Goal: Task Accomplishment & Management: Manage account settings

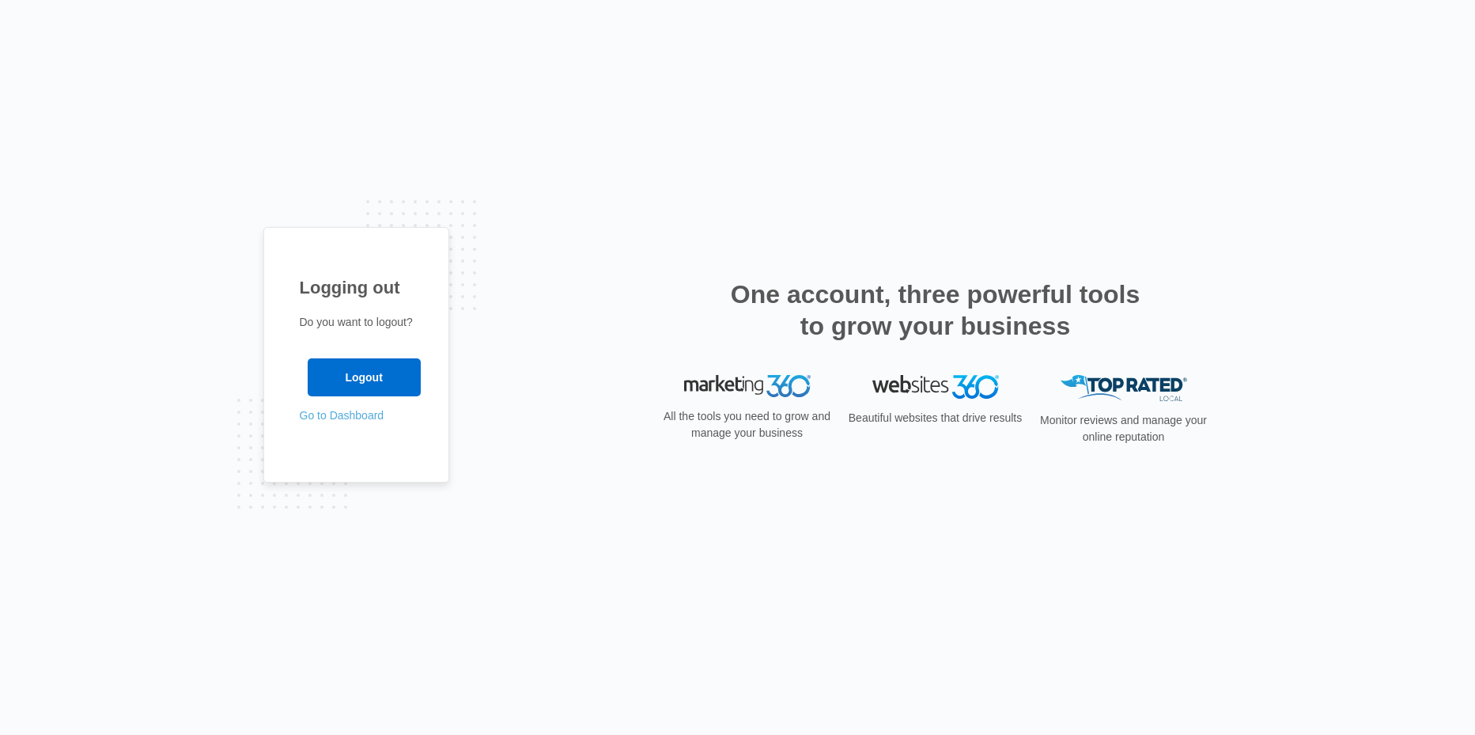
click at [351, 413] on link "Go to Dashboard" at bounding box center [342, 415] width 85 height 13
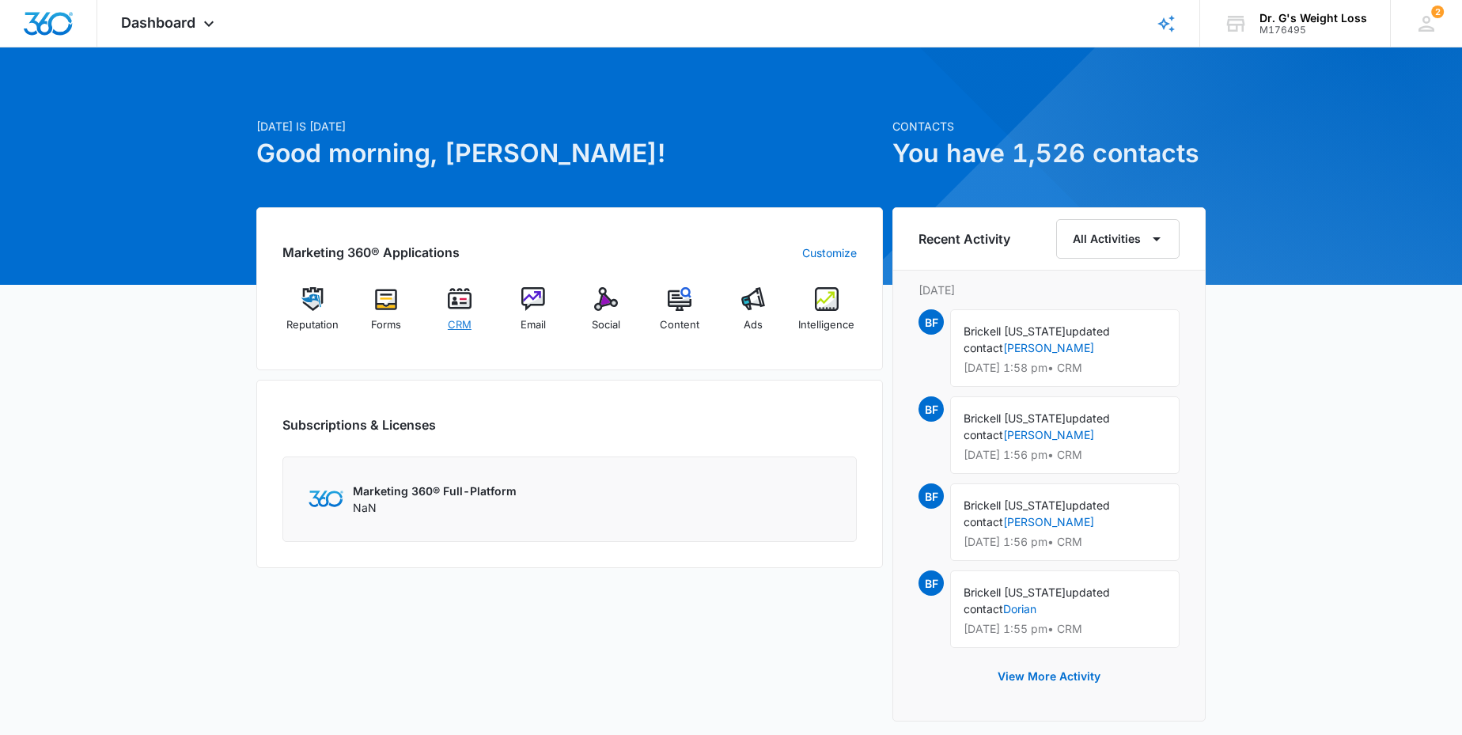
click at [456, 301] on img at bounding box center [460, 299] width 24 height 24
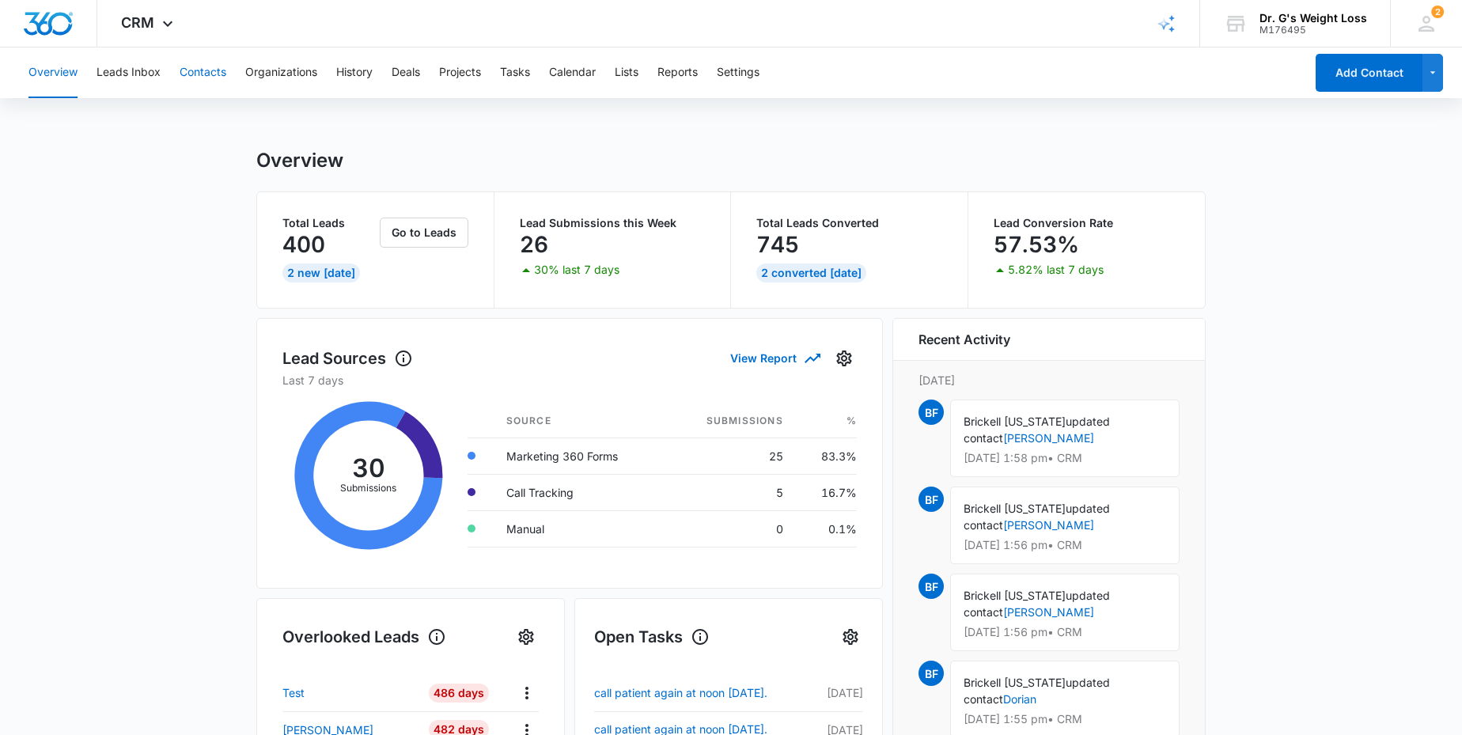
click at [213, 67] on button "Contacts" at bounding box center [203, 72] width 47 height 51
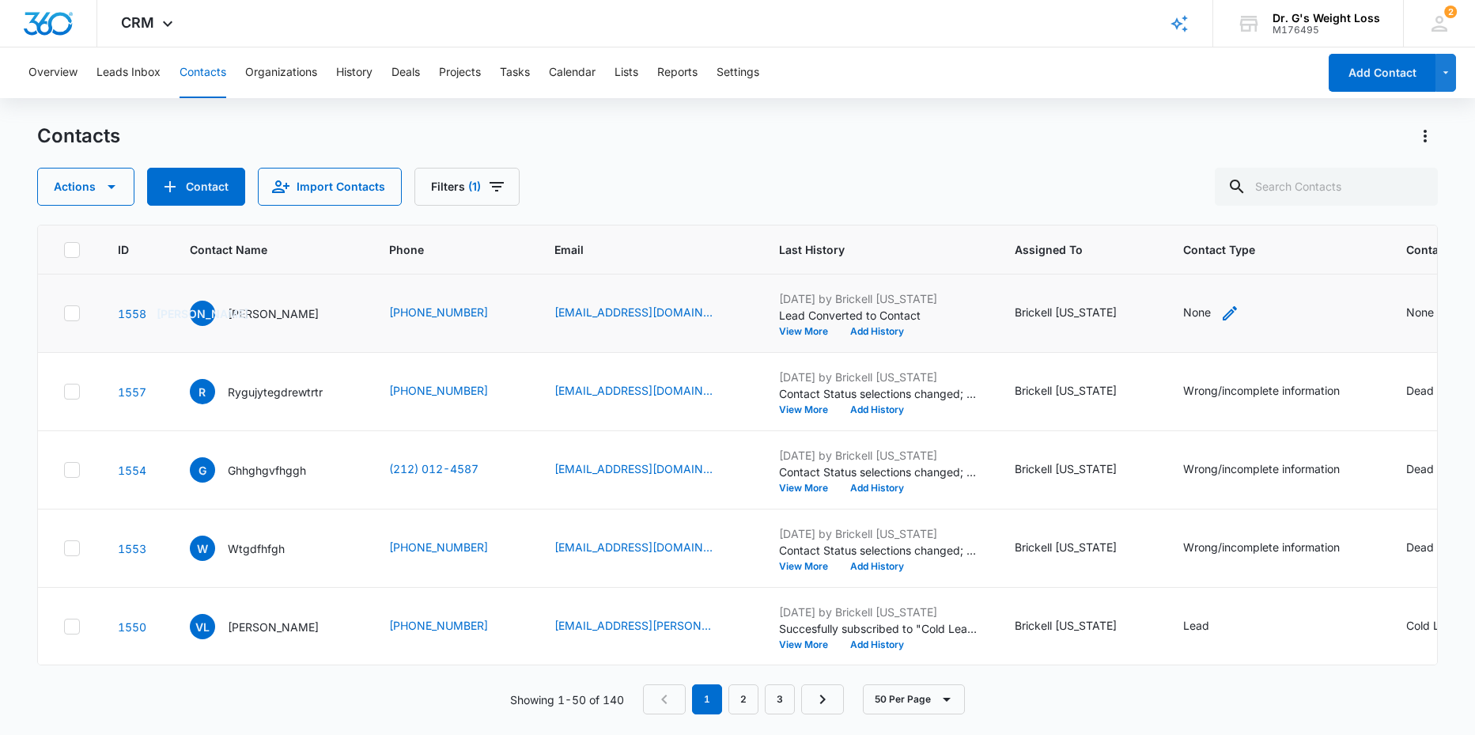
click at [1237, 311] on icon "Contact Type - None - Select to Edit Field" at bounding box center [1230, 313] width 14 height 14
click at [1277, 210] on div at bounding box center [1277, 211] width 25 height 25
click at [1215, 295] on div "Lead" at bounding box center [1222, 297] width 97 height 17
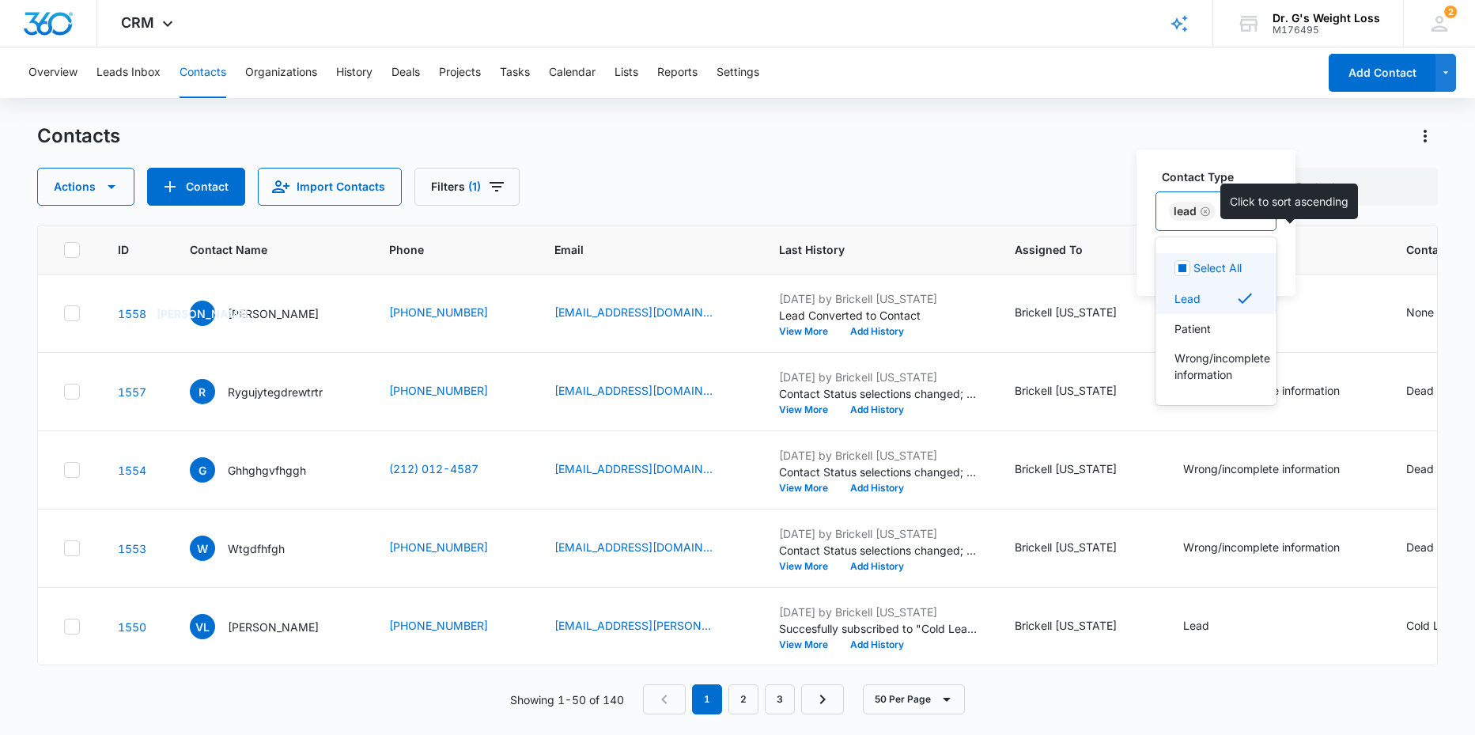
click at [1310, 250] on span "Contact Type" at bounding box center [1264, 249] width 162 height 17
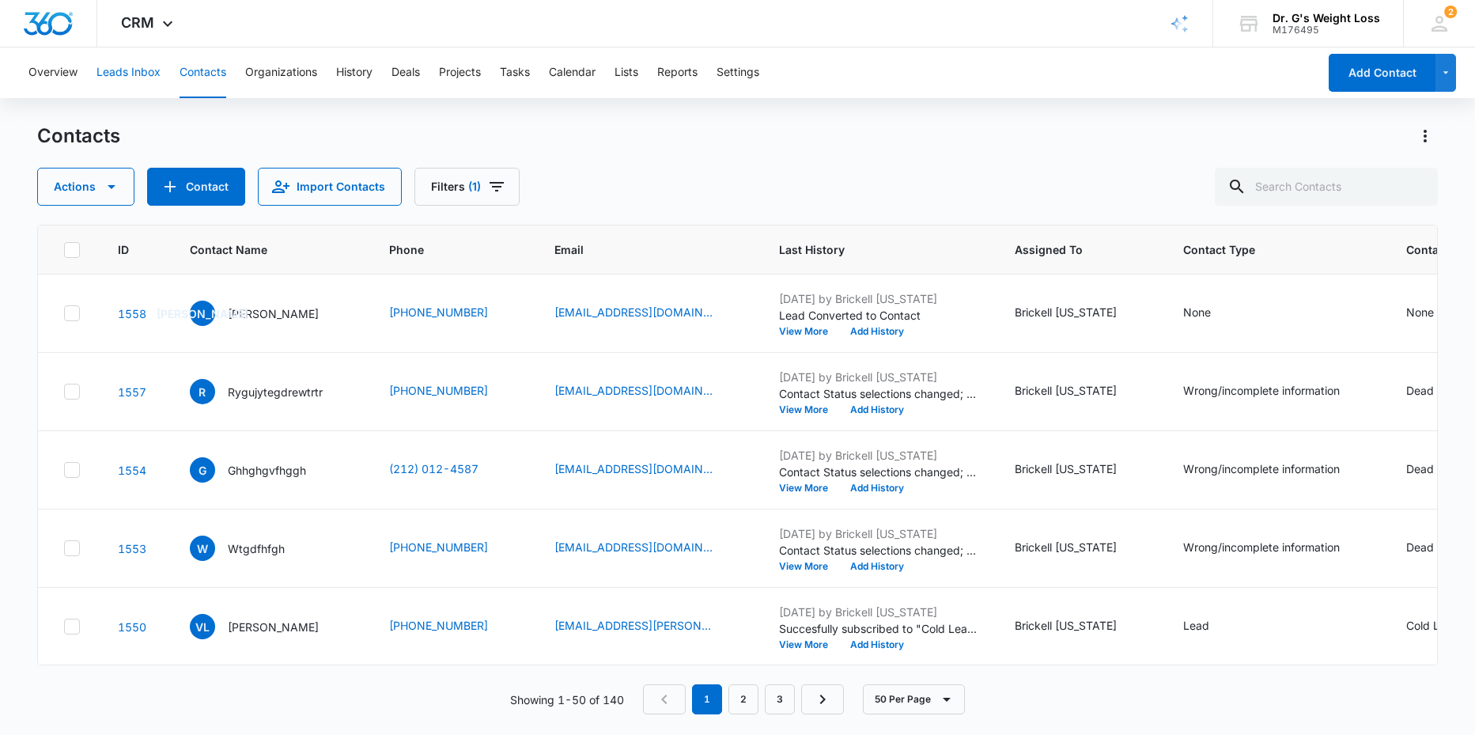
click at [104, 70] on button "Leads Inbox" at bounding box center [128, 72] width 64 height 51
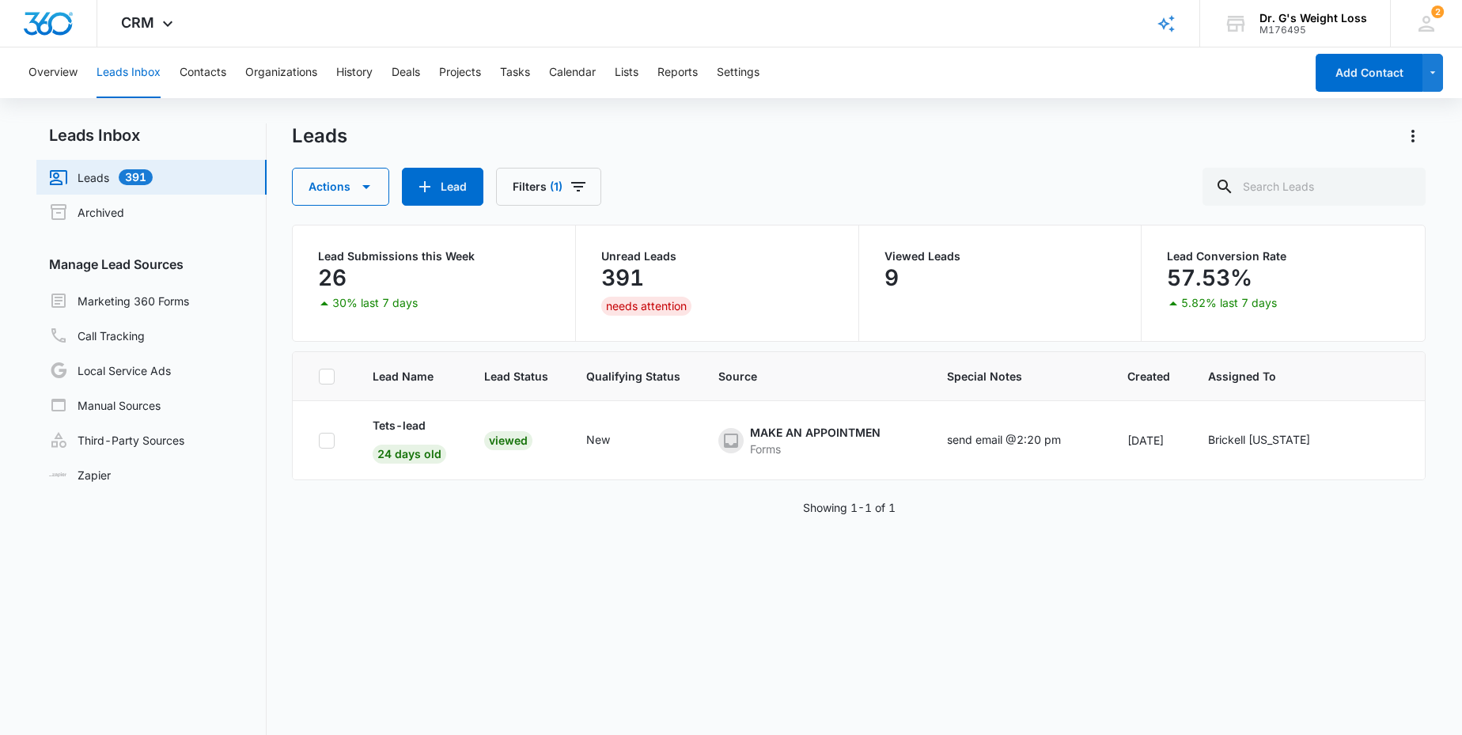
click at [99, 176] on link "Leads 391" at bounding box center [101, 177] width 104 height 19
click at [40, 73] on button "Overview" at bounding box center [52, 72] width 49 height 51
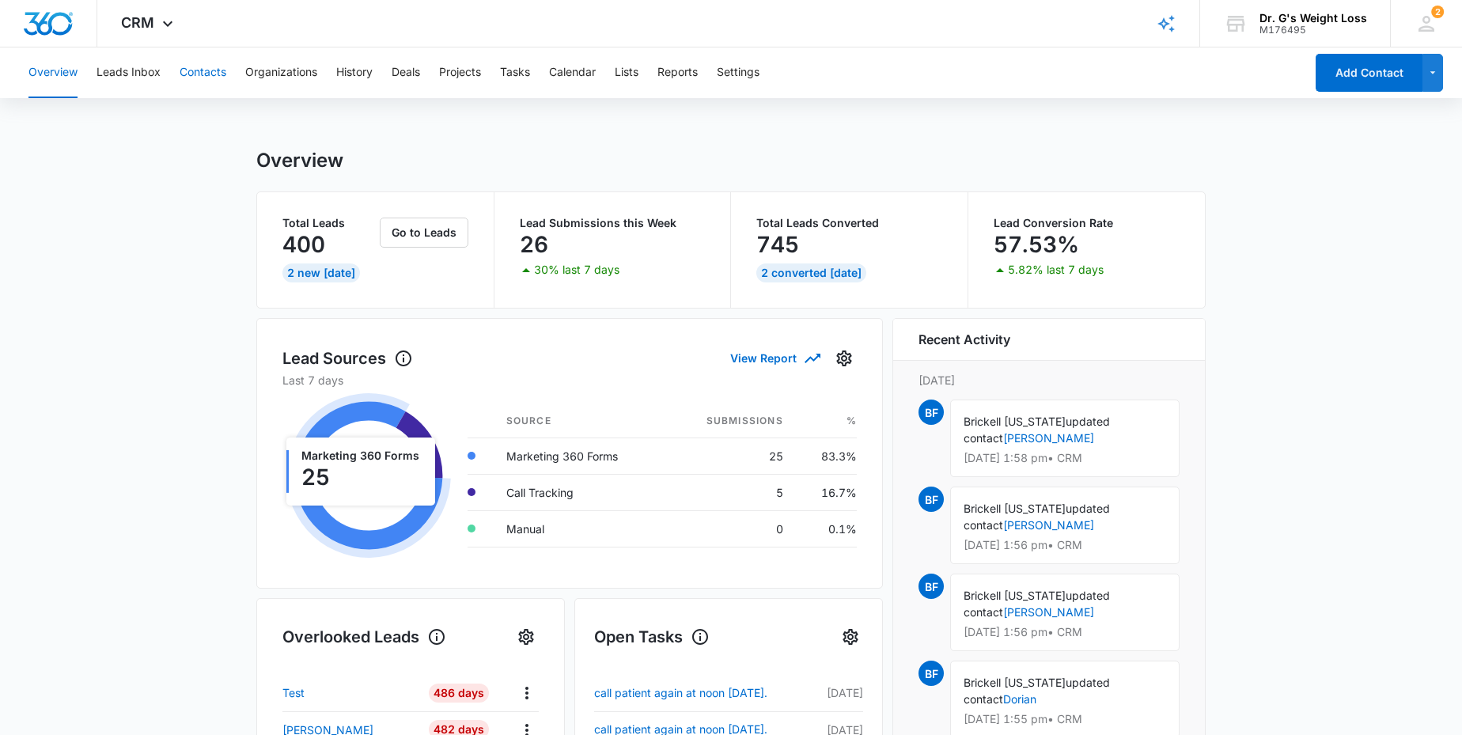
click at [206, 67] on button "Contacts" at bounding box center [203, 72] width 47 height 51
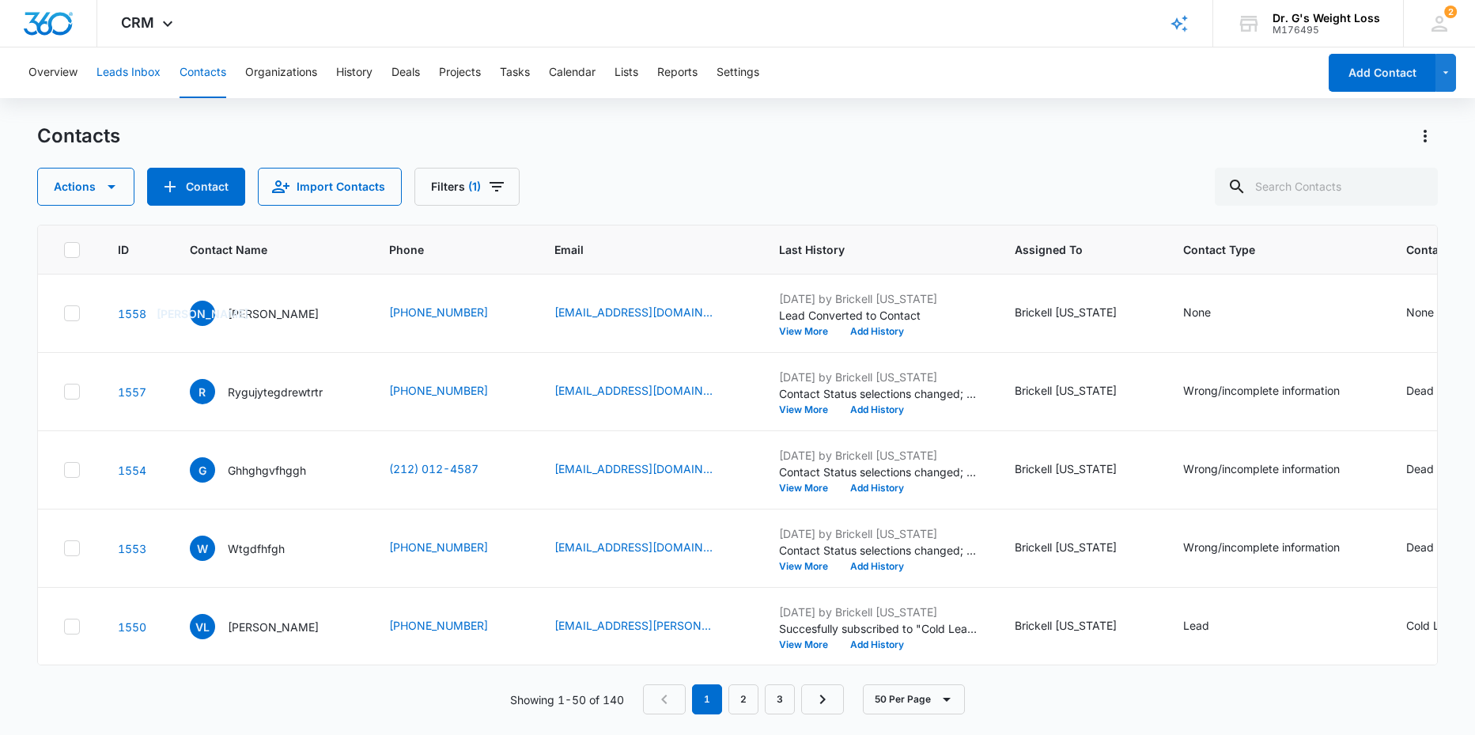
click at [118, 71] on button "Leads Inbox" at bounding box center [128, 72] width 64 height 51
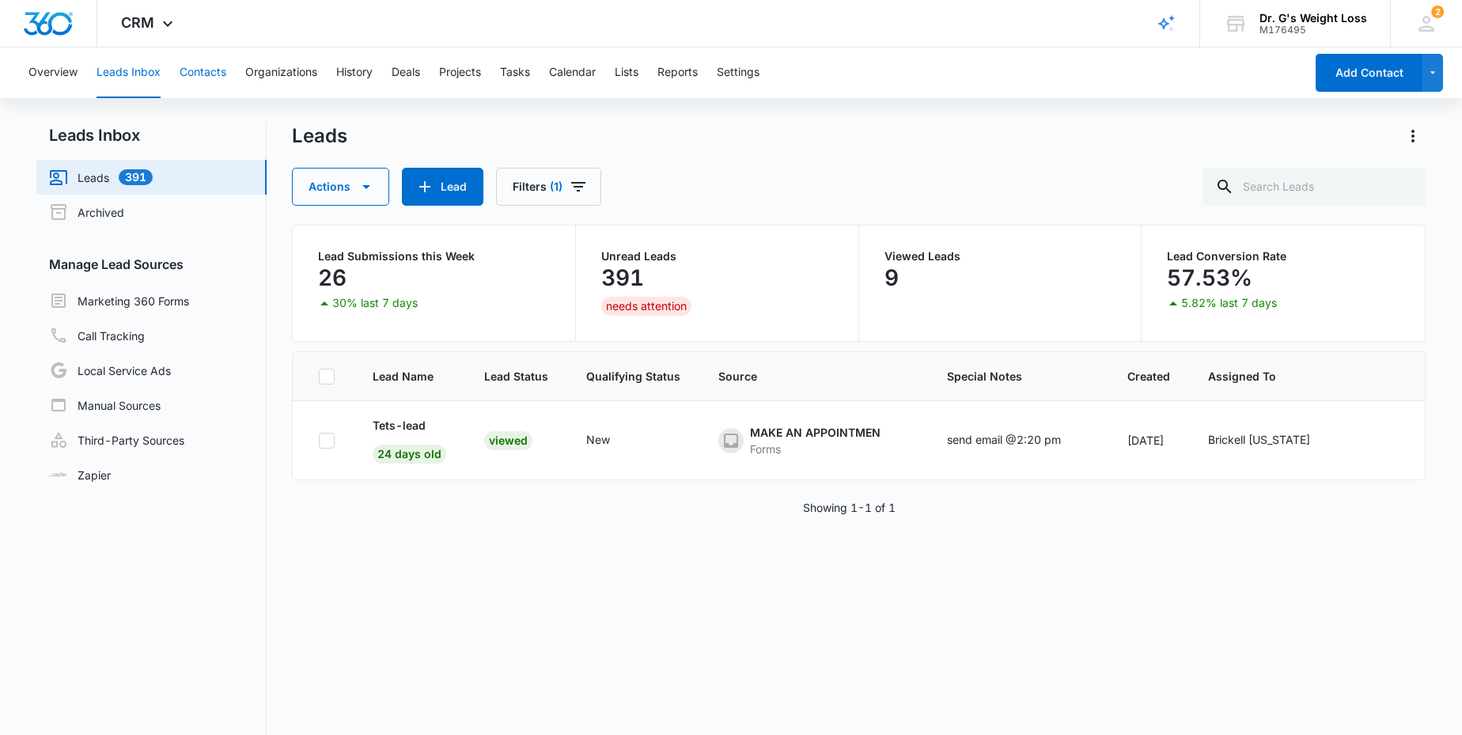
click at [197, 69] on button "Contacts" at bounding box center [203, 72] width 47 height 51
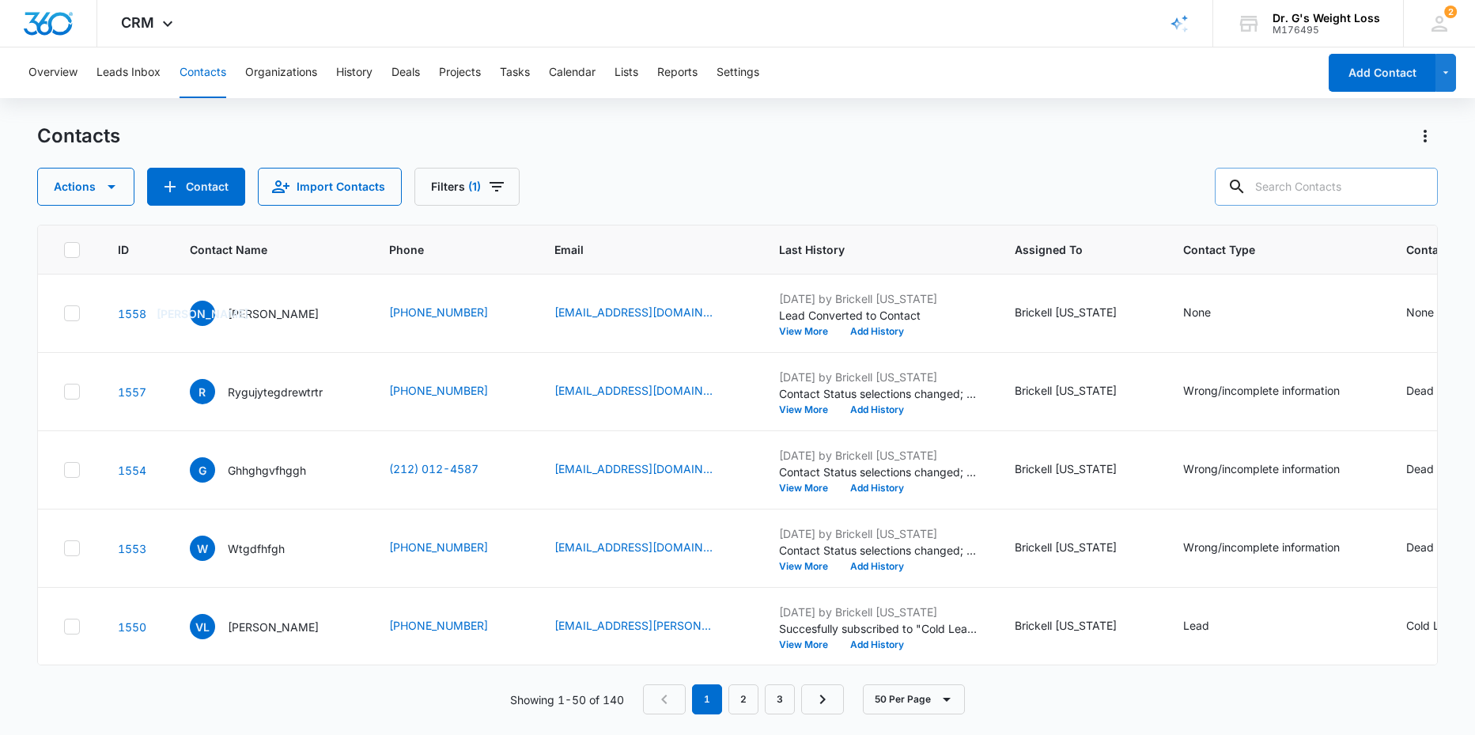
click at [1269, 177] on input "text" at bounding box center [1326, 187] width 223 height 38
type input "jah"
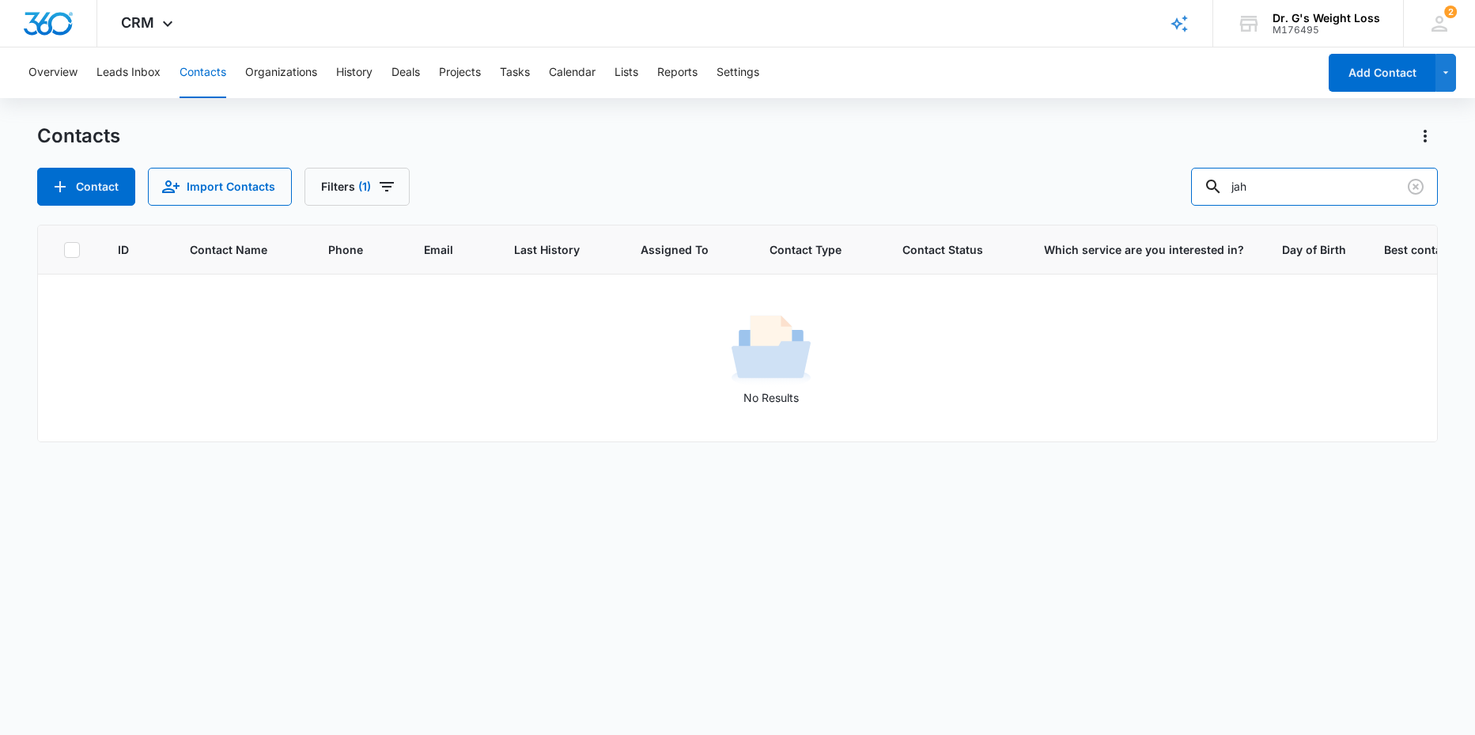
drag, startPoint x: 1295, startPoint y: 183, endPoint x: 1208, endPoint y: 214, distance: 93.0
click at [1208, 214] on div "Contacts Contact Import Contacts Filters (1) jah ID Contact Name Phone Email La…" at bounding box center [737, 428] width 1401 height 610
click at [358, 189] on span "(1)" at bounding box center [364, 186] width 13 height 11
click at [418, 243] on icon "Clear" at bounding box center [414, 245] width 10 height 10
click at [497, 286] on icon "Show Sources filters" at bounding box center [490, 285] width 19 height 19
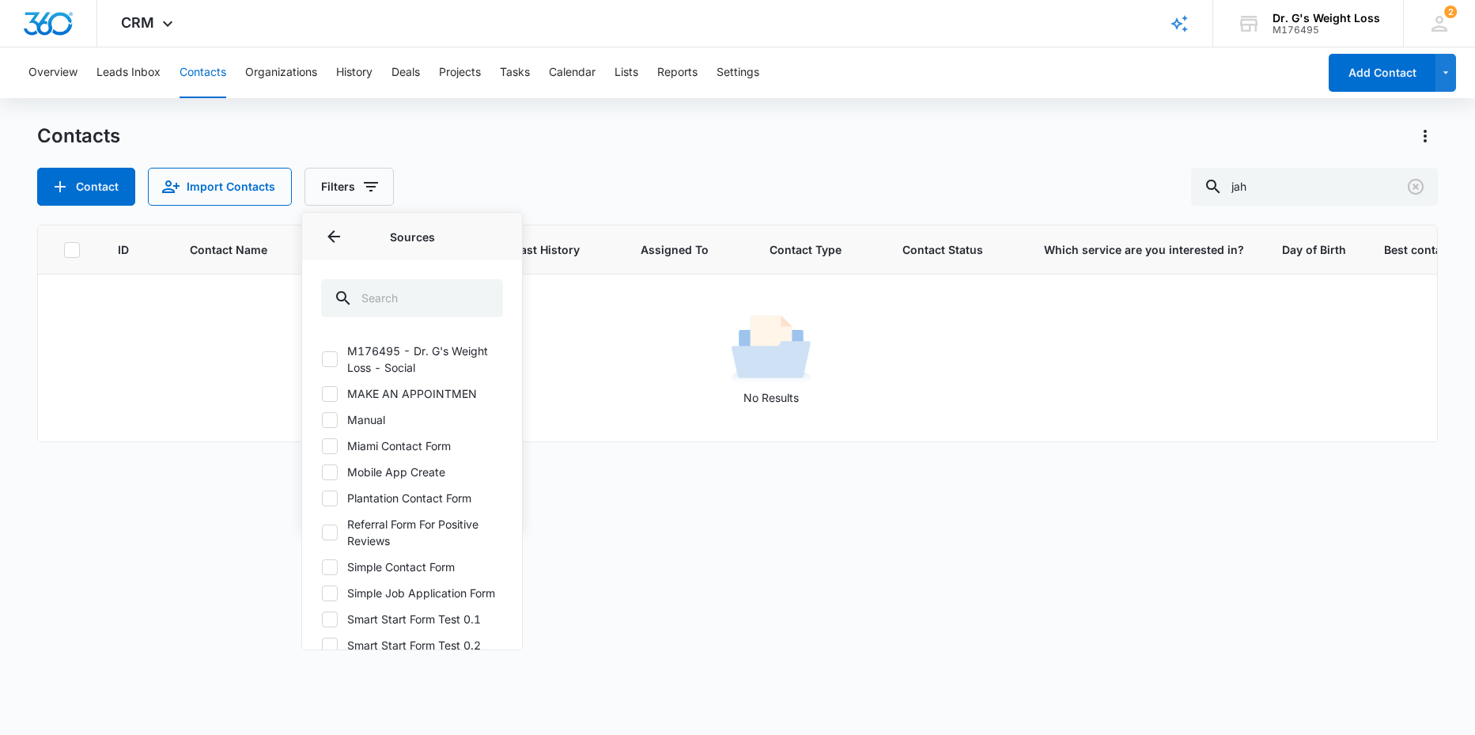
scroll to position [522, 0]
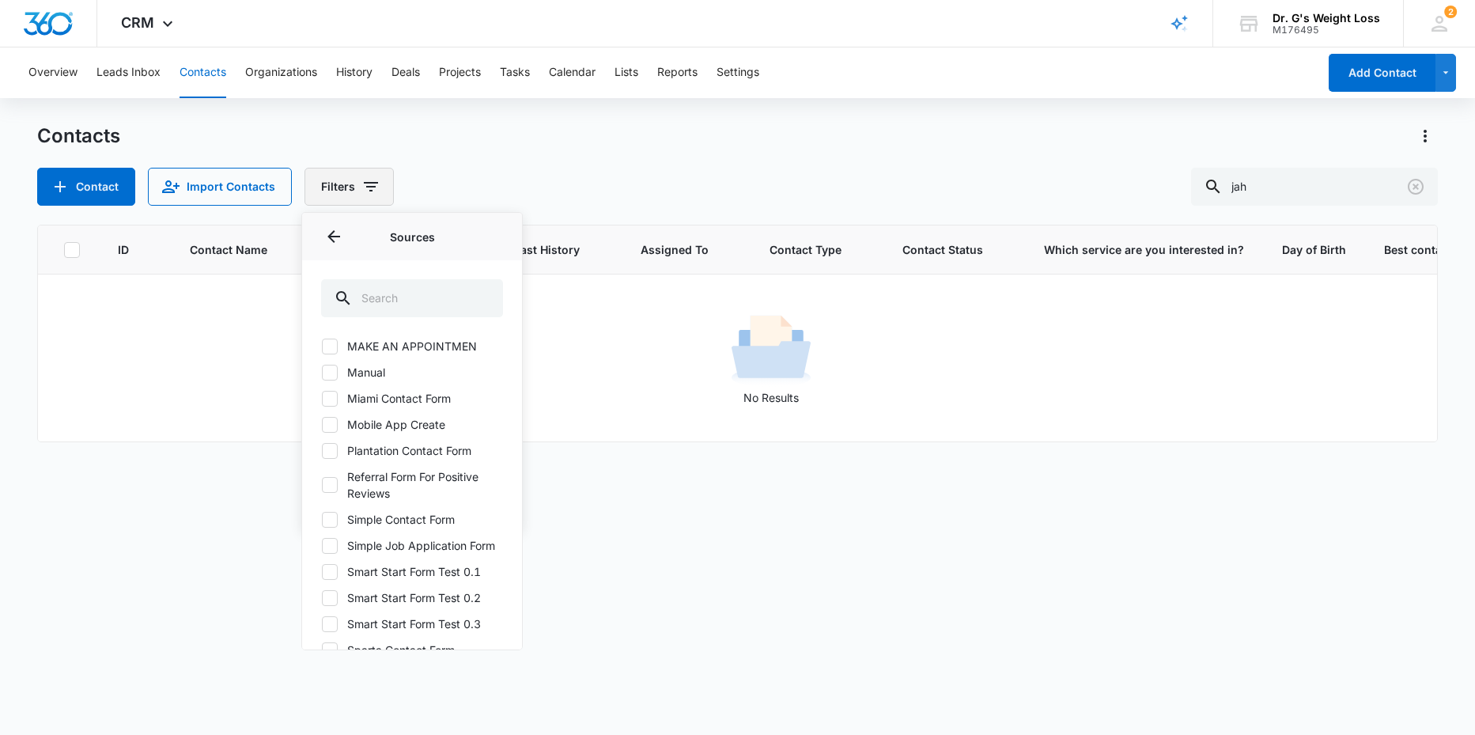
click at [365, 186] on icon "Filters" at bounding box center [370, 186] width 19 height 19
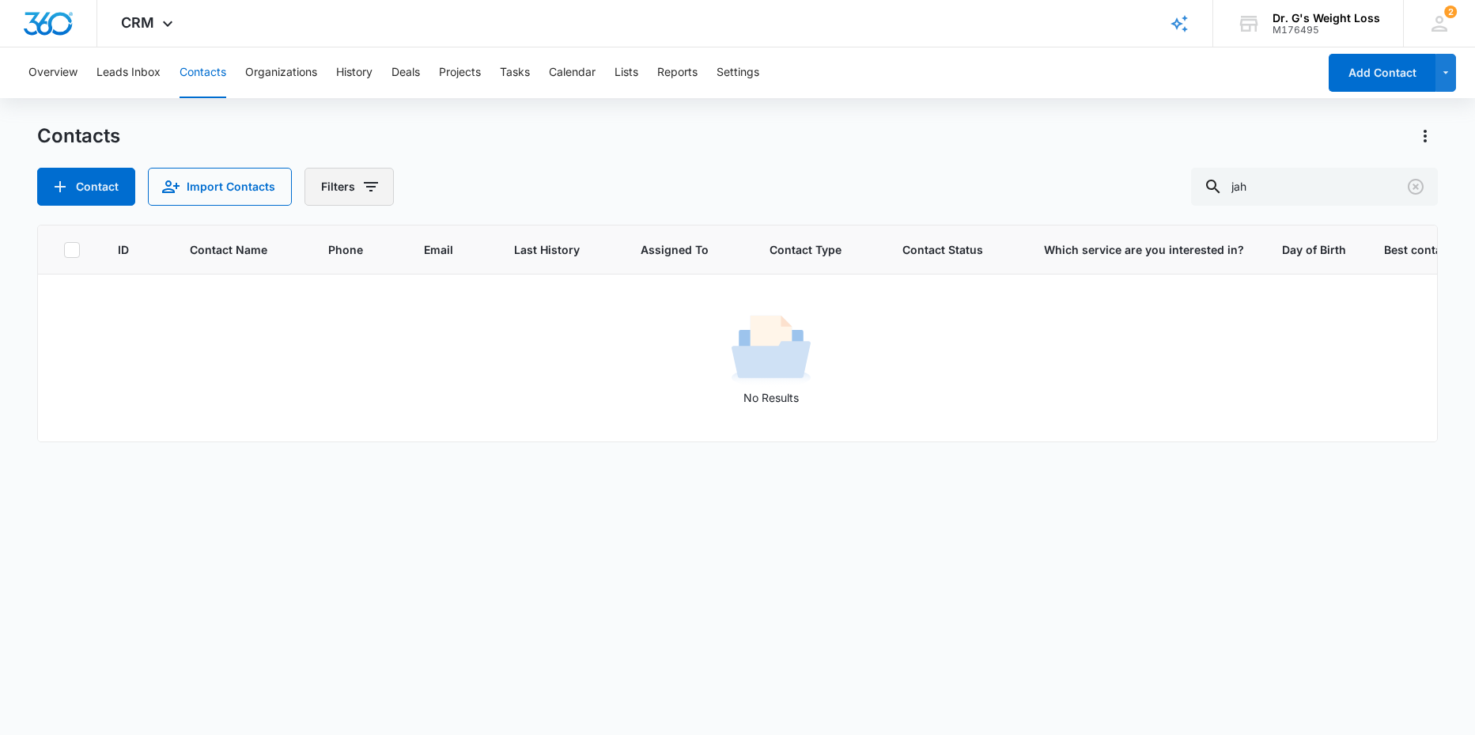
click at [366, 191] on icon "Filters" at bounding box center [371, 186] width 14 height 9
click at [492, 238] on icon "Show Assigned To filters" at bounding box center [490, 244] width 19 height 19
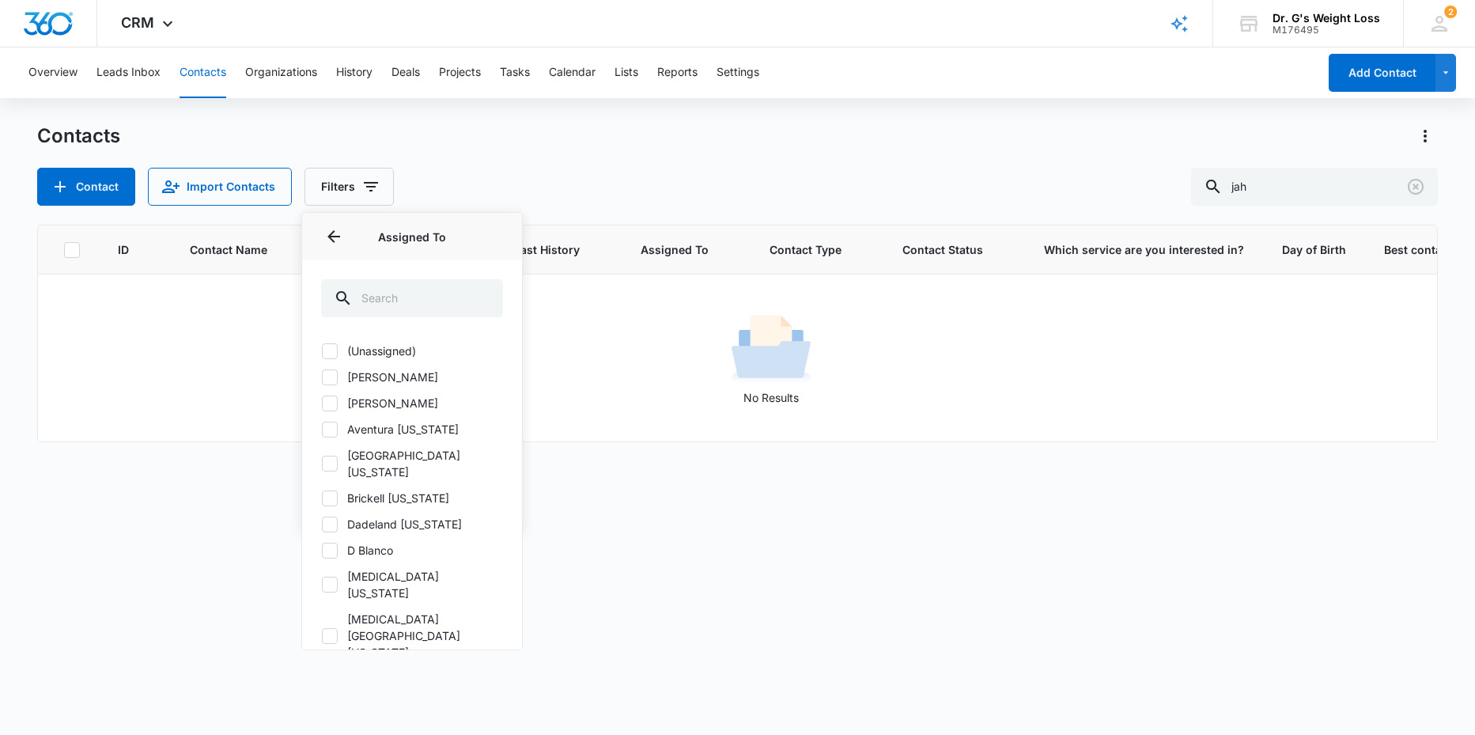
drag, startPoint x: 331, startPoint y: 481, endPoint x: 342, endPoint y: 484, distance: 11.5
click at [331, 494] on icon at bounding box center [329, 497] width 9 height 7
click at [322, 497] on input "Brickell [US_STATE]" at bounding box center [321, 497] width 1 height 1
checkbox input "true"
click at [587, 362] on div "No Results" at bounding box center [771, 358] width 1465 height 96
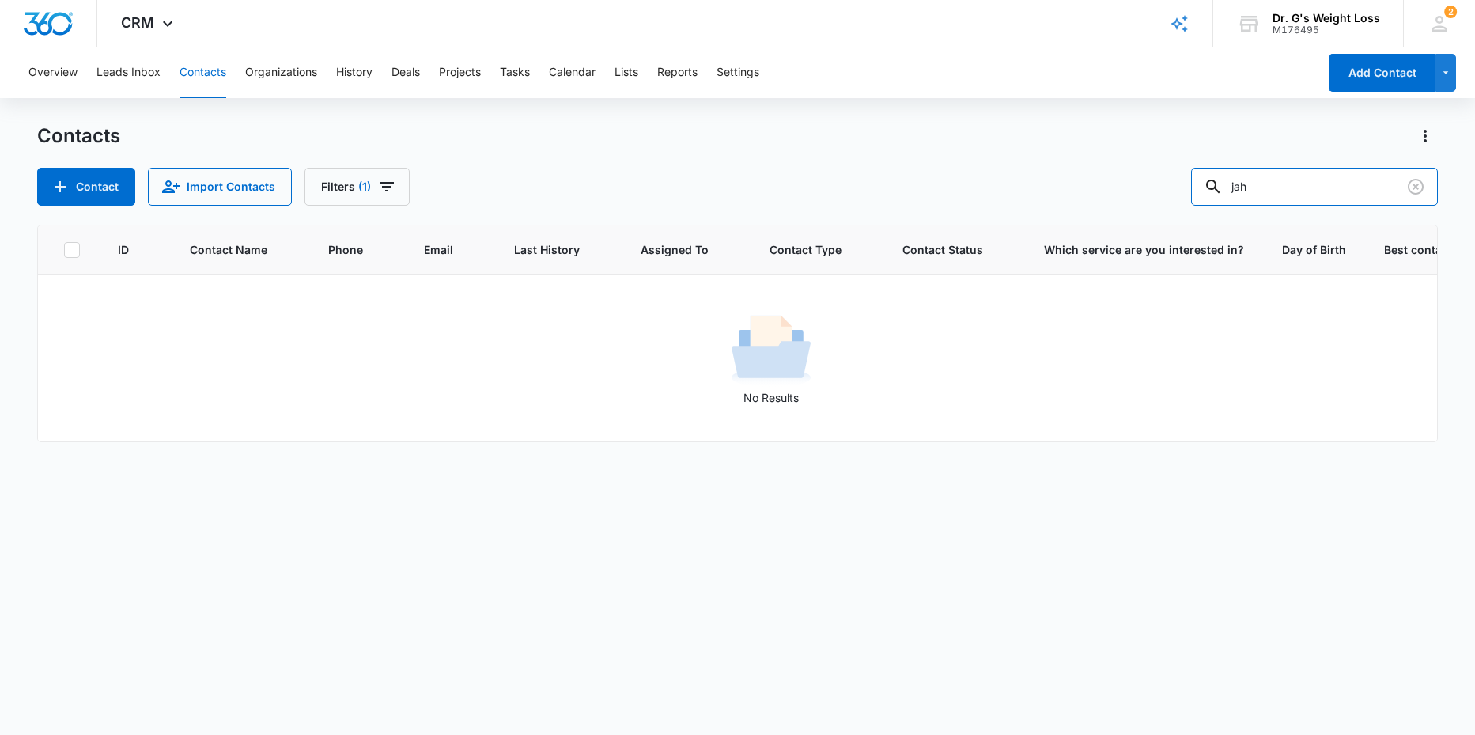
drag, startPoint x: 1321, startPoint y: 198, endPoint x: 1202, endPoint y: 186, distance: 119.2
click at [1203, 186] on div "Contact Import Contacts Filters (1) jah" at bounding box center [737, 187] width 1401 height 38
click at [1409, 187] on icon "Clear" at bounding box center [1416, 187] width 16 height 16
click at [1418, 189] on div at bounding box center [1415, 187] width 25 height 38
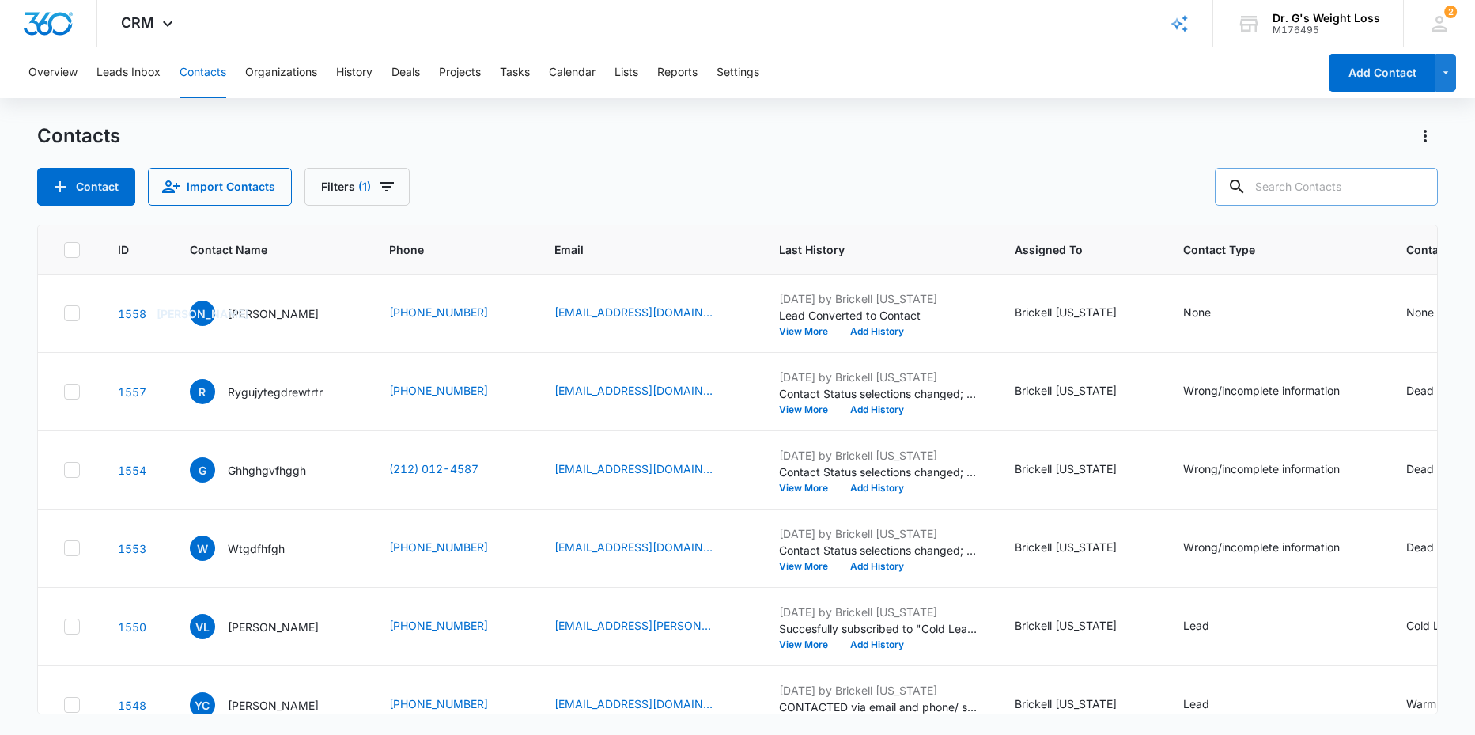
drag, startPoint x: 1224, startPoint y: 202, endPoint x: 1301, endPoint y: 179, distance: 80.1
click at [1212, 201] on div "Contact Import Contacts Filters (1)" at bounding box center [737, 187] width 1401 height 38
click at [1303, 179] on input "text" at bounding box center [1326, 187] width 223 height 38
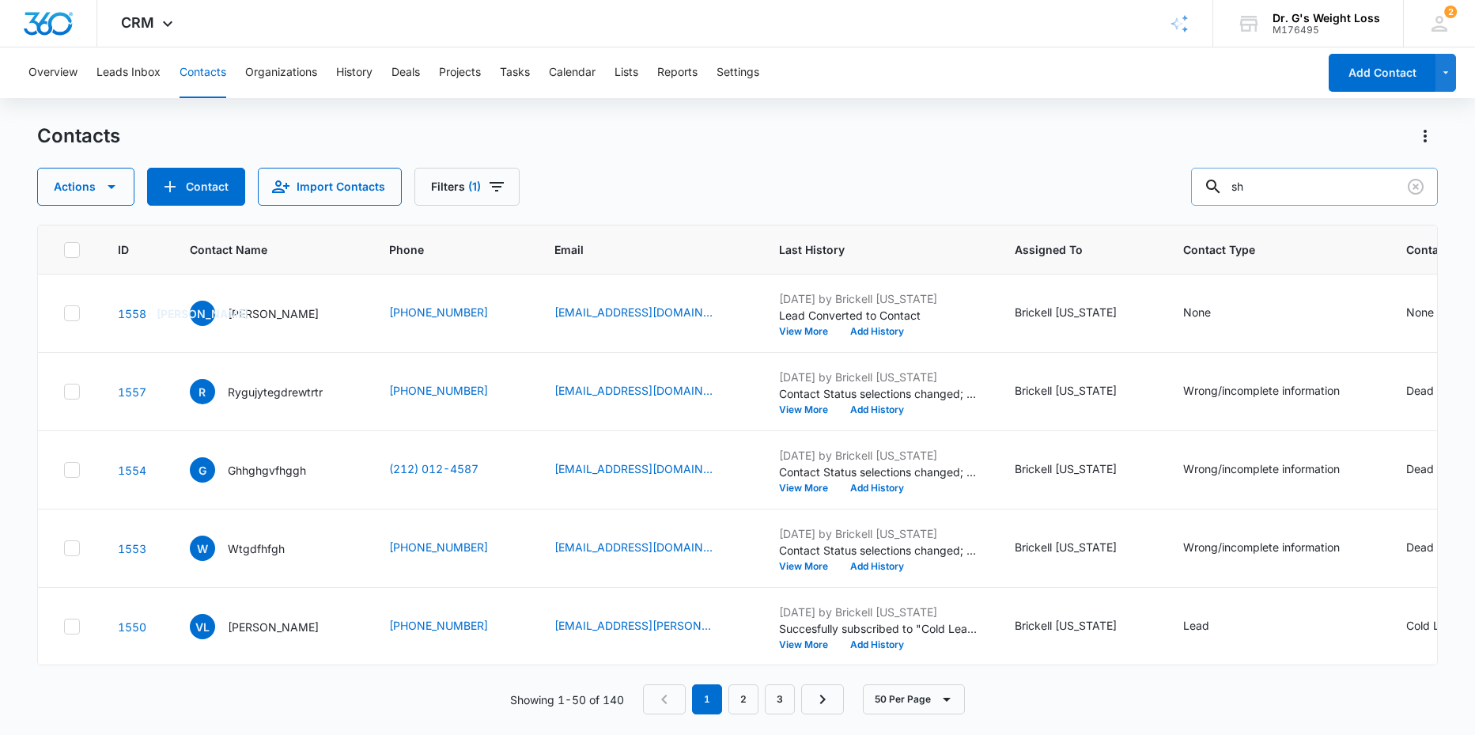
type input "s"
type input "suh"
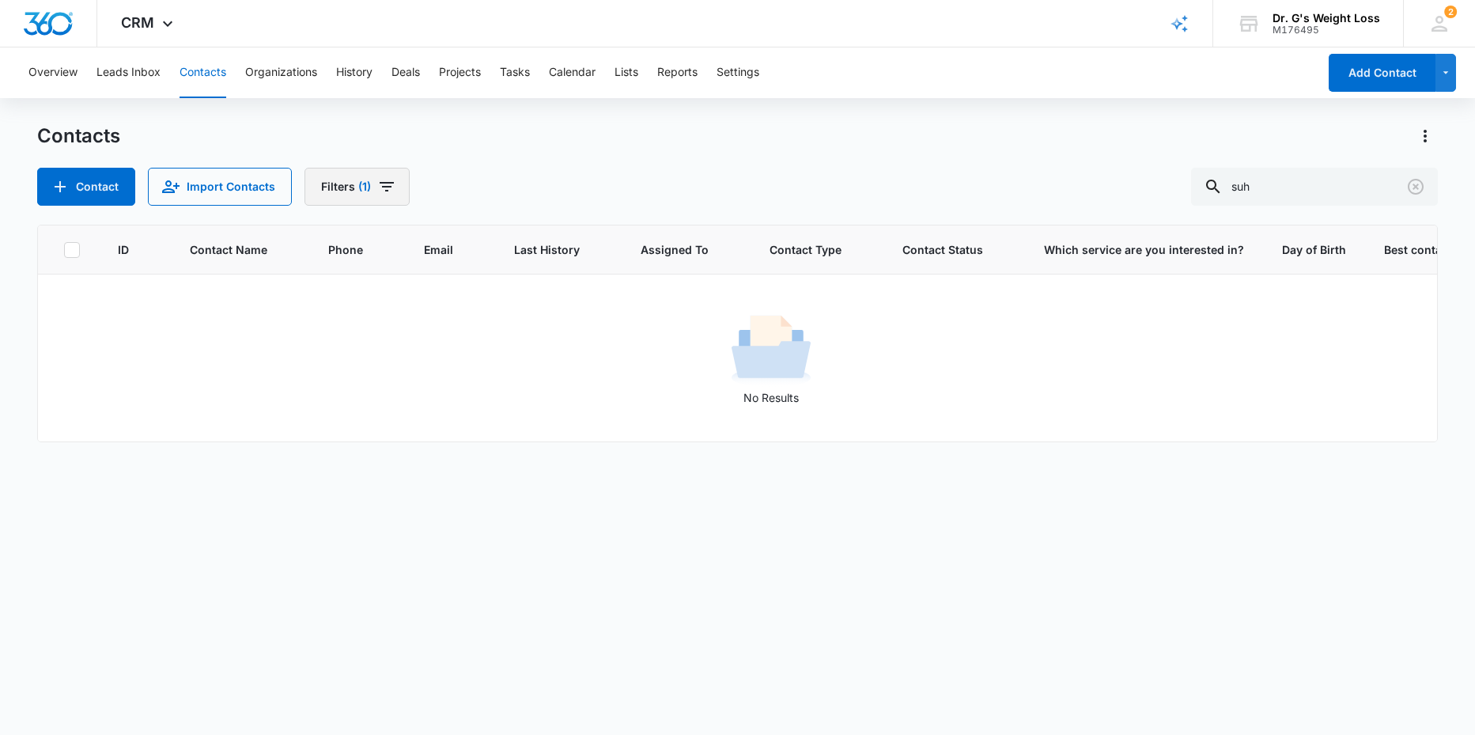
click at [380, 187] on icon "Filters" at bounding box center [387, 186] width 14 height 9
click at [1416, 190] on icon "Clear" at bounding box center [1415, 186] width 19 height 19
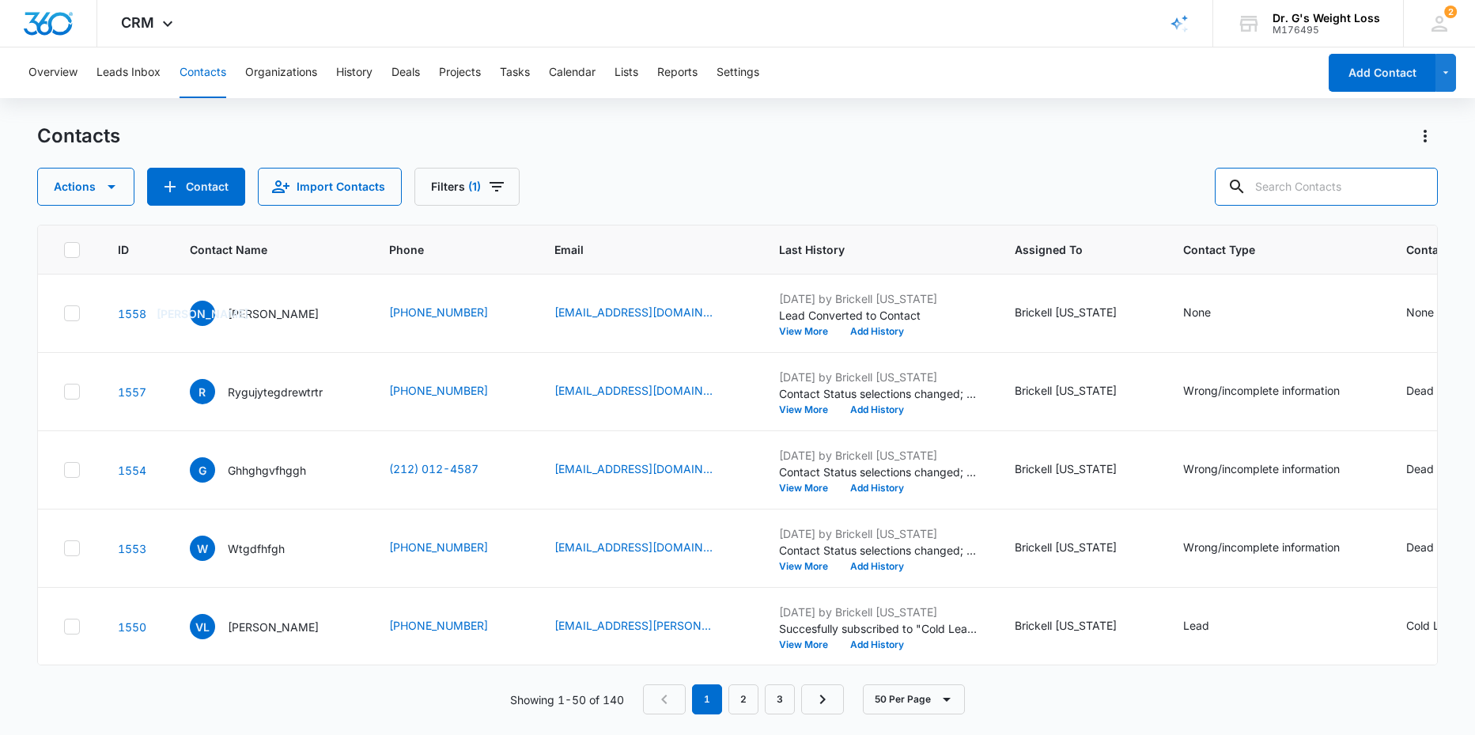
scroll to position [0, 0]
click at [1239, 308] on icon "Contact Type - None - Select to Edit Field" at bounding box center [1229, 313] width 19 height 19
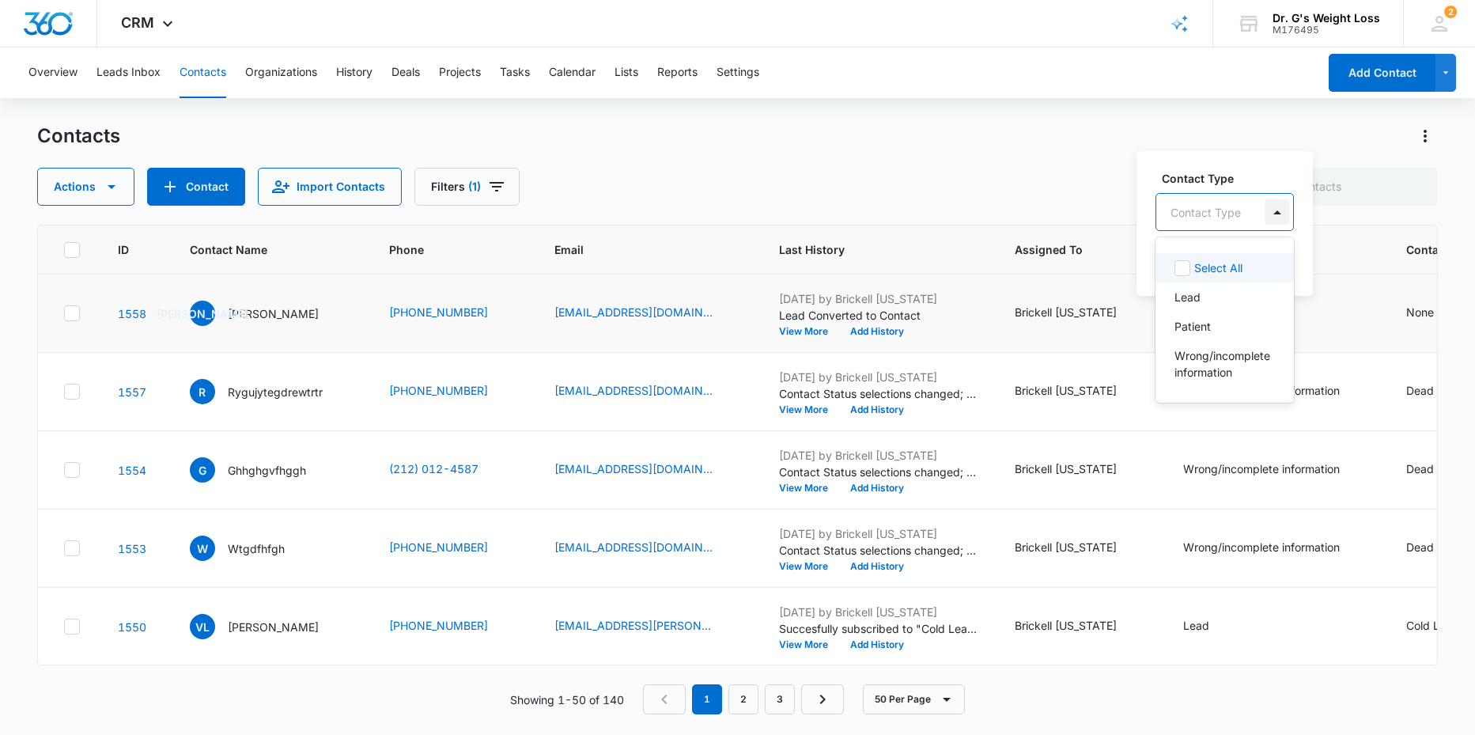
click at [1268, 206] on div at bounding box center [1277, 211] width 25 height 25
click at [1205, 300] on div "Lead" at bounding box center [1222, 297] width 97 height 17
click at [1283, 259] on div "Contact Type option Lead, selected. 4 results available. Use Up and Down to cho…" at bounding box center [1215, 222] width 159 height 146
click at [1263, 263] on button "Save" at bounding box center [1253, 262] width 47 height 30
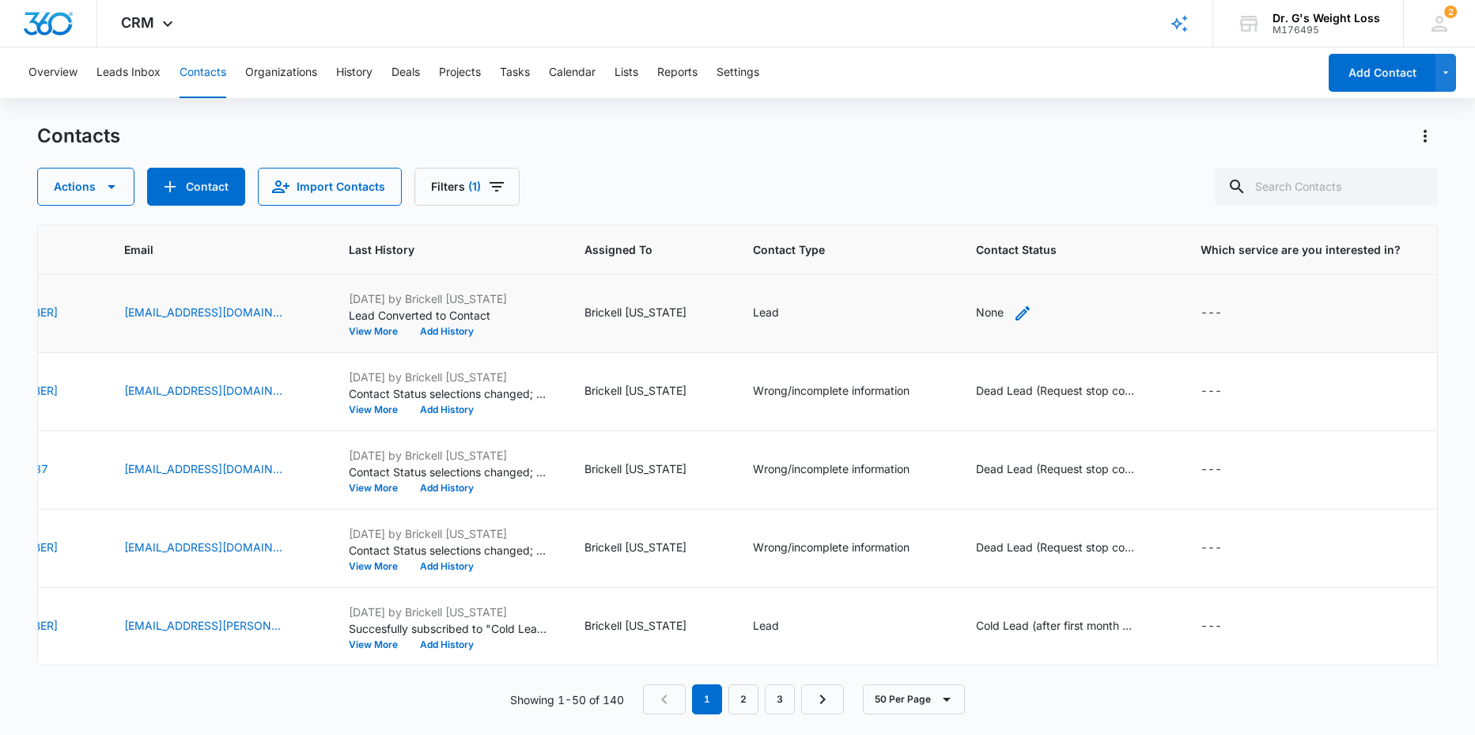
click at [1032, 307] on icon "Contact Status - None - Select to Edit Field" at bounding box center [1022, 313] width 19 height 19
drag, startPoint x: 1083, startPoint y: 207, endPoint x: 1074, endPoint y: 210, distance: 10.0
click at [1083, 207] on div at bounding box center [1074, 211] width 25 height 25
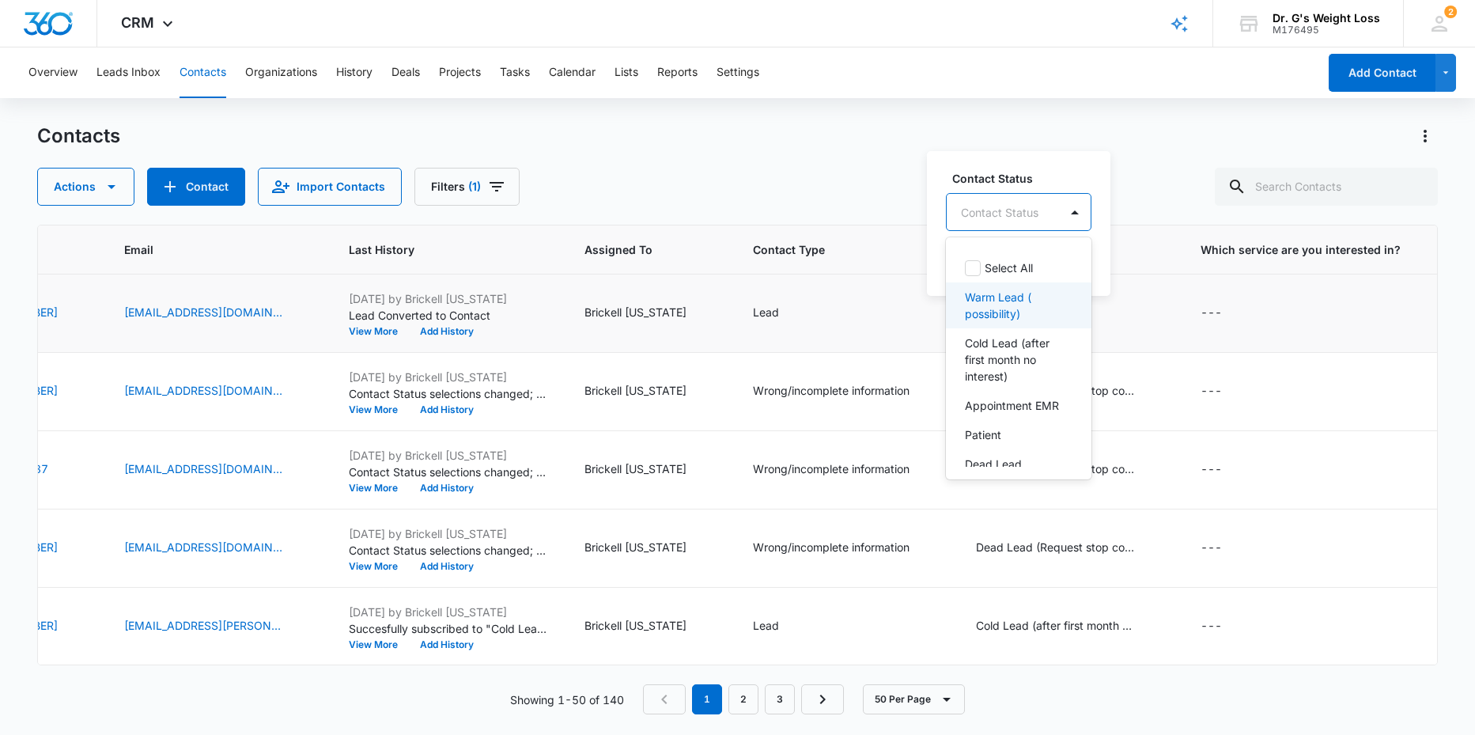
click at [971, 308] on p "Warm Lead ( possibility)" at bounding box center [1017, 305] width 104 height 33
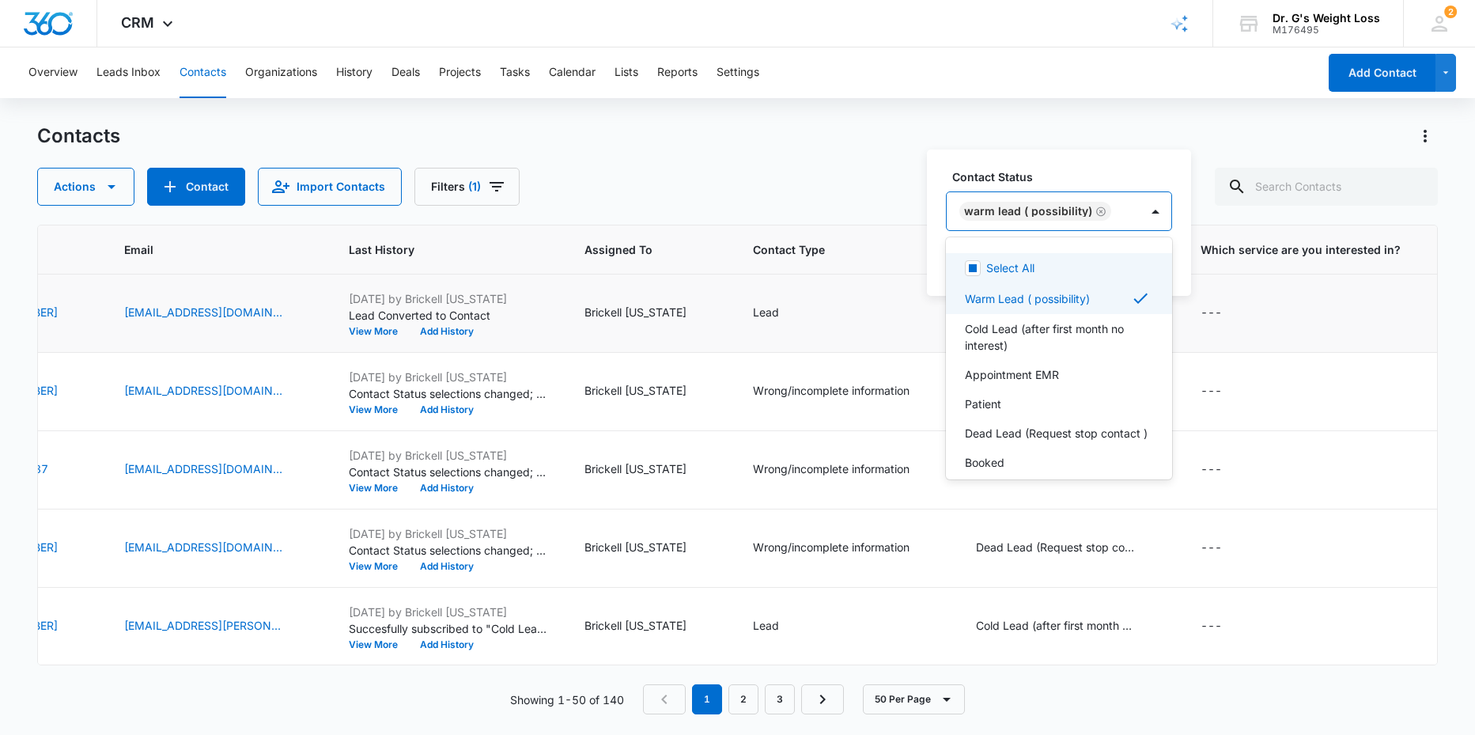
click at [1180, 248] on div "Contact Status option Warm Lead ( possibility), selected. 8 results available. …" at bounding box center [1059, 222] width 264 height 146
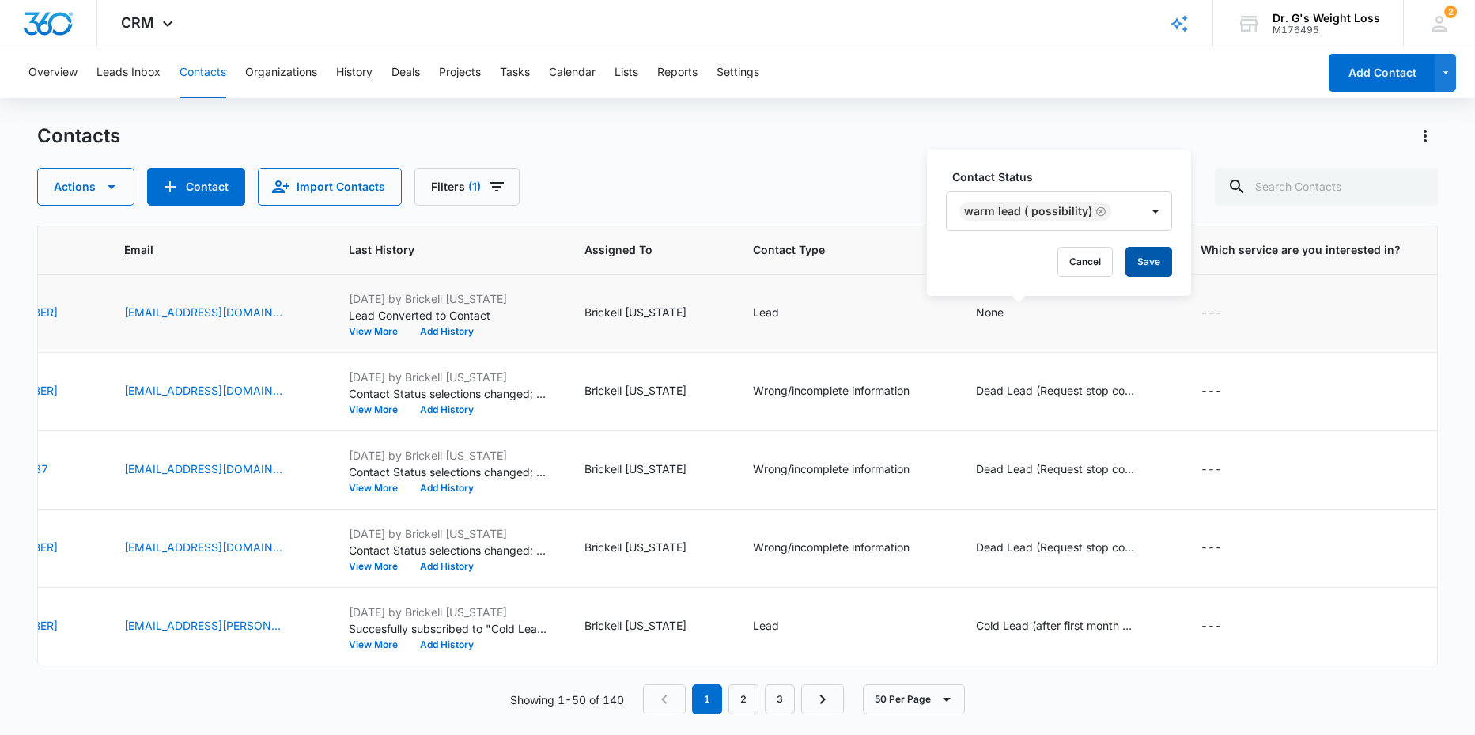
click at [1146, 266] on button "Save" at bounding box center [1148, 262] width 47 height 30
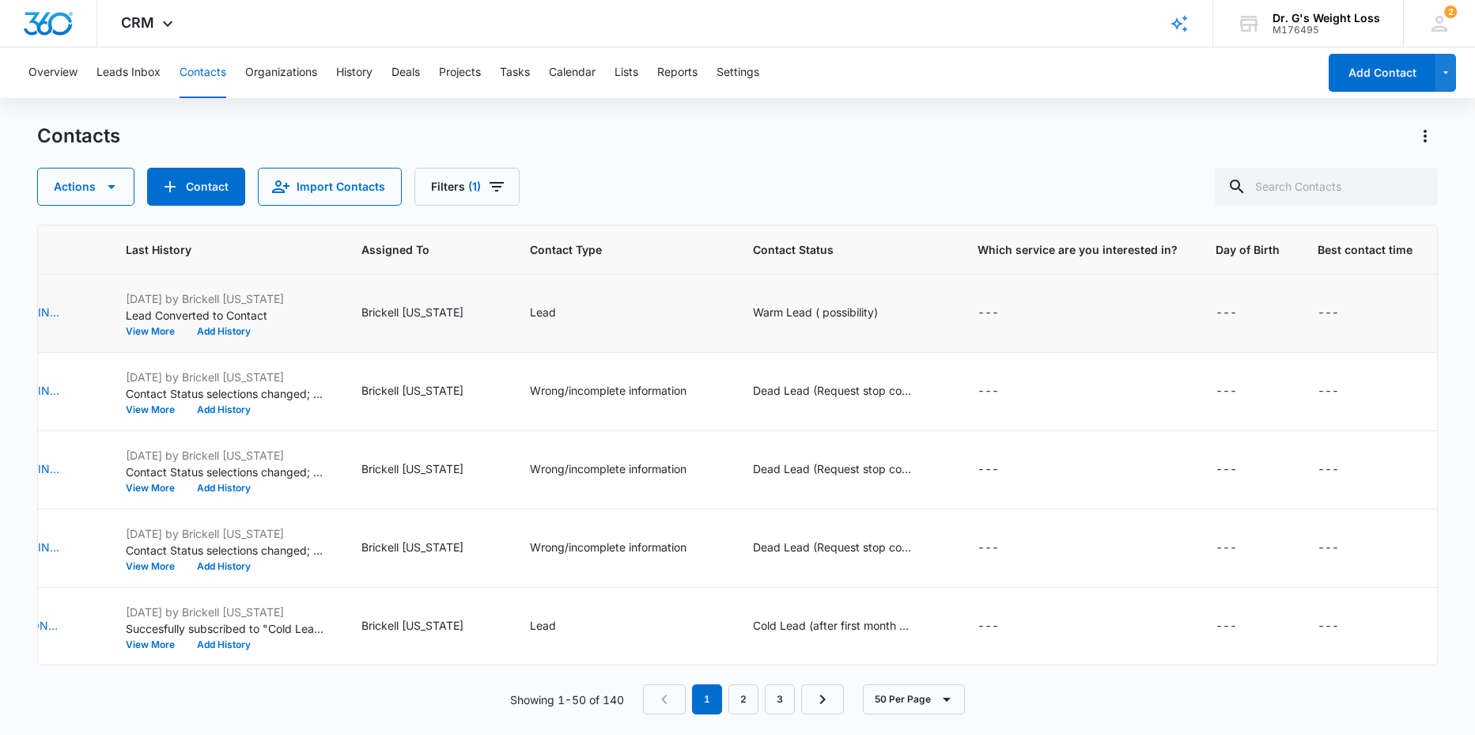
scroll to position [0, 0]
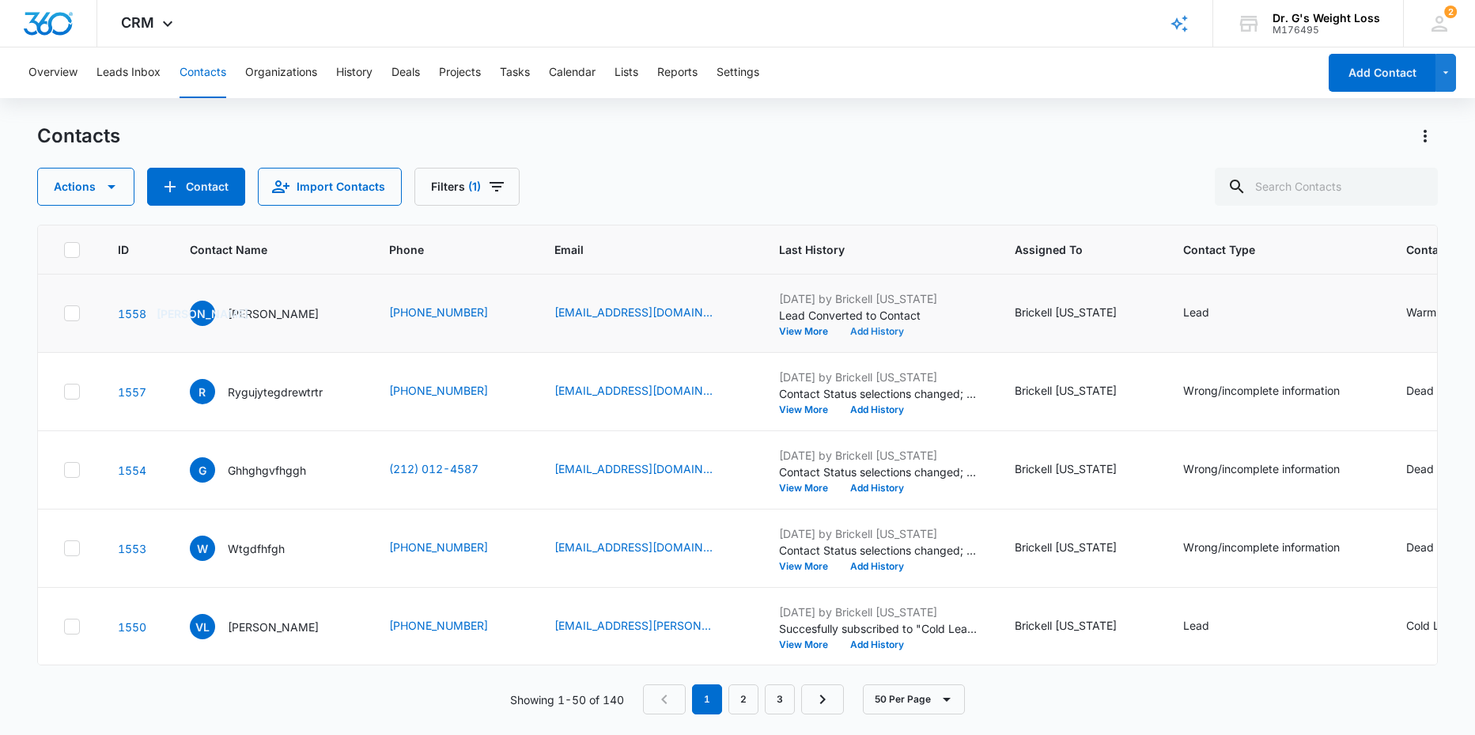
click at [915, 329] on button "Add History" at bounding box center [877, 331] width 76 height 9
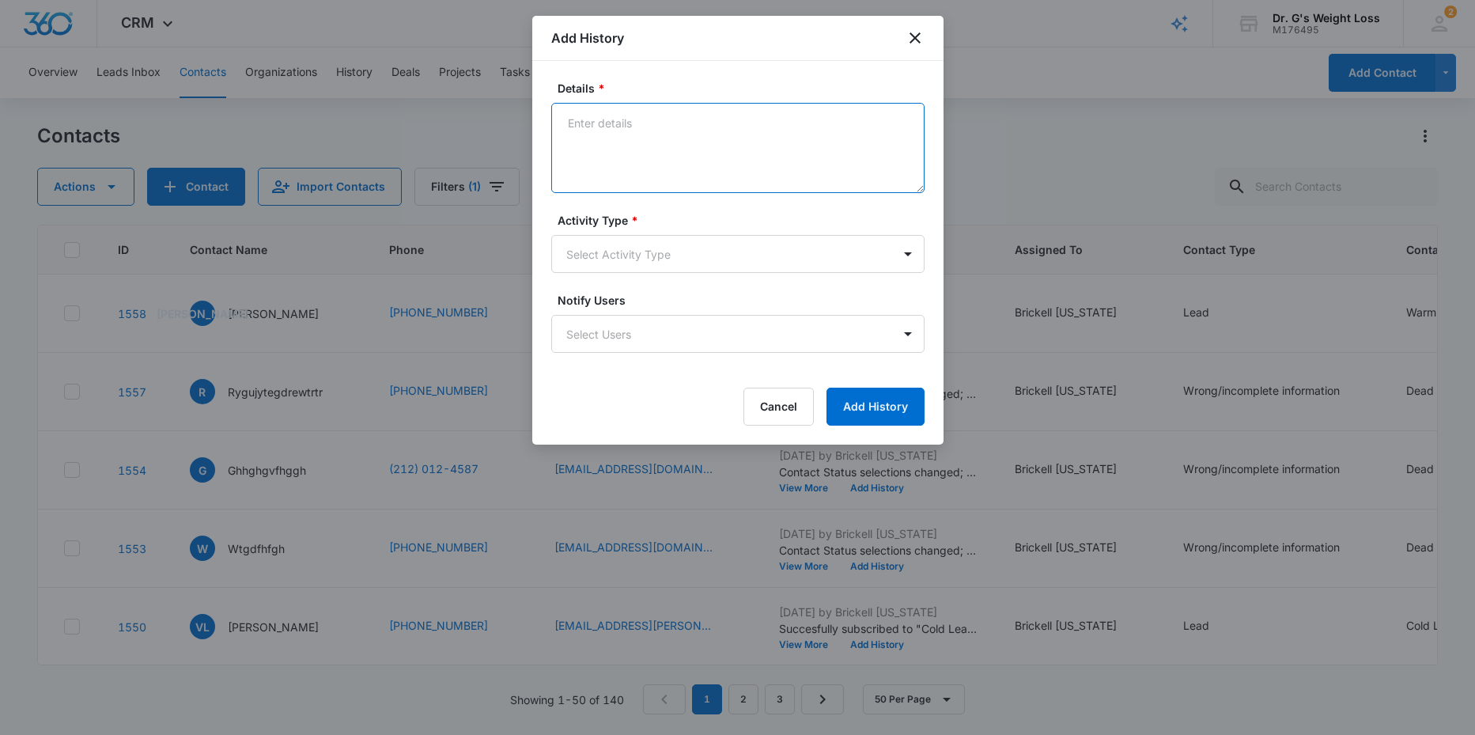
click at [652, 142] on textarea "Details *" at bounding box center [737, 148] width 373 height 90
type textarea "Left voice message [DATE]10:30am and sent email with info"
click at [910, 255] on body "CRM Apps Reputation Forms CRM Email Social Content Ads Intelligence Files Brand…" at bounding box center [737, 367] width 1475 height 735
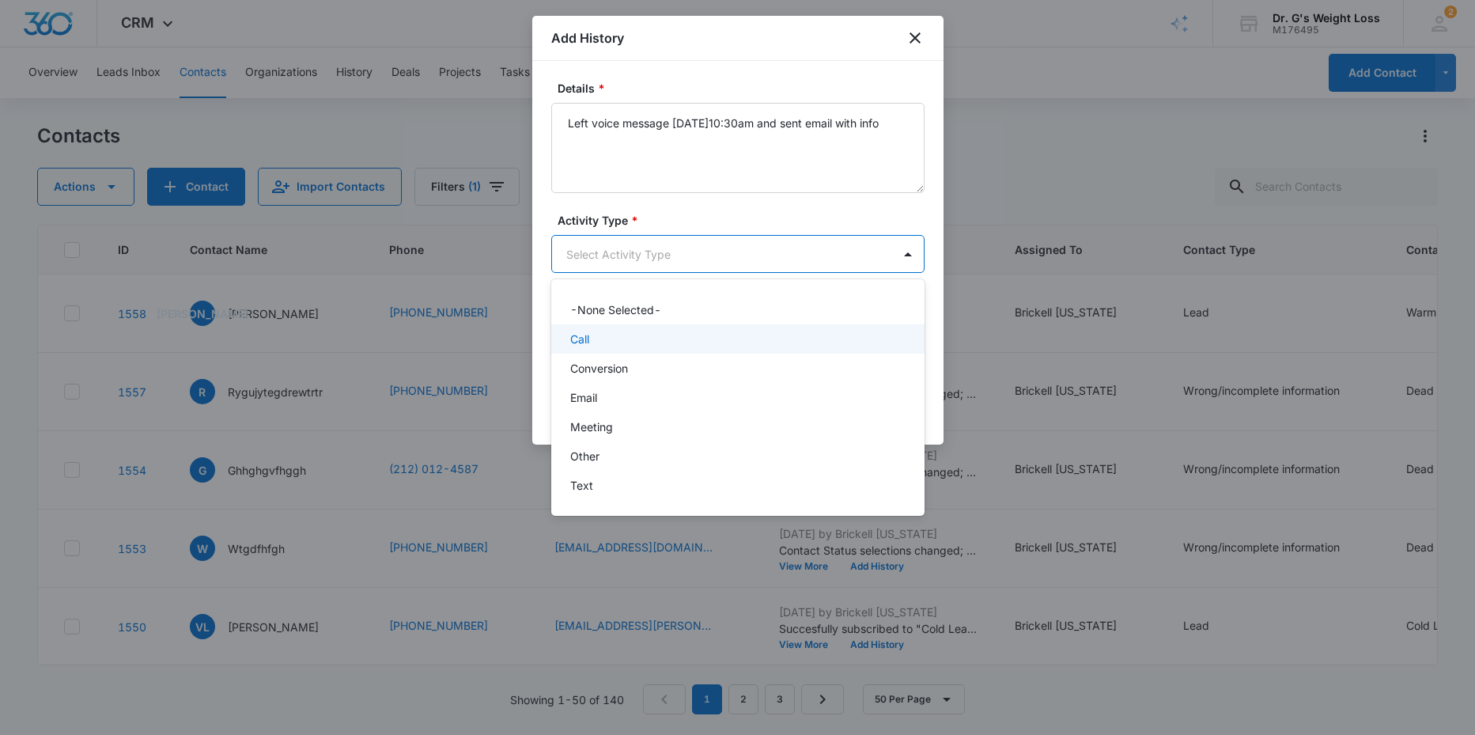
click at [599, 341] on div "Call" at bounding box center [736, 339] width 332 height 17
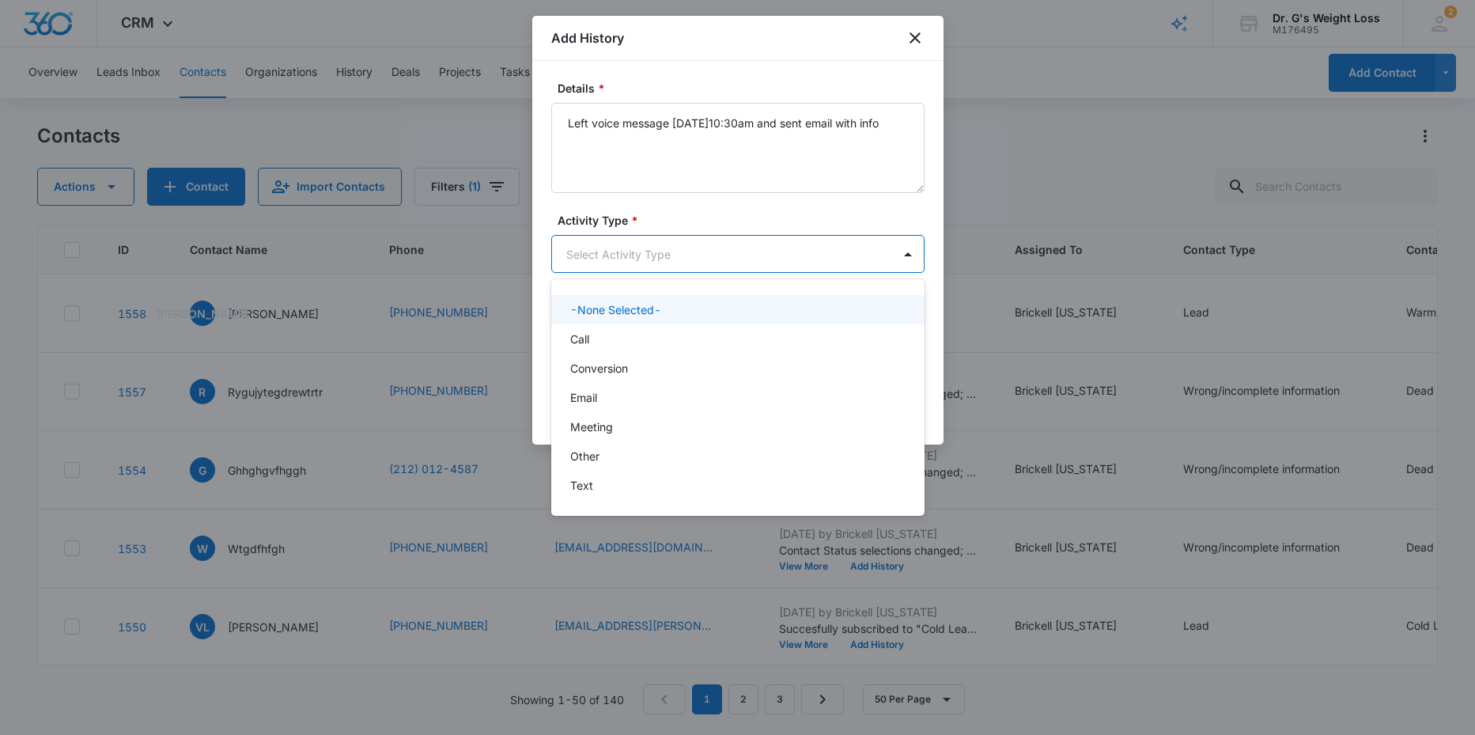
click at [902, 255] on body "CRM Apps Reputation Forms CRM Email Social Content Ads Intelligence Files Brand…" at bounding box center [737, 367] width 1475 height 735
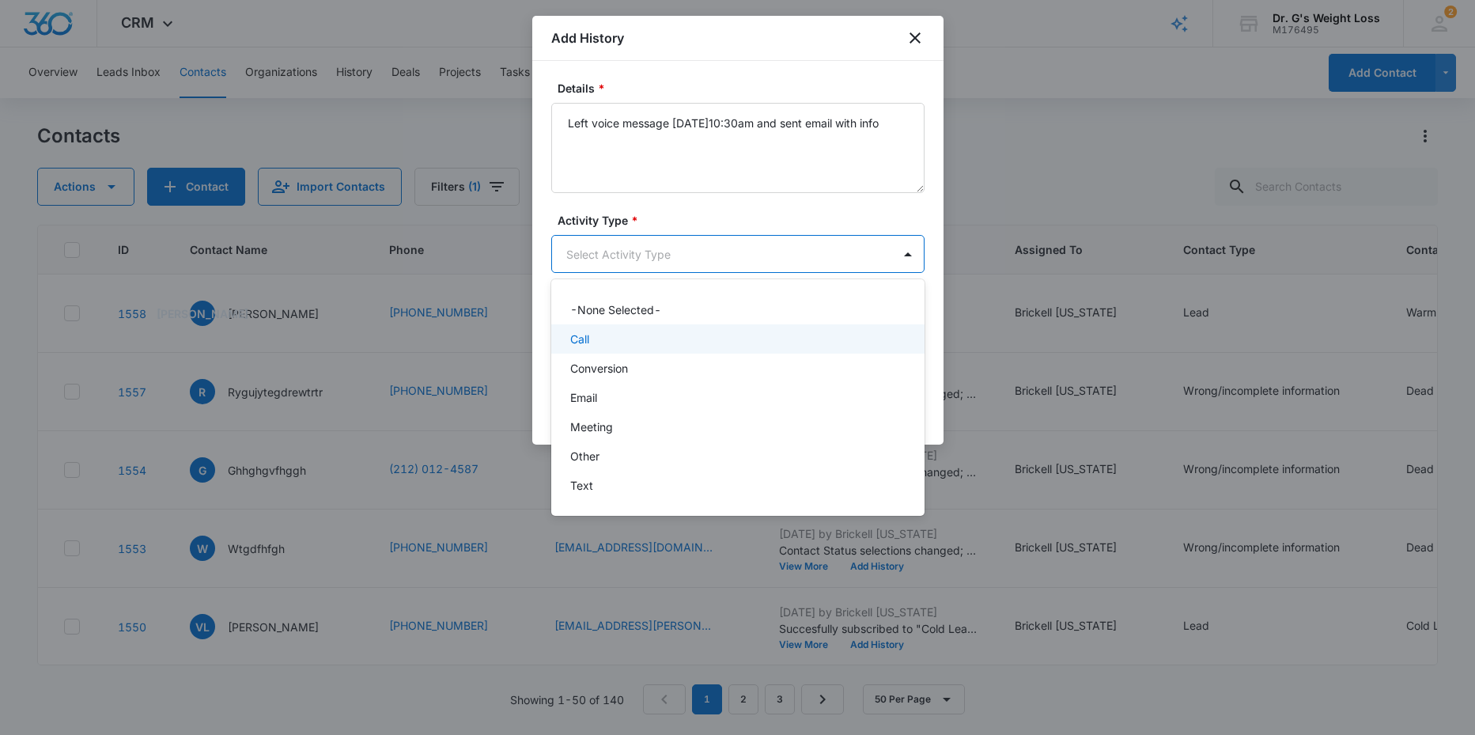
click at [573, 340] on p "Call" at bounding box center [579, 339] width 19 height 17
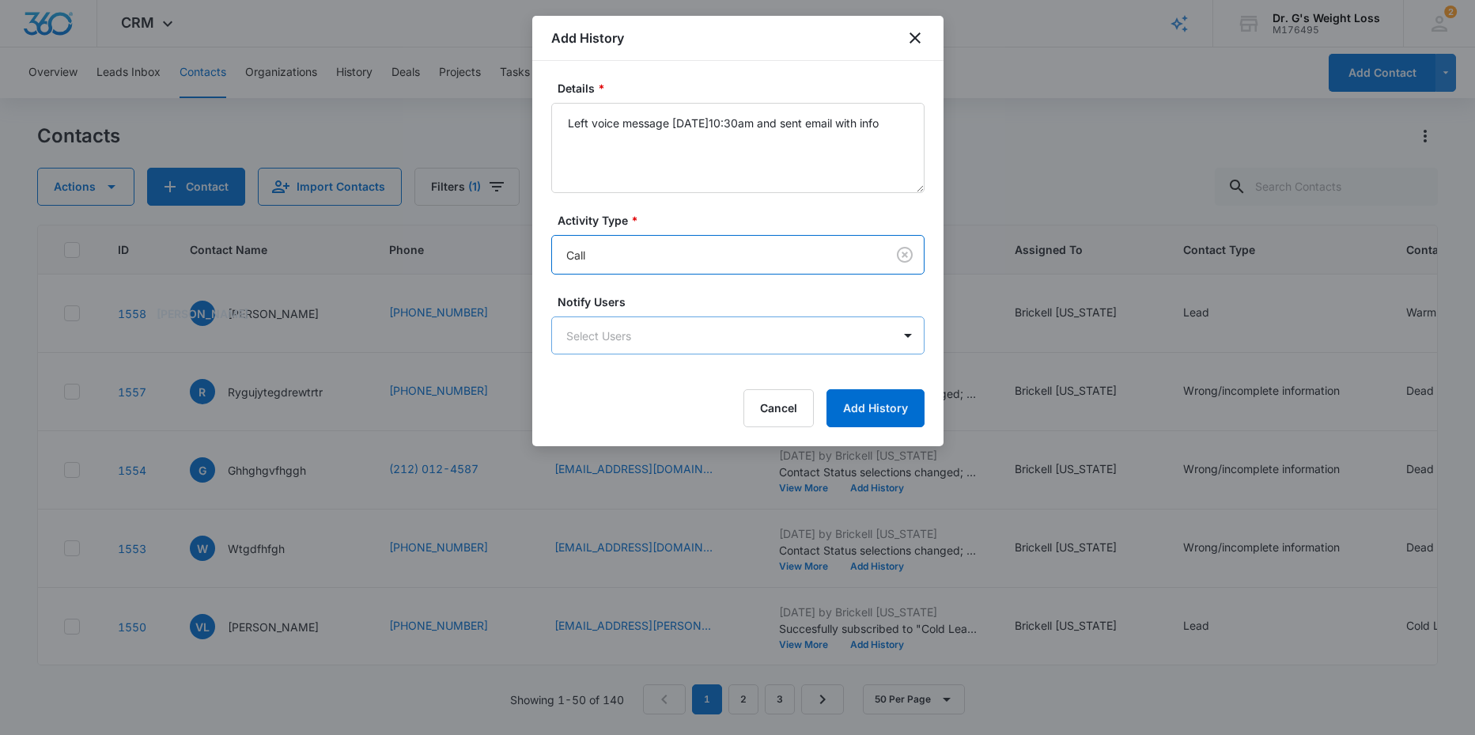
click at [667, 328] on body "CRM Apps Reputation Forms CRM Email Social Content Ads Intelligence Files Brand…" at bounding box center [737, 367] width 1475 height 735
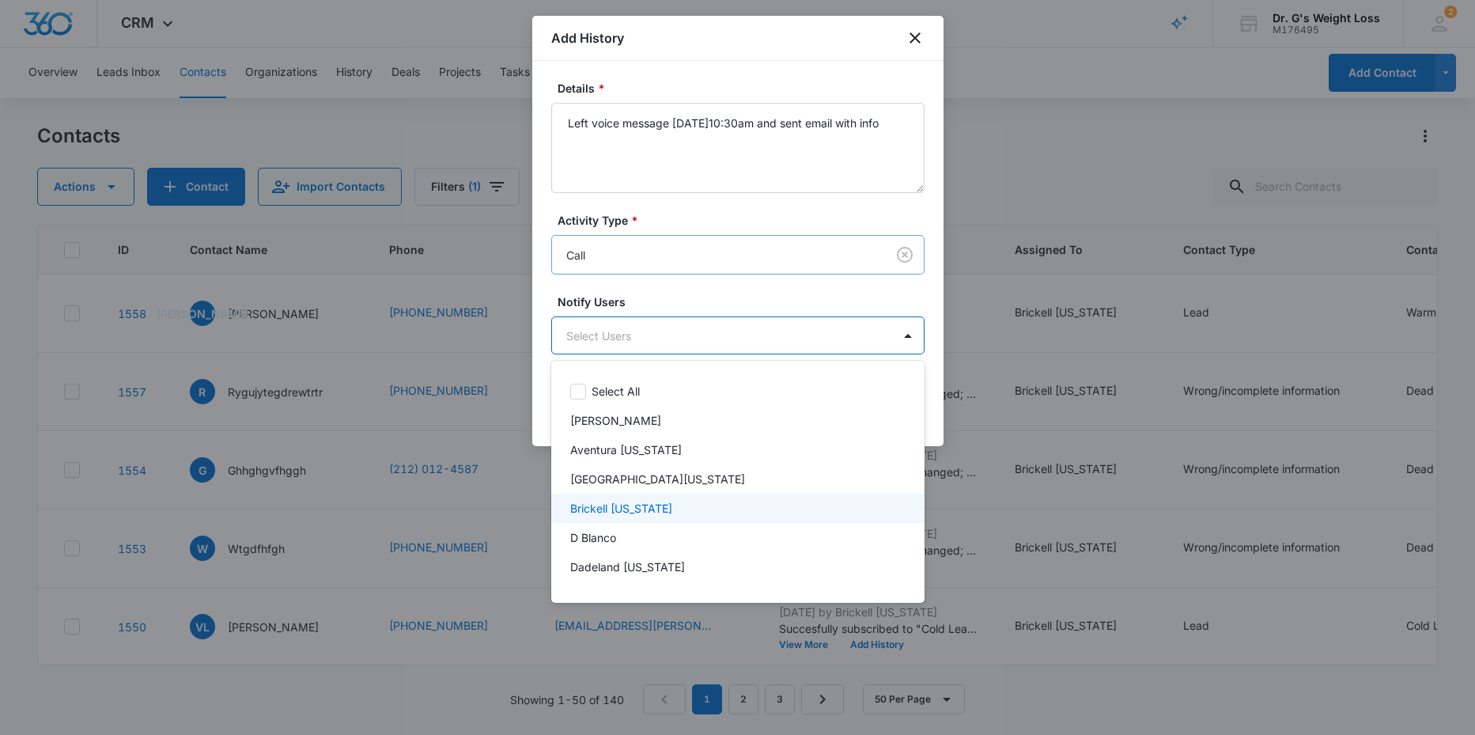
click at [641, 513] on p "Brickell [US_STATE]" at bounding box center [621, 508] width 102 height 17
click at [540, 432] on div at bounding box center [737, 367] width 1475 height 735
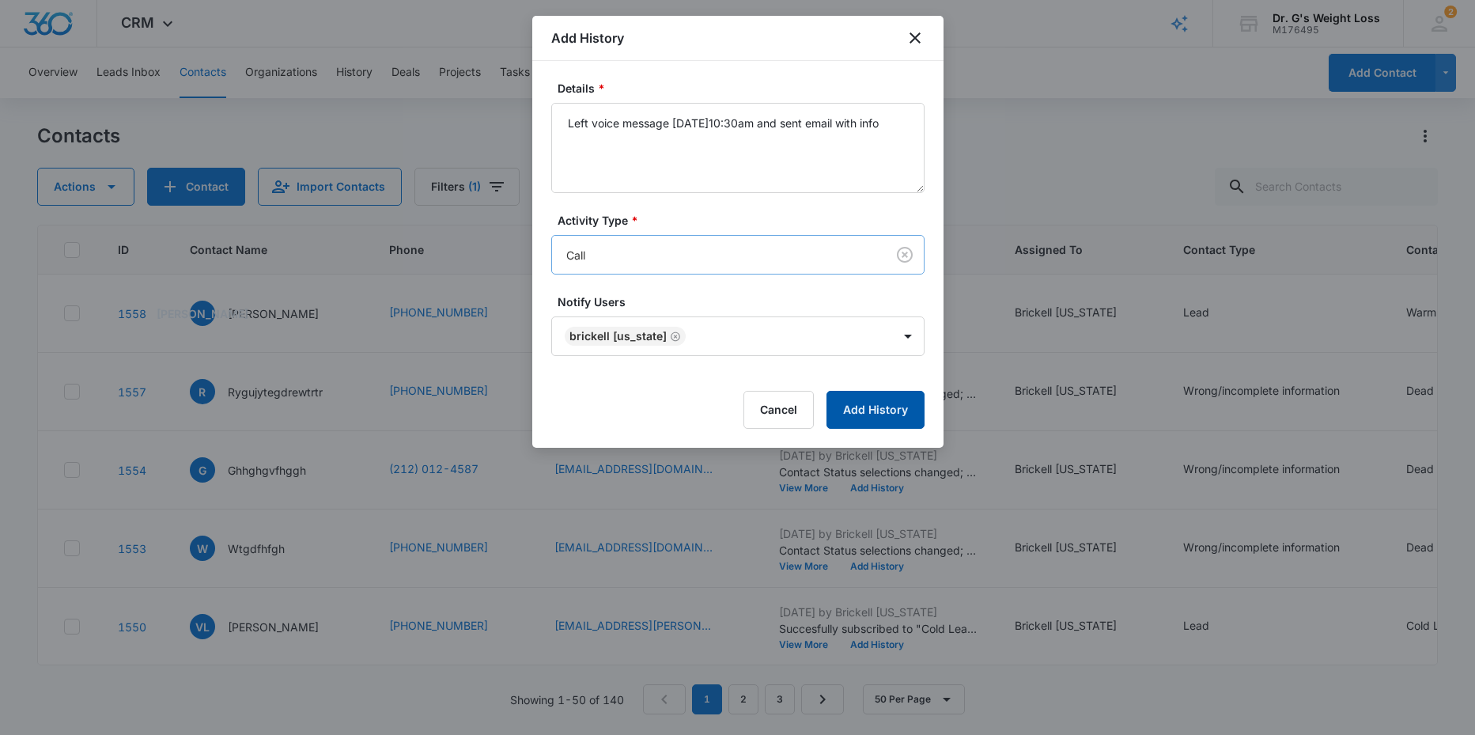
click at [841, 408] on button "Add History" at bounding box center [875, 410] width 98 height 38
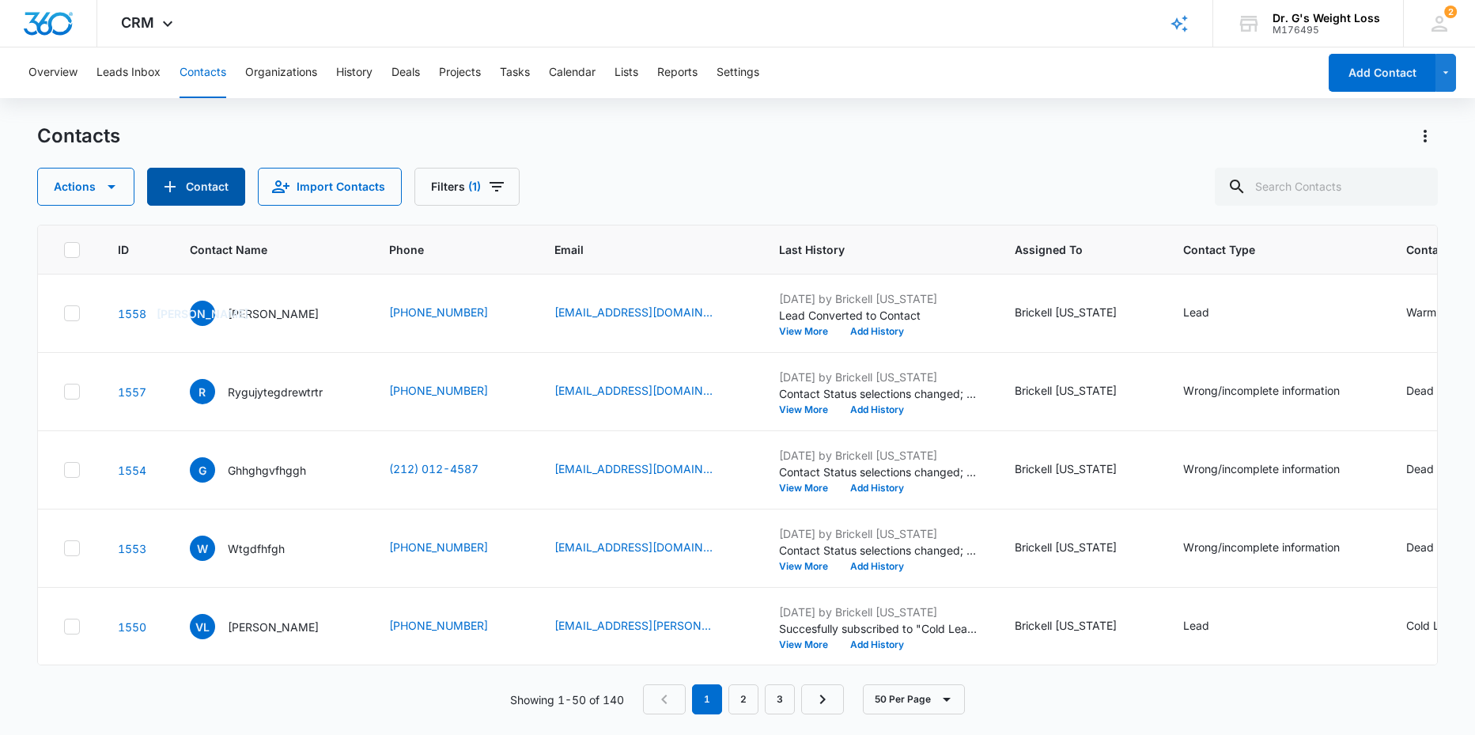
click at [199, 191] on button "Contact" at bounding box center [196, 187] width 98 height 38
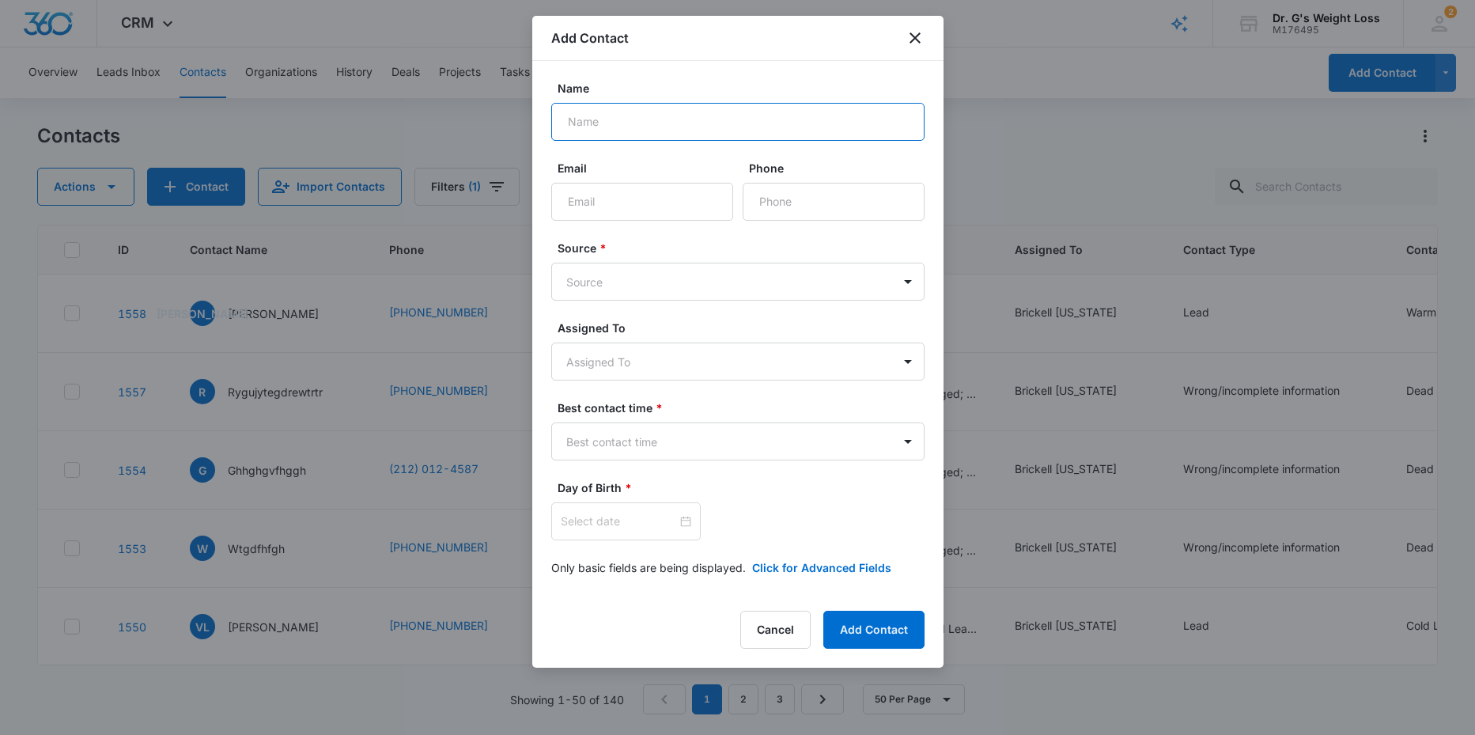
click at [705, 113] on input "Name" at bounding box center [737, 122] width 373 height 38
drag, startPoint x: 607, startPoint y: 106, endPoint x: 604, endPoint y: 122, distance: 16.1
click at [608, 106] on input "Name" at bounding box center [737, 122] width 373 height 38
click at [607, 127] on input "Name" at bounding box center [737, 122] width 373 height 38
type input "j"
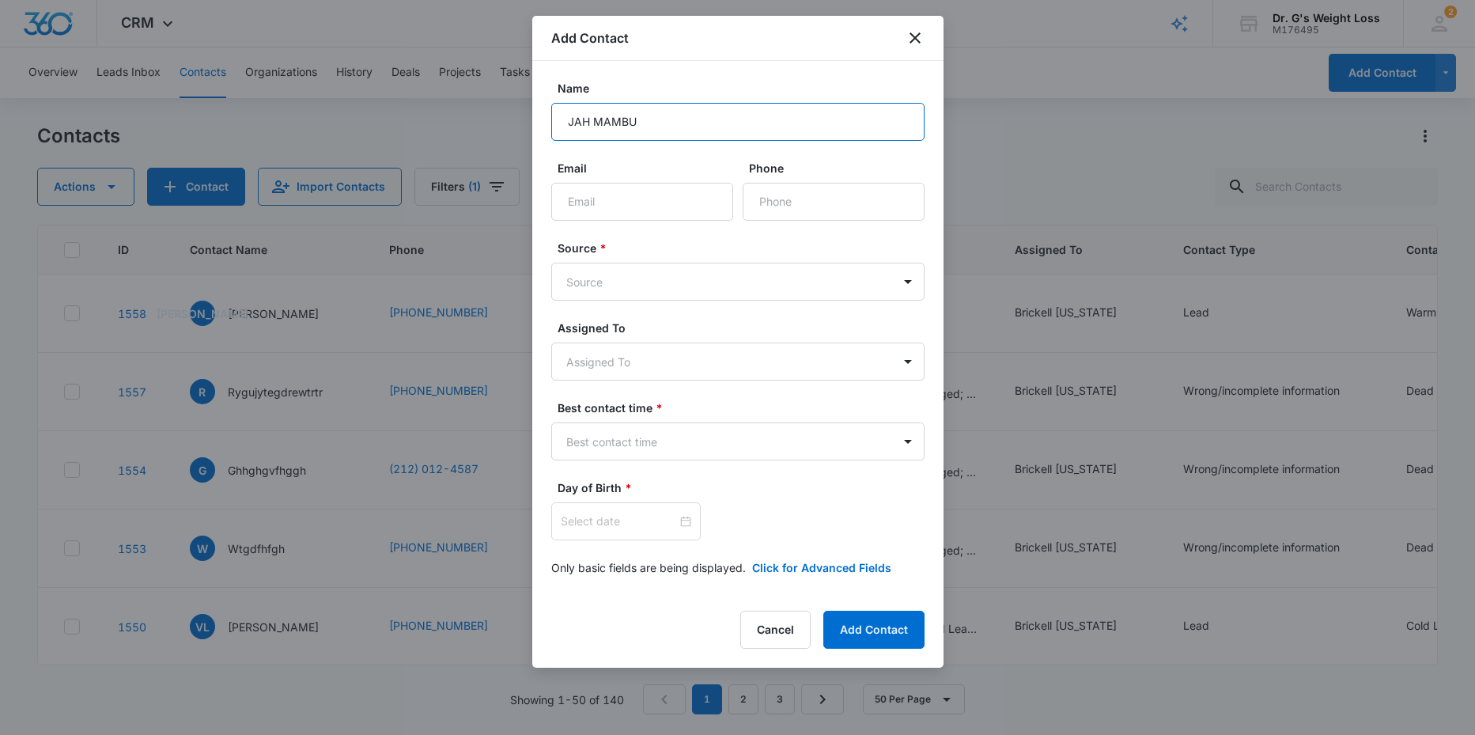
type input "JAH MAMBU"
type input "+1 612 791 4053"
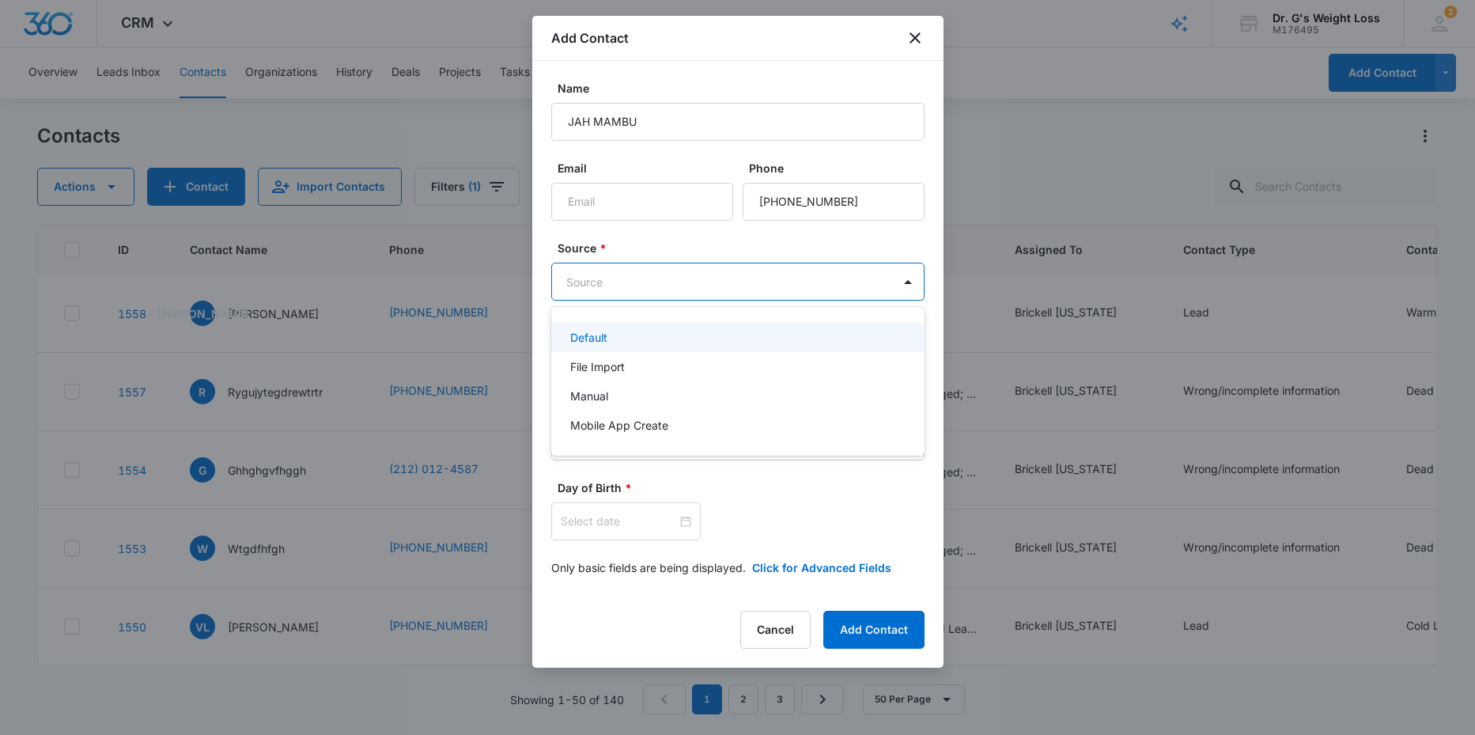
click at [650, 282] on body "CRM Apps Reputation Forms CRM Email Social Content Ads Intelligence Files Brand…" at bounding box center [737, 367] width 1475 height 735
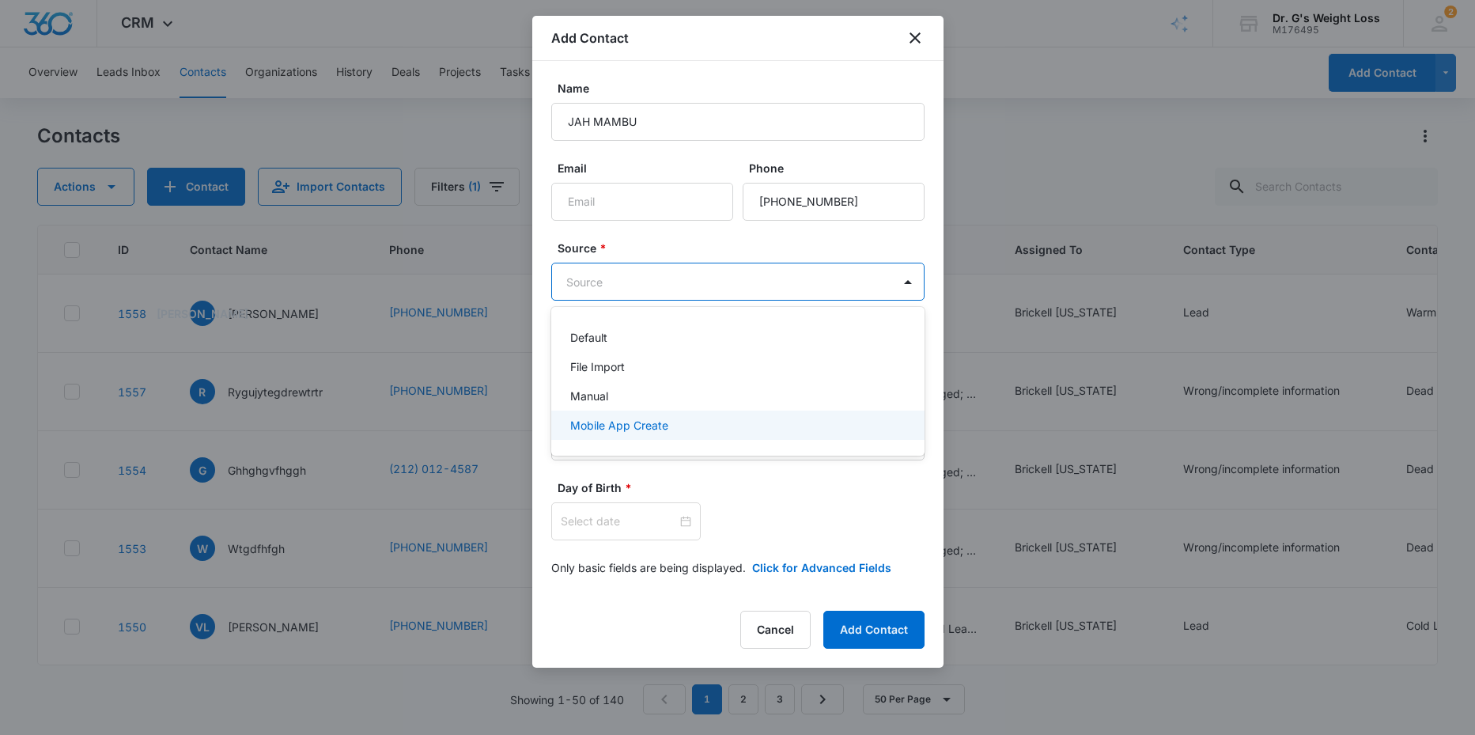
click at [620, 424] on p "Mobile App Create" at bounding box center [619, 425] width 98 height 17
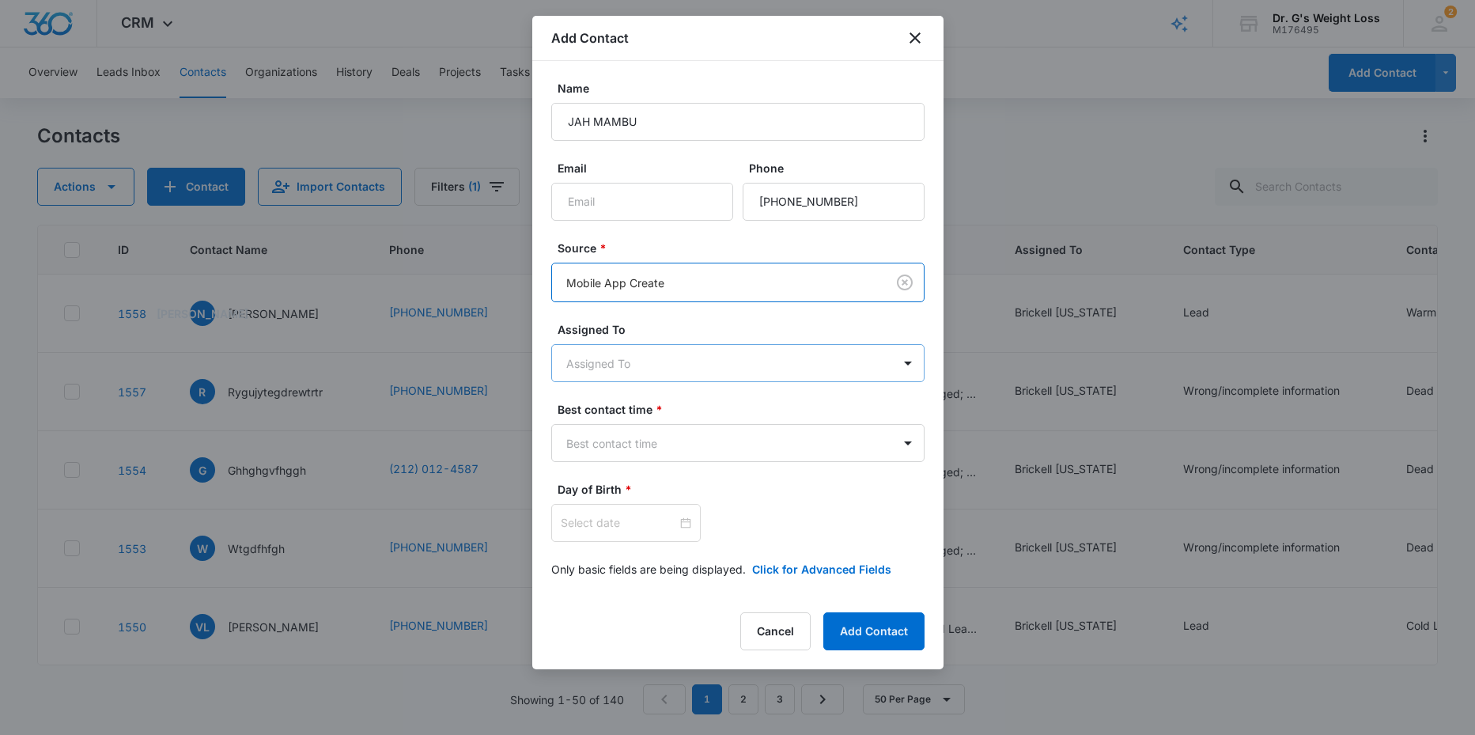
click at [624, 357] on body "CRM Apps Reputation Forms CRM Email Social Content Ads Intelligence Files Brand…" at bounding box center [737, 367] width 1475 height 735
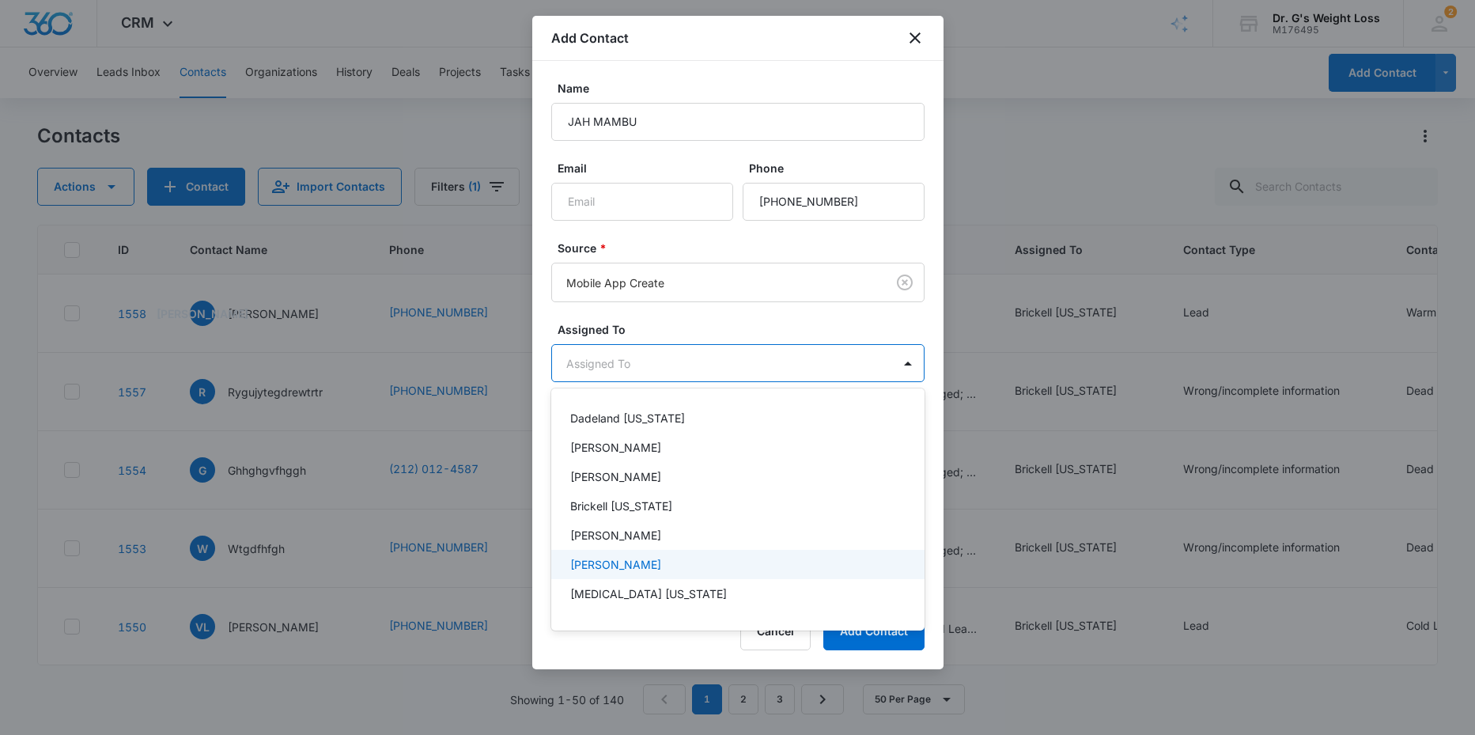
scroll to position [375, 0]
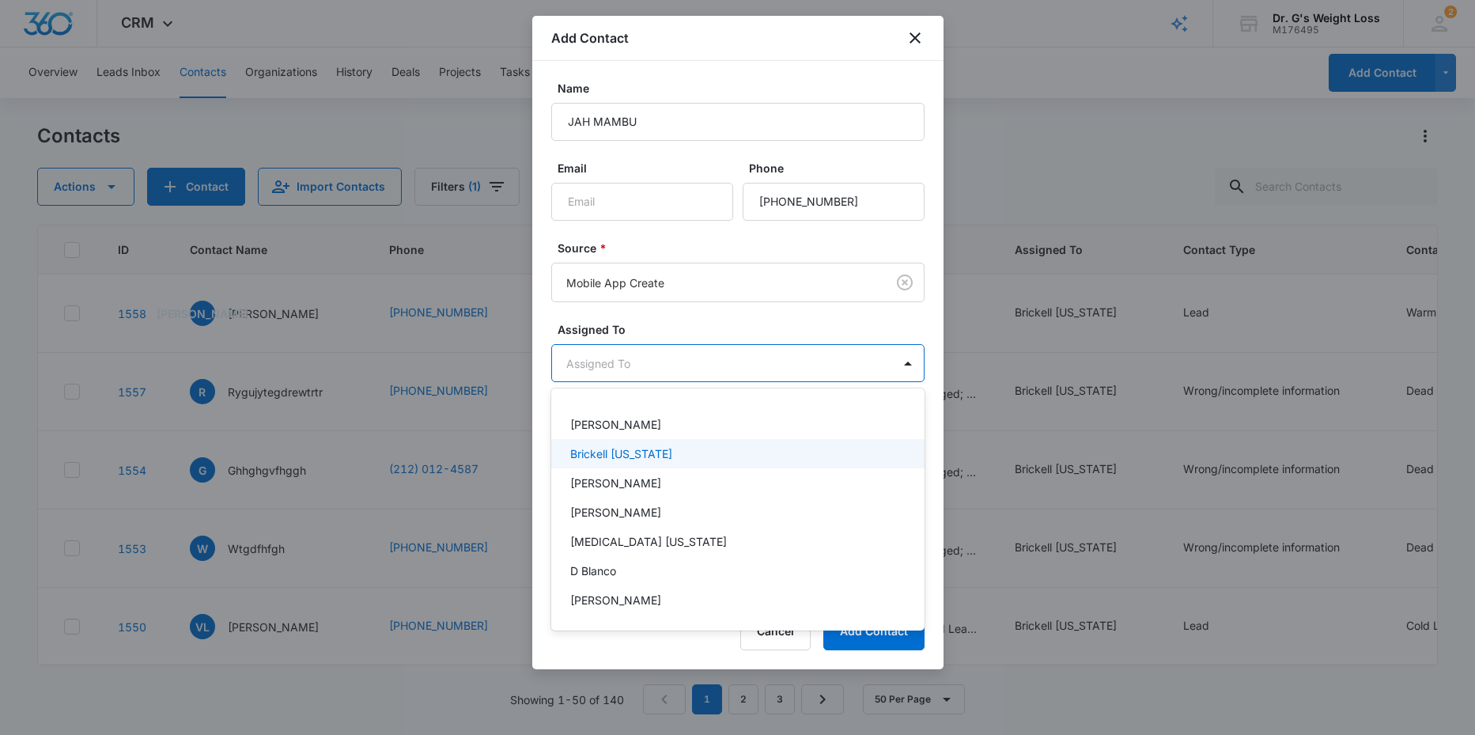
click at [603, 452] on p "Brickell [US_STATE]" at bounding box center [621, 453] width 102 height 17
click at [831, 309] on div at bounding box center [737, 367] width 1475 height 735
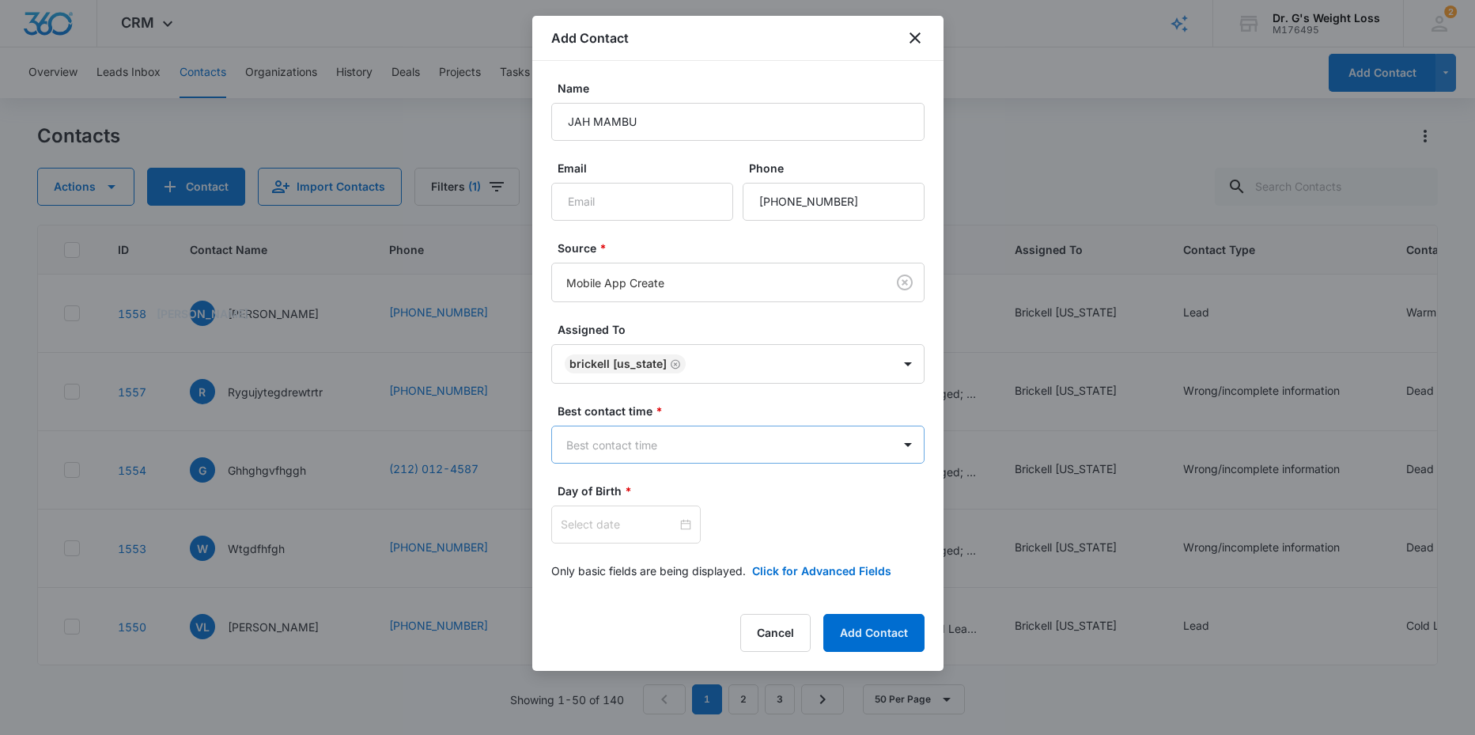
click at [666, 445] on body "CRM Apps Reputation Forms CRM Email Social Content Ads Intelligence Files Brand…" at bounding box center [737, 367] width 1475 height 735
click at [629, 509] on div "Morning" at bounding box center [737, 500] width 373 height 29
click at [870, 630] on button "Add Contact" at bounding box center [873, 634] width 101 height 38
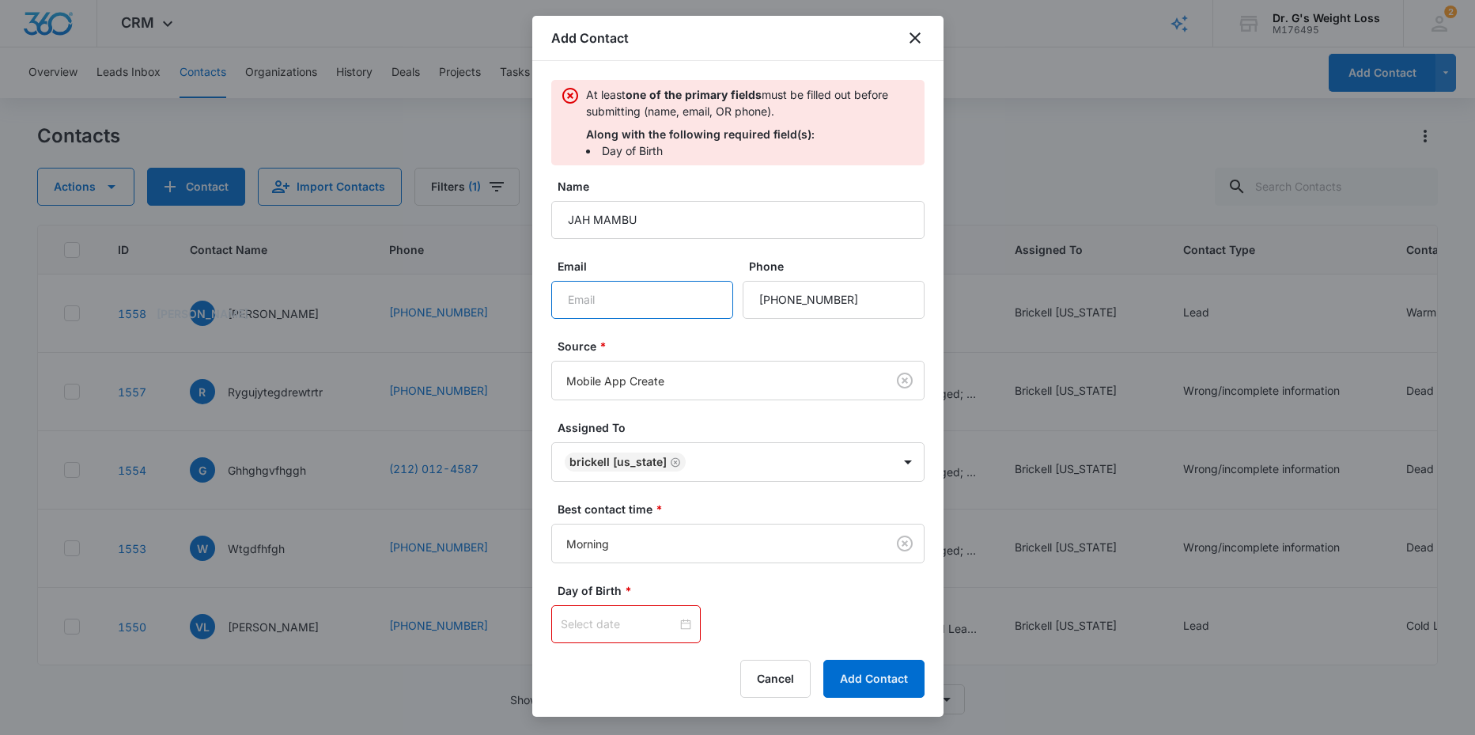
click at [611, 308] on input "Email" at bounding box center [642, 300] width 182 height 38
click at [621, 297] on input "Email" at bounding box center [642, 300] width 182 height 38
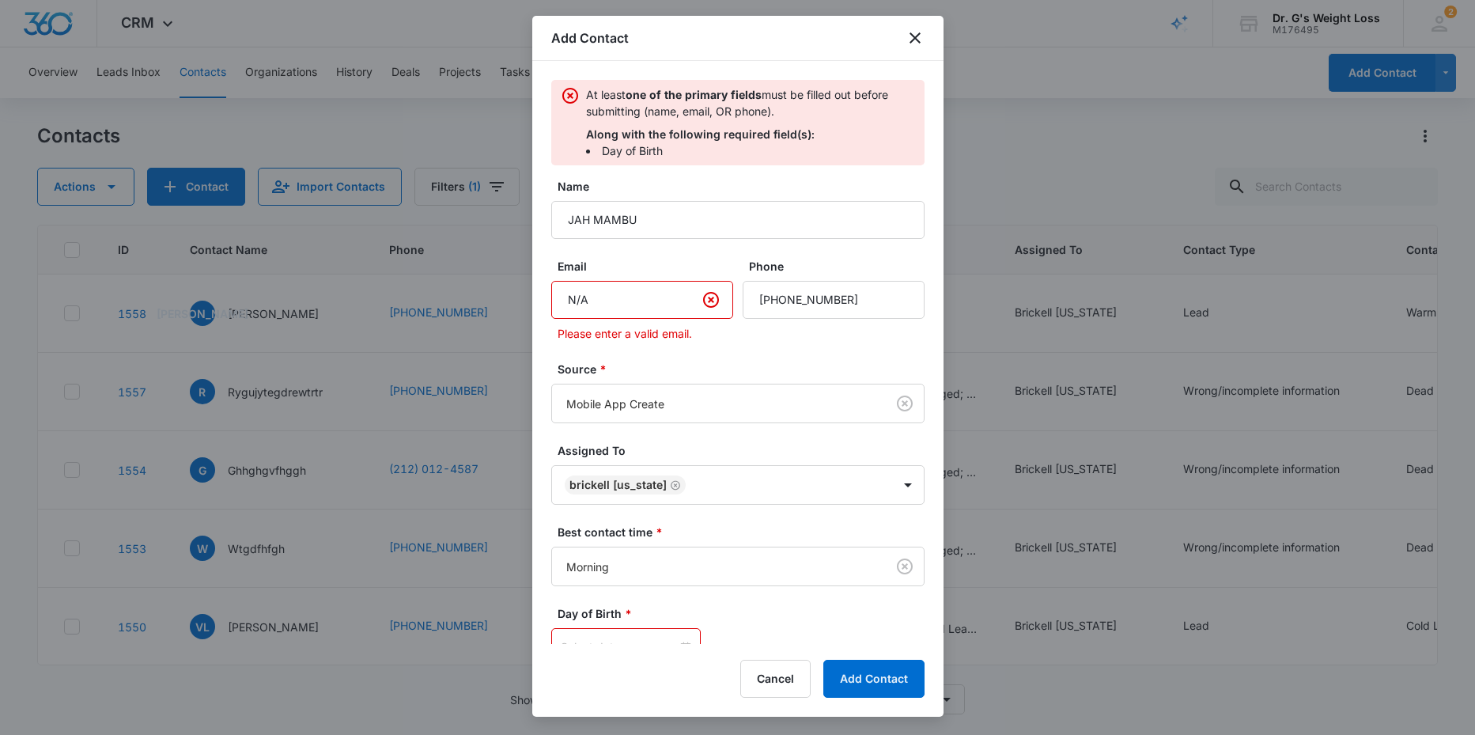
type input "N/A"
click at [688, 361] on label "Source *" at bounding box center [744, 369] width 373 height 17
drag, startPoint x: 611, startPoint y: 298, endPoint x: 549, endPoint y: 303, distance: 62.7
click at [550, 304] on div "At least one of the primary fields must be filled out before submitting (name, …" at bounding box center [737, 352] width 411 height 583
click at [702, 300] on icon "Clear" at bounding box center [711, 299] width 19 height 19
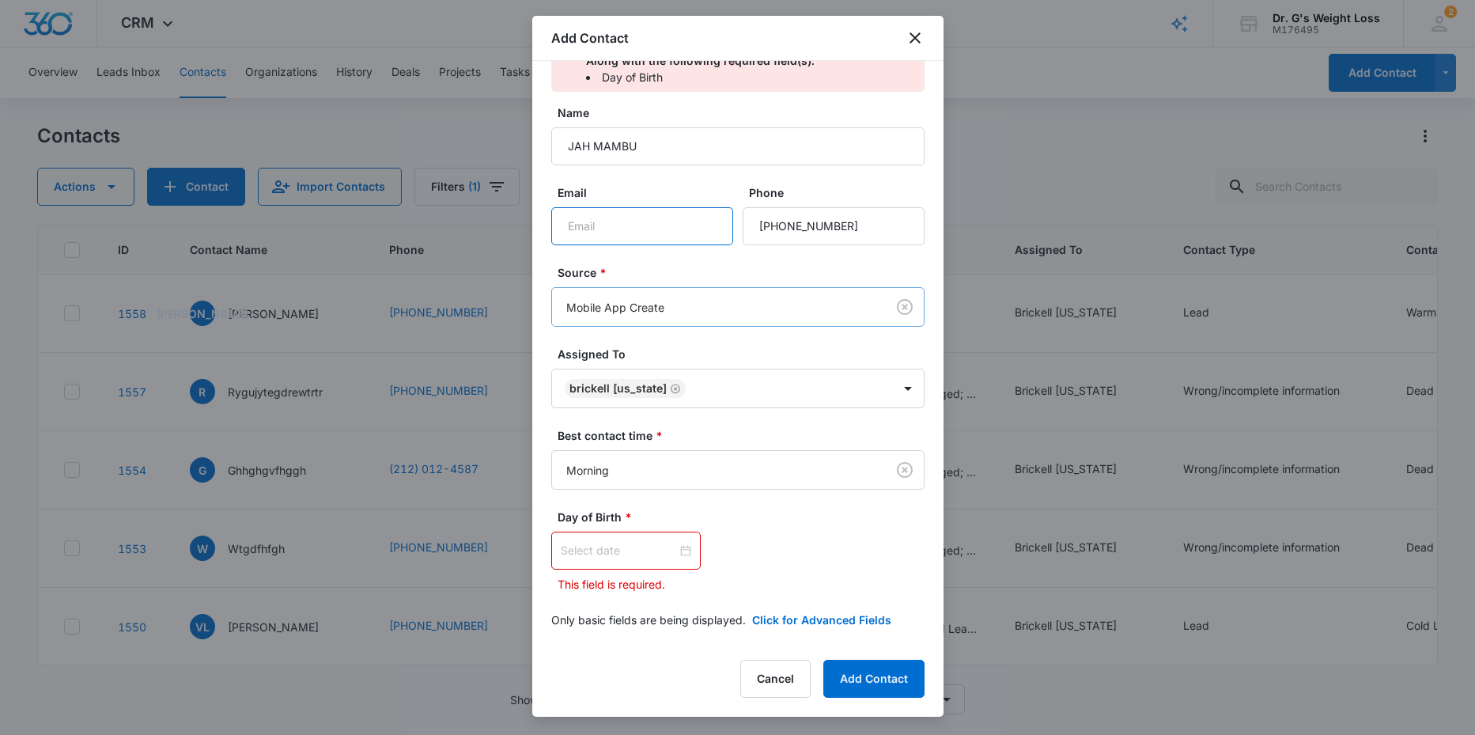
scroll to position [77, 0]
click at [596, 550] on input at bounding box center [619, 547] width 116 height 17
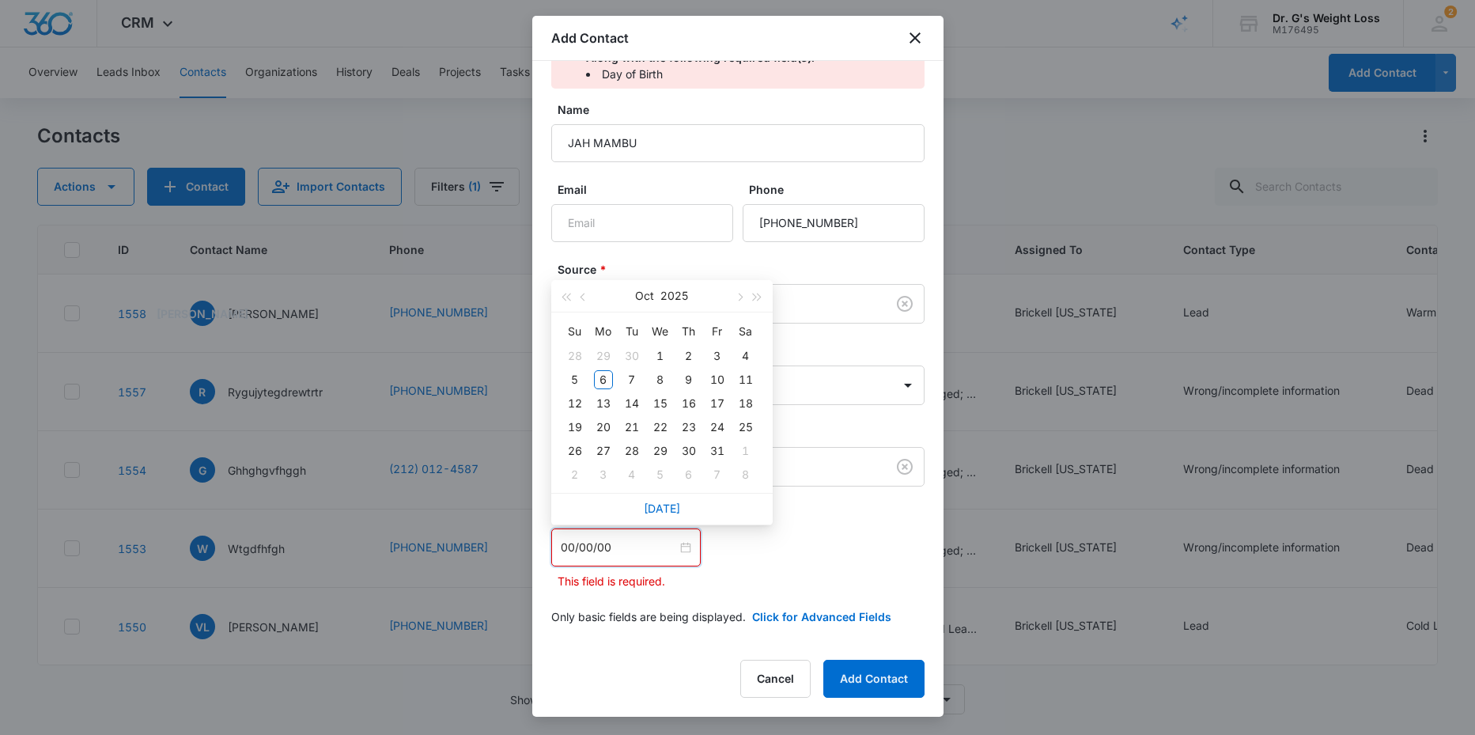
type input "00/00/00"
click at [767, 561] on div "Oct 2025 Su Mo Tu We Th Fr Sa 28 29 30 1 2 3 4 5 6 7 8 9 10 11 12 13 14 15 16 1…" at bounding box center [737, 547] width 373 height 38
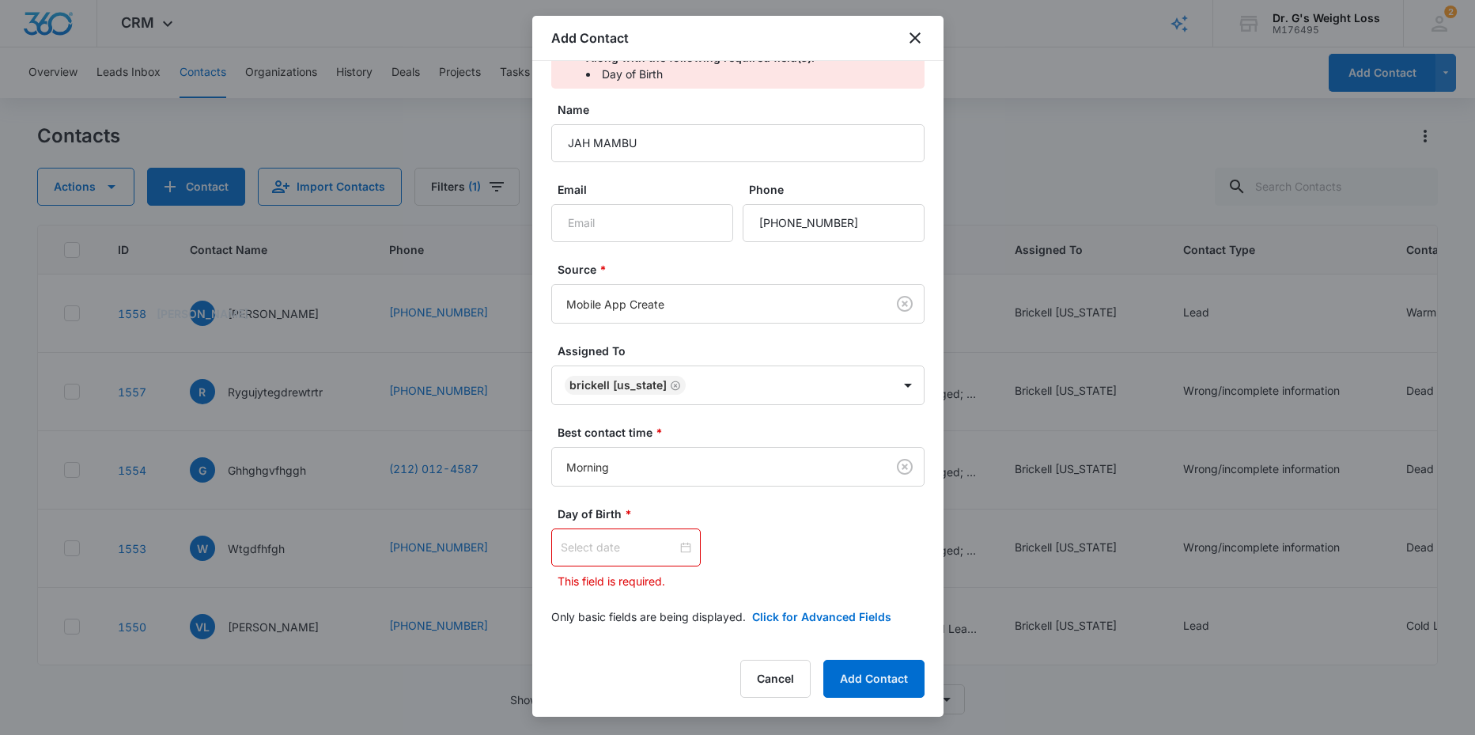
click at [591, 554] on input at bounding box center [619, 547] width 116 height 17
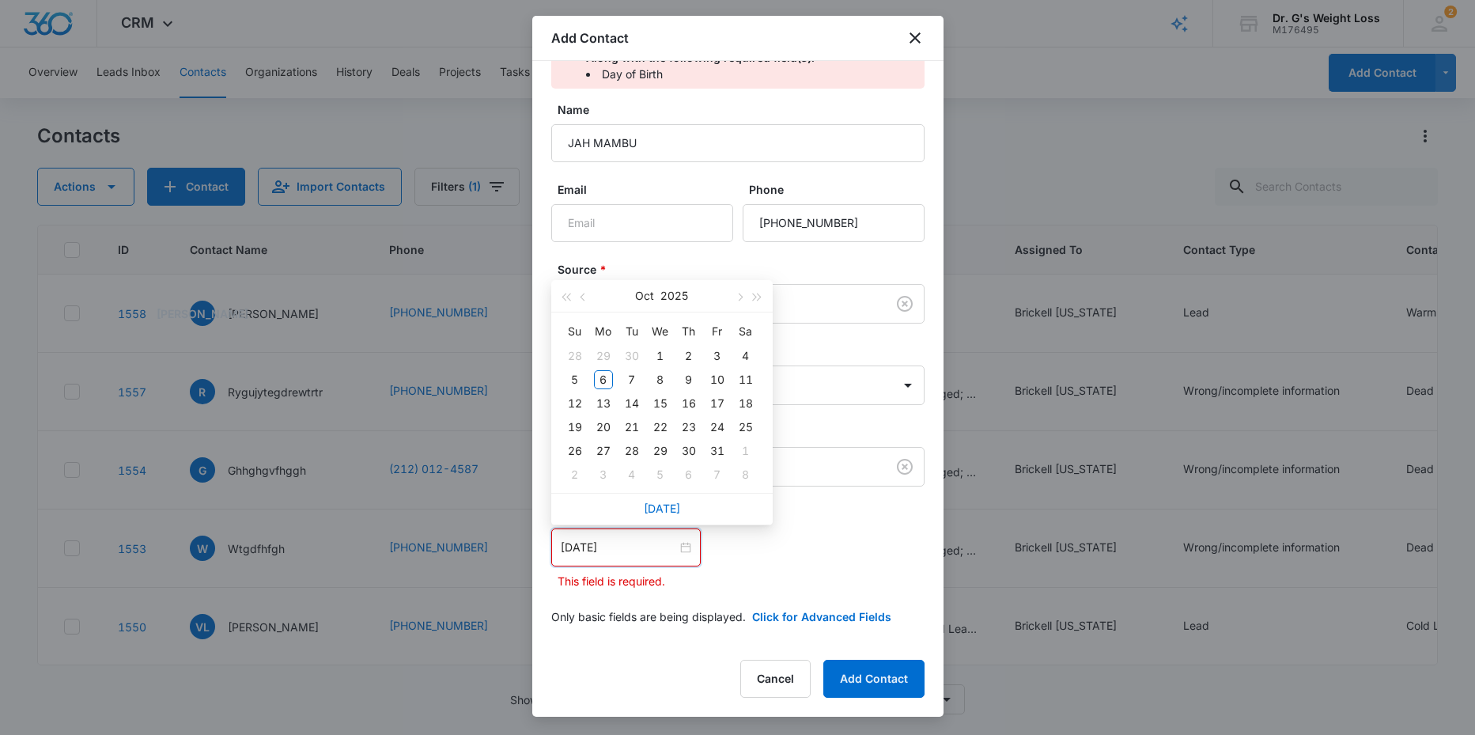
drag, startPoint x: 618, startPoint y: 548, endPoint x: 592, endPoint y: 546, distance: 26.1
click at [592, 546] on input "01/01/2000" at bounding box center [619, 547] width 116 height 17
type input "01/01/2000"
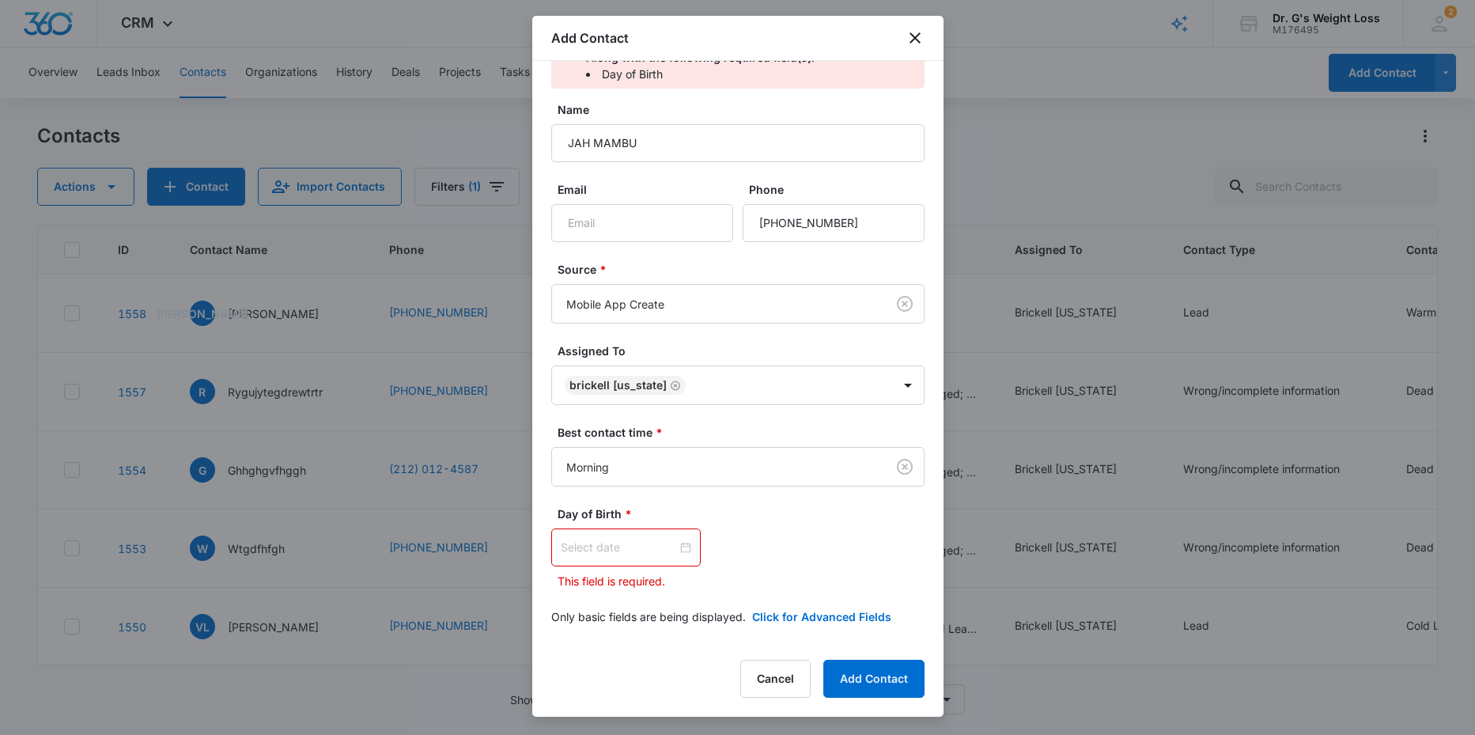
click at [740, 529] on div "Oct 2025 Su Mo Tu We Th Fr Sa 28 29 30 1 2 3 4 5 6 7 8 9 10 11 12 13 14 15 16 1…" at bounding box center [737, 547] width 373 height 38
click at [588, 543] on input at bounding box center [619, 547] width 116 height 17
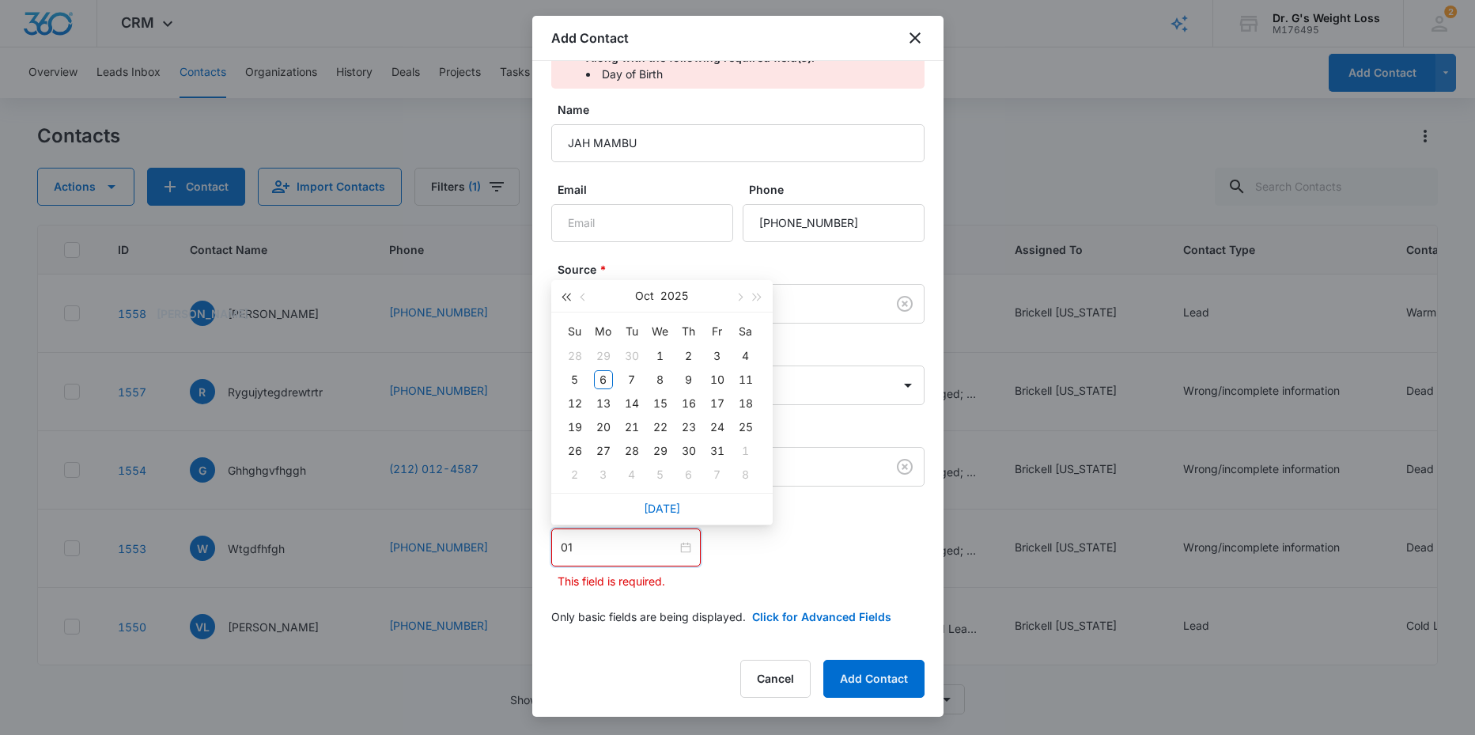
click at [570, 299] on span "button" at bounding box center [566, 297] width 8 height 8
click at [565, 296] on span "button" at bounding box center [566, 297] width 8 height 8
click at [739, 295] on span "button" at bounding box center [740, 297] width 8 height 8
click at [587, 298] on button "button" at bounding box center [583, 296] width 17 height 32
click at [565, 297] on span "button" at bounding box center [566, 297] width 8 height 8
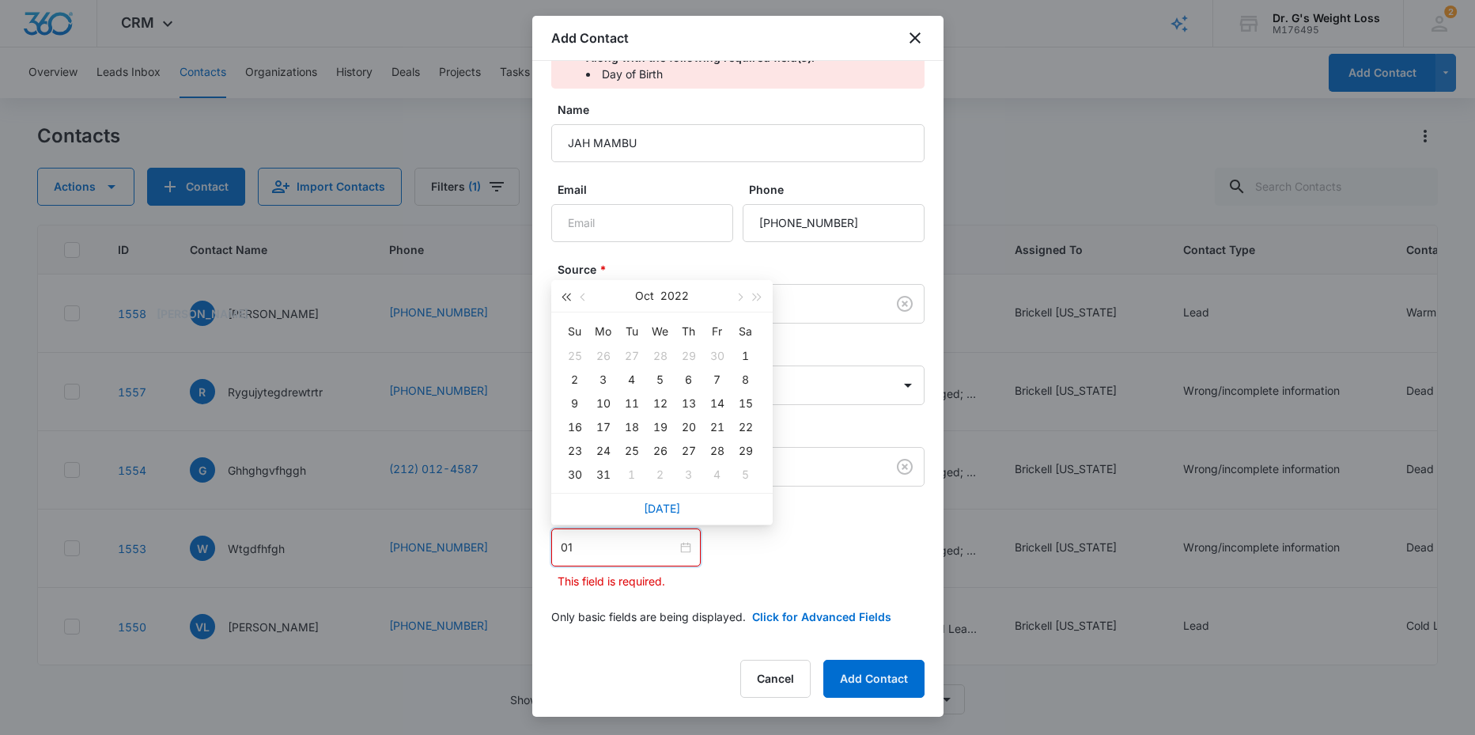
click at [565, 297] on span "button" at bounding box center [566, 297] width 8 height 8
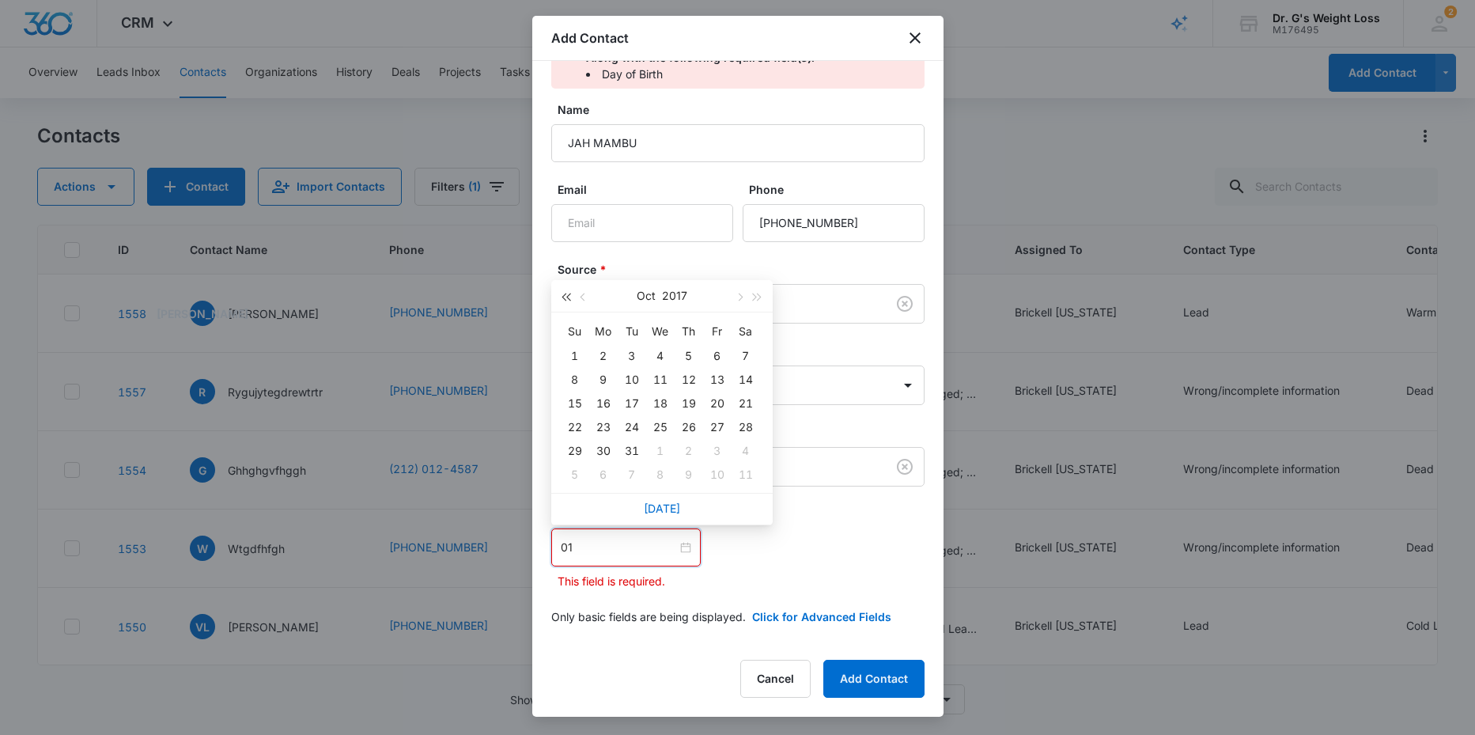
click at [565, 297] on span "button" at bounding box center [566, 297] width 8 height 8
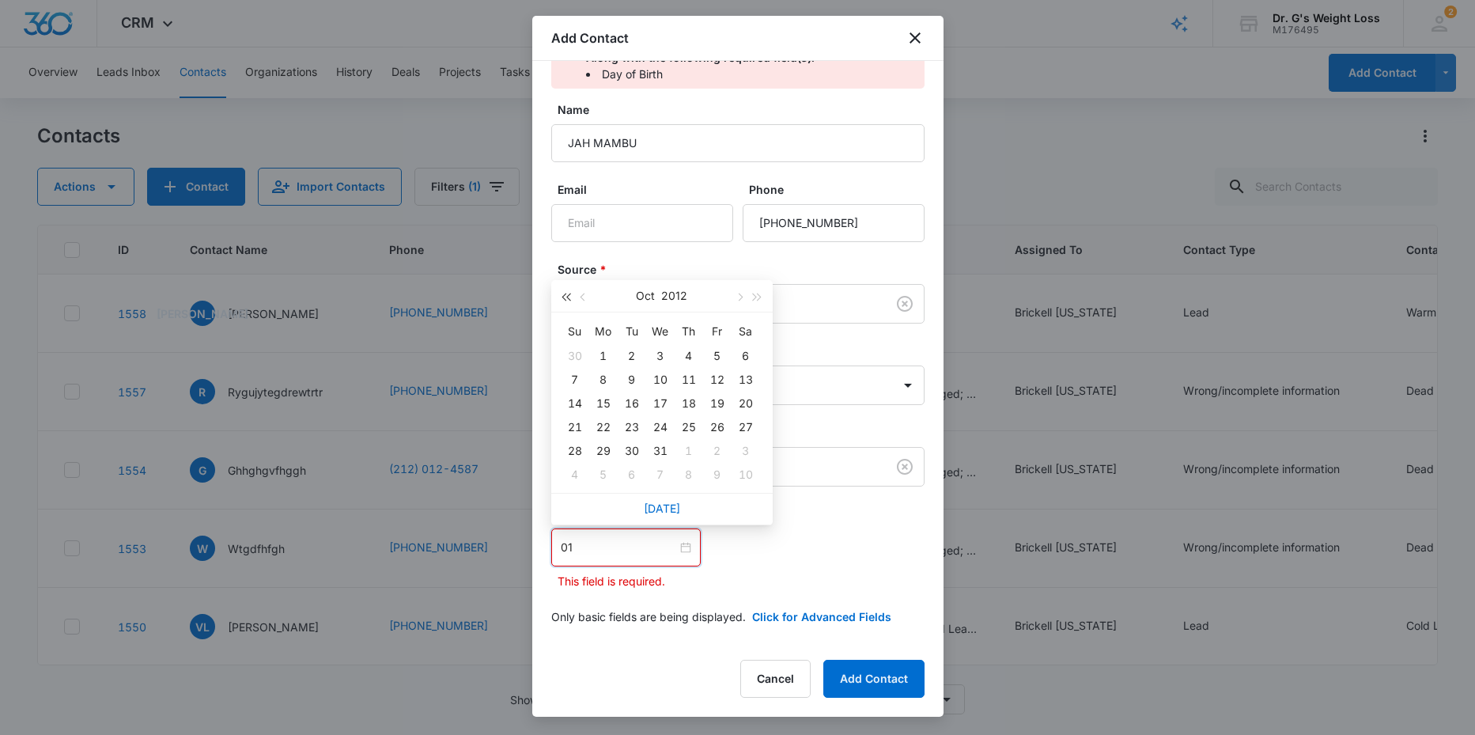
click at [565, 297] on span "button" at bounding box center [566, 297] width 8 height 8
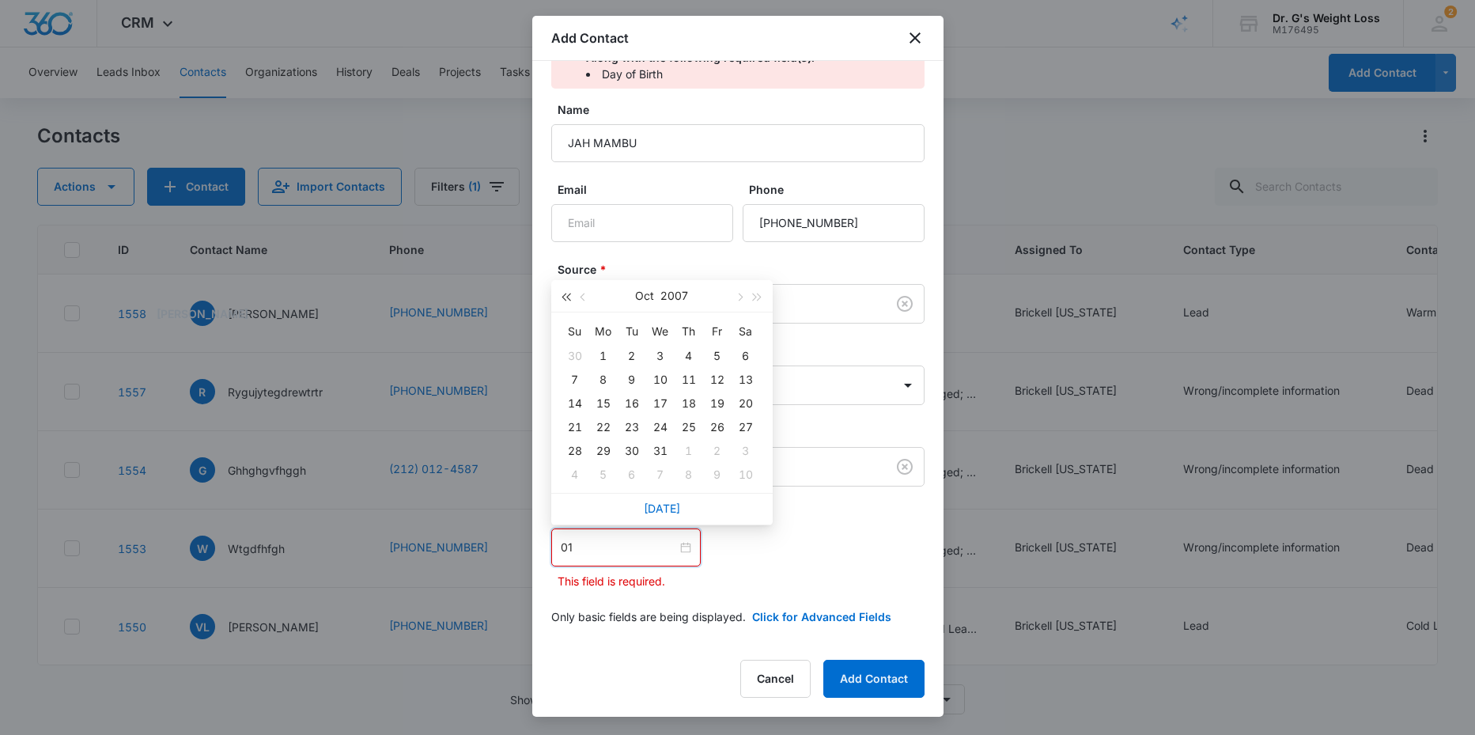
click at [565, 297] on span "button" at bounding box center [566, 297] width 8 height 8
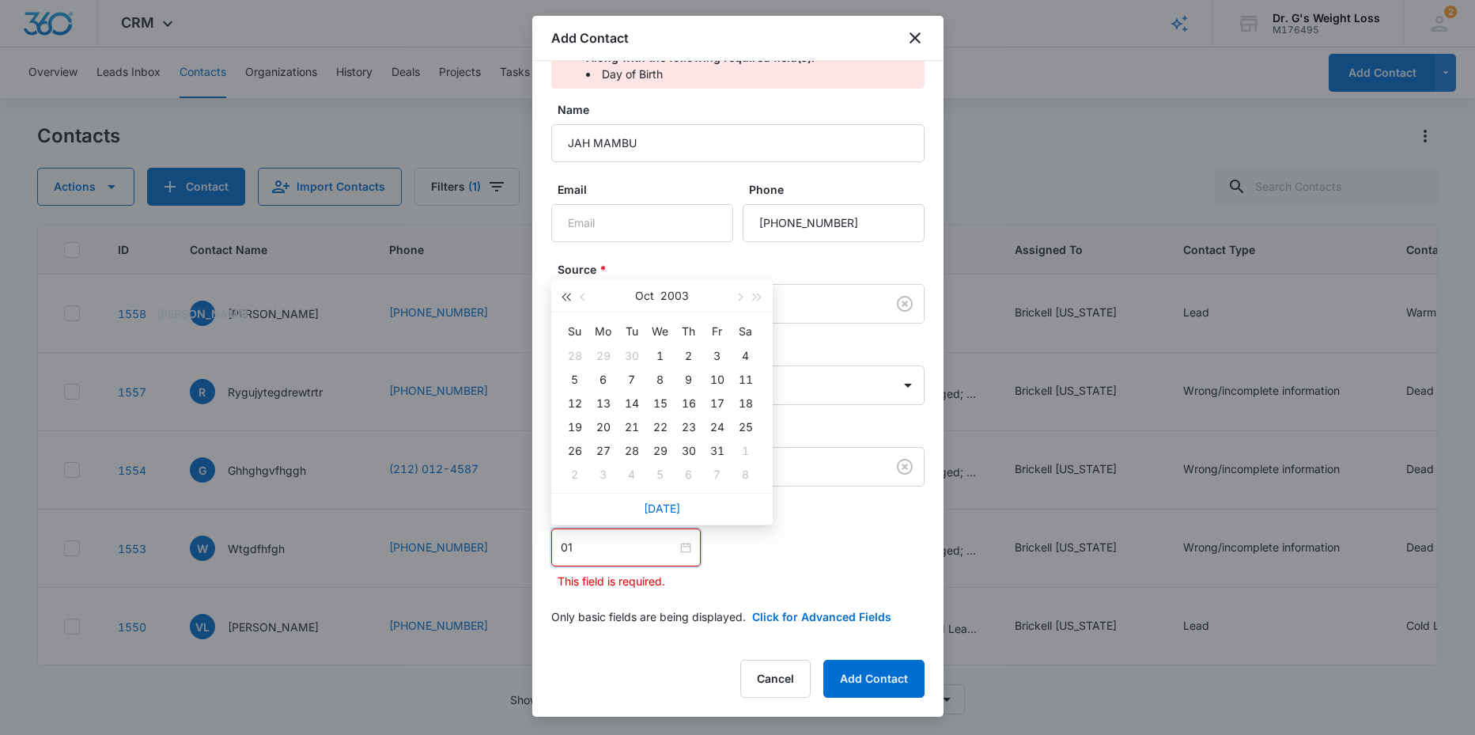
click at [565, 297] on span "button" at bounding box center [566, 297] width 8 height 8
click at [588, 299] on button "button" at bounding box center [583, 296] width 17 height 32
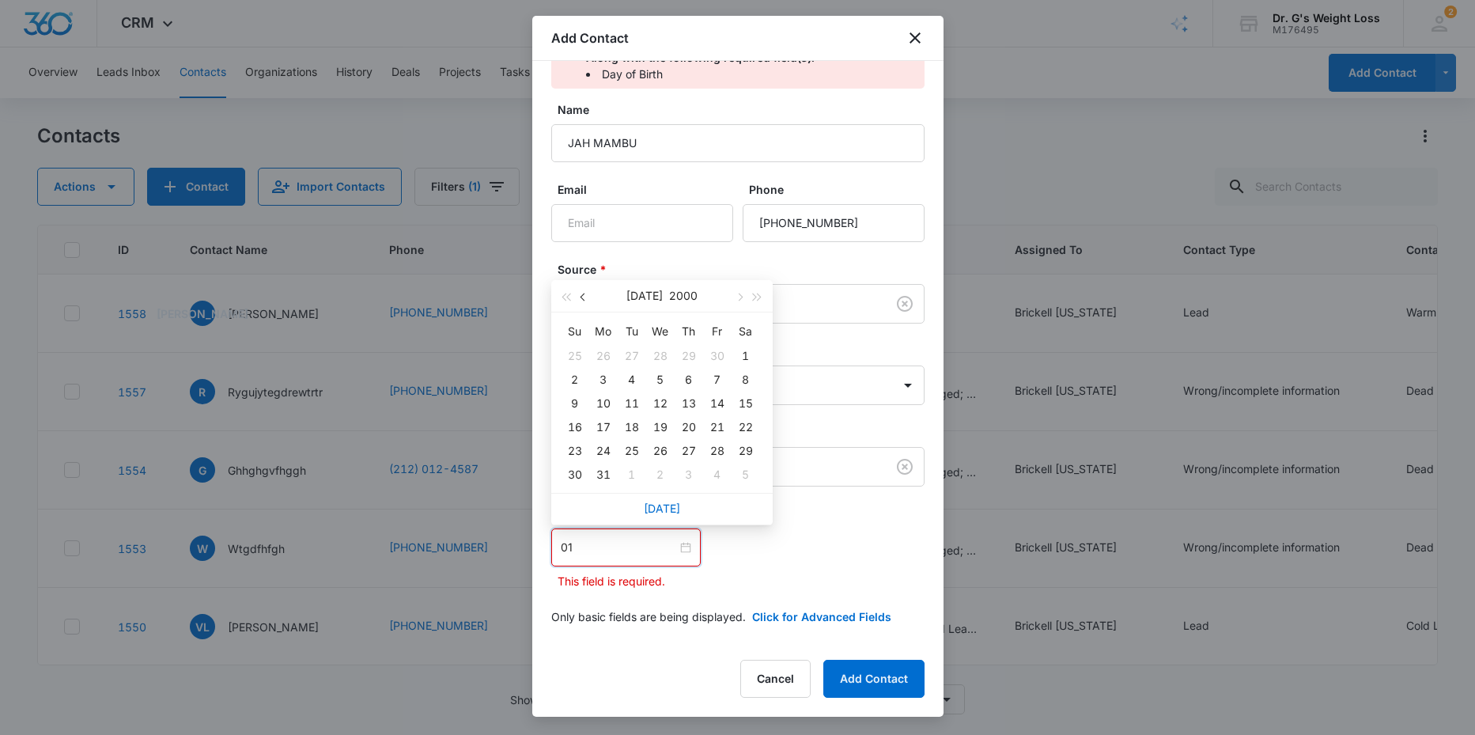
click at [588, 299] on button "button" at bounding box center [583, 296] width 17 height 32
click at [587, 297] on span "button" at bounding box center [584, 297] width 8 height 8
click at [586, 298] on span "button" at bounding box center [584, 297] width 8 height 8
click at [584, 299] on span "button" at bounding box center [584, 297] width 8 height 8
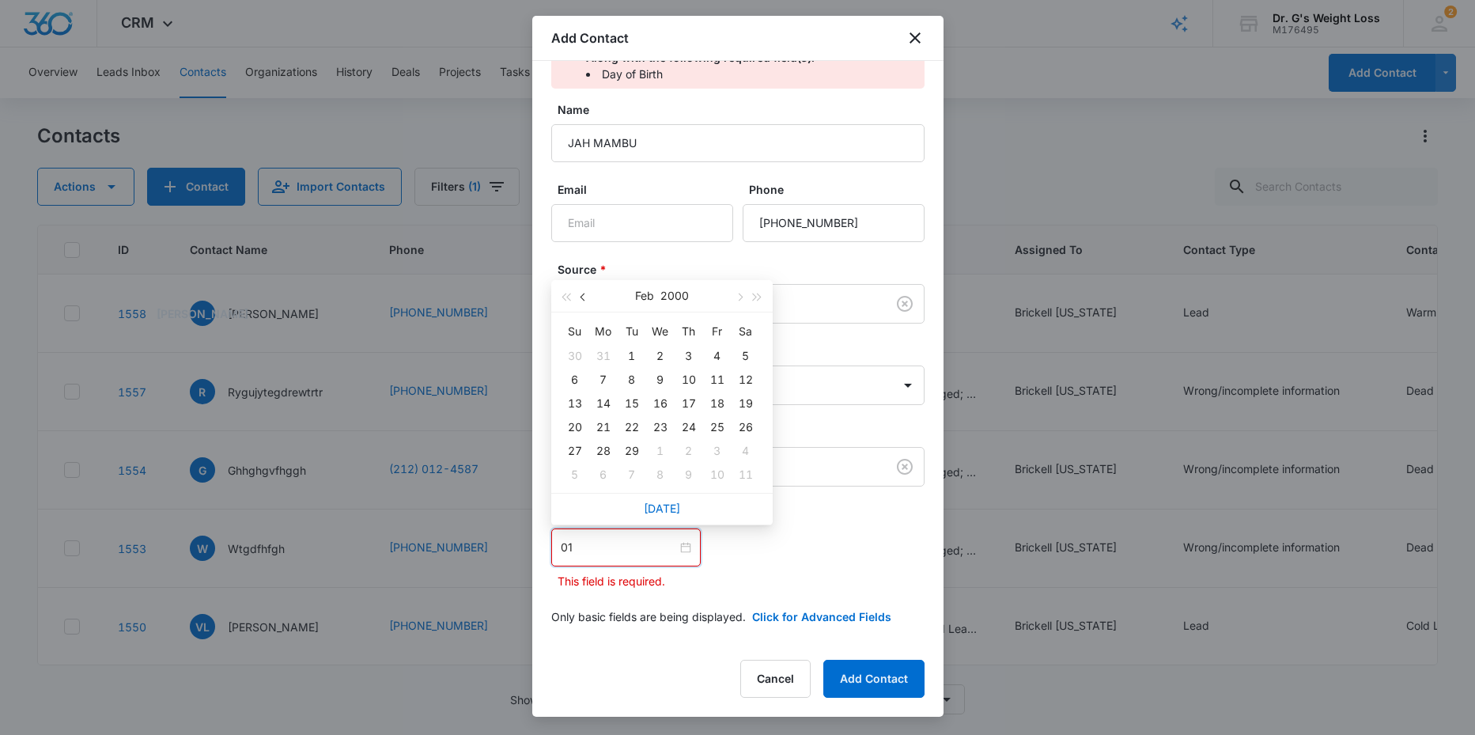
click at [582, 300] on button "button" at bounding box center [583, 296] width 17 height 32
click at [738, 297] on span "button" at bounding box center [740, 297] width 8 height 8
click at [743, 354] on div "1" at bounding box center [745, 355] width 19 height 19
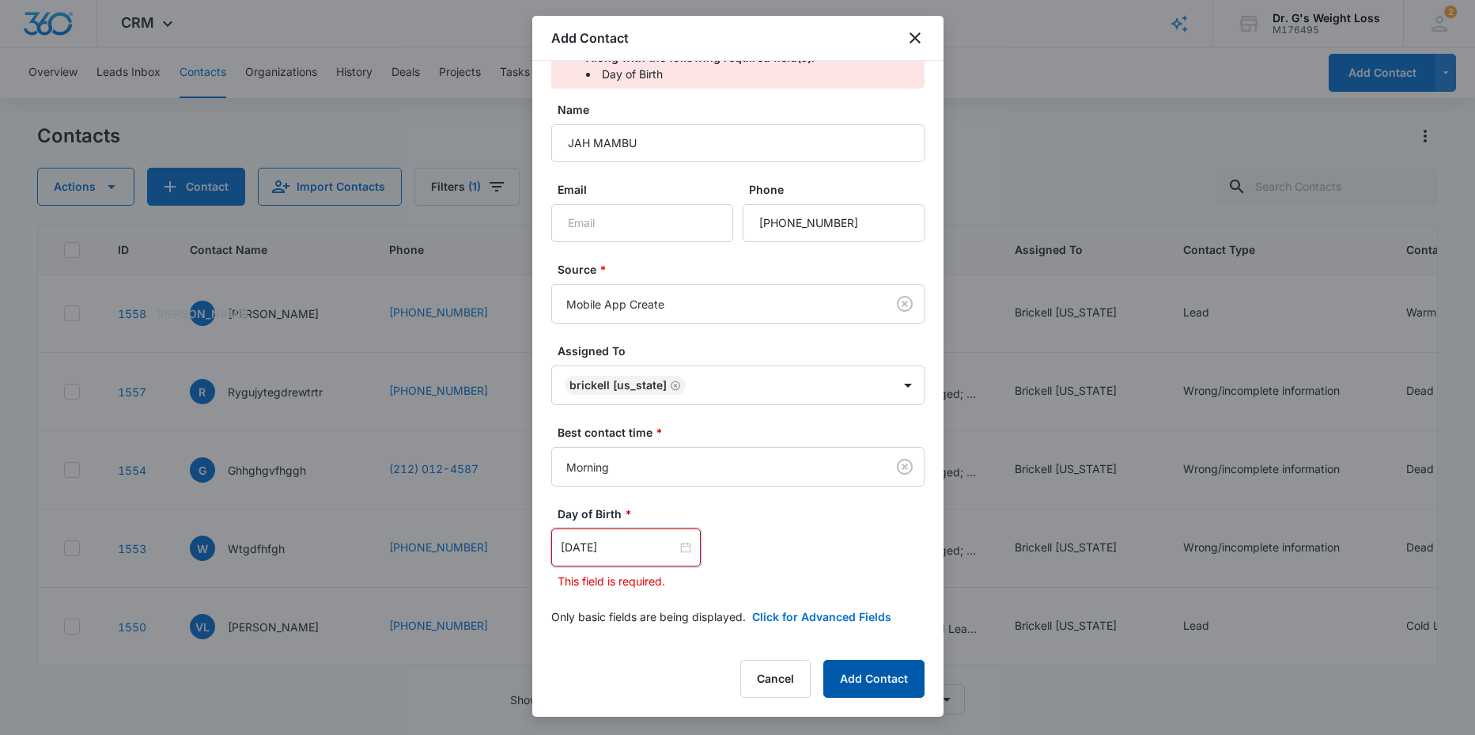
type input "[DATE]"
click at [874, 673] on button "Add Contact" at bounding box center [873, 679] width 101 height 38
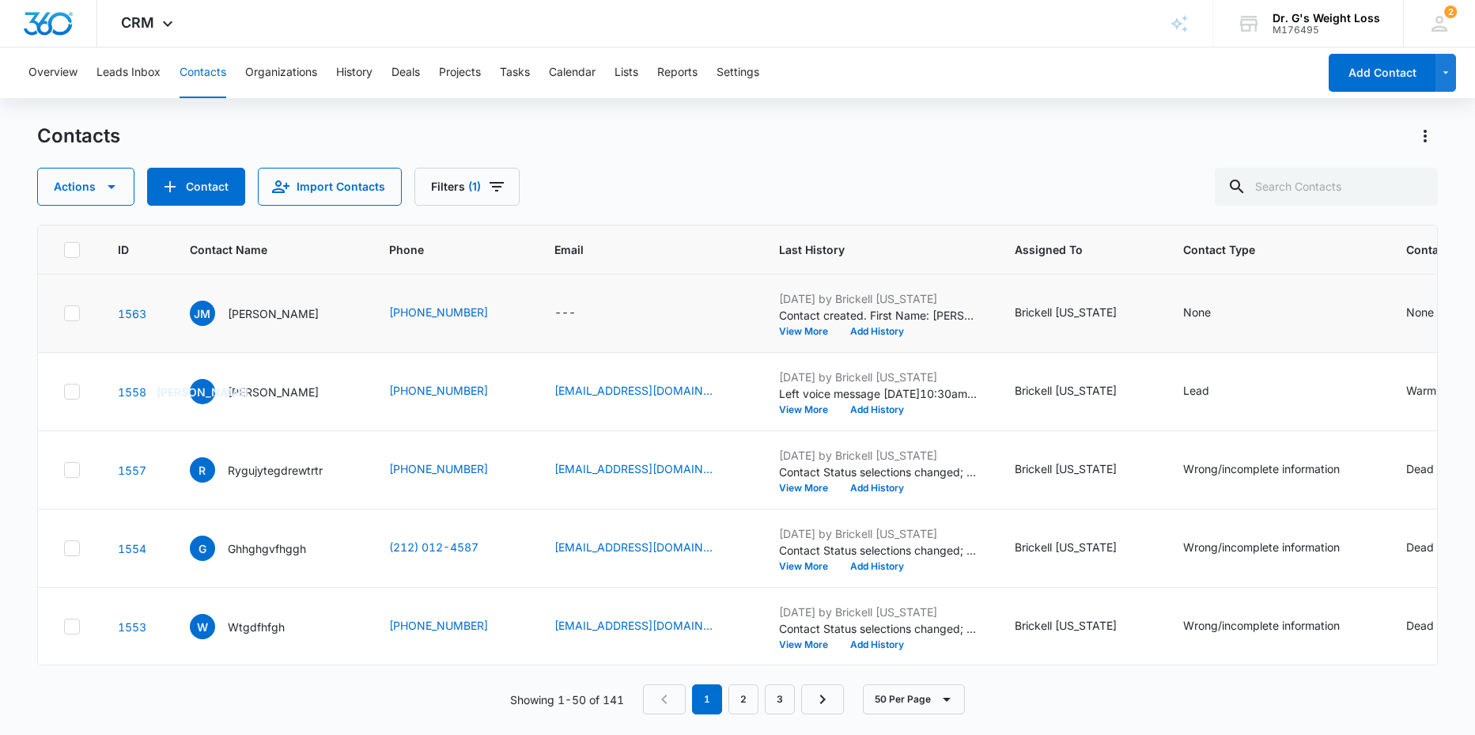
click at [1277, 307] on div "None" at bounding box center [1275, 313] width 185 height 19
click at [1211, 311] on div "None" at bounding box center [1197, 312] width 28 height 17
click at [1278, 213] on div at bounding box center [1277, 211] width 25 height 25
click at [1178, 299] on p "Lead" at bounding box center [1187, 297] width 26 height 17
click at [1289, 266] on div "Contact Type option Lead, selected. 4 results available. Use Up and Down to cho…" at bounding box center [1215, 222] width 159 height 146
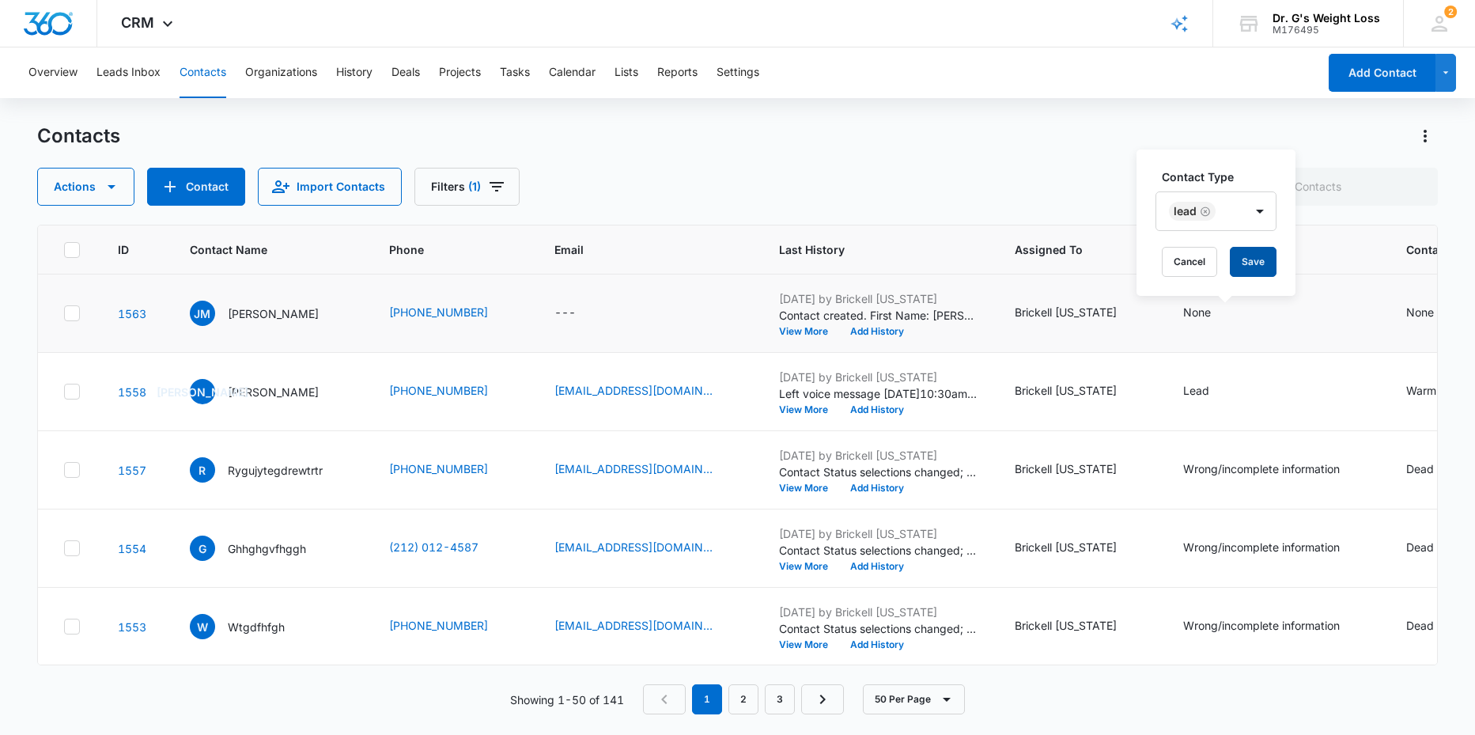
click at [1253, 261] on button "Save" at bounding box center [1253, 262] width 47 height 30
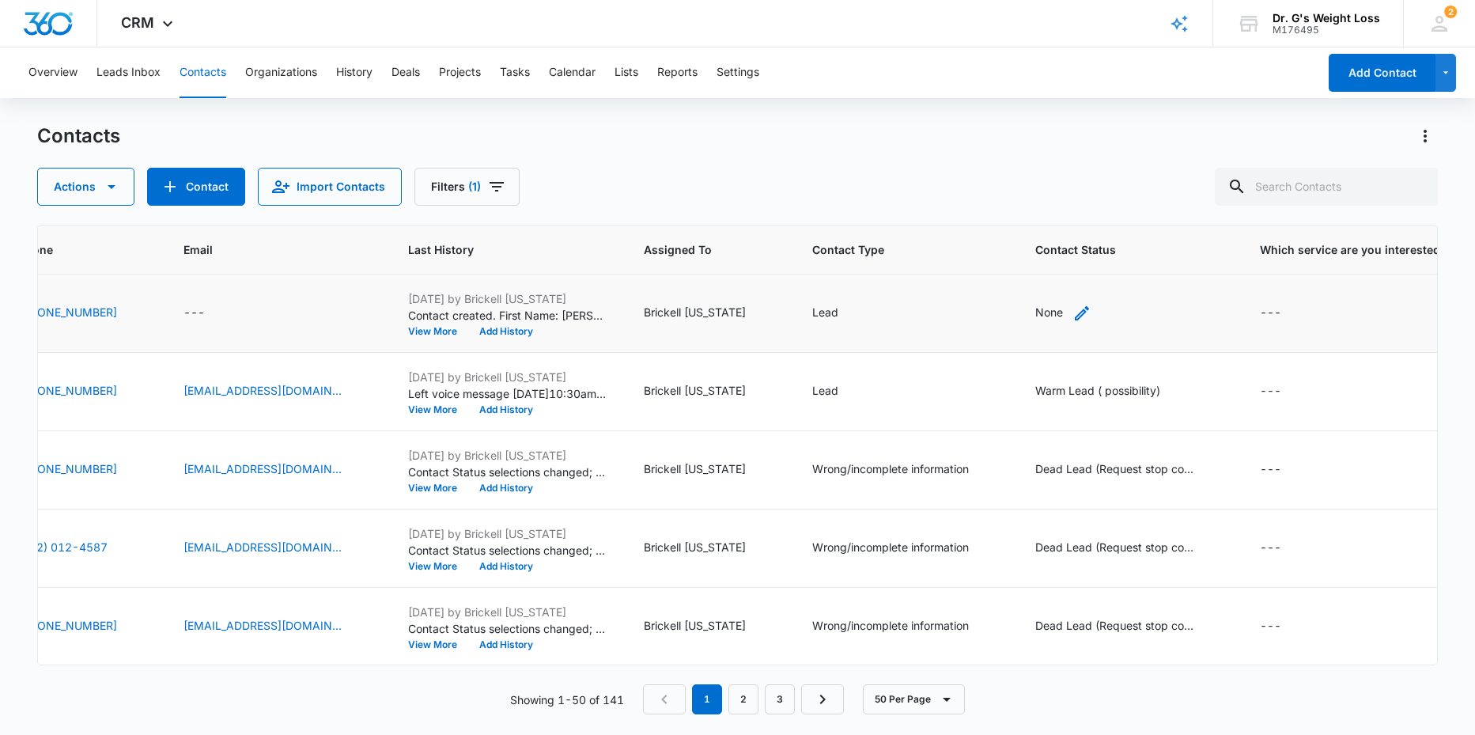
click at [1063, 312] on div "None" at bounding box center [1049, 312] width 28 height 17
drag, startPoint x: 1134, startPoint y: 212, endPoint x: 1121, endPoint y: 225, distance: 18.5
click at [1133, 213] on div at bounding box center [1134, 211] width 25 height 25
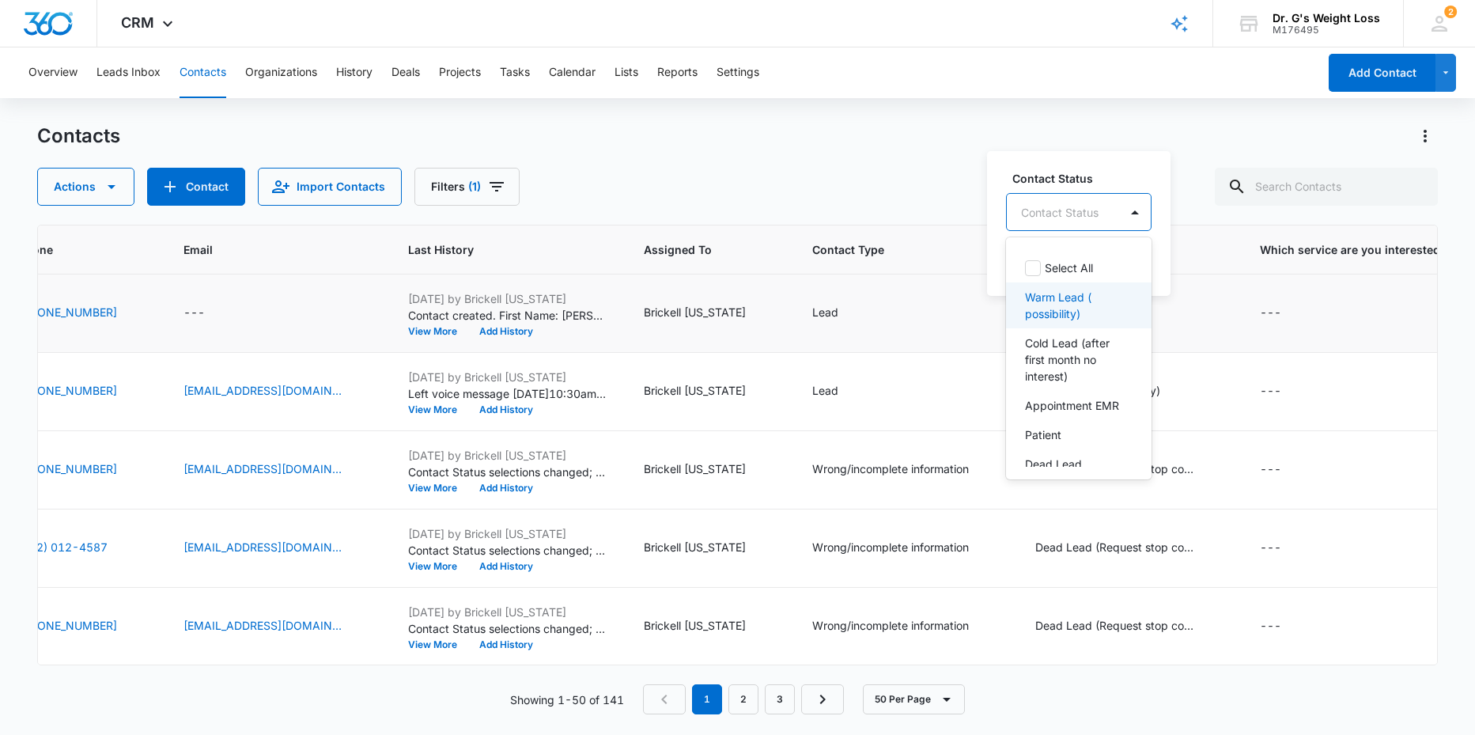
click at [1055, 306] on p "Warm Lead ( possibility)" at bounding box center [1077, 305] width 104 height 33
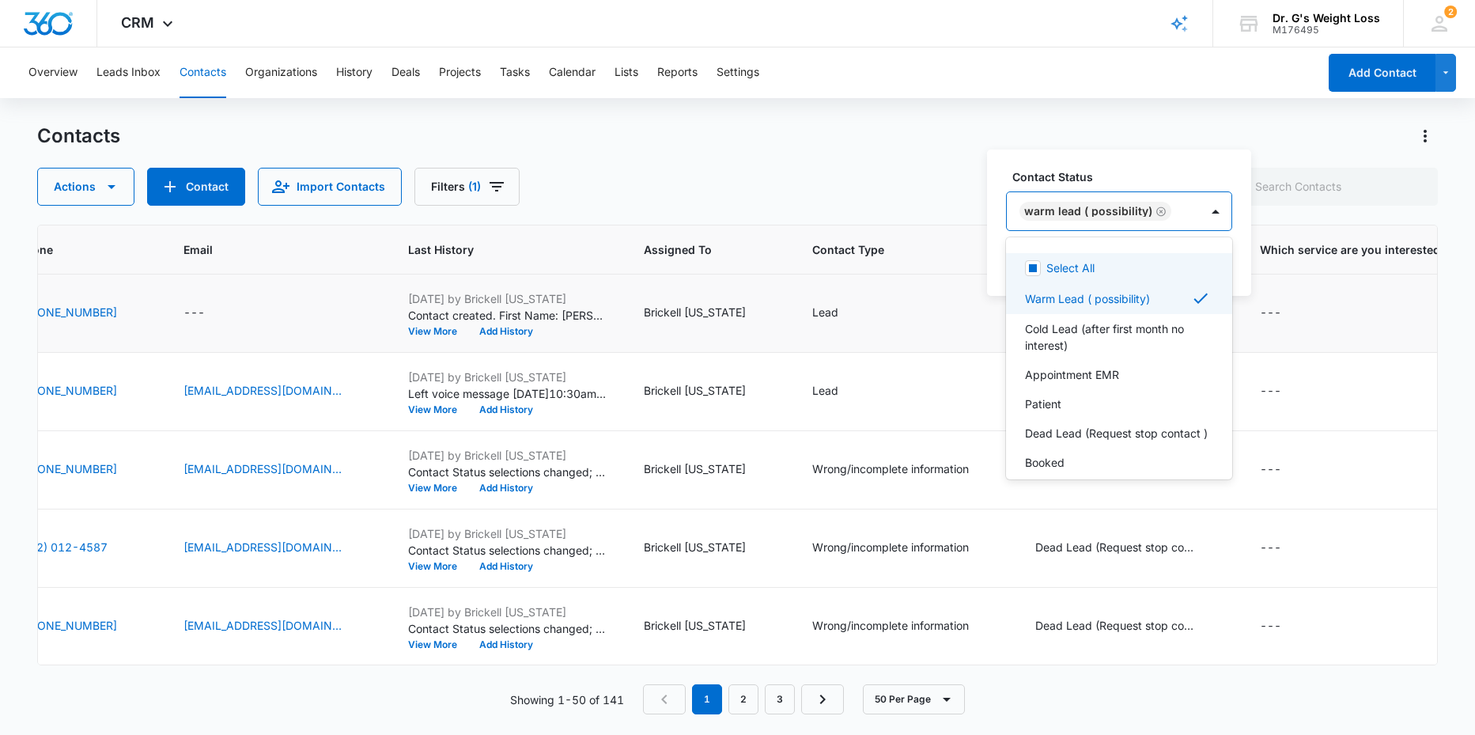
click at [1194, 263] on div "Select All" at bounding box center [1119, 267] width 226 height 29
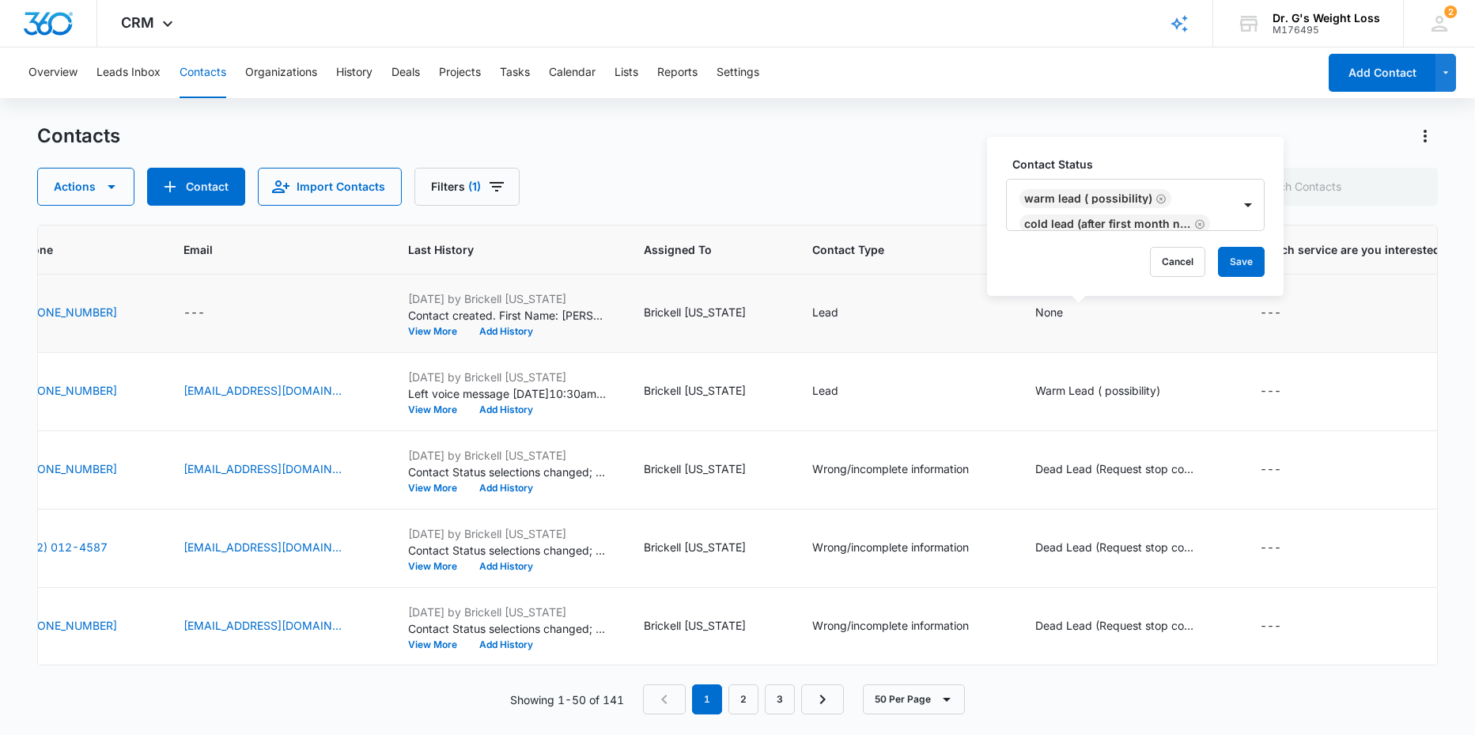
click at [1276, 246] on div "Contact Status Warm Lead ( possibility) Cold Lead (after first month no interes…" at bounding box center [1135, 216] width 297 height 159
click at [1194, 222] on icon "Remove Cold Lead (after first month no interest)" at bounding box center [1199, 224] width 11 height 12
click at [1194, 193] on icon "Remove Service Requested" at bounding box center [1198, 187] width 9 height 9
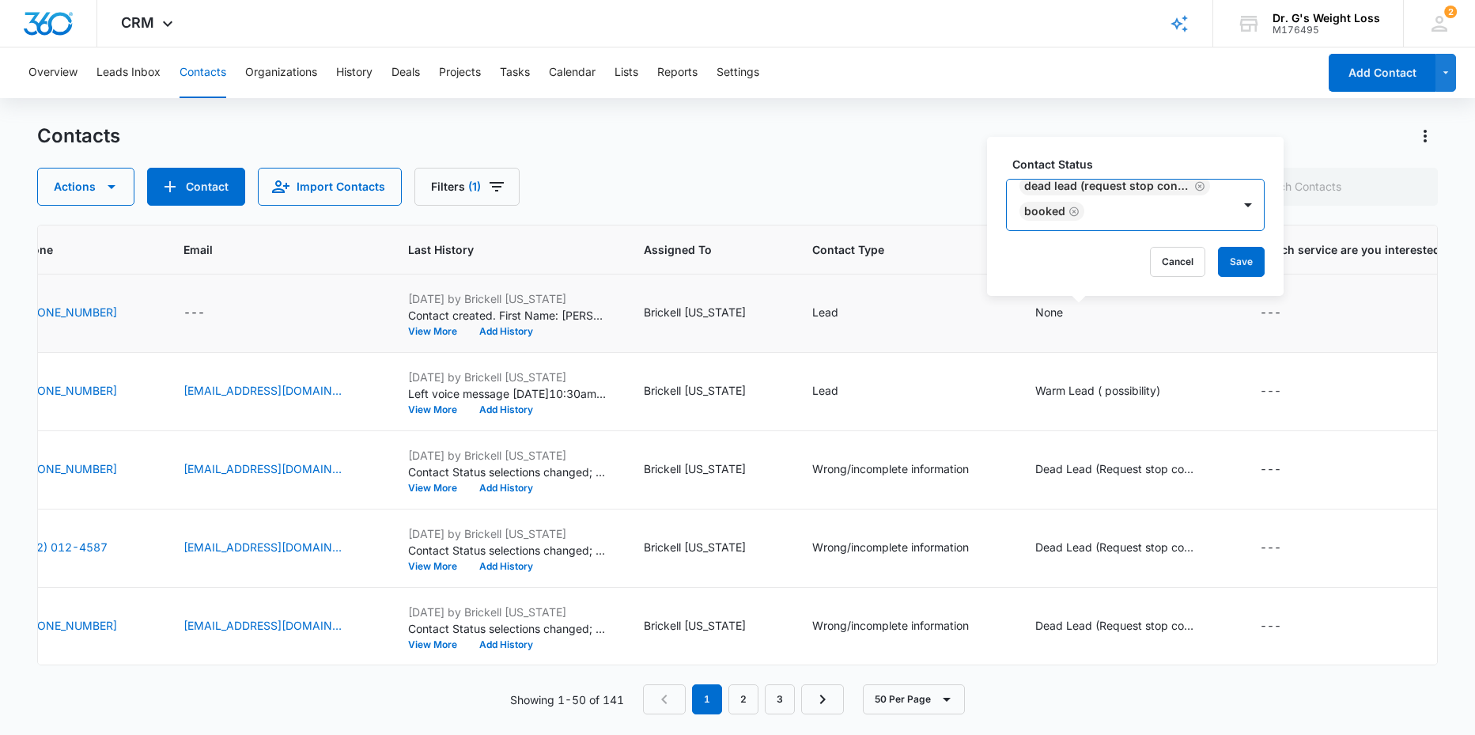
click at [1075, 206] on icon "Remove Booked" at bounding box center [1073, 212] width 11 height 12
click at [1195, 191] on icon "Remove Dead Lead (Request stop contact )" at bounding box center [1199, 187] width 9 height 9
click at [1186, 210] on icon "Remove Patient" at bounding box center [1191, 212] width 11 height 12
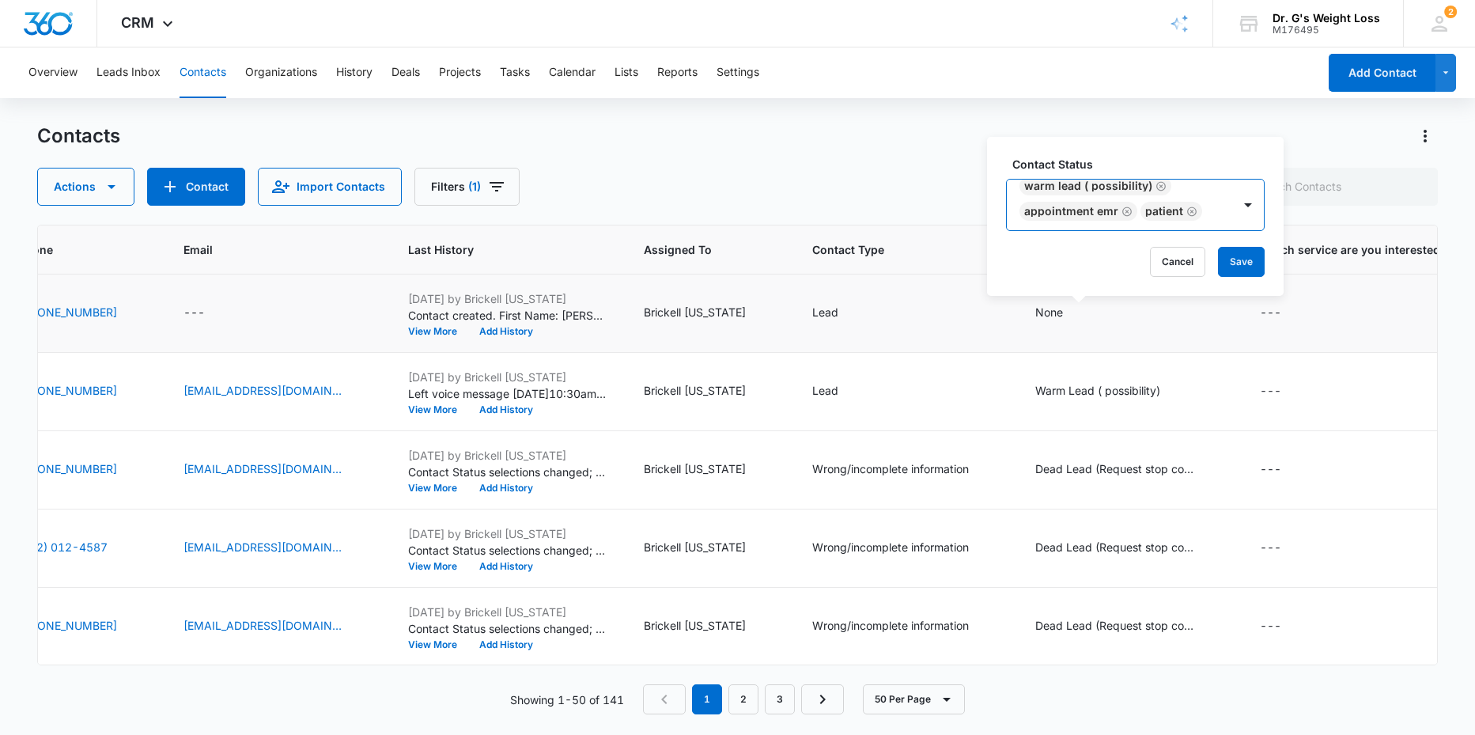
scroll to position [12, 0]
click at [1126, 211] on icon "Remove Appointment EMR" at bounding box center [1126, 212] width 11 height 12
click at [1163, 210] on icon "Remove Warm Lead ( possibility)" at bounding box center [1160, 212] width 11 height 12
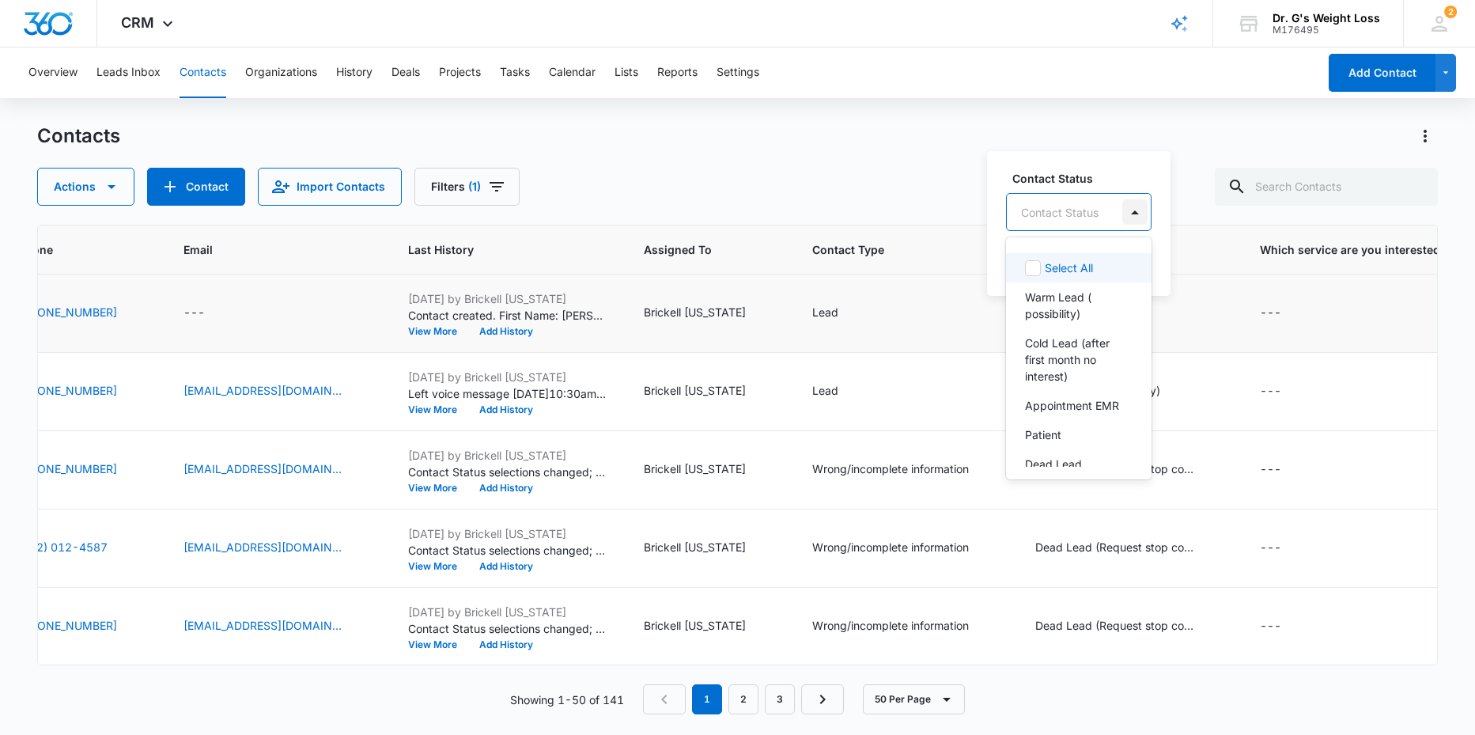
click at [1133, 213] on div at bounding box center [1134, 211] width 25 height 25
click at [1065, 446] on p "Service Requested" at bounding box center [1074, 449] width 98 height 17
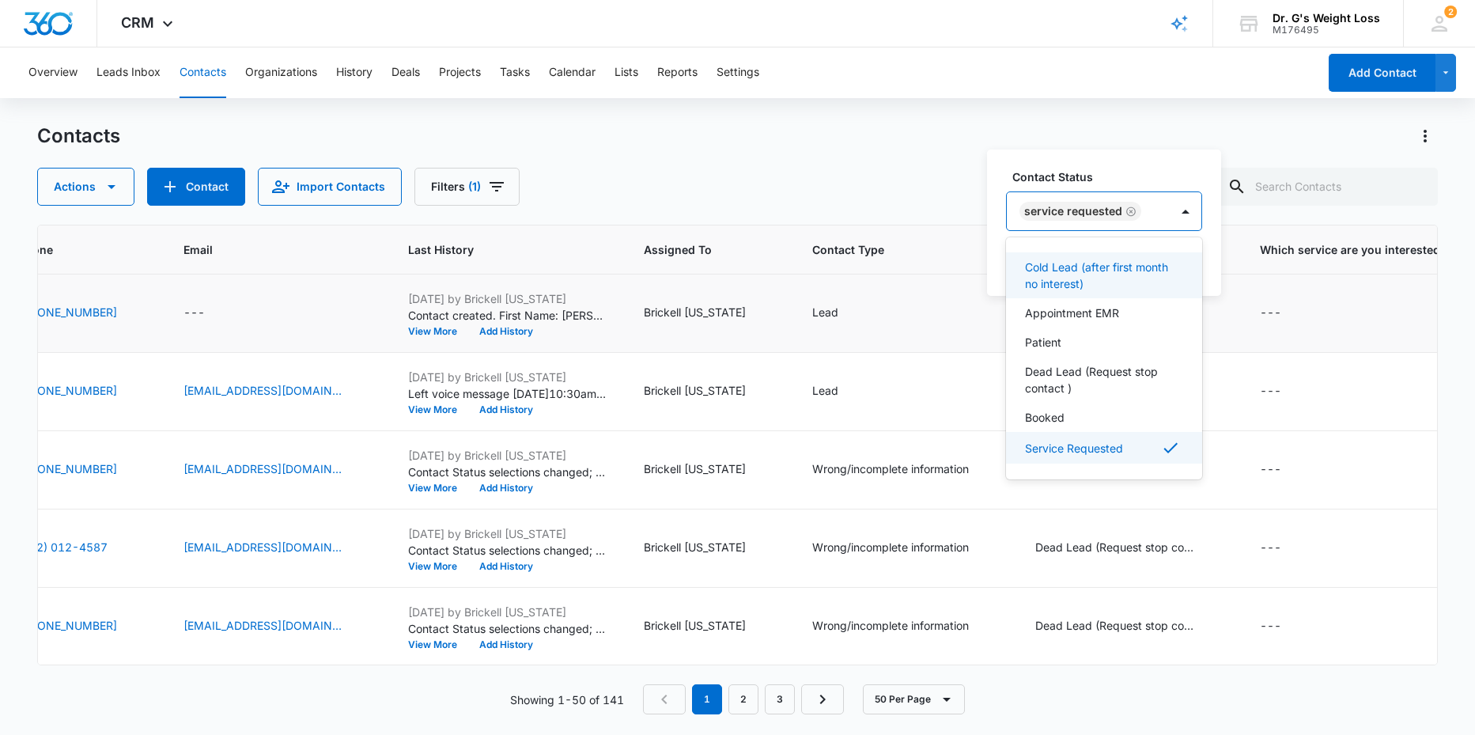
click at [1206, 225] on div "Contact Status option Service Requested, selected. 8 results available. Use Up …" at bounding box center [1104, 222] width 234 height 146
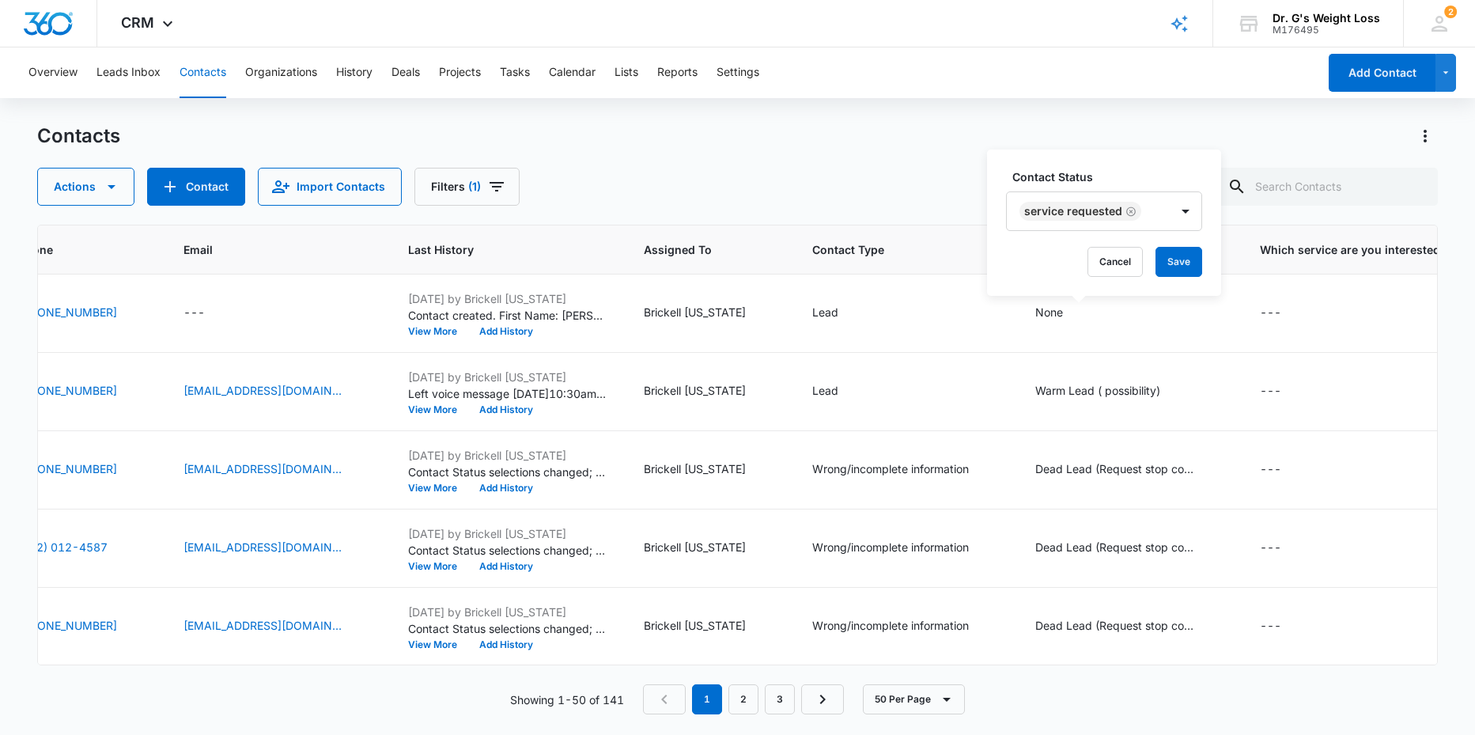
click at [1129, 212] on icon "Remove Service Requested" at bounding box center [1130, 212] width 11 height 12
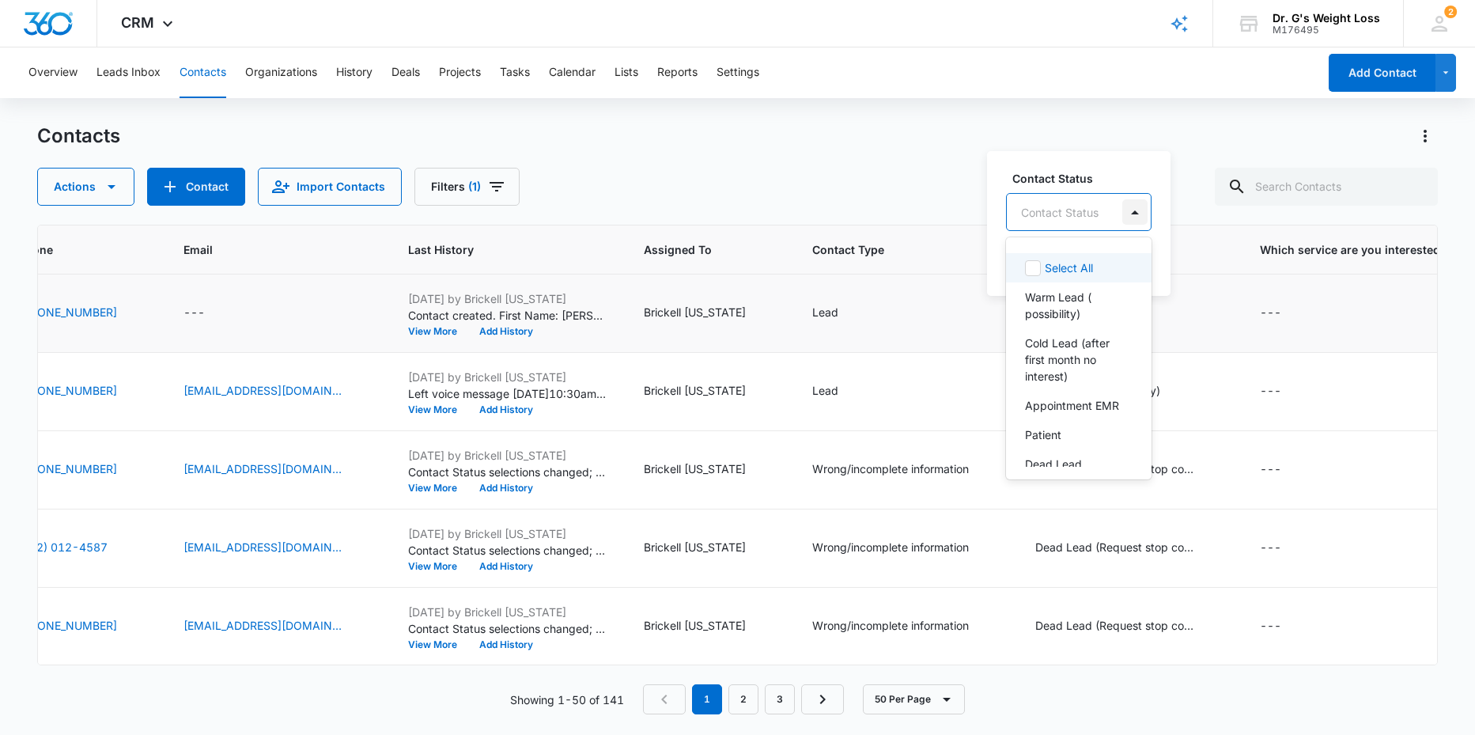
click at [1133, 212] on div at bounding box center [1134, 211] width 25 height 25
click at [1056, 297] on p "Warm Lead ( possibility)" at bounding box center [1077, 305] width 104 height 33
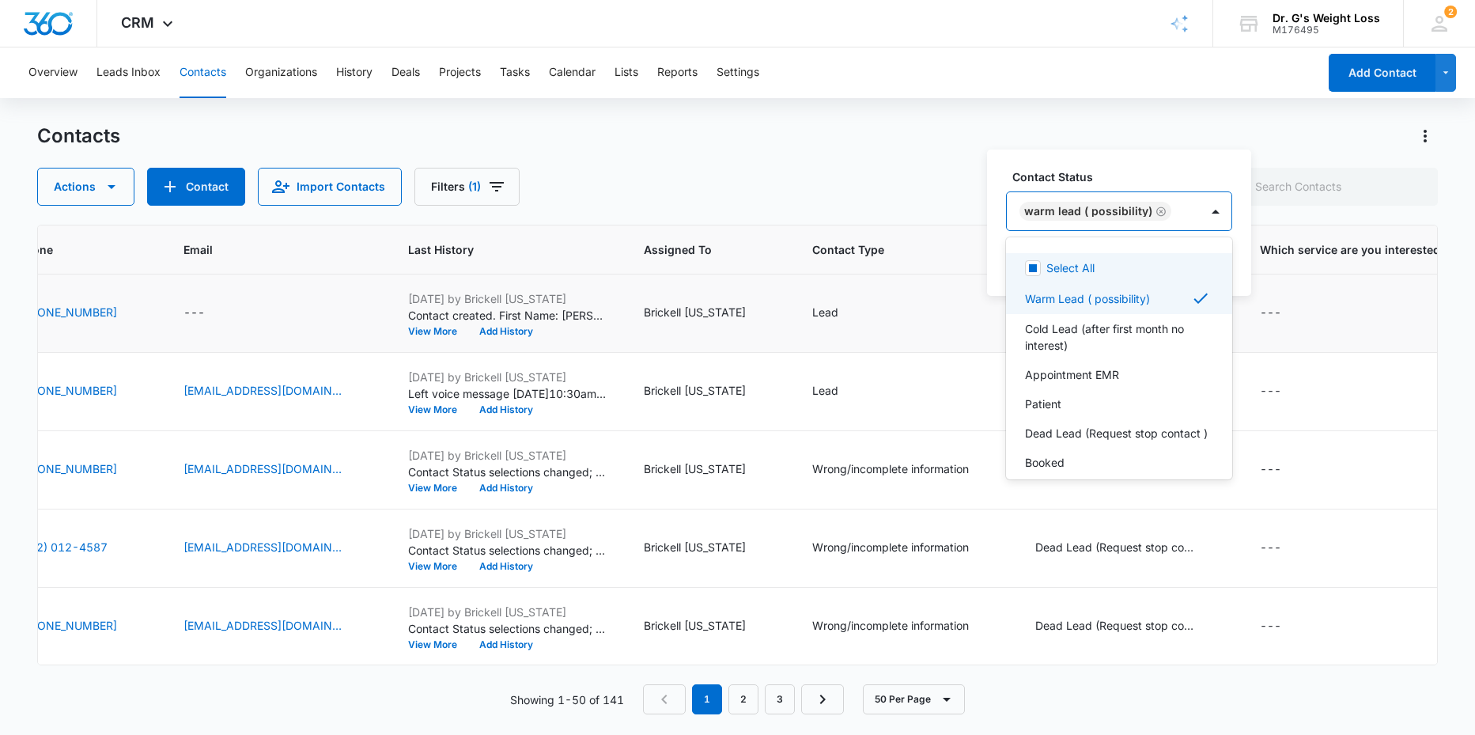
click at [1235, 229] on div "Contact Status option Warm Lead ( possibility), selected. 8 results available. …" at bounding box center [1119, 222] width 264 height 146
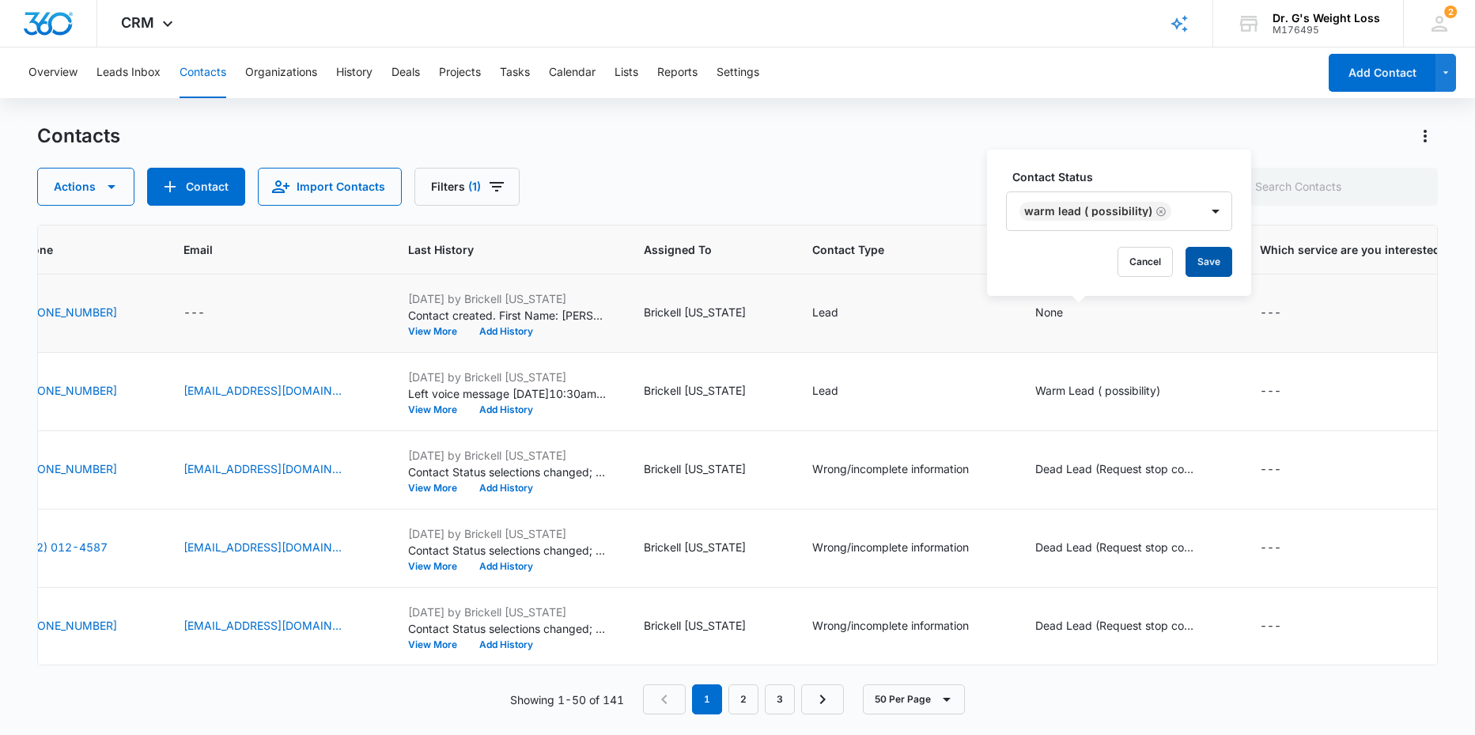
click at [1204, 259] on button "Save" at bounding box center [1209, 262] width 47 height 30
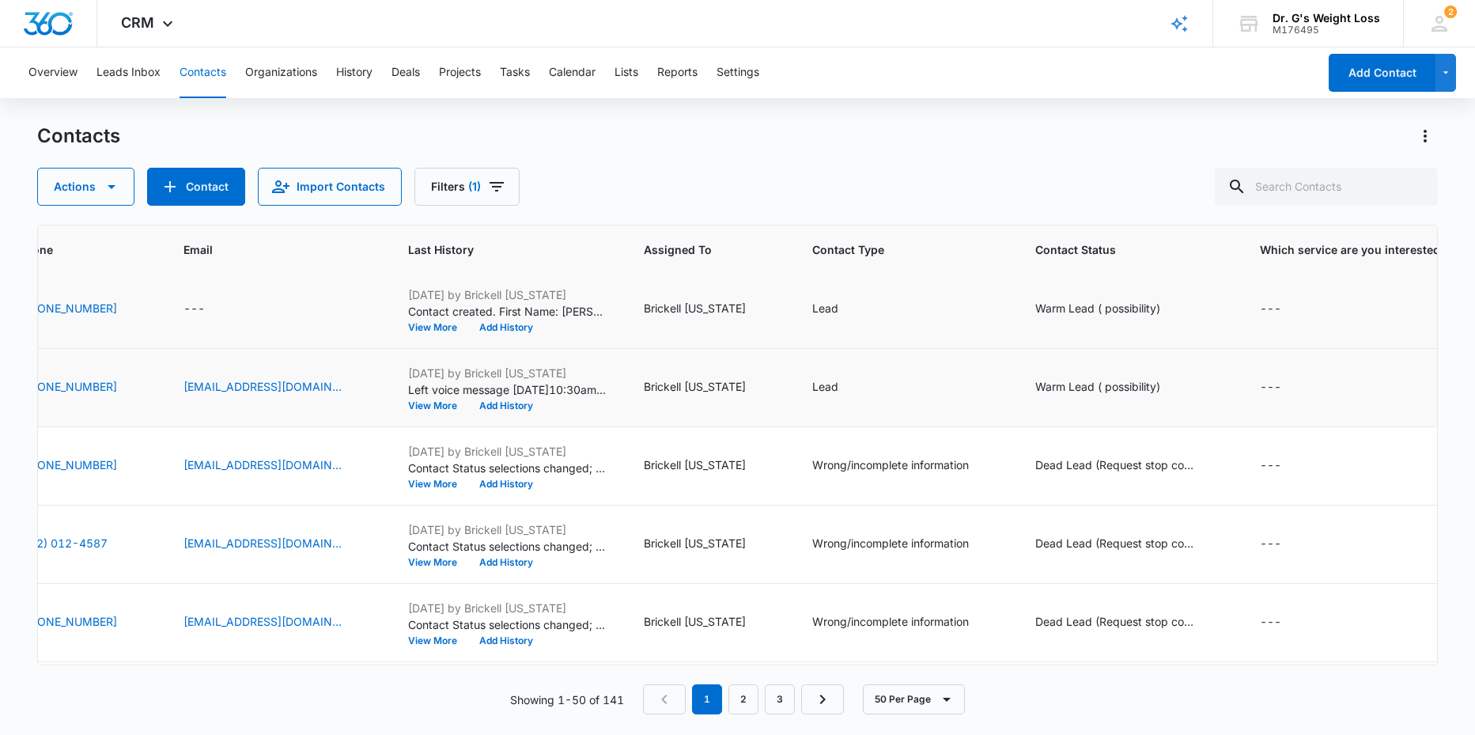
scroll to position [0, 371]
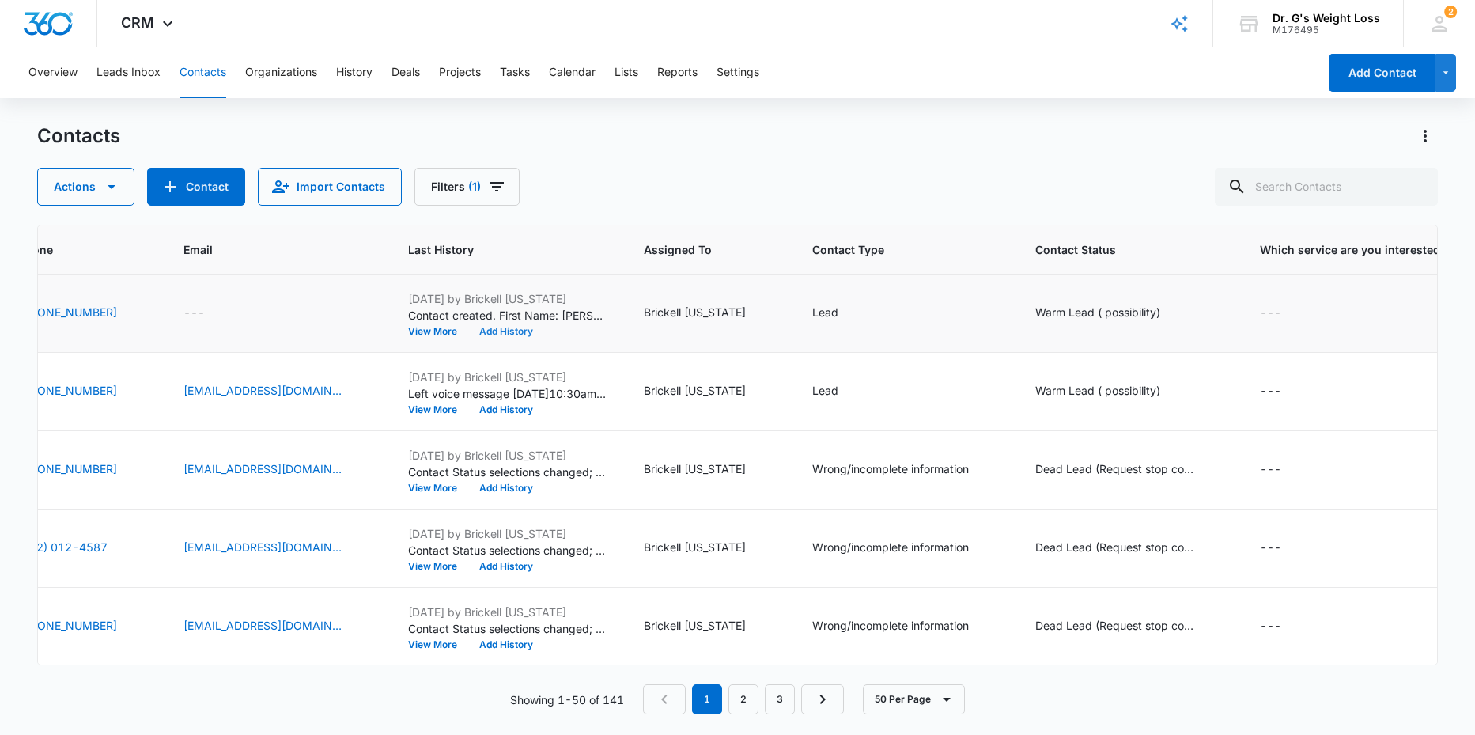
click at [536, 331] on button "Add History" at bounding box center [506, 331] width 76 height 9
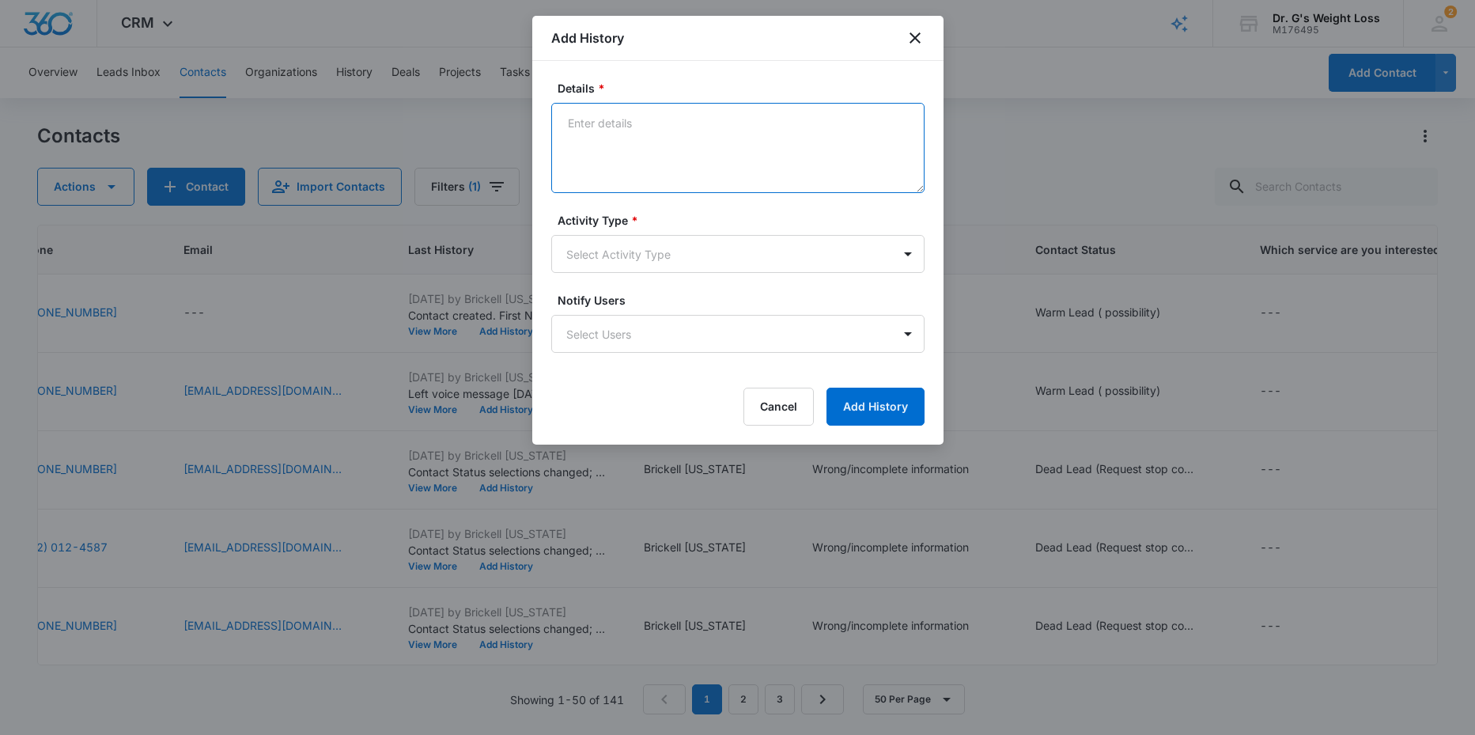
click at [730, 143] on textarea "Details *" at bounding box center [737, 148] width 373 height 90
type textarea "l"
type textarea "L"
click at [804, 125] on textarea "Many Chat lead, left voice message and reply via many chat" at bounding box center [737, 148] width 373 height 90
drag, startPoint x: 795, startPoint y: 124, endPoint x: 749, endPoint y: 148, distance: 51.6
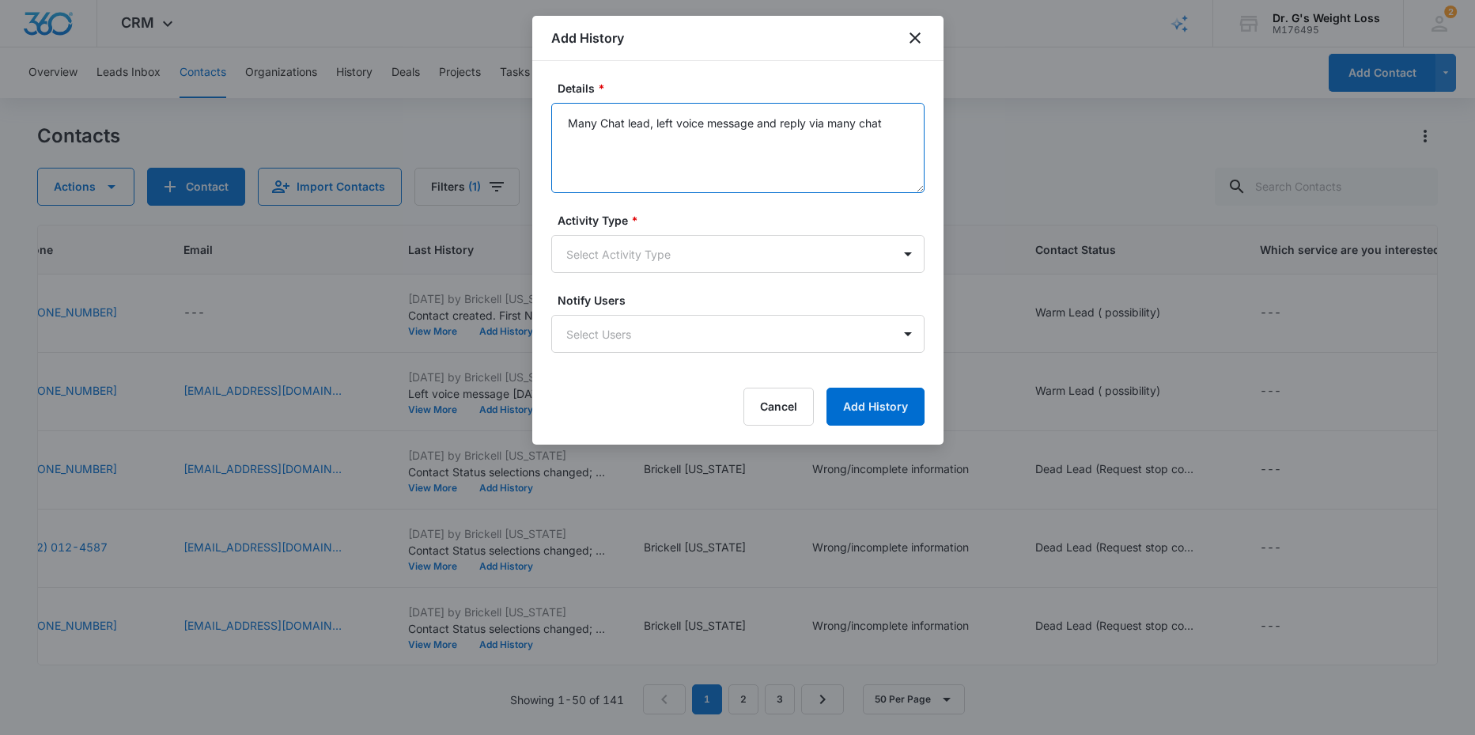
click at [749, 148] on textarea "Many Chat lead, left voice message and reply via many chat" at bounding box center [737, 148] width 373 height 90
click at [793, 130] on textarea "Many Chat lead, left voice message and reply via many chat" at bounding box center [737, 148] width 373 height 90
click at [729, 243] on body "CRM Apps Reputation Forms CRM Email Social Content Ads Intelligence Files Brand…" at bounding box center [737, 367] width 1475 height 735
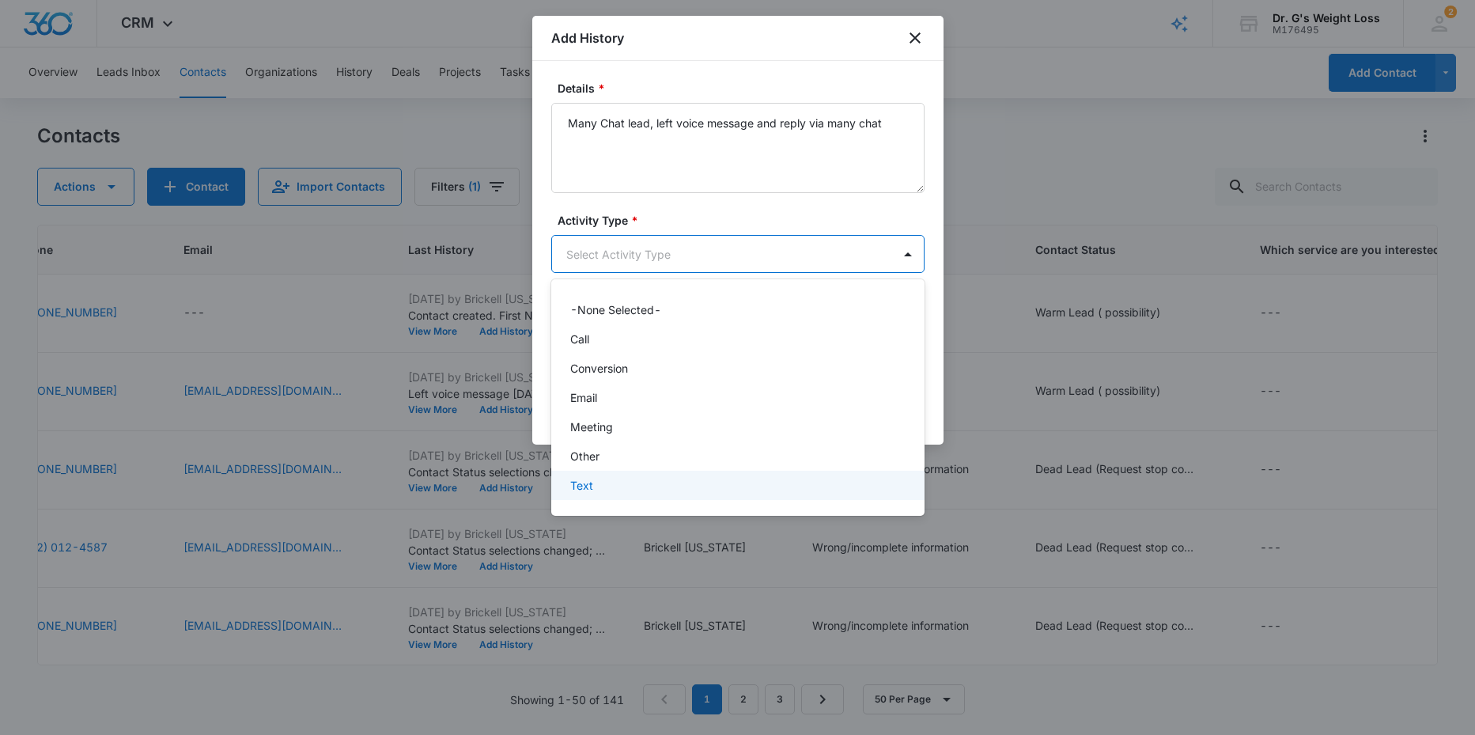
click at [588, 483] on p "Text" at bounding box center [581, 485] width 23 height 17
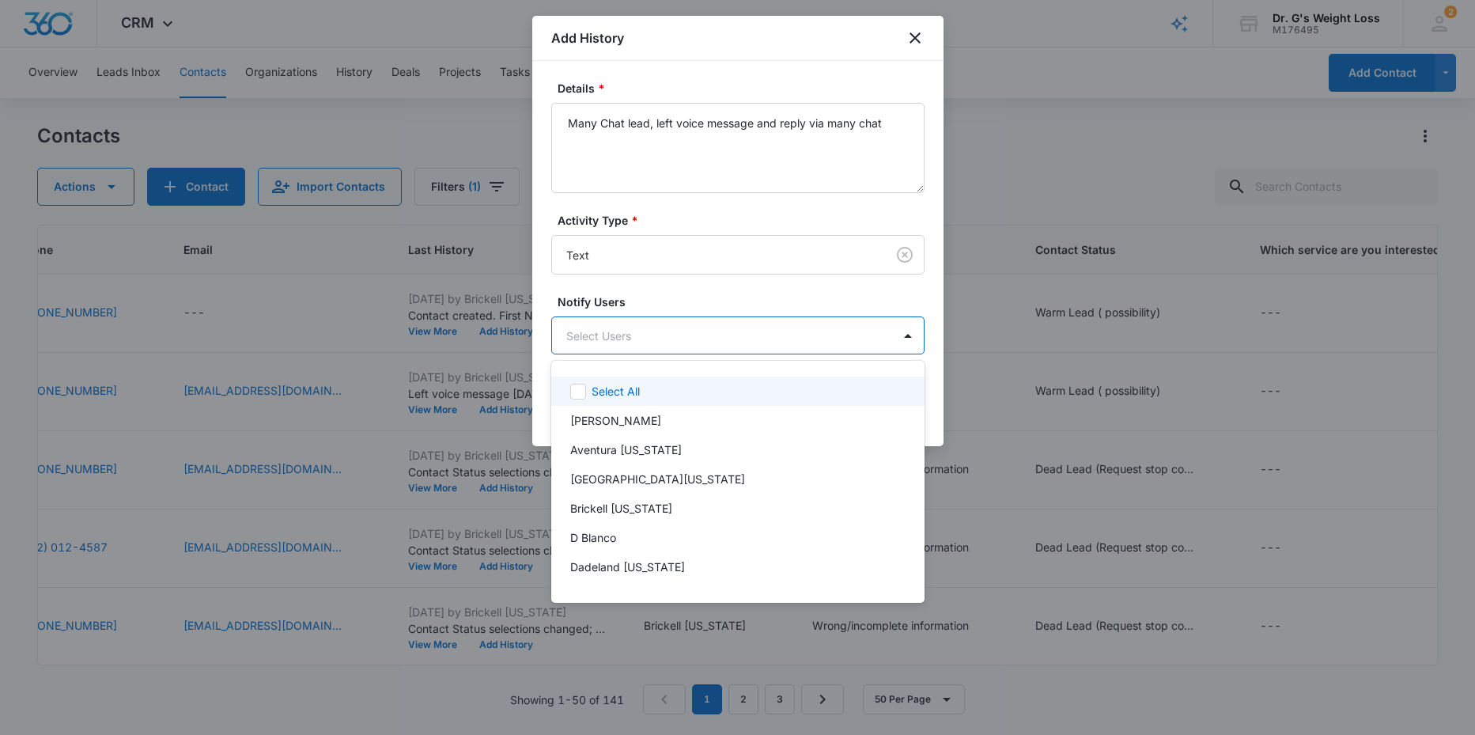
click at [701, 334] on body "CRM Apps Reputation Forms CRM Email Social Content Ads Intelligence Files Brand…" at bounding box center [737, 367] width 1475 height 735
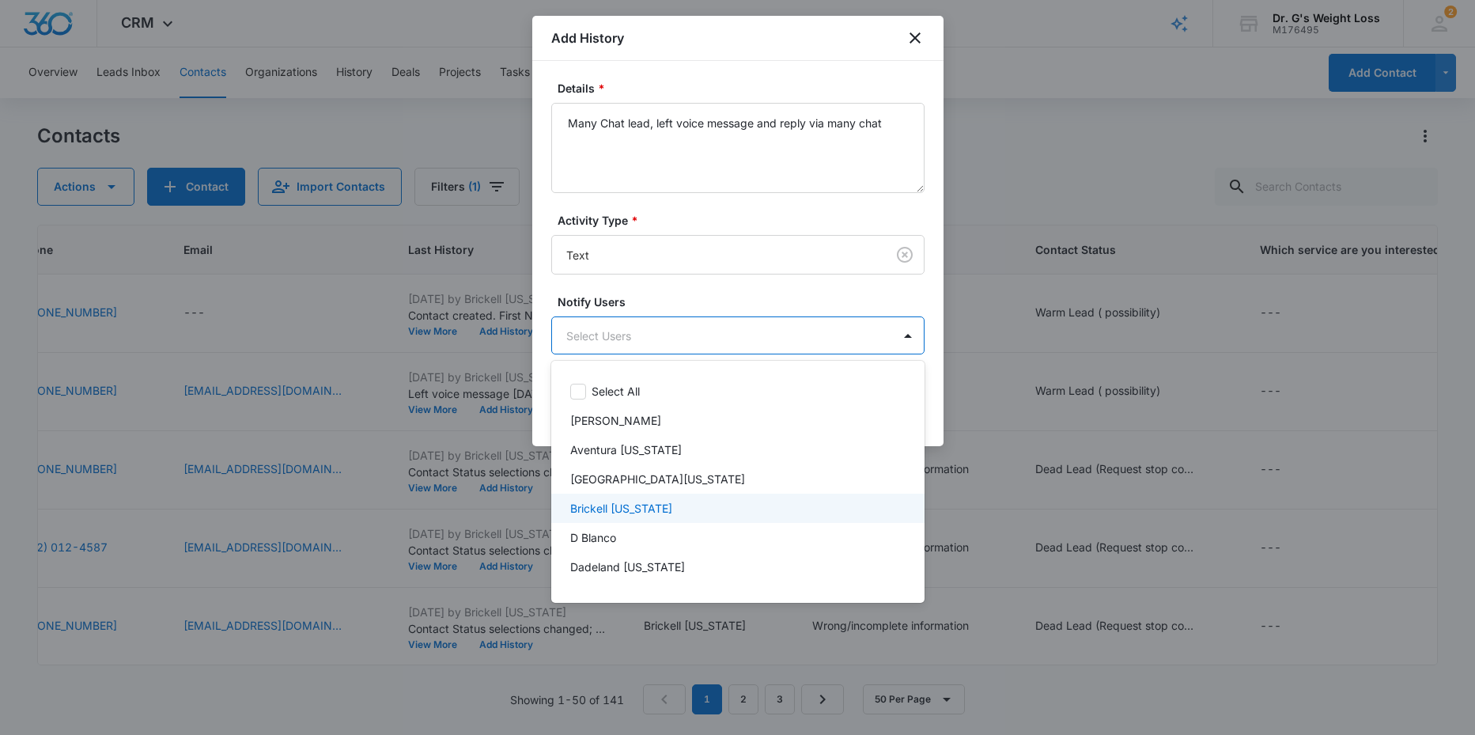
click at [615, 508] on p "Brickell [US_STATE]" at bounding box center [621, 508] width 102 height 17
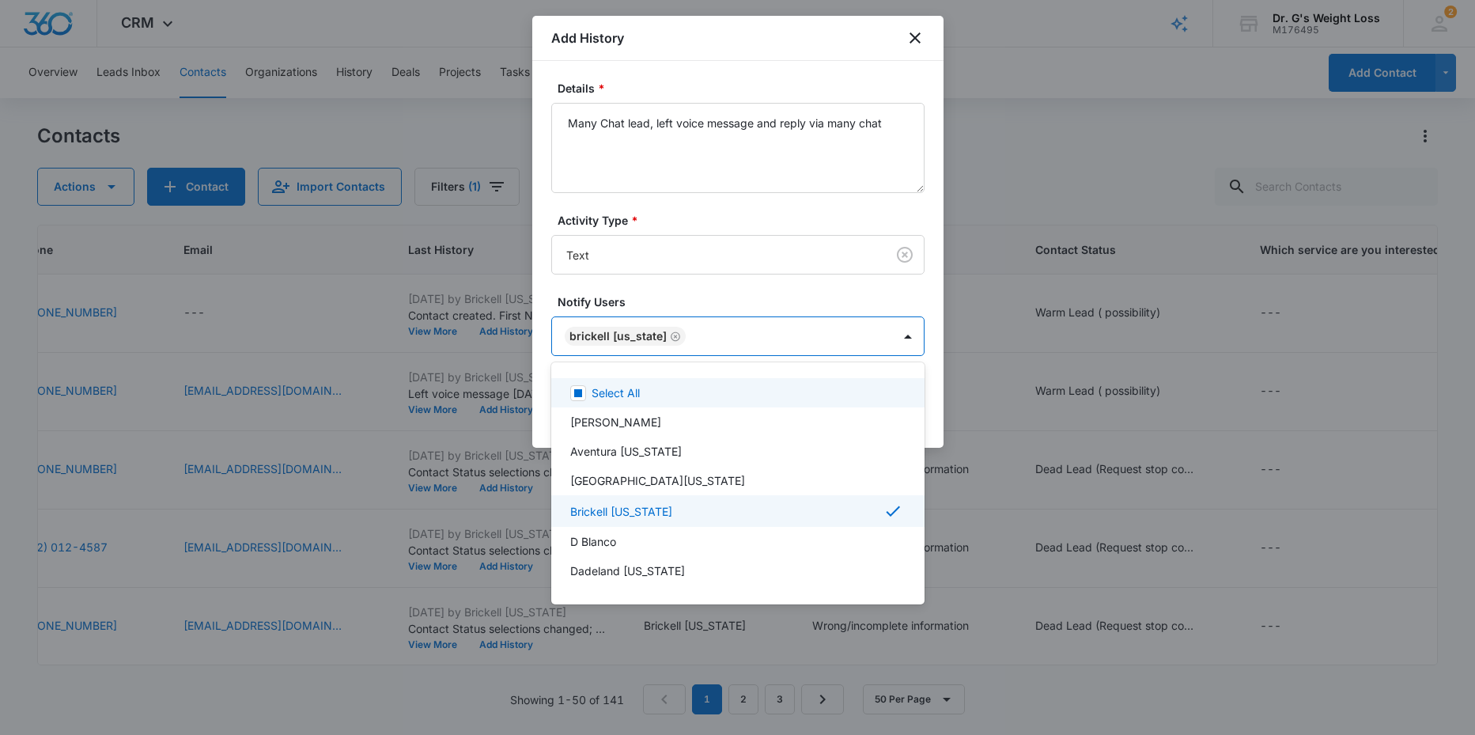
click at [860, 289] on div at bounding box center [737, 367] width 1475 height 735
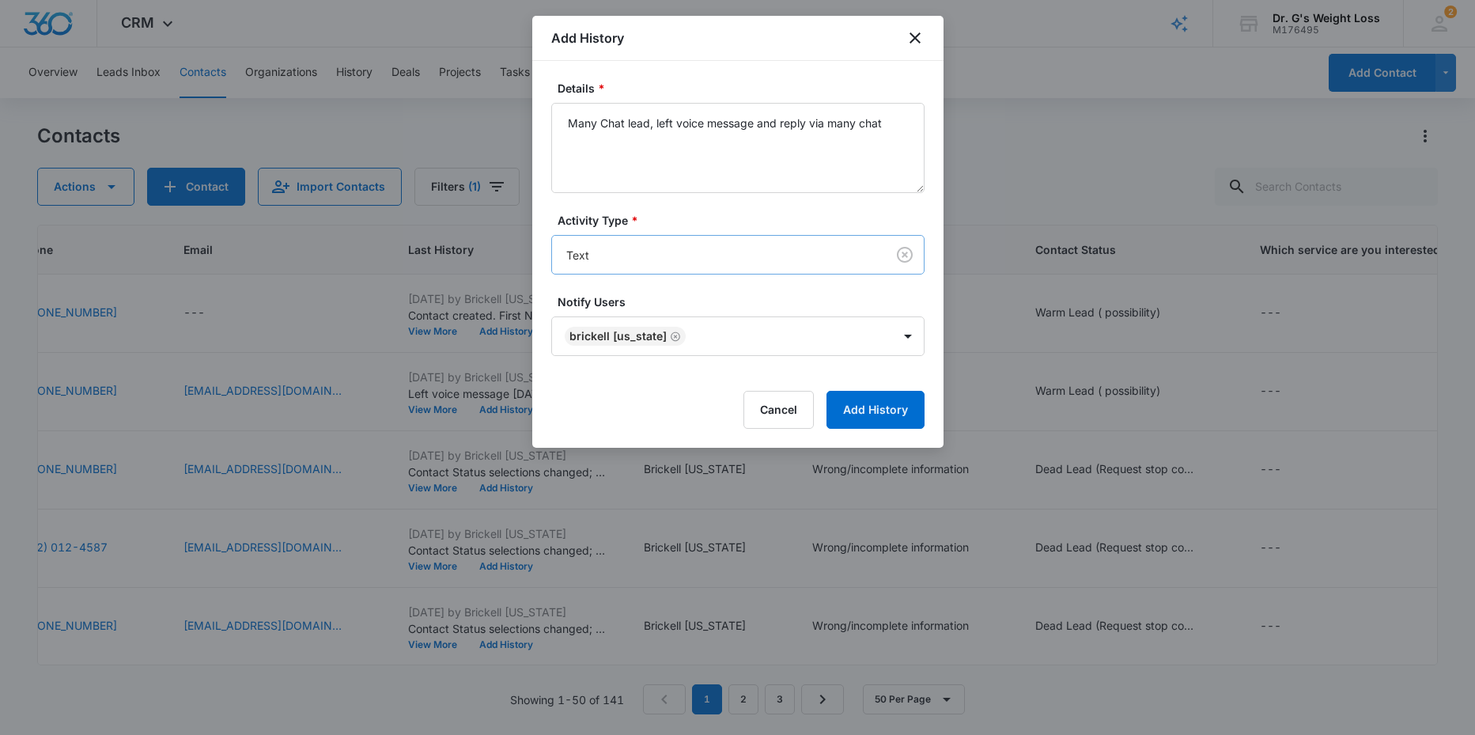
click at [770, 255] on body "CRM Apps Reputation Forms CRM Email Social Content Ads Intelligence Files Brand…" at bounding box center [737, 367] width 1475 height 735
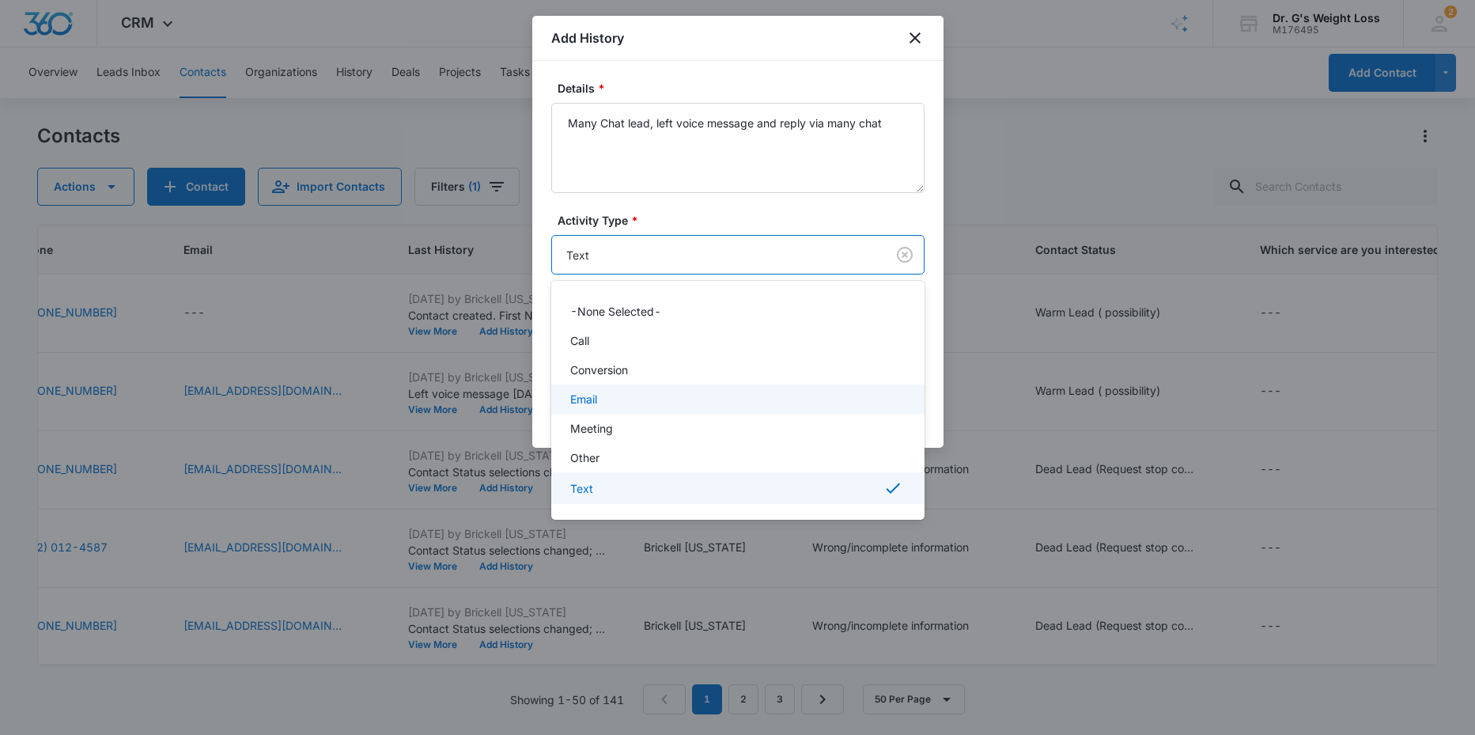
click at [592, 397] on p "Email" at bounding box center [583, 399] width 27 height 17
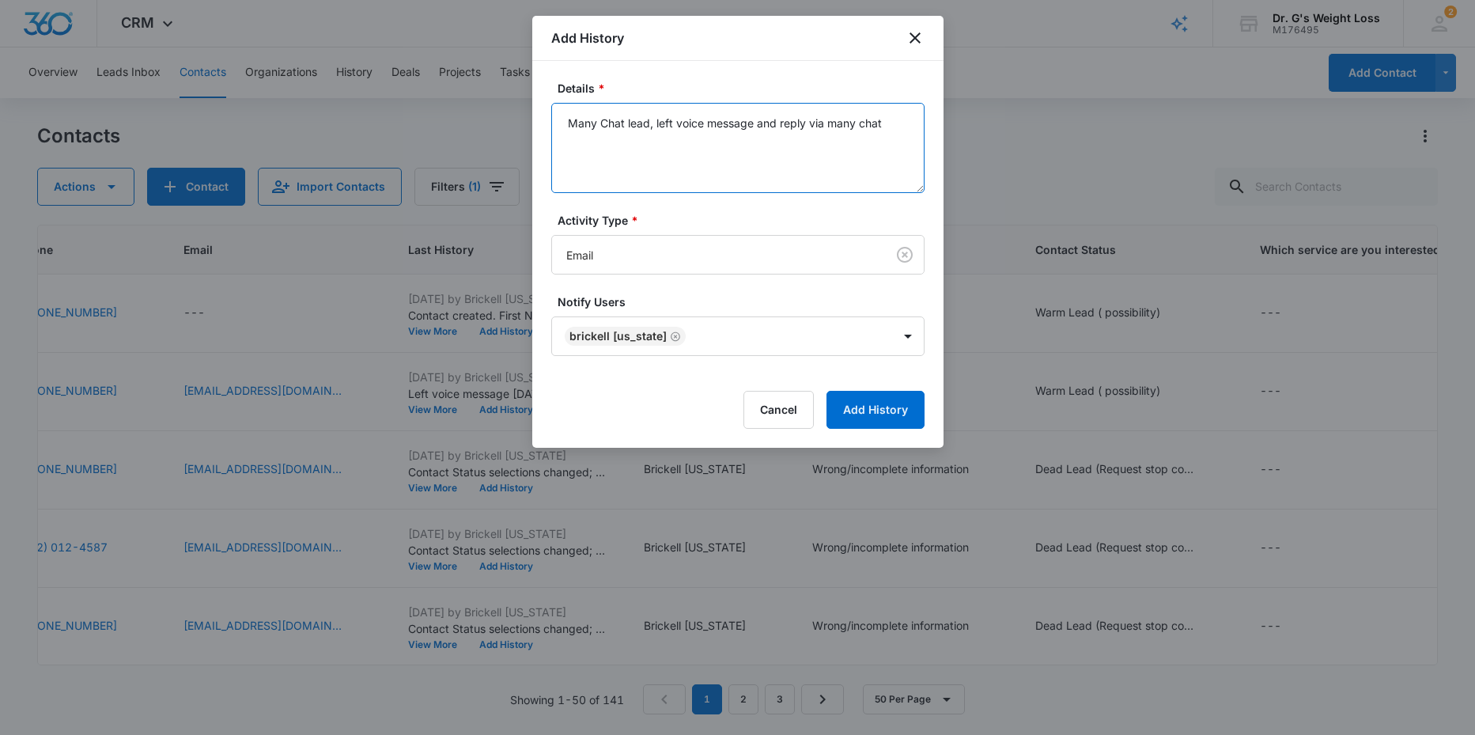
click at [753, 124] on textarea "Many Chat lead, left voice message and reply via many chat" at bounding box center [737, 148] width 373 height 90
click at [647, 146] on textarea "Many Chat lead, left voice message, sent email and reply via many chat" at bounding box center [737, 148] width 373 height 90
type textarea "Many Chat lead, left voice message, sent email and reply via many chat 10/06/025"
click at [864, 407] on button "Add History" at bounding box center [875, 410] width 98 height 38
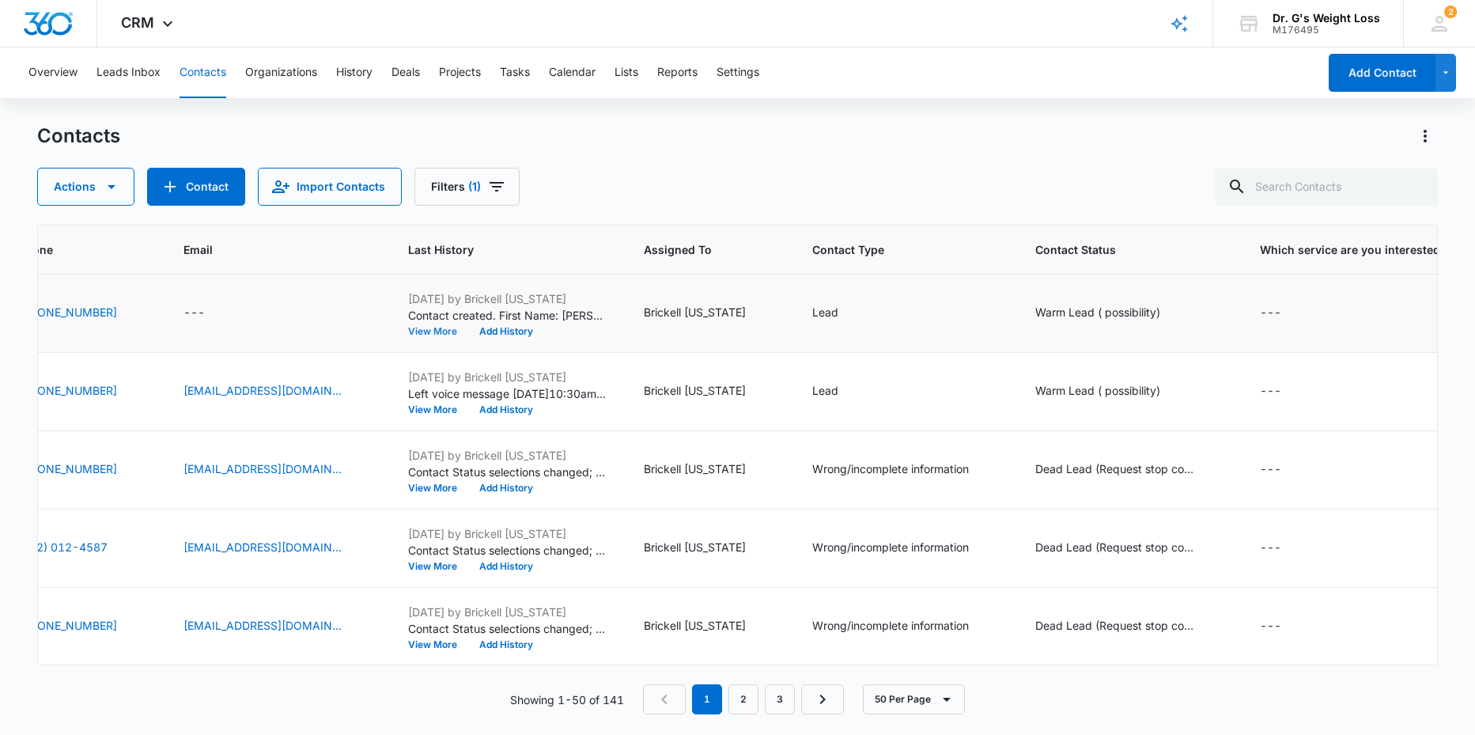
click at [468, 332] on button "View More" at bounding box center [438, 331] width 60 height 9
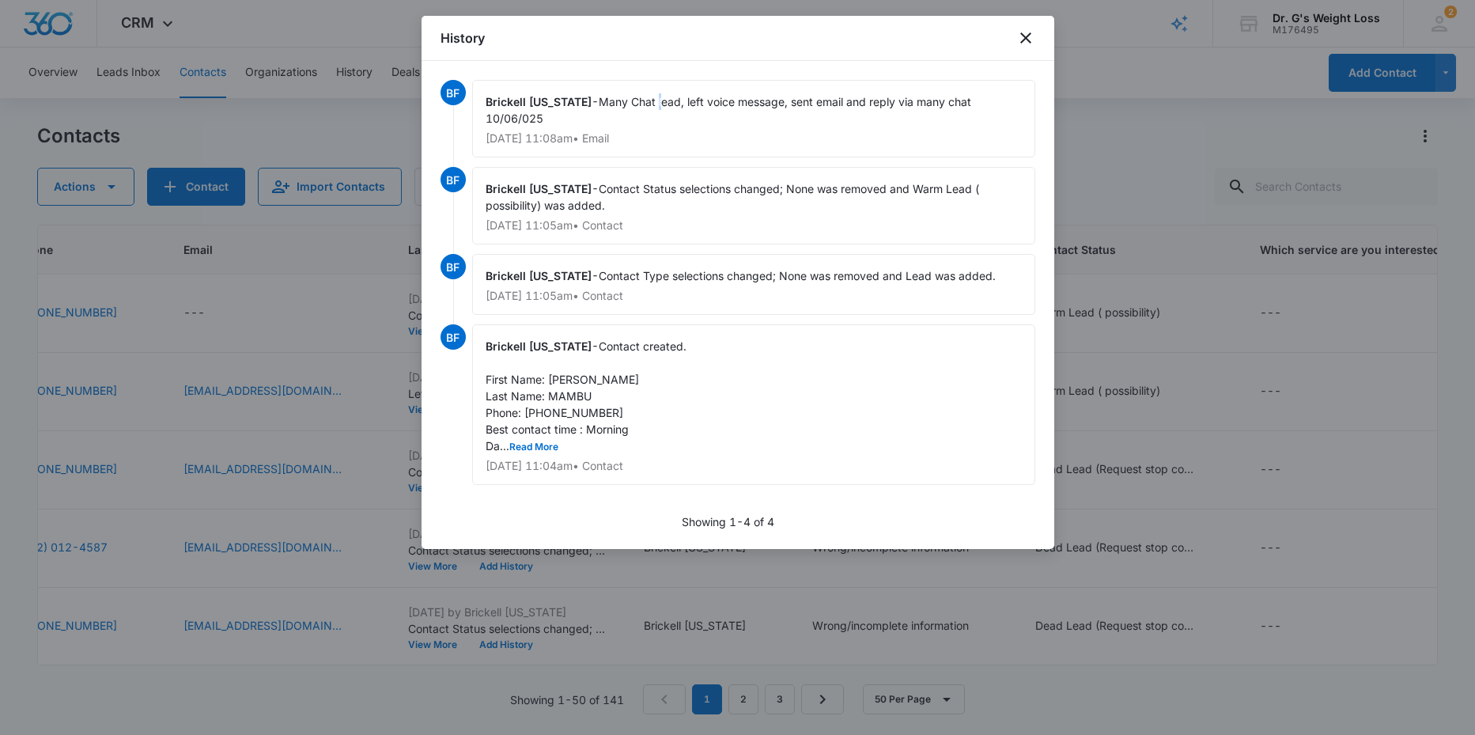
click at [638, 109] on div "Brickell Florida - Many Chat lead, left voice message, sent email and reply via…" at bounding box center [753, 119] width 563 height 78
click at [768, 96] on span "Many Chat lead, left voice message, sent email and reply via many chat 10/06/025" at bounding box center [730, 110] width 489 height 30
click at [770, 98] on span "Many Chat lead, left voice message, sent email and reply via many chat 10/06/025" at bounding box center [730, 110] width 489 height 30
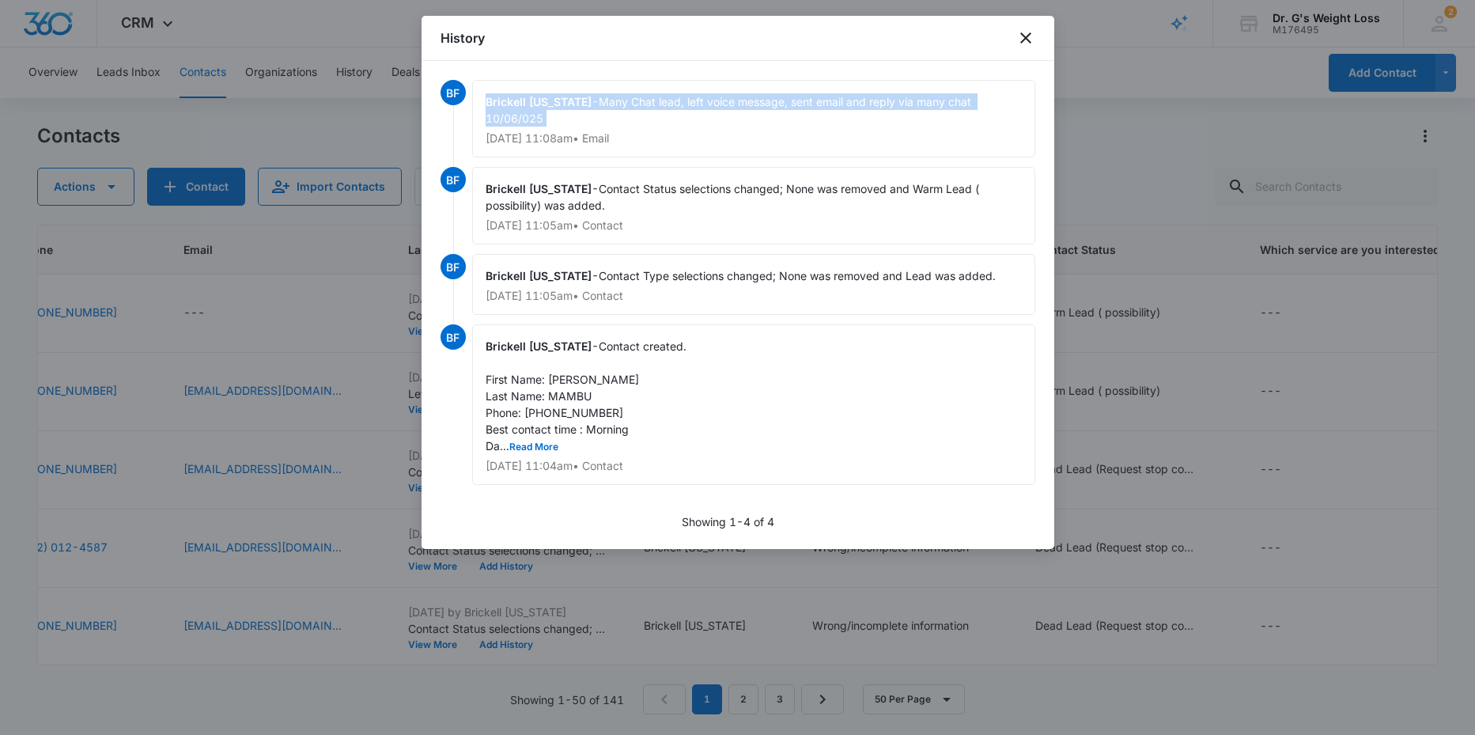
click at [786, 100] on span "Many Chat lead, left voice message, sent email and reply via many chat 10/06/025" at bounding box center [730, 110] width 489 height 30
click at [830, 108] on span "Many Chat lead, left voice message, sent email and reply via many chat 10/06/025" at bounding box center [730, 110] width 489 height 30
drag, startPoint x: 837, startPoint y: 104, endPoint x: 808, endPoint y: 108, distance: 28.9
click at [808, 110] on div "Brickell Florida - Many Chat lead, left voice message, sent email and reply via…" at bounding box center [753, 119] width 563 height 78
click at [809, 104] on span "Many Chat lead, left voice message, sent email and reply via many chat 10/06/025" at bounding box center [730, 110] width 489 height 30
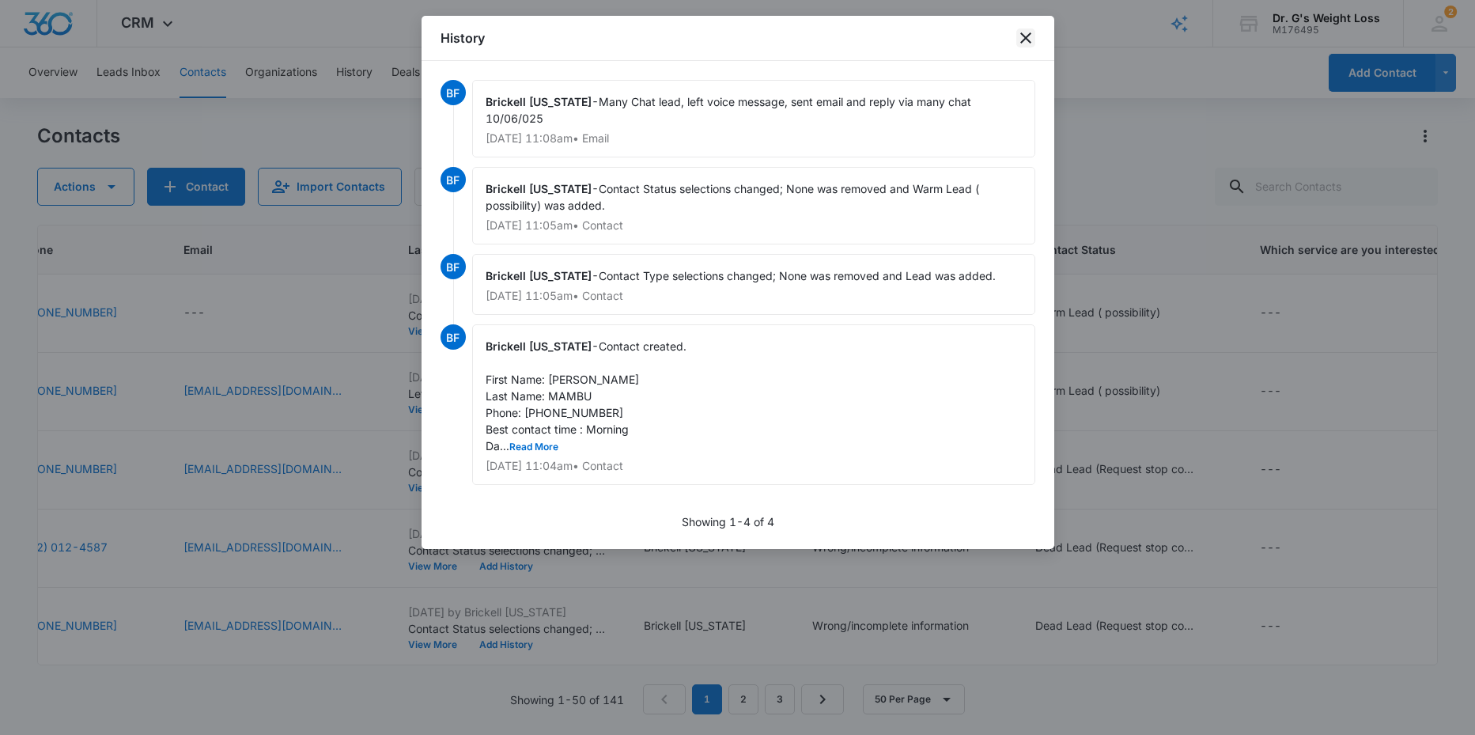
click at [1028, 39] on icon "close" at bounding box center [1025, 37] width 19 height 19
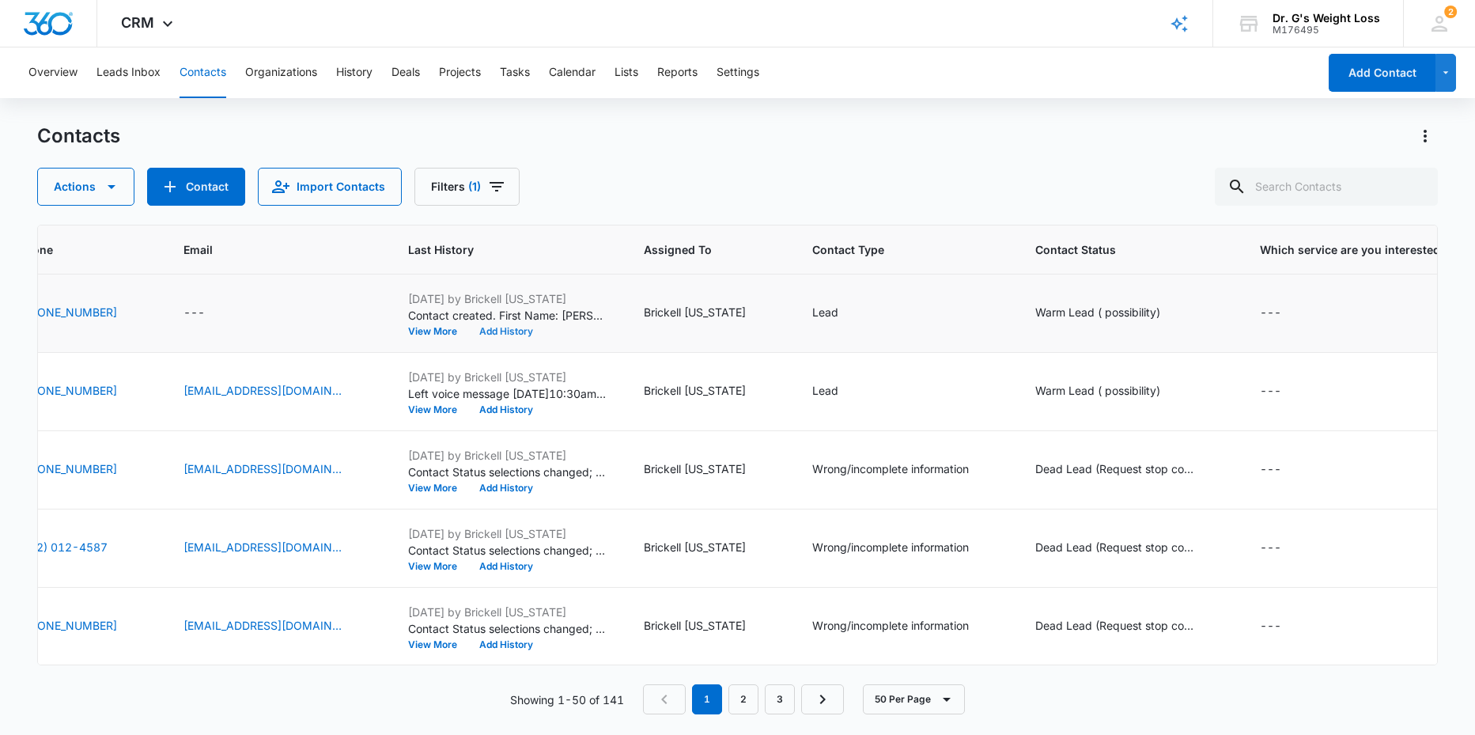
click at [544, 329] on button "Add History" at bounding box center [506, 331] width 76 height 9
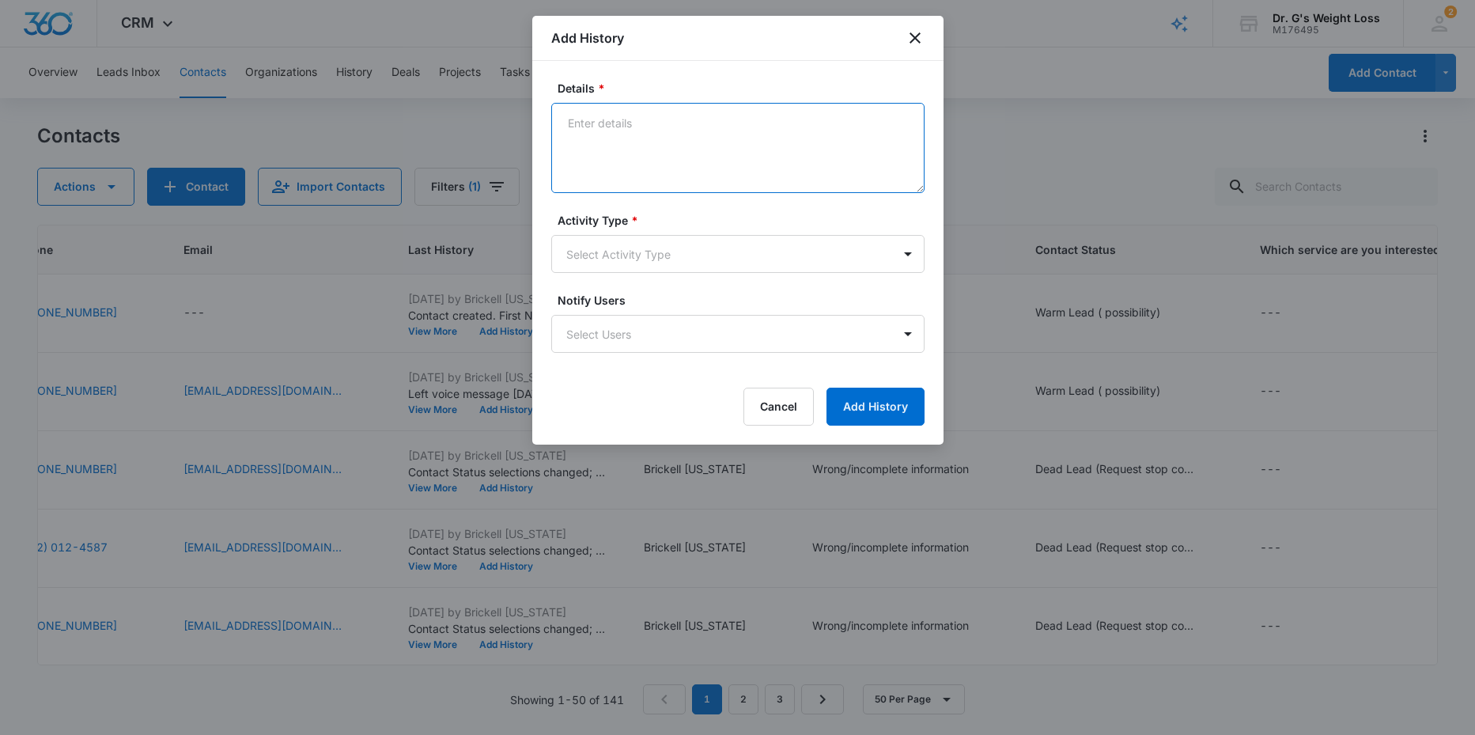
click at [625, 128] on textarea "Details *" at bounding box center [737, 148] width 373 height 90
type textarea "CORRECTION --> NO EMAIL SENT SINCE THERES NO EMAIL PROVIDED"
click at [750, 244] on body "CRM Apps Reputation Forms CRM Email Social Content Ads Intelligence Files Brand…" at bounding box center [737, 367] width 1475 height 735
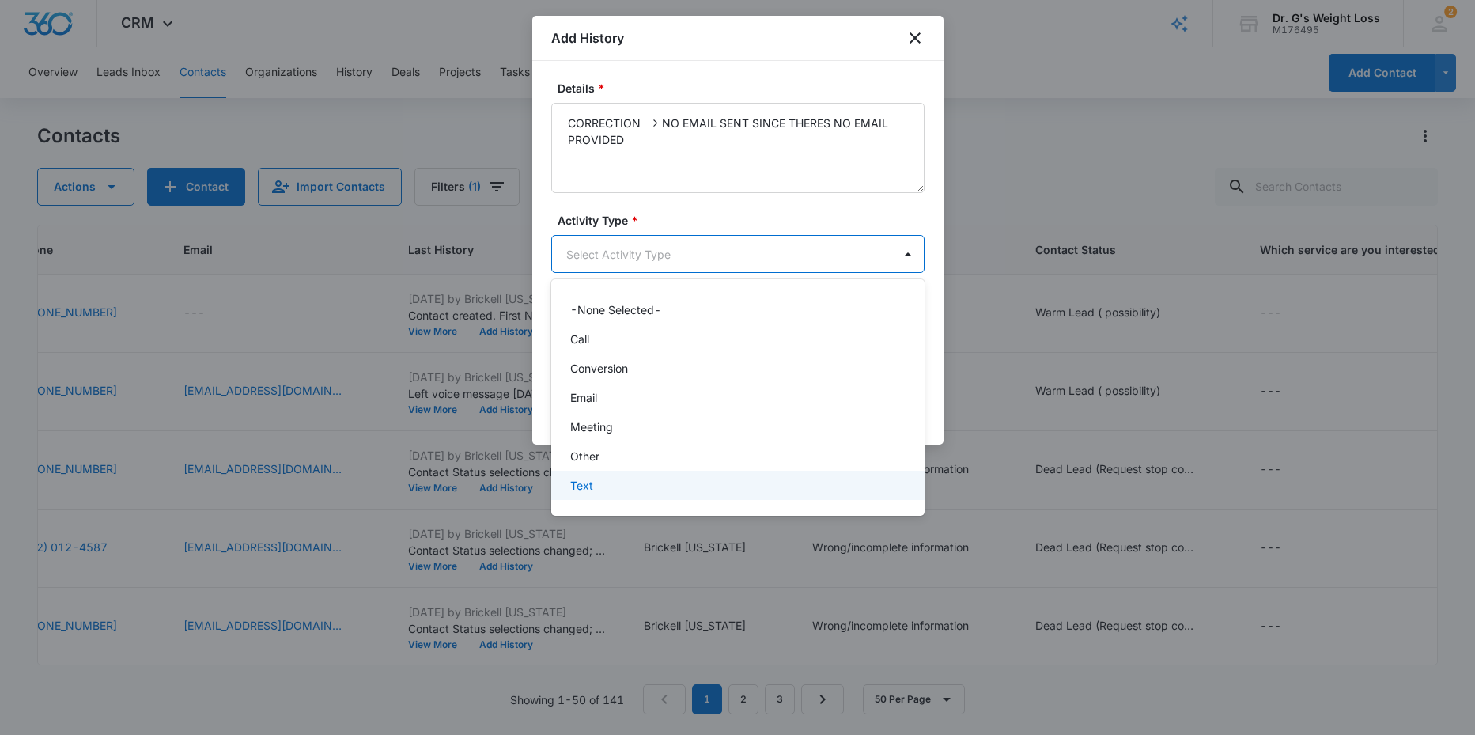
click at [591, 480] on p "Text" at bounding box center [581, 485] width 23 height 17
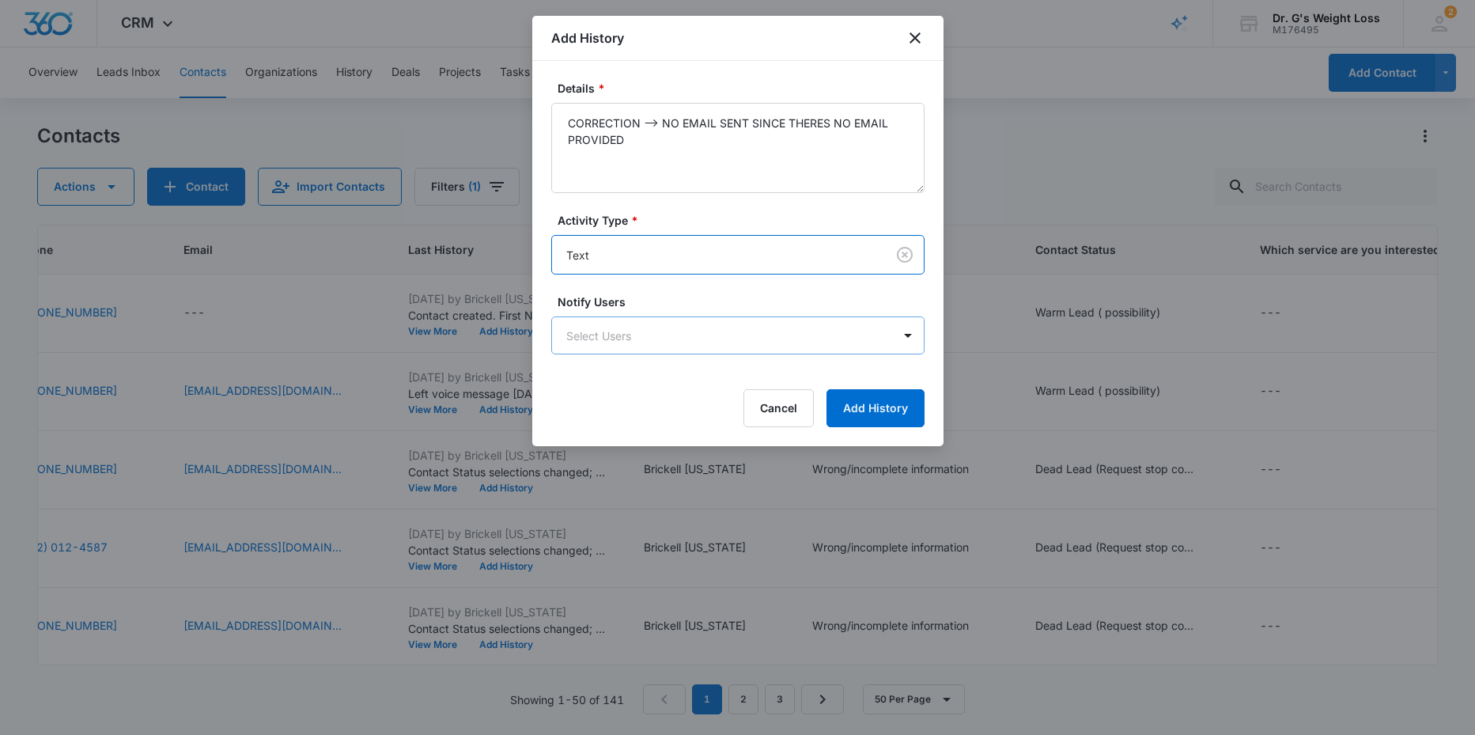
click at [639, 333] on body "CRM Apps Reputation Forms CRM Email Social Content Ads Intelligence Files Brand…" at bounding box center [737, 367] width 1475 height 735
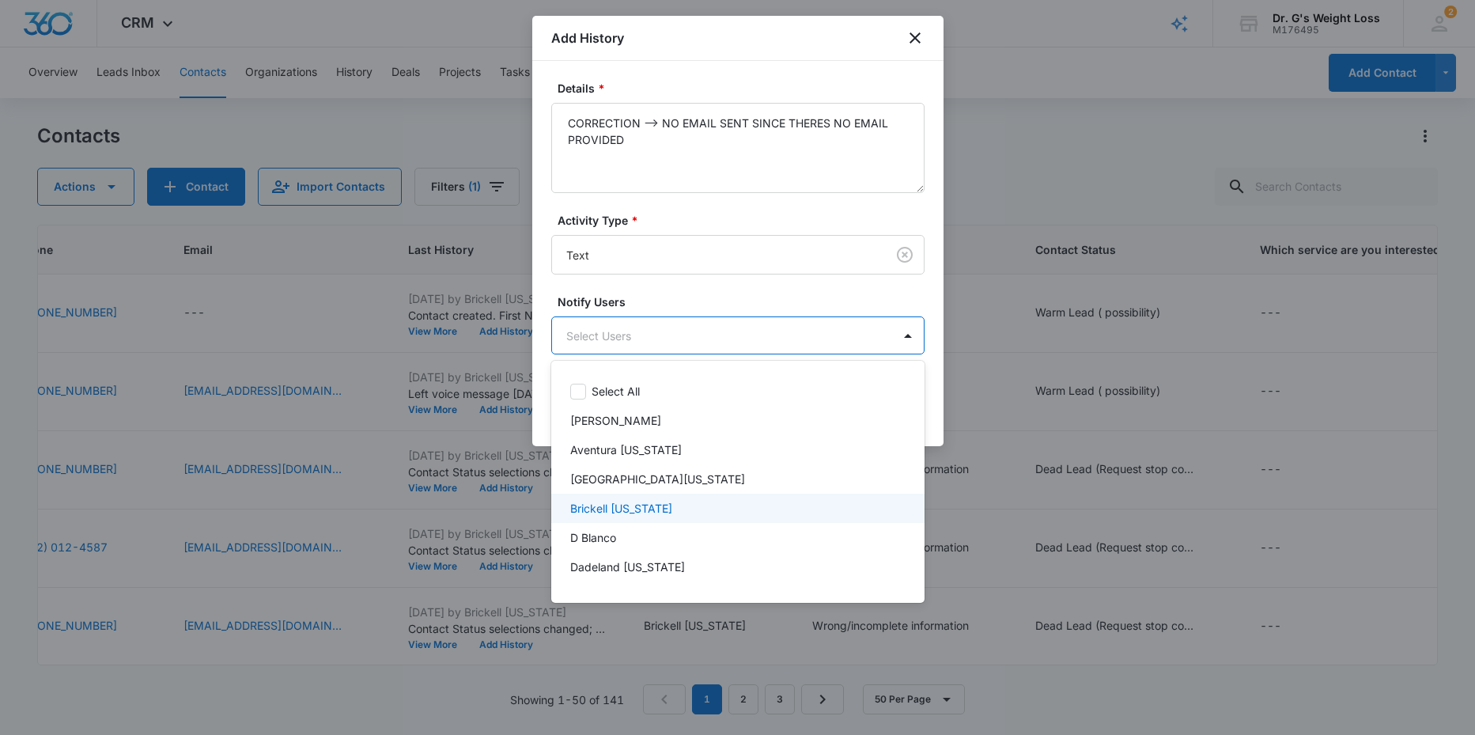
click at [610, 508] on p "Brickell [US_STATE]" at bounding box center [621, 508] width 102 height 17
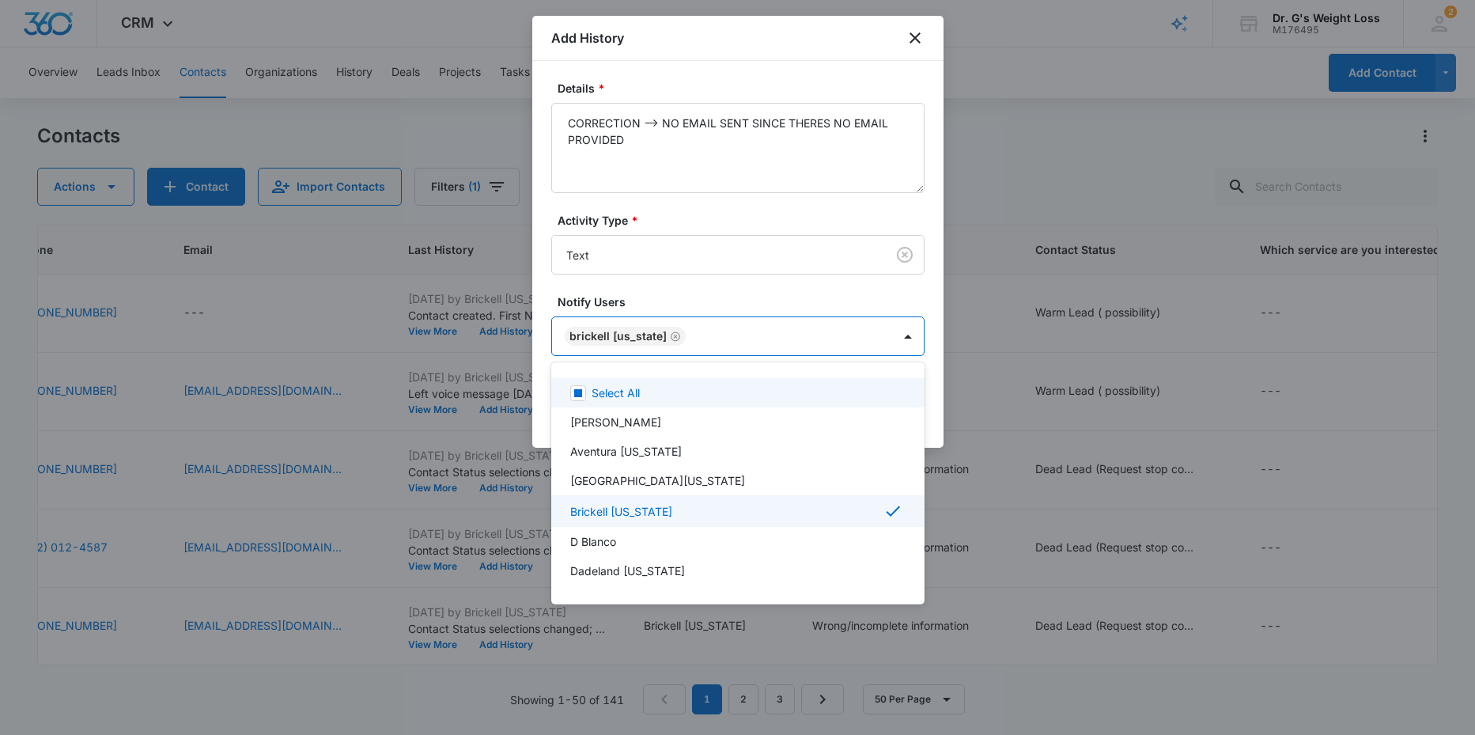
click at [760, 290] on div at bounding box center [737, 367] width 1475 height 735
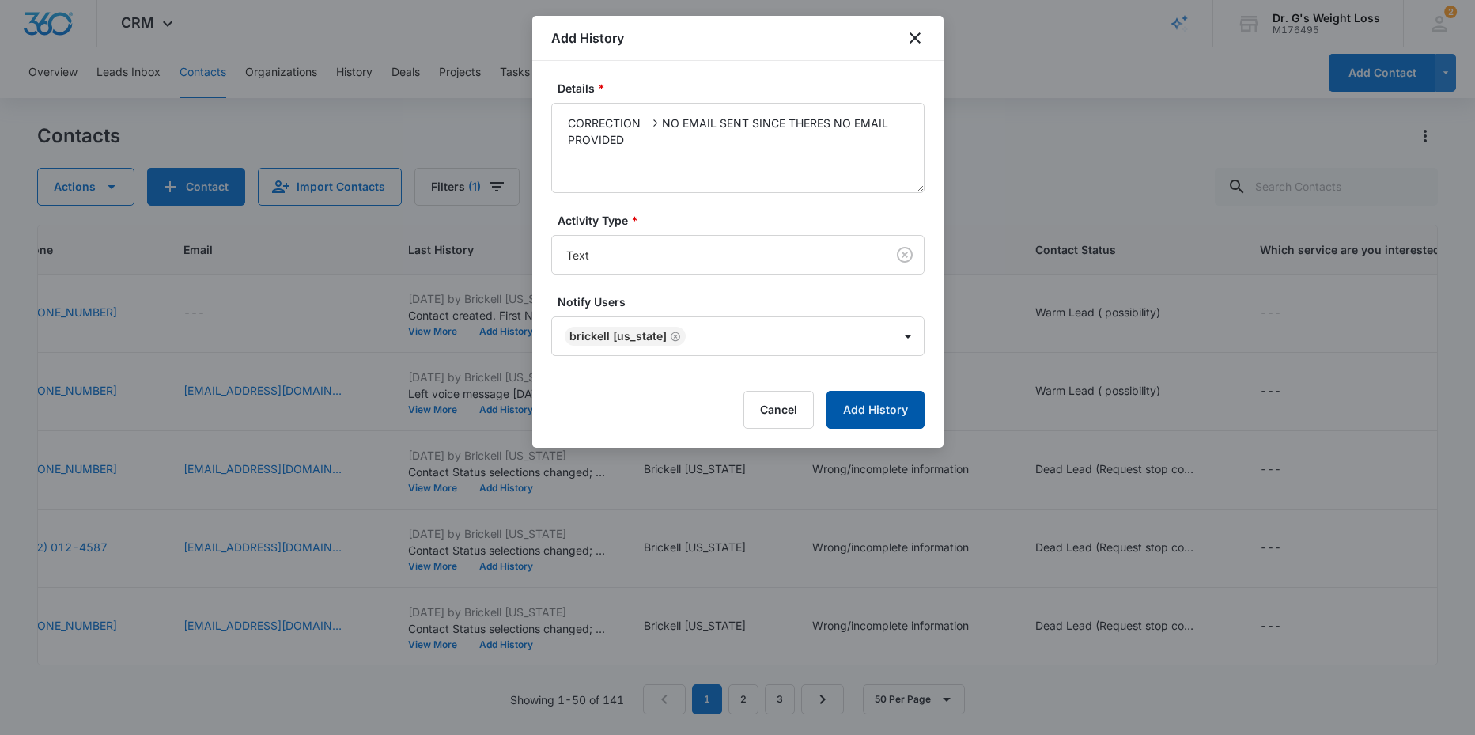
click at [875, 408] on button "Add History" at bounding box center [875, 410] width 98 height 38
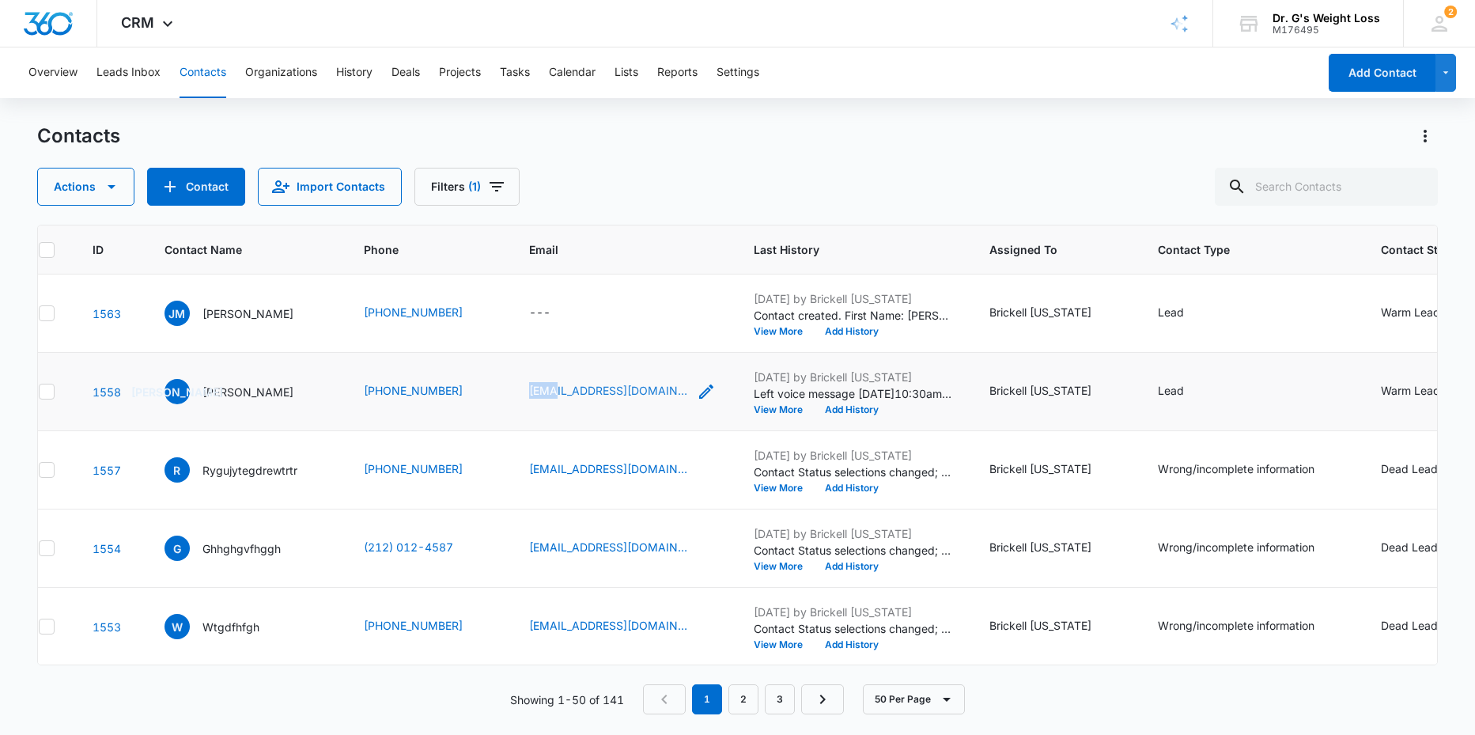
scroll to position [0, 25]
drag, startPoint x: 562, startPoint y: 382, endPoint x: 720, endPoint y: 388, distance: 158.3
click at [720, 388] on td "[EMAIL_ADDRESS][DOMAIN_NAME]" at bounding box center [622, 392] width 225 height 78
copy link "[EMAIL_ADDRESS][DOMAIN_NAME]"
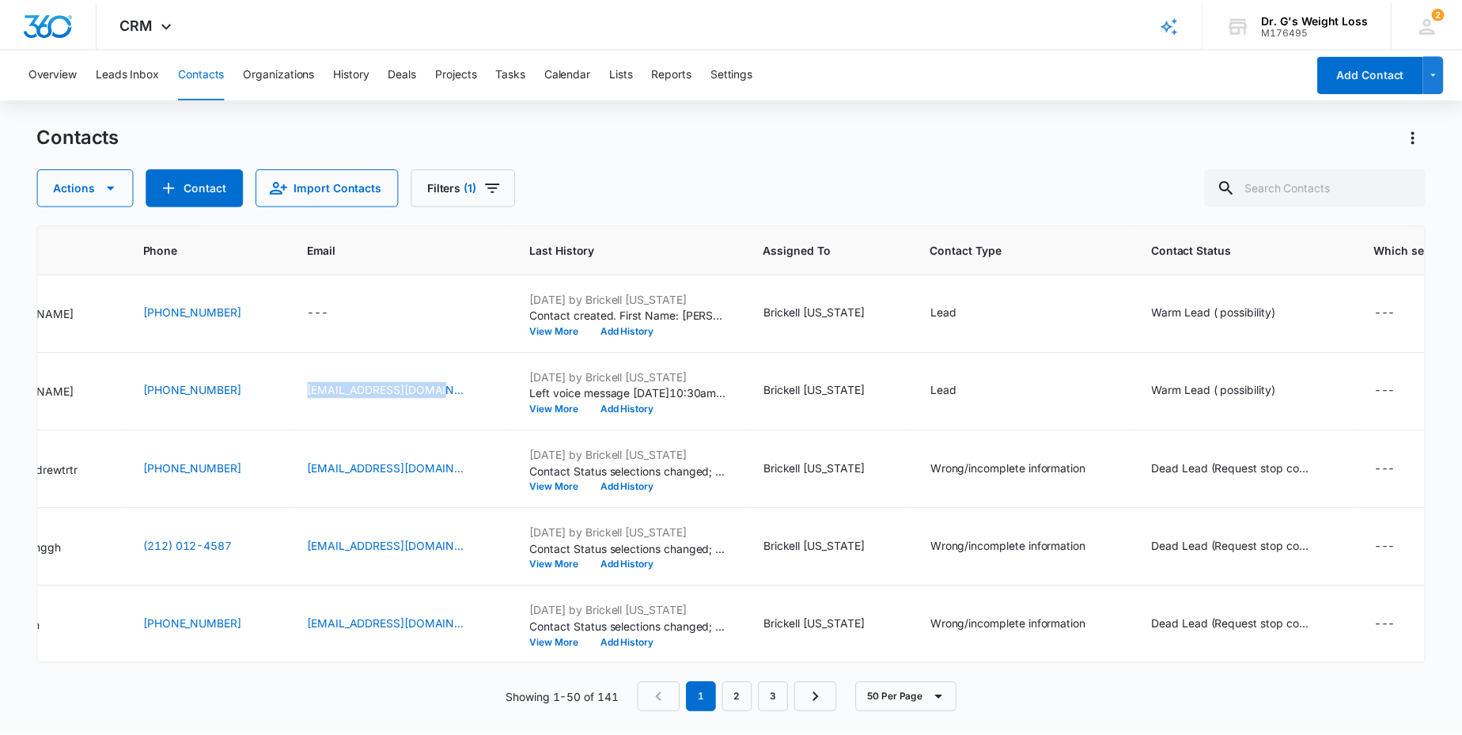
scroll to position [0, 0]
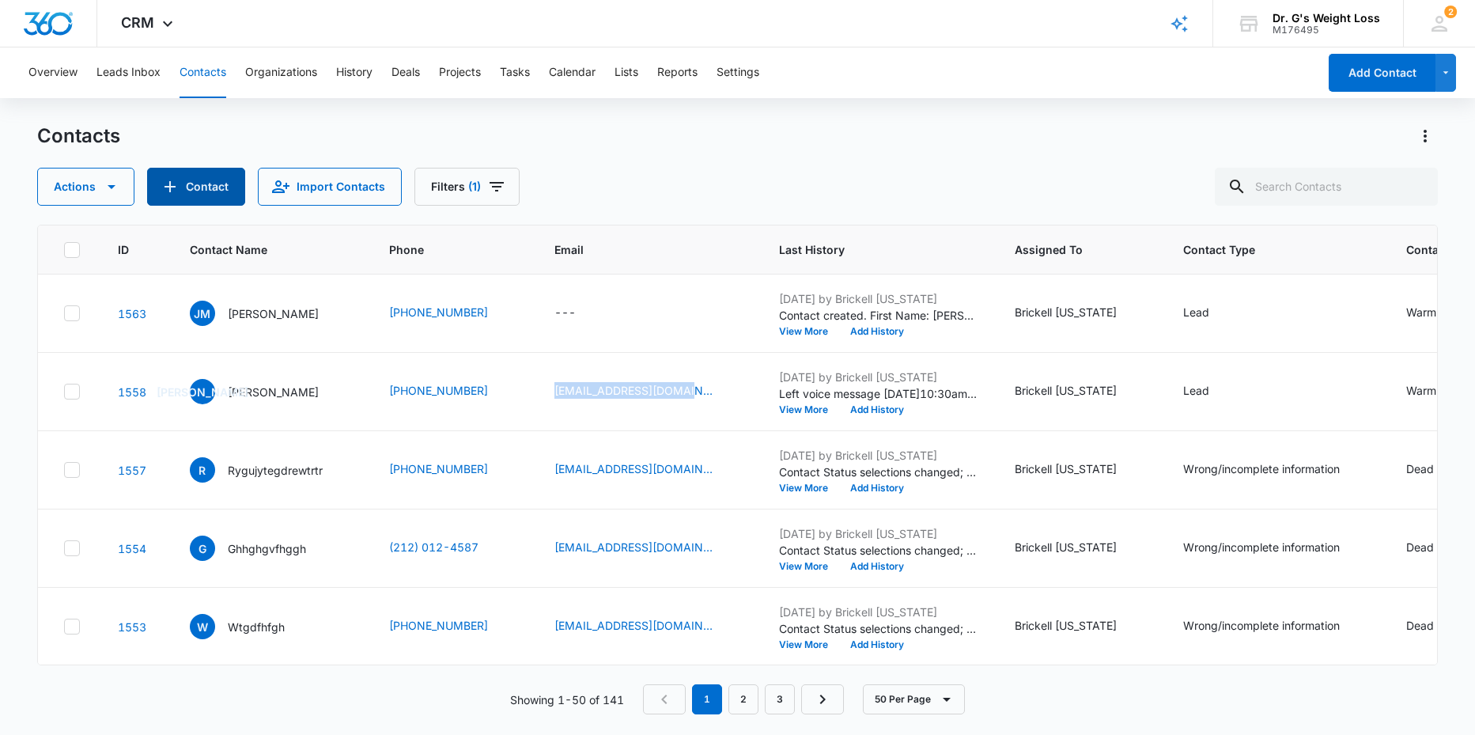
click at [176, 185] on icon "Add Contact" at bounding box center [170, 186] width 19 height 19
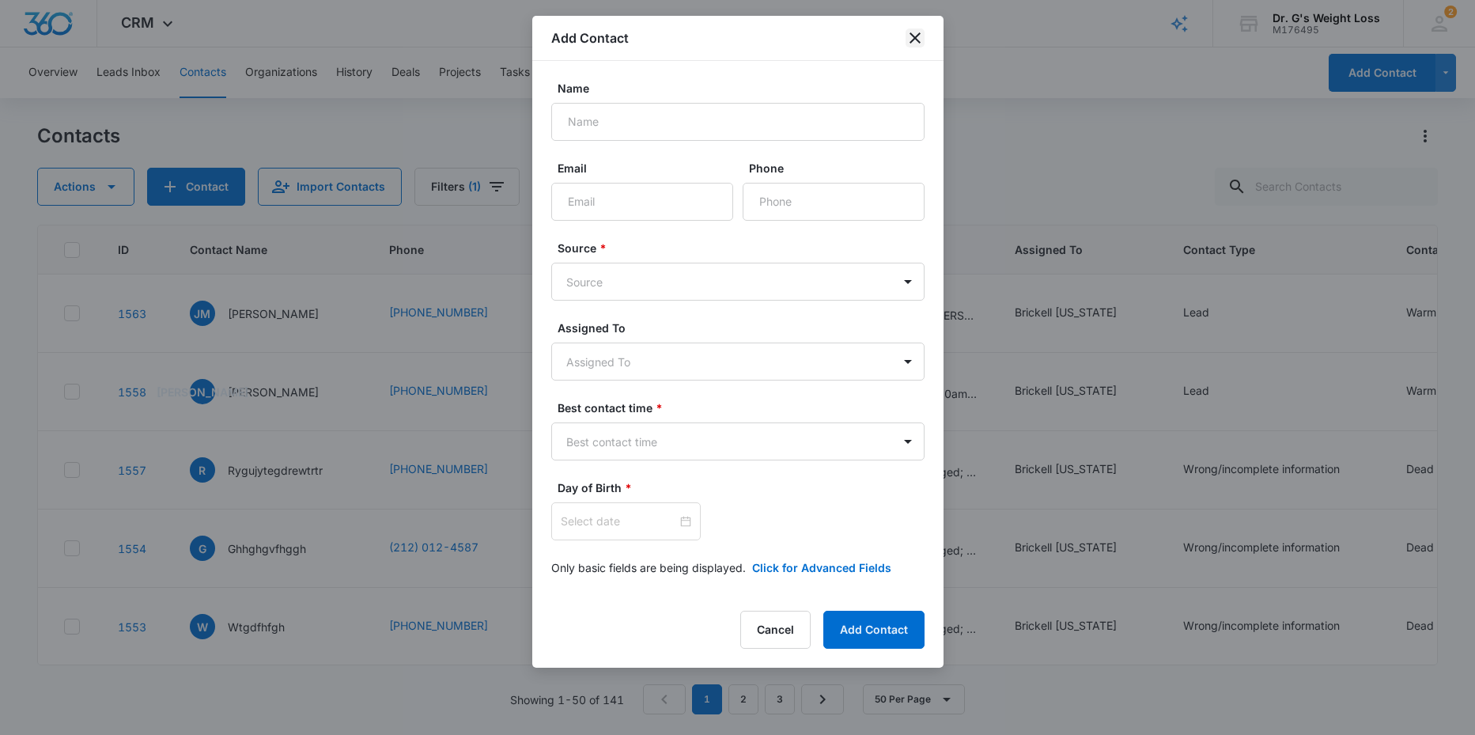
click at [924, 40] on icon "close" at bounding box center [915, 37] width 19 height 19
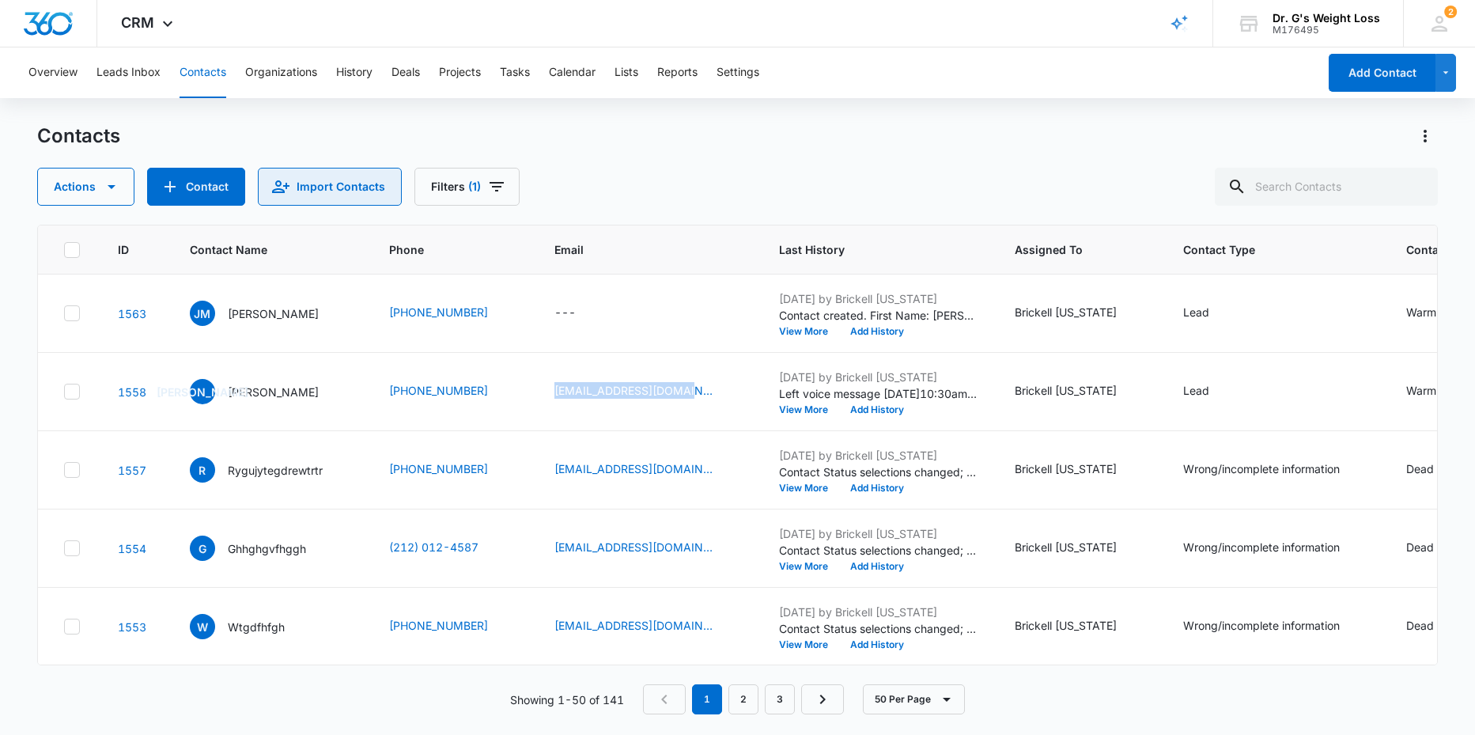
click at [304, 182] on button "Import Contacts" at bounding box center [330, 187] width 144 height 38
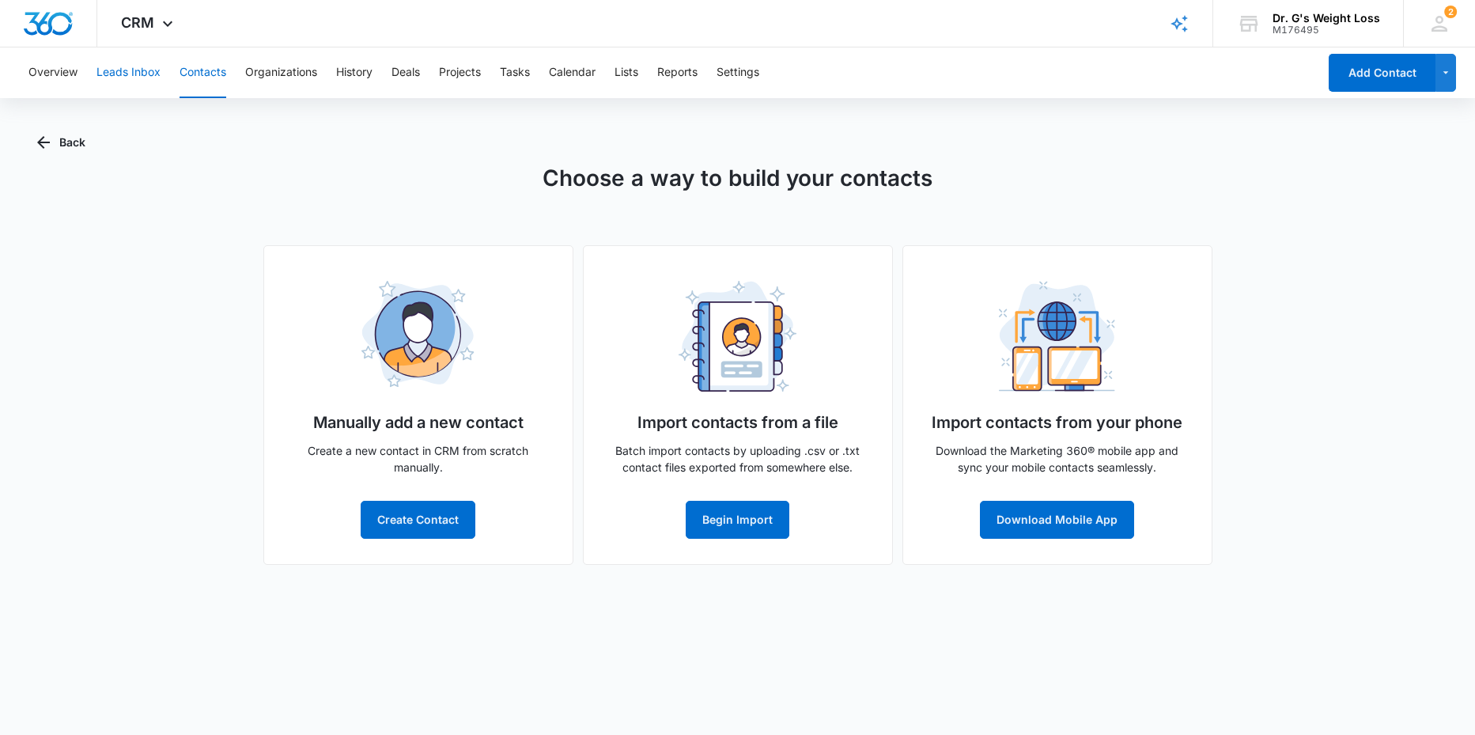
click at [135, 69] on button "Leads Inbox" at bounding box center [128, 72] width 64 height 51
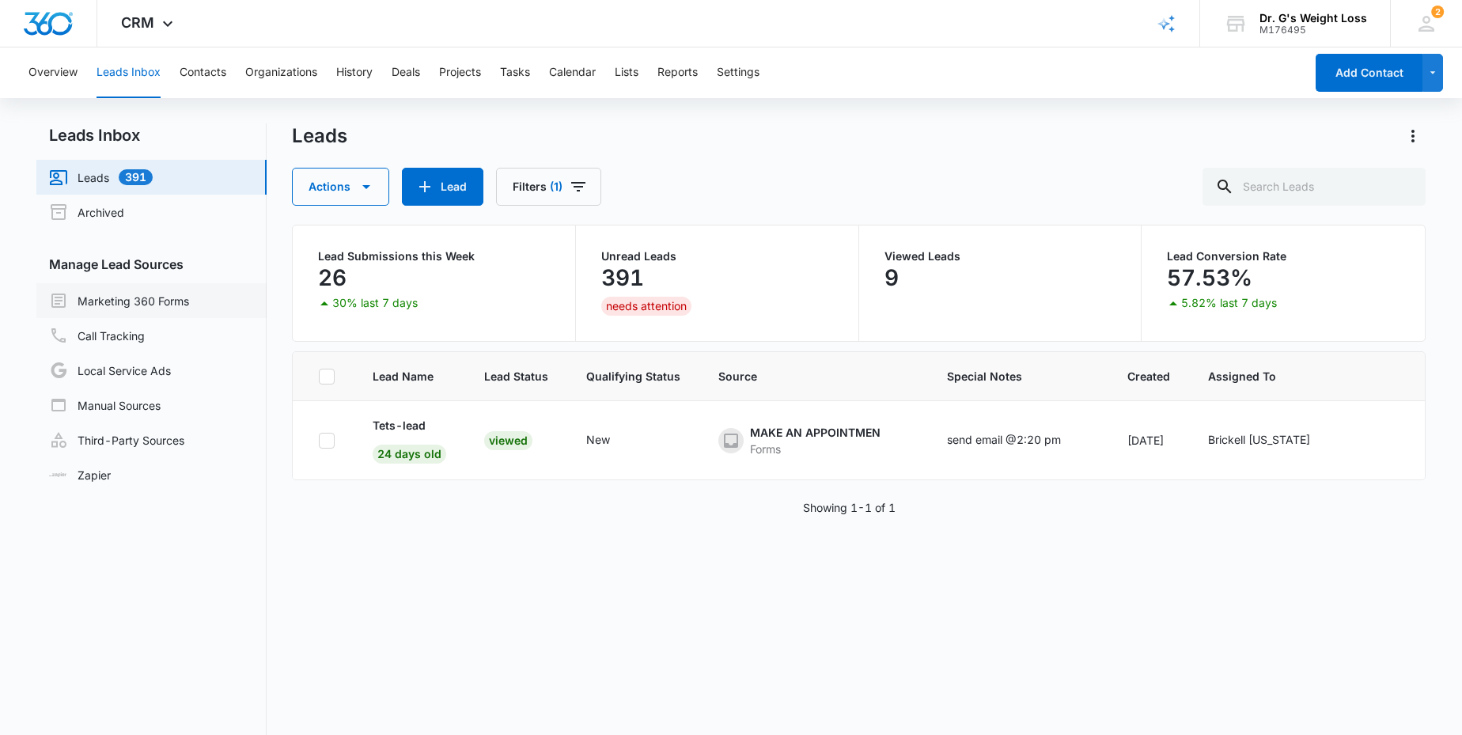
click at [170, 297] on link "Marketing 360 Forms" at bounding box center [119, 300] width 140 height 19
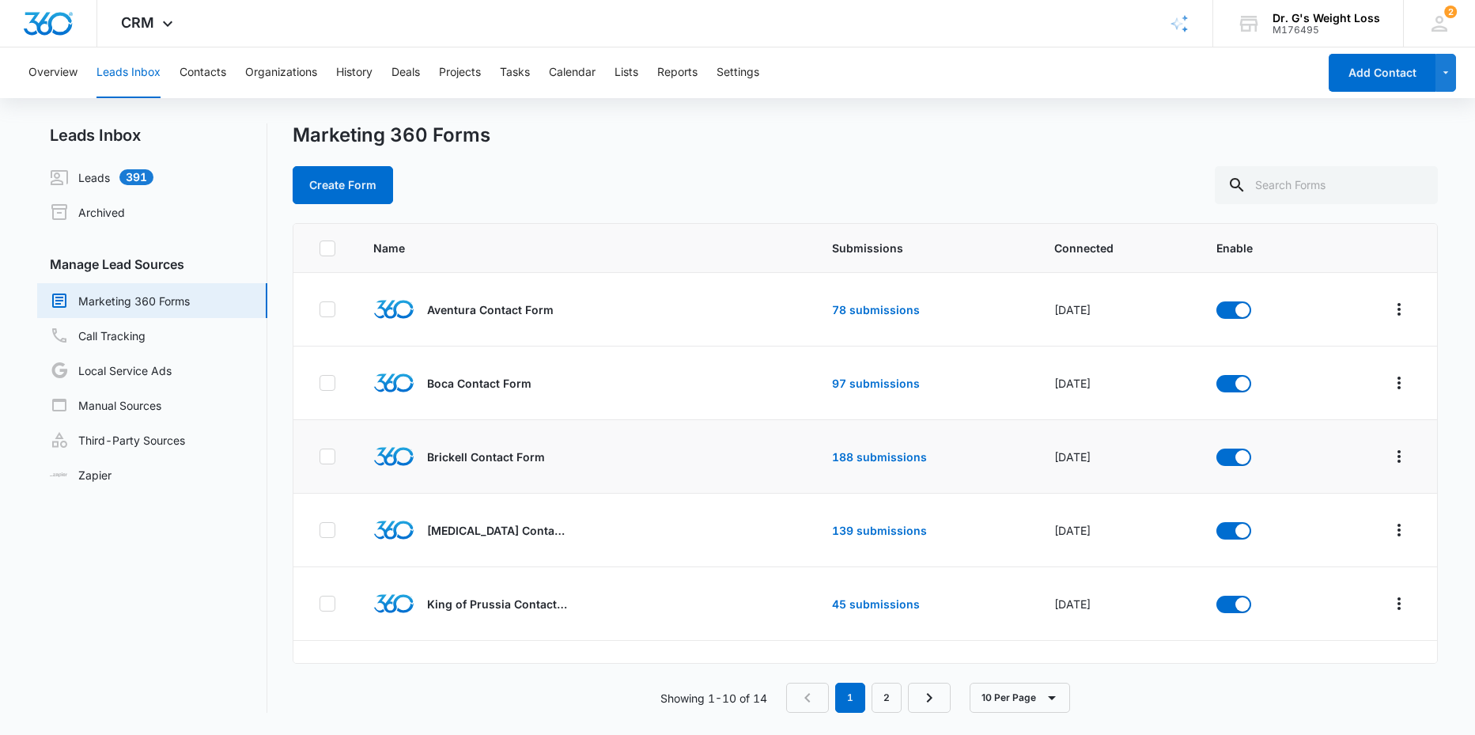
click at [476, 452] on p "Brickell Contact Form" at bounding box center [486, 456] width 118 height 17
click at [849, 454] on link "188 submissions" at bounding box center [879, 456] width 95 height 13
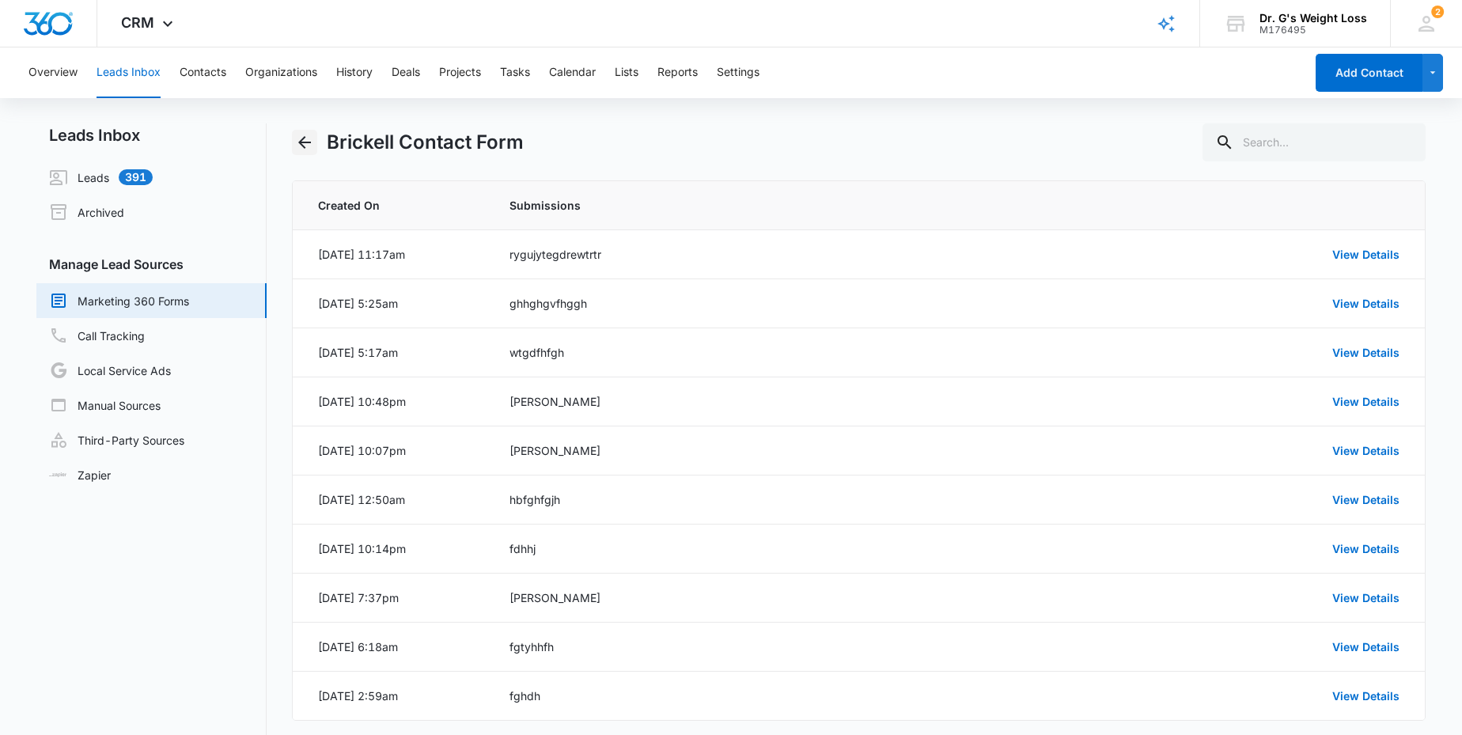
click at [304, 140] on icon "Back" at bounding box center [304, 142] width 19 height 19
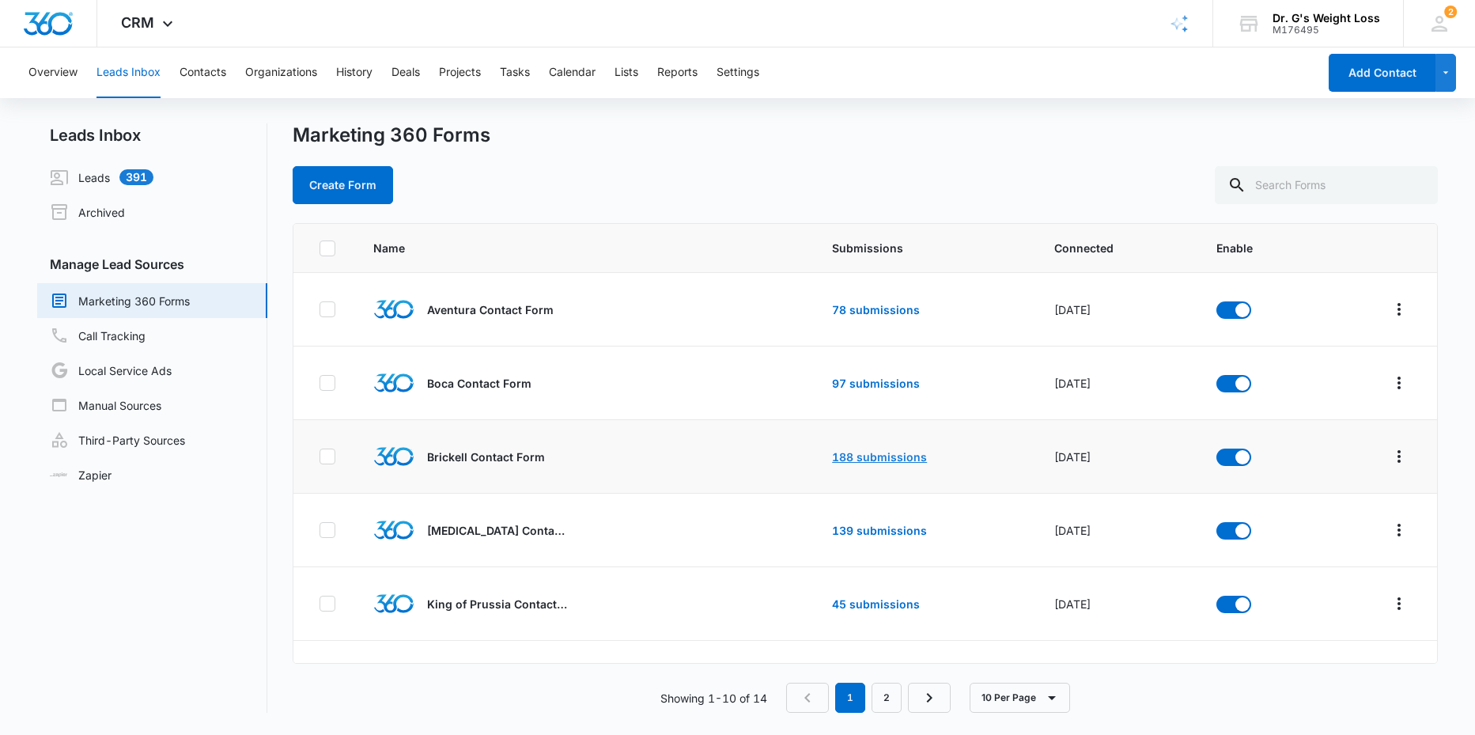
click at [863, 456] on link "188 submissions" at bounding box center [879, 456] width 95 height 13
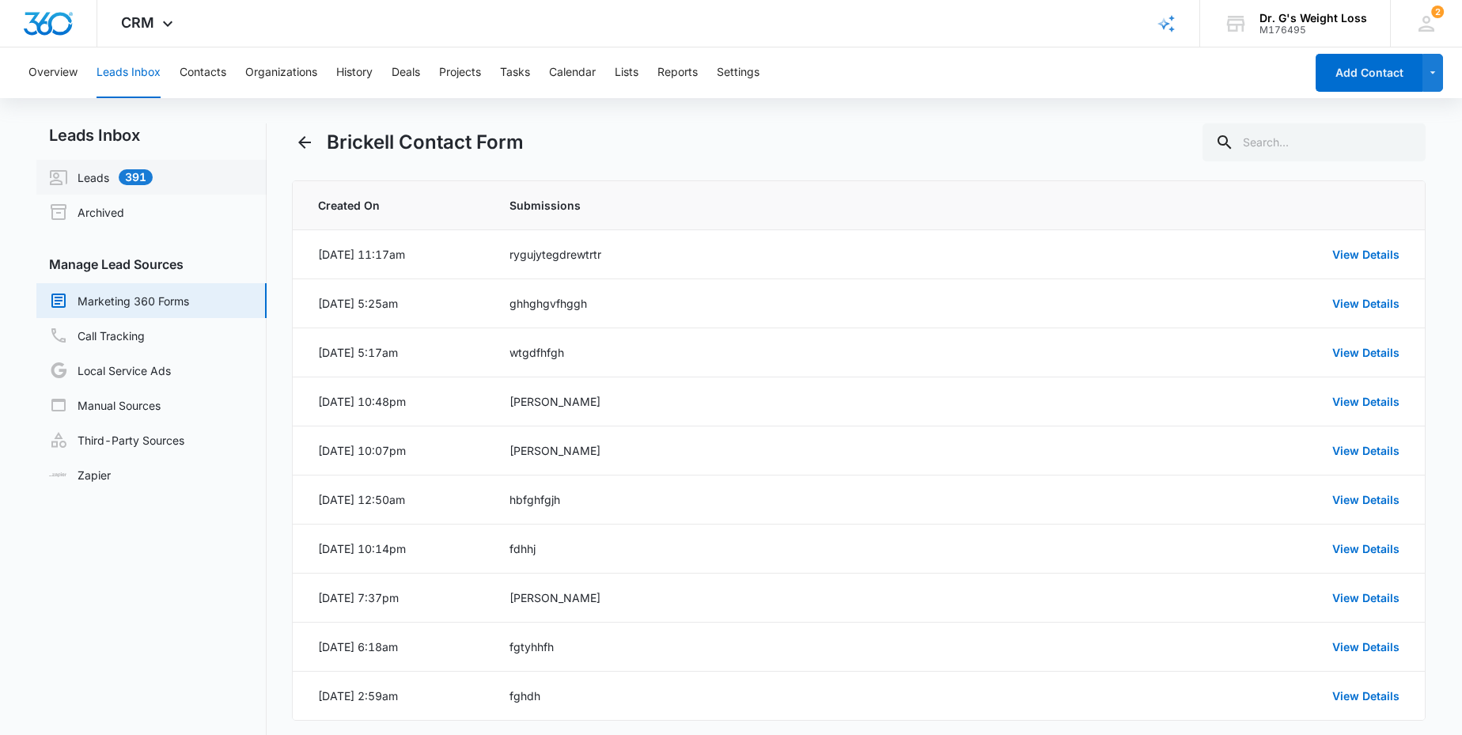
click at [100, 175] on link "Leads 391" at bounding box center [101, 177] width 104 height 19
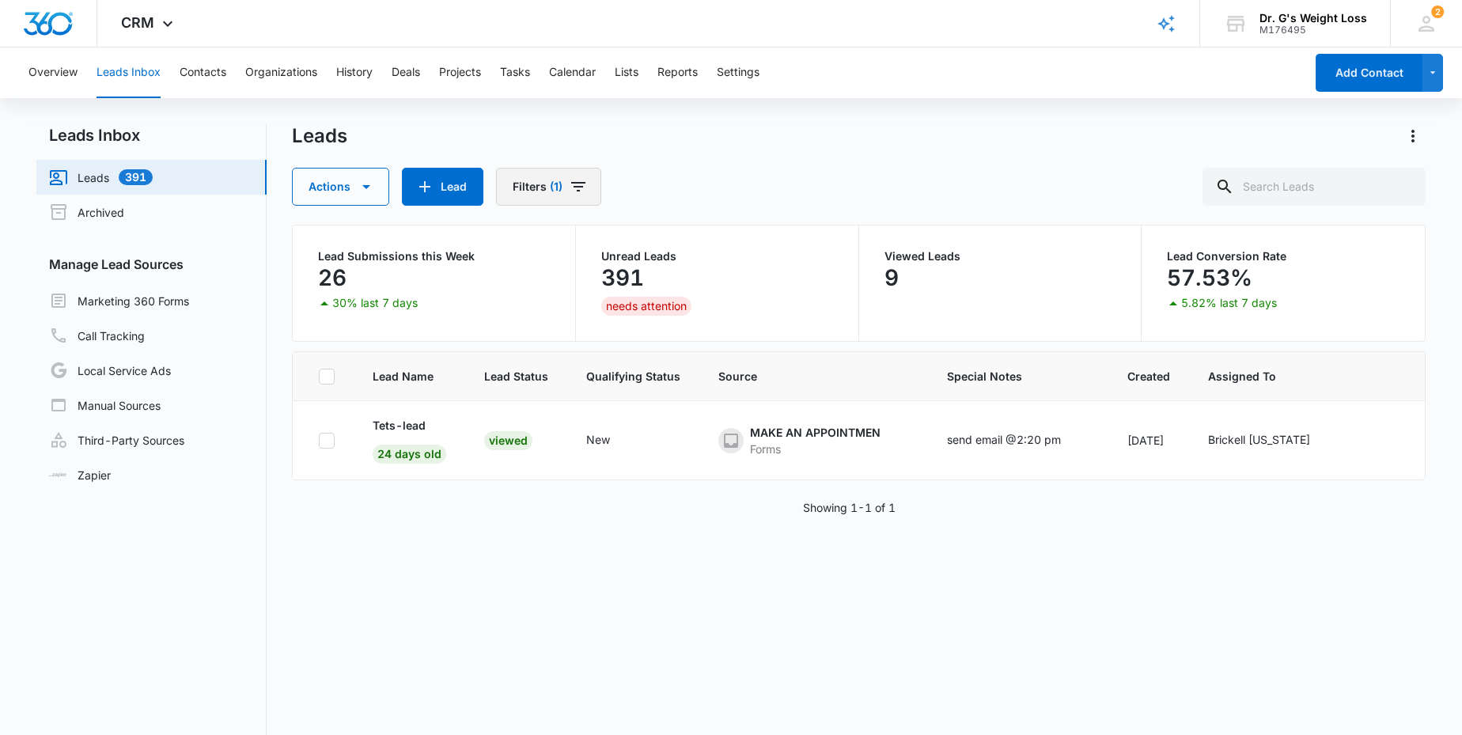
click at [575, 180] on icon "Filters" at bounding box center [578, 186] width 19 height 19
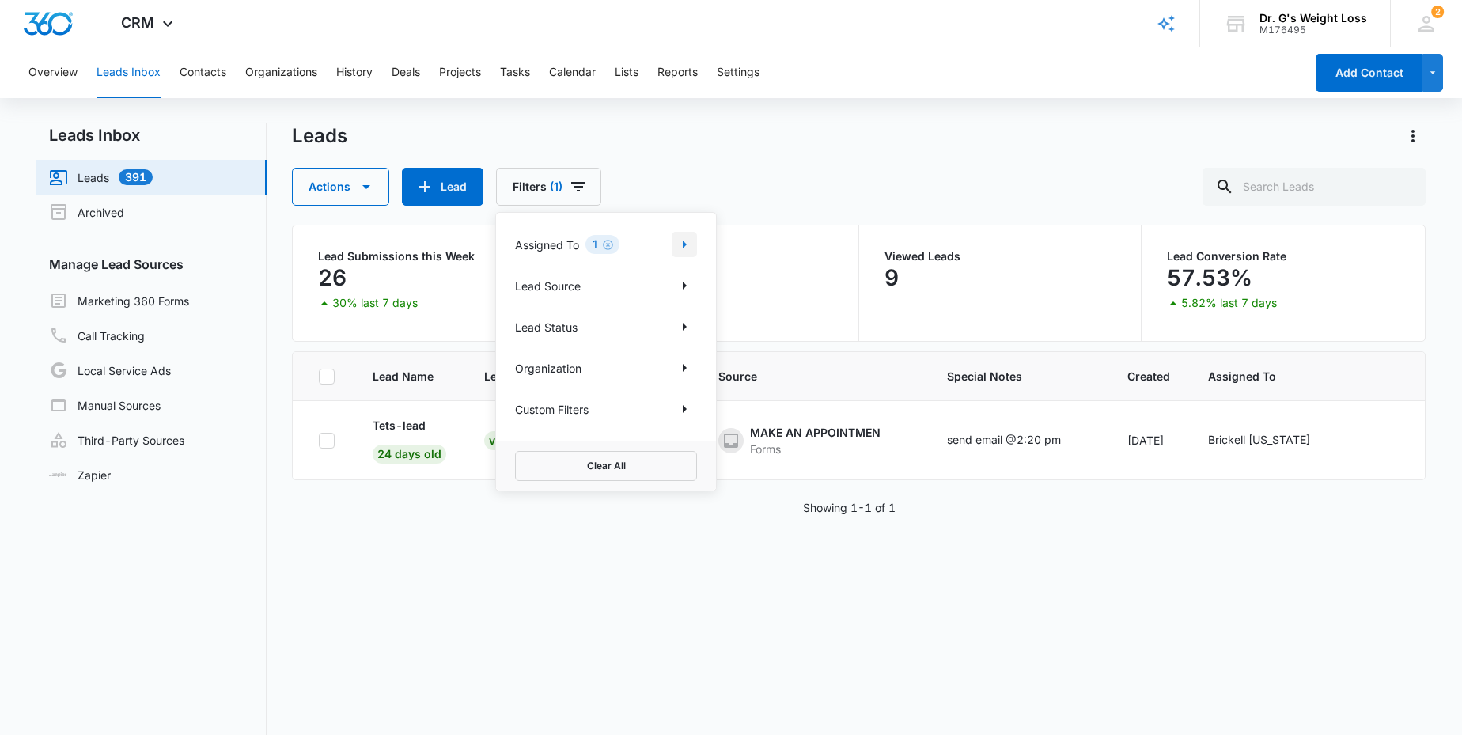
click at [690, 242] on icon "Show Assigned To filters" at bounding box center [684, 244] width 19 height 19
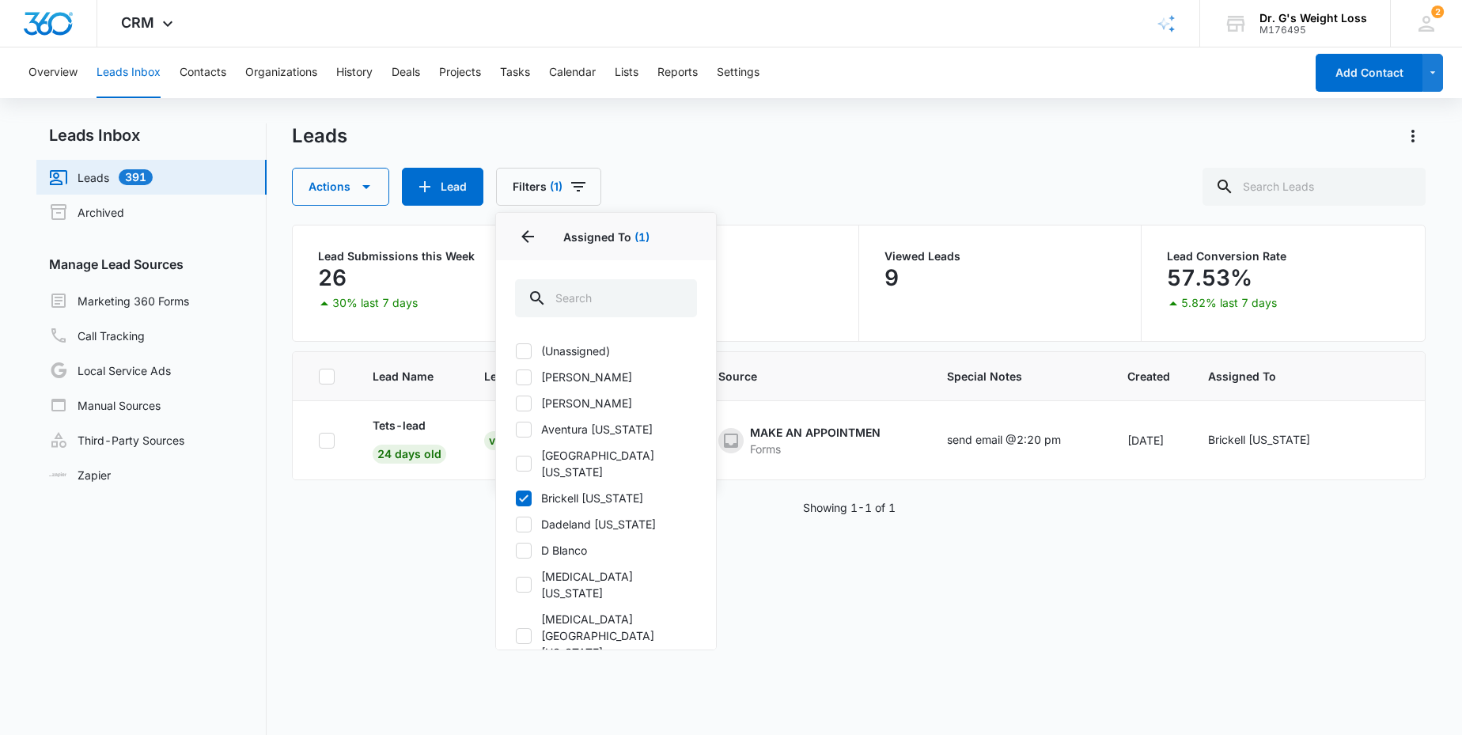
click at [528, 494] on icon at bounding box center [523, 497] width 9 height 7
click at [516, 497] on input "Brickell [US_STATE]" at bounding box center [515, 497] width 1 height 1
checkbox input "false"
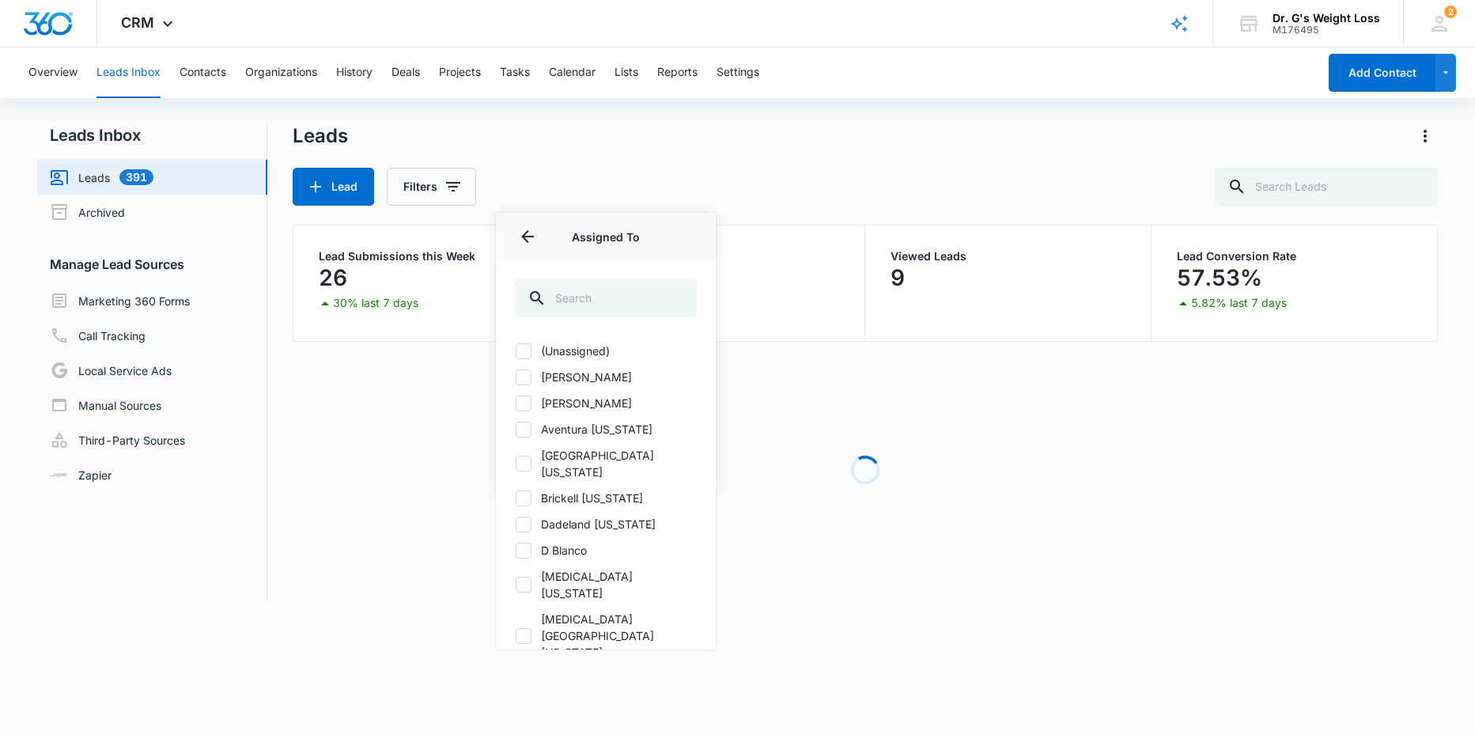
click at [588, 176] on div "Lead Filters Assigned To Assigned To (Unassigned) Alie Charr alie charr Aventur…" at bounding box center [866, 187] width 1146 height 38
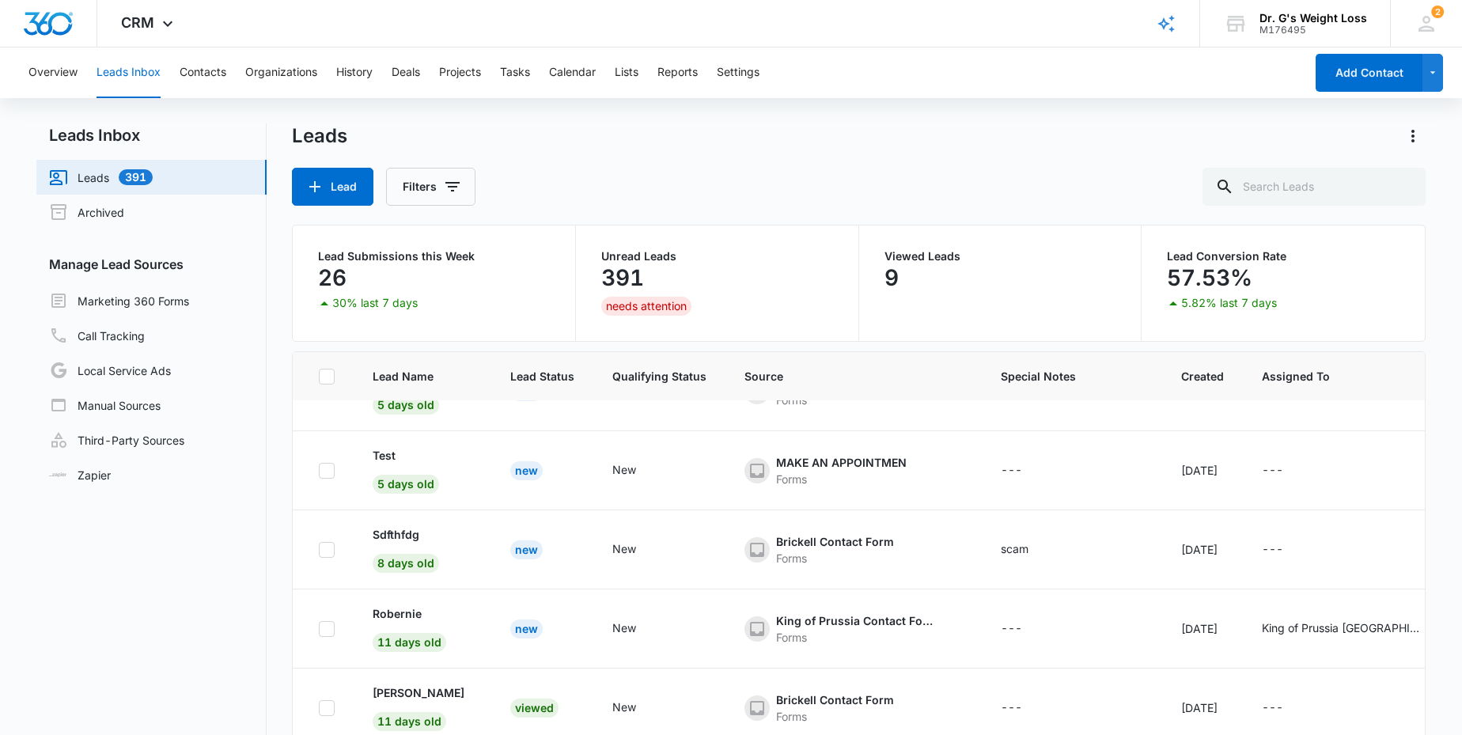
scroll to position [446, 0]
click at [803, 531] on div "Brickell Contact Form" at bounding box center [835, 539] width 118 height 17
click at [812, 543] on div "Brickell Contact Form" at bounding box center [835, 539] width 118 height 17
click at [842, 544] on div "Brickell Contact Form" at bounding box center [835, 539] width 118 height 17
click at [842, 541] on div "Brickell Contact Form" at bounding box center [835, 539] width 118 height 17
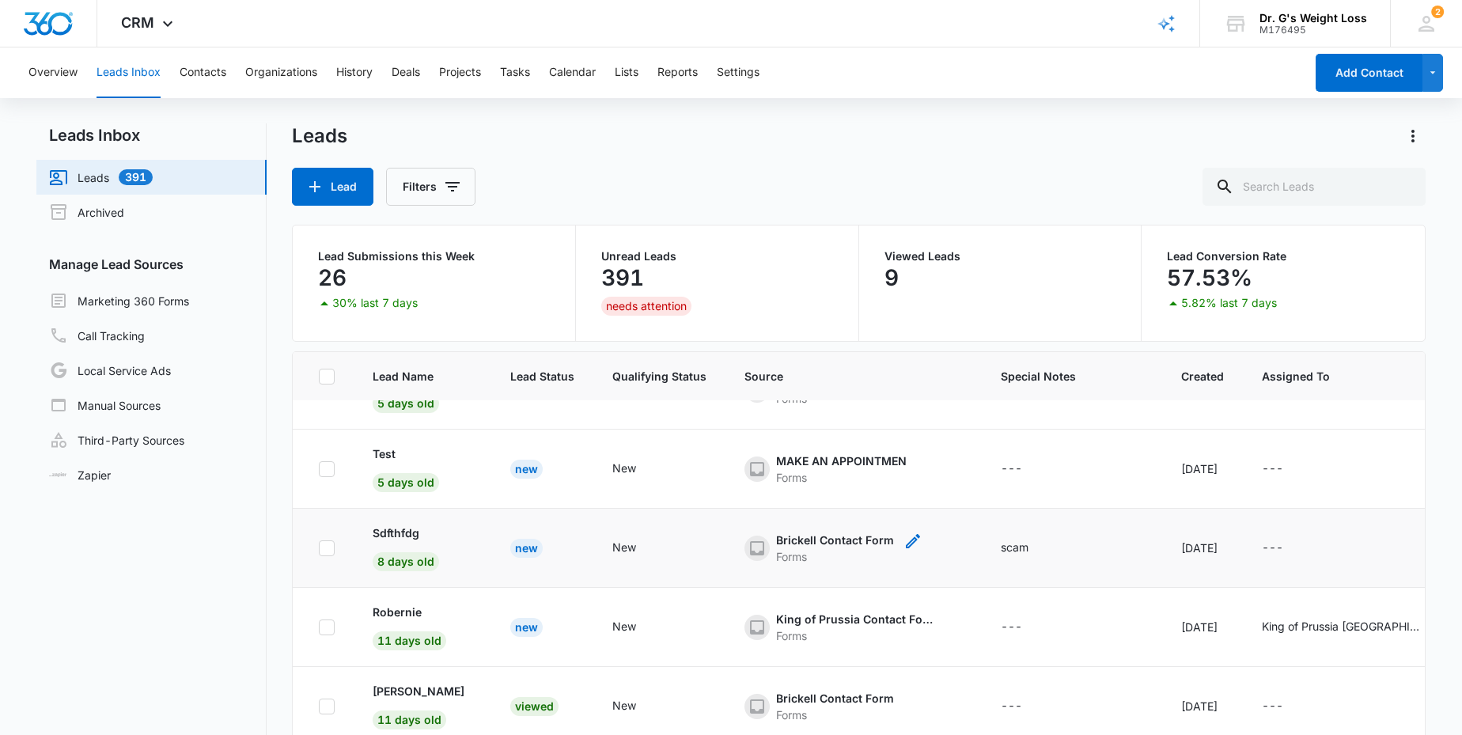
click at [890, 542] on div "Brickell Contact Form" at bounding box center [835, 539] width 118 height 17
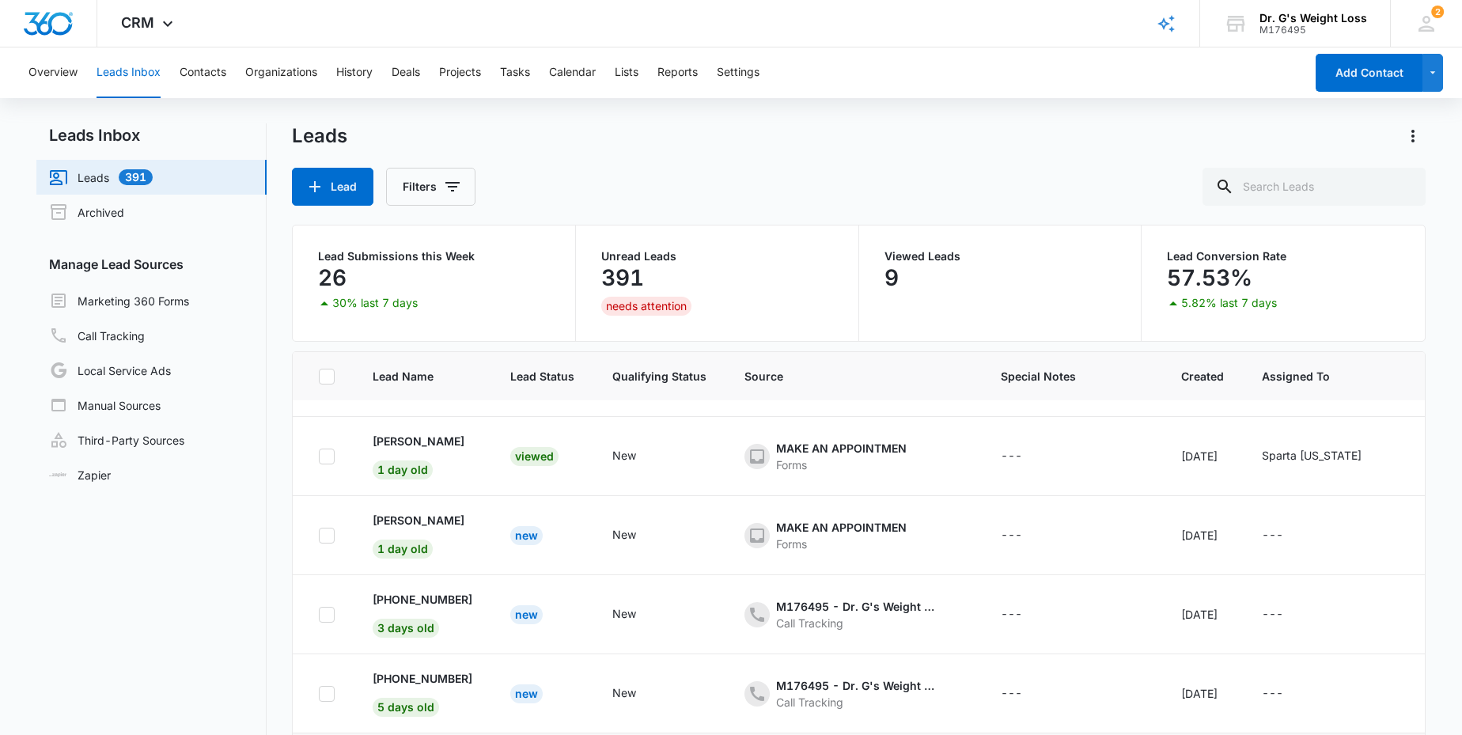
scroll to position [0, 0]
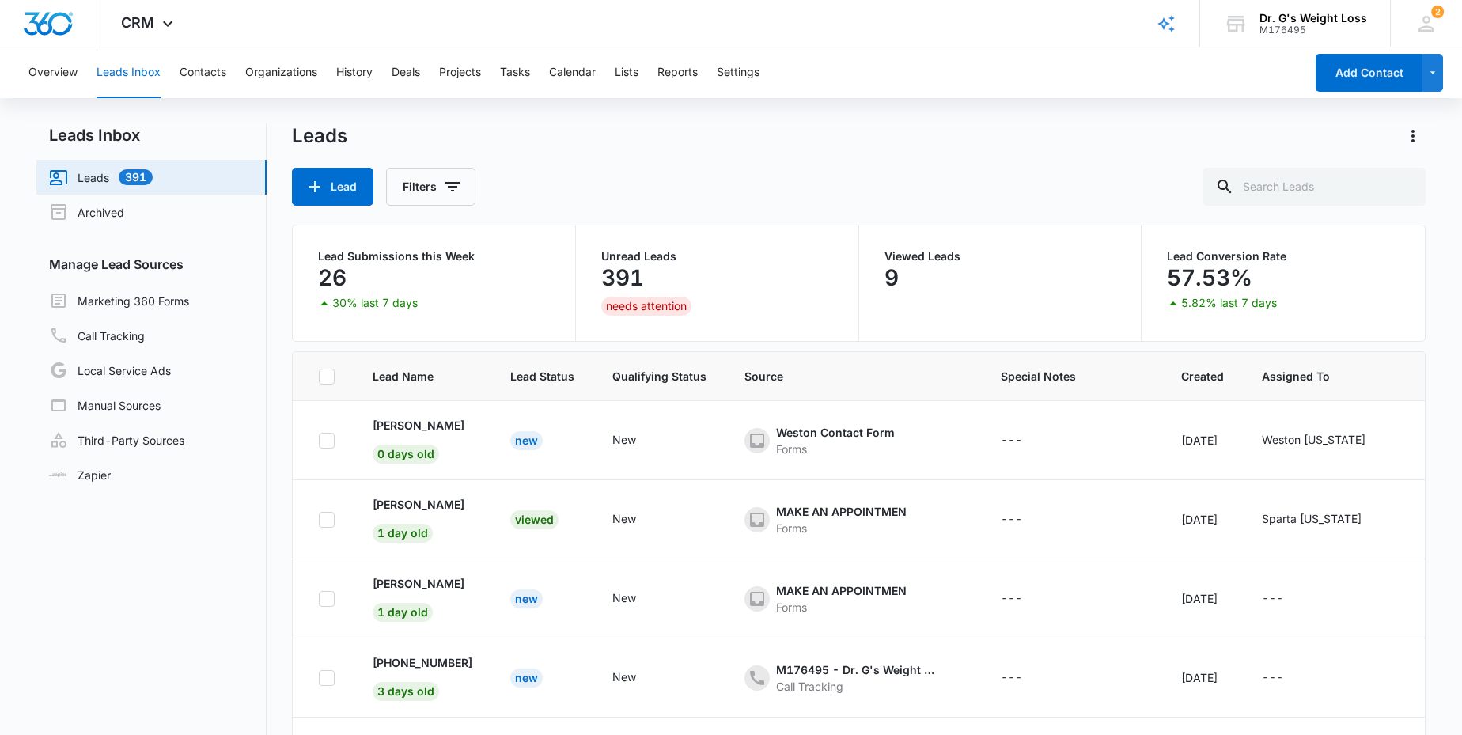
click at [90, 172] on link "Leads 391" at bounding box center [101, 177] width 104 height 19
click at [121, 298] on link "Marketing 360 Forms" at bounding box center [119, 300] width 140 height 19
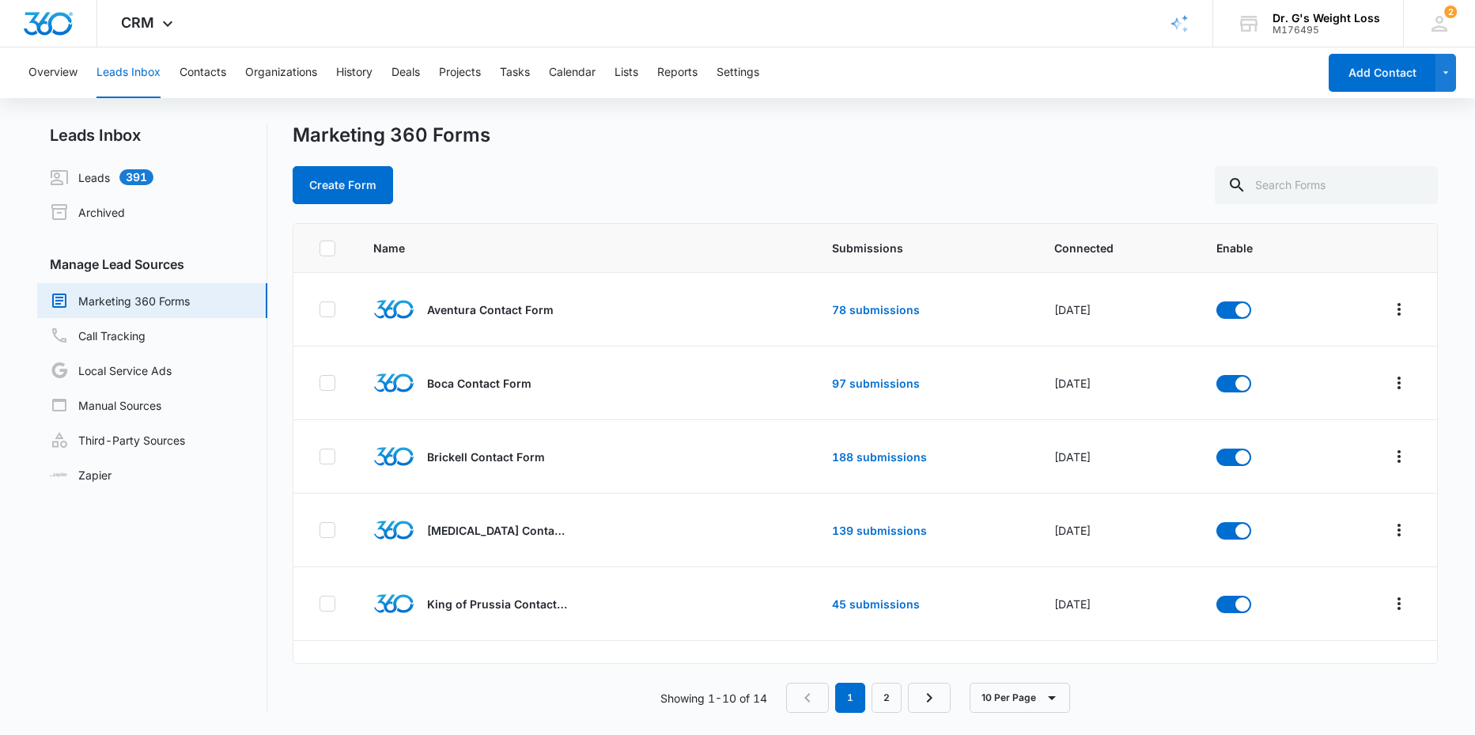
click at [180, 296] on link "Marketing 360 Forms" at bounding box center [120, 300] width 140 height 19
click at [497, 459] on p "Brickell Contact Form" at bounding box center [486, 456] width 118 height 17
click at [881, 456] on link "188 submissions" at bounding box center [879, 456] width 95 height 13
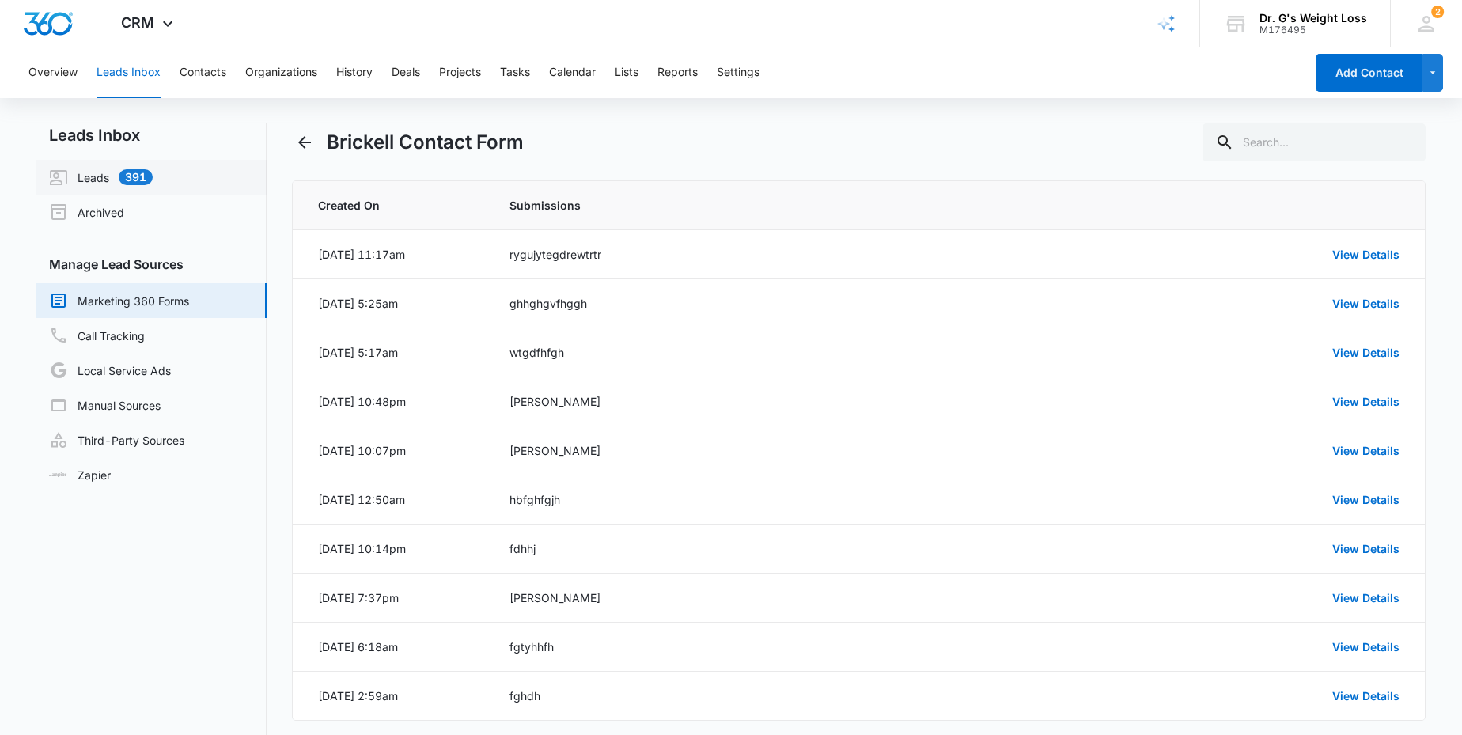
click at [115, 172] on link "Leads 391" at bounding box center [101, 177] width 104 height 19
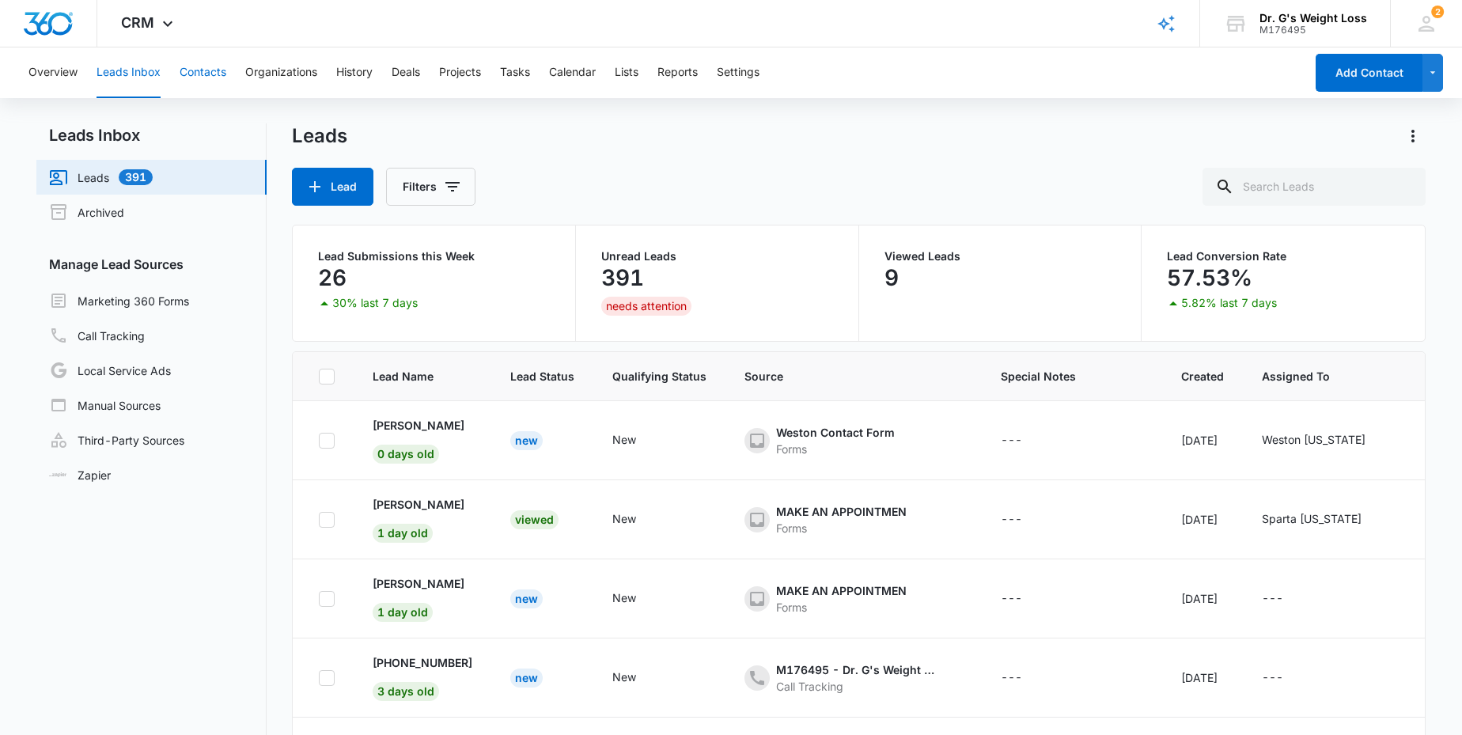
click at [206, 79] on button "Contacts" at bounding box center [203, 72] width 47 height 51
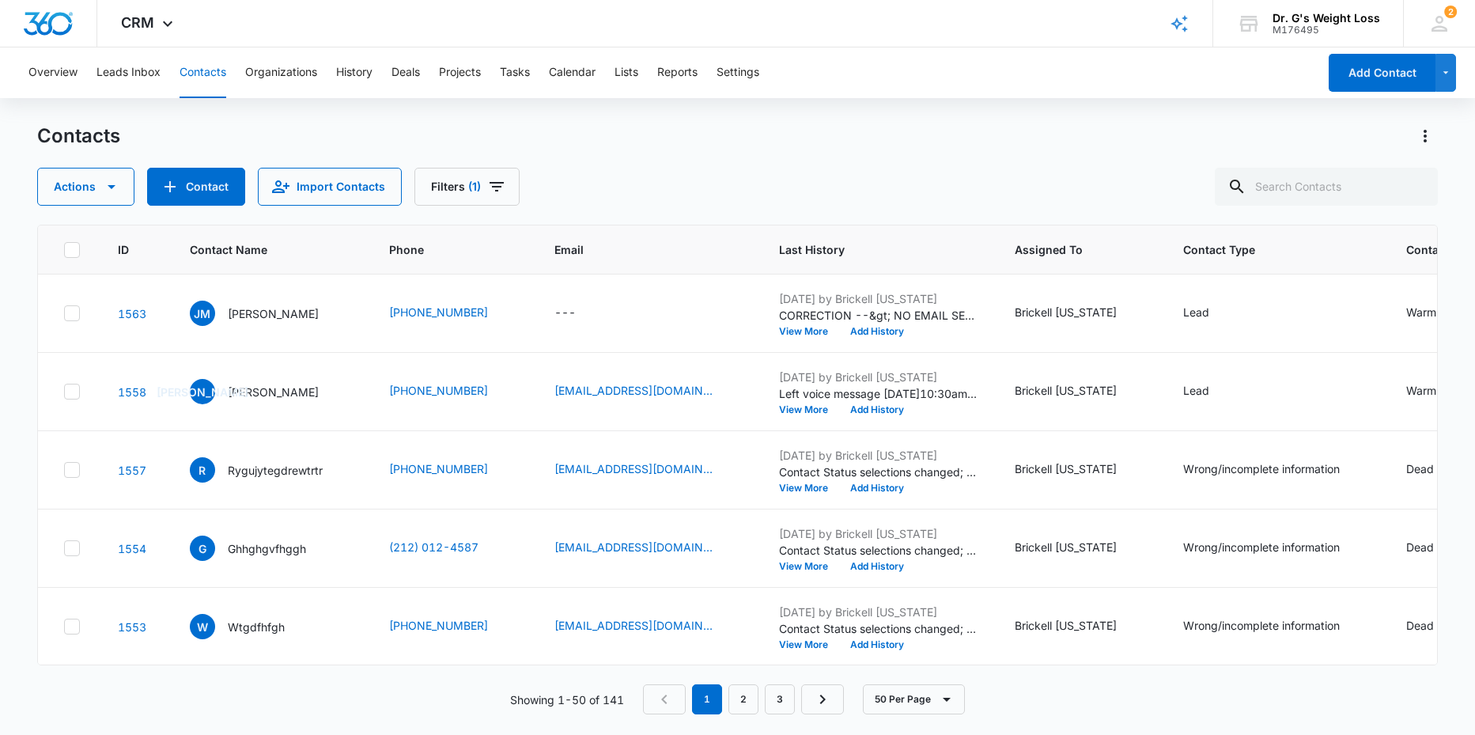
click at [191, 209] on div "Contacts Actions Contact Import Contacts Filters (1) ID Contact Name Phone Emai…" at bounding box center [737, 428] width 1401 height 610
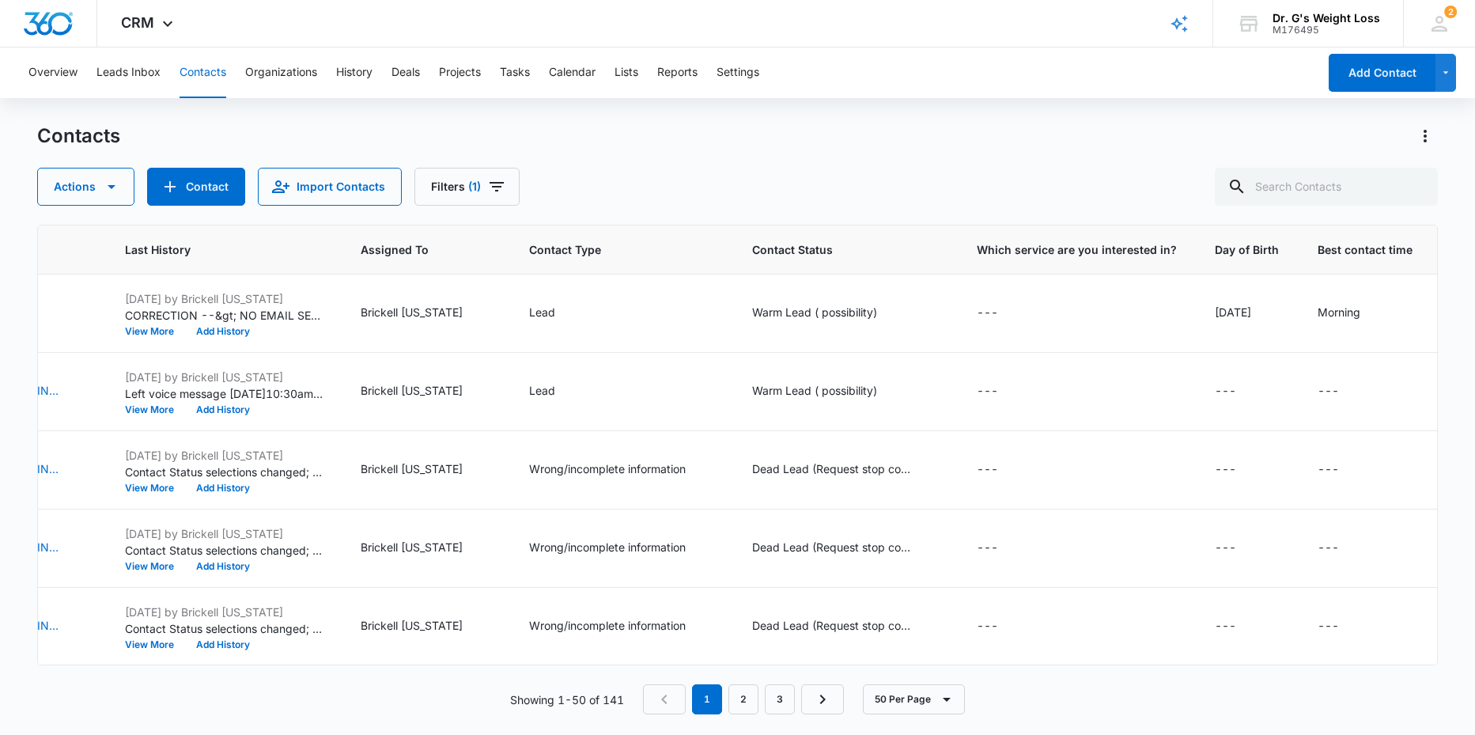
scroll to position [0, 652]
drag, startPoint x: 1162, startPoint y: 690, endPoint x: 774, endPoint y: 651, distance: 389.5
click at [779, 650] on div "ID Contact Name Phone Email Last History Assigned To Contact Type Contact Statu…" at bounding box center [737, 470] width 1401 height 490
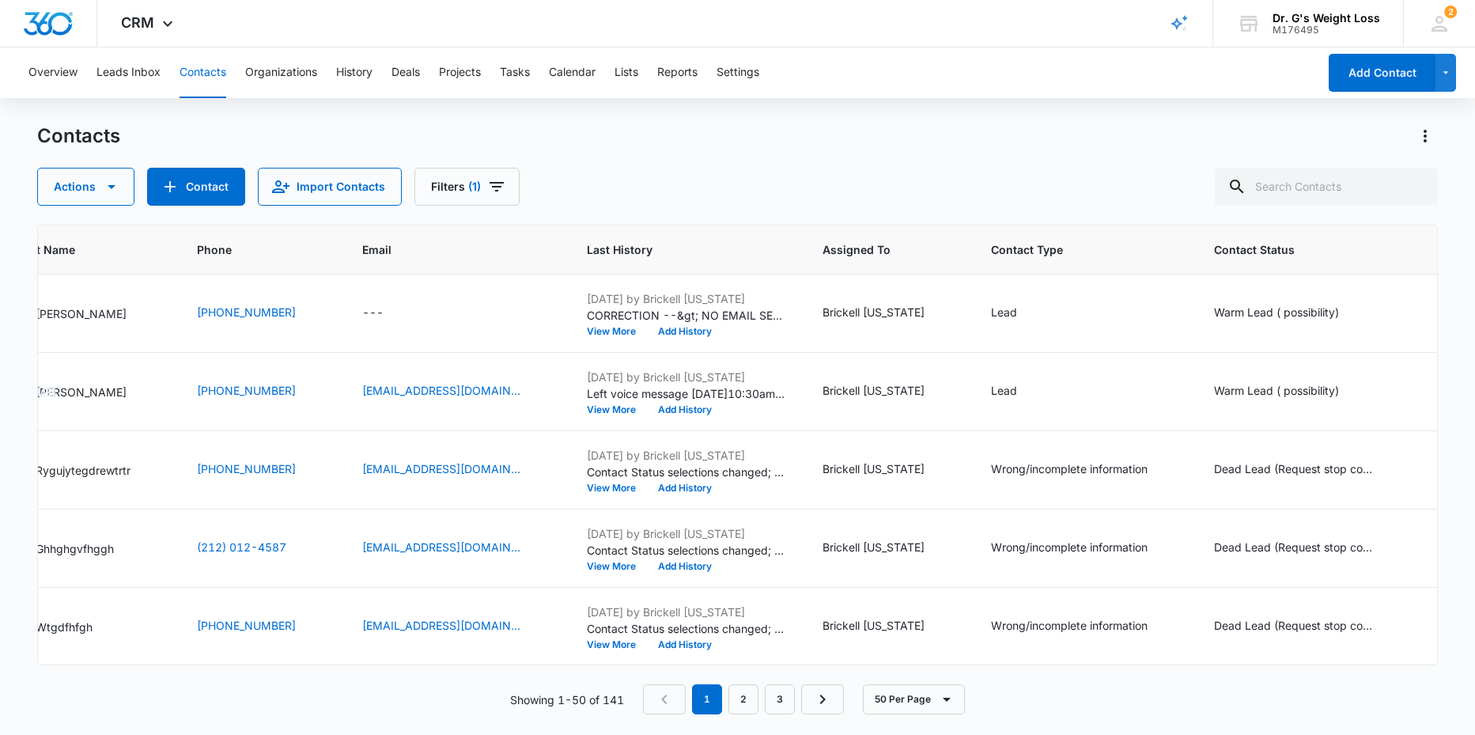
scroll to position [0, 191]
click at [661, 384] on p "[DATE] by Brickell [US_STATE]" at bounding box center [687, 377] width 198 height 17
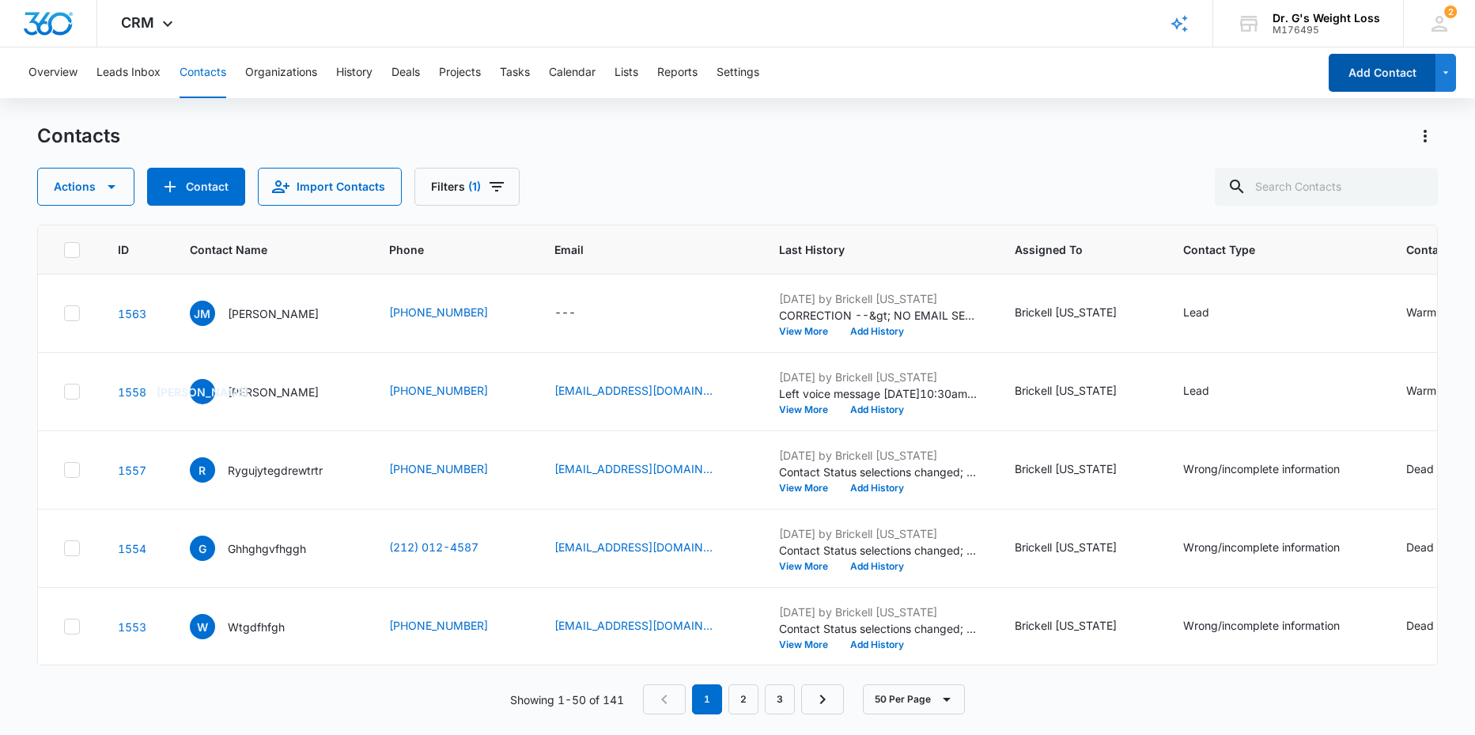
click at [1371, 78] on button "Add Contact" at bounding box center [1382, 73] width 107 height 38
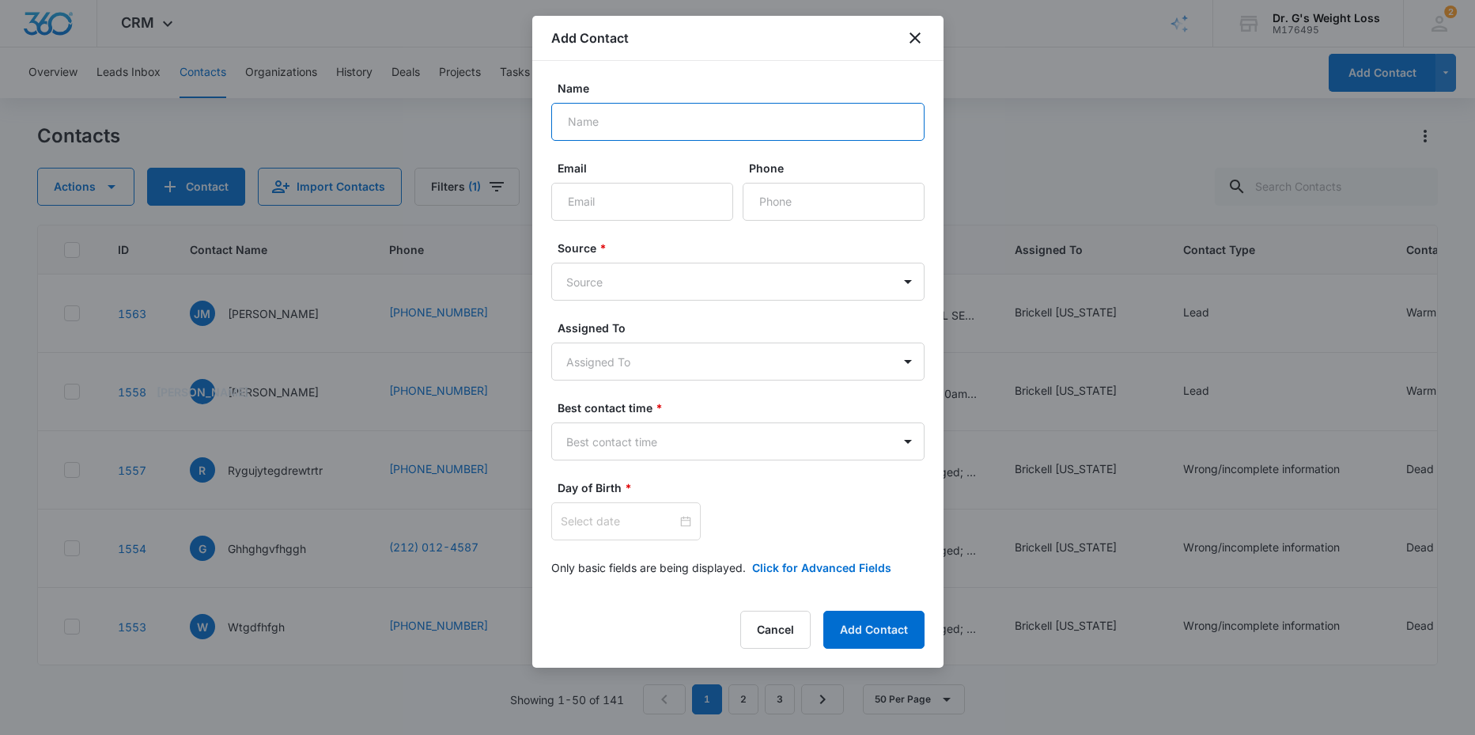
click at [618, 115] on input "Name" at bounding box center [737, 122] width 373 height 38
type input "MARIA TELLEZ"
click at [768, 195] on input "Phone" at bounding box center [834, 202] width 182 height 38
type input "(786) 286-5296"
click at [695, 290] on body "CRM Apps Reputation Forms CRM Email Social Content Ads Intelligence Files Brand…" at bounding box center [737, 367] width 1475 height 735
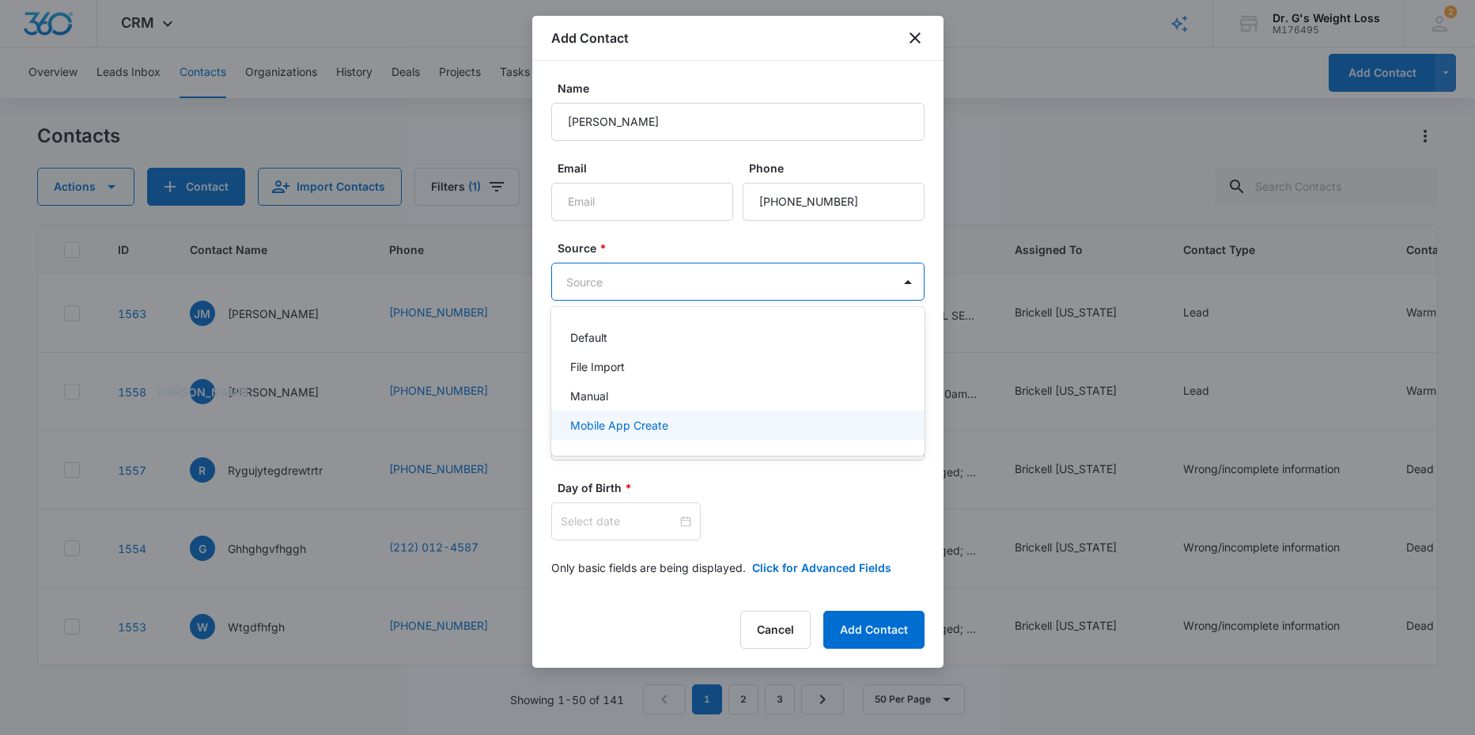
click at [620, 429] on p "Mobile App Create" at bounding box center [619, 425] width 98 height 17
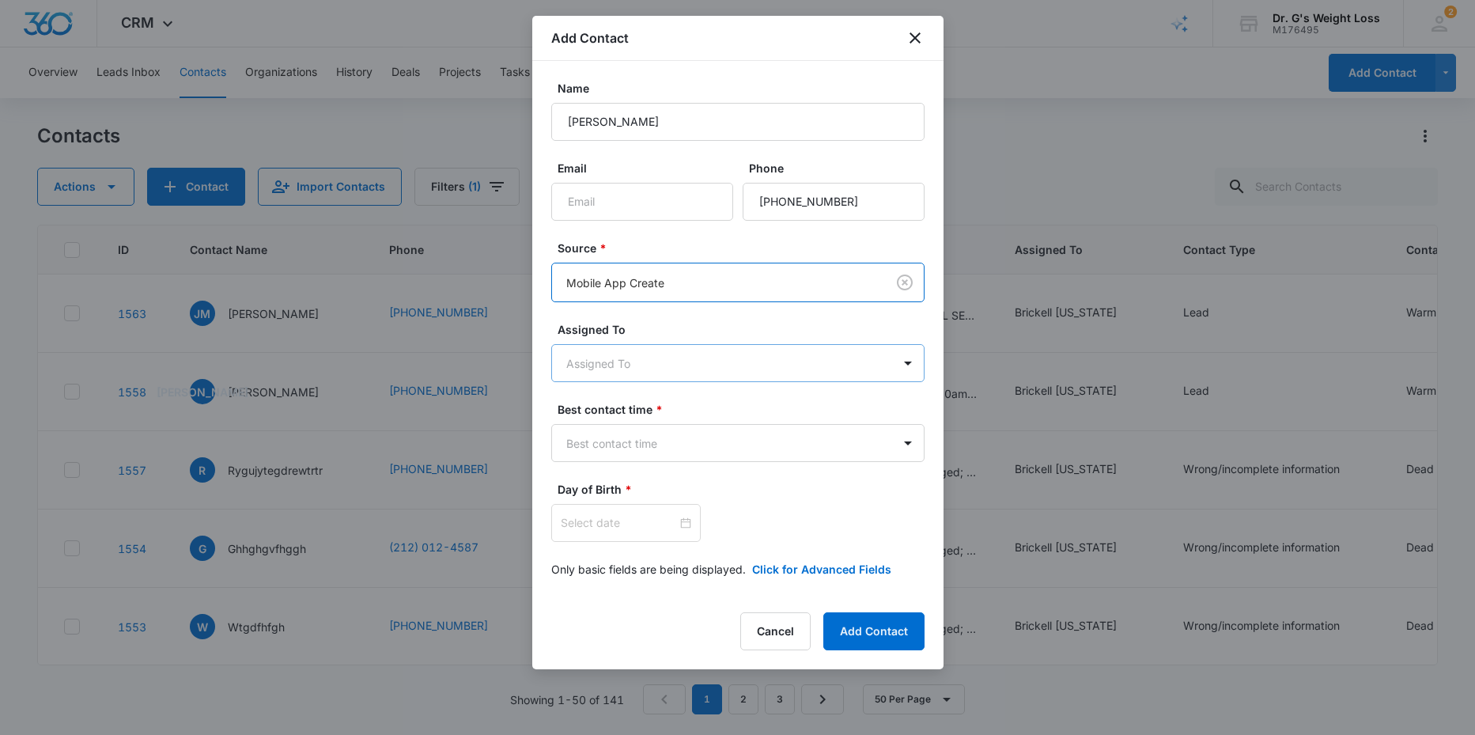
click at [633, 358] on body "CRM Apps Reputation Forms CRM Email Social Content Ads Intelligence Files Brand…" at bounding box center [737, 367] width 1475 height 735
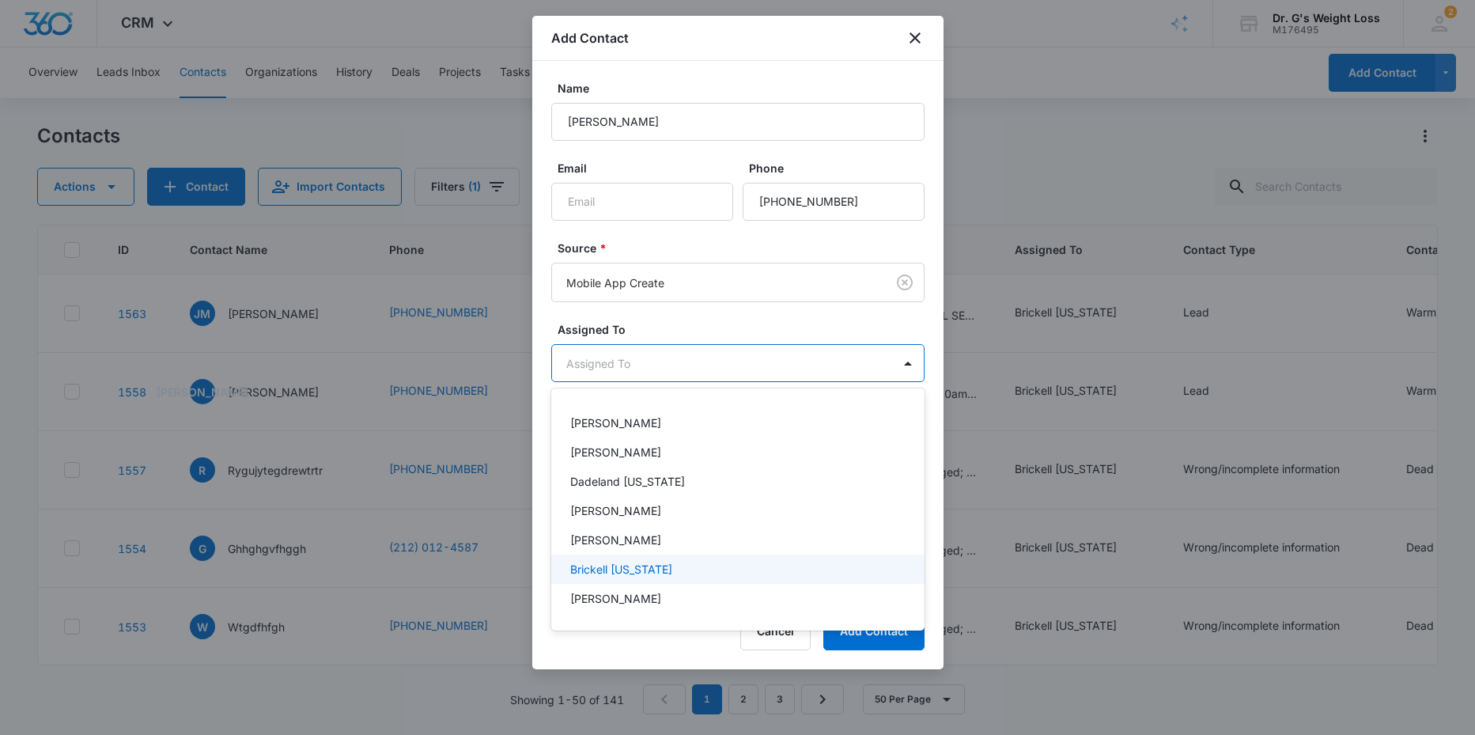
scroll to position [325, 0]
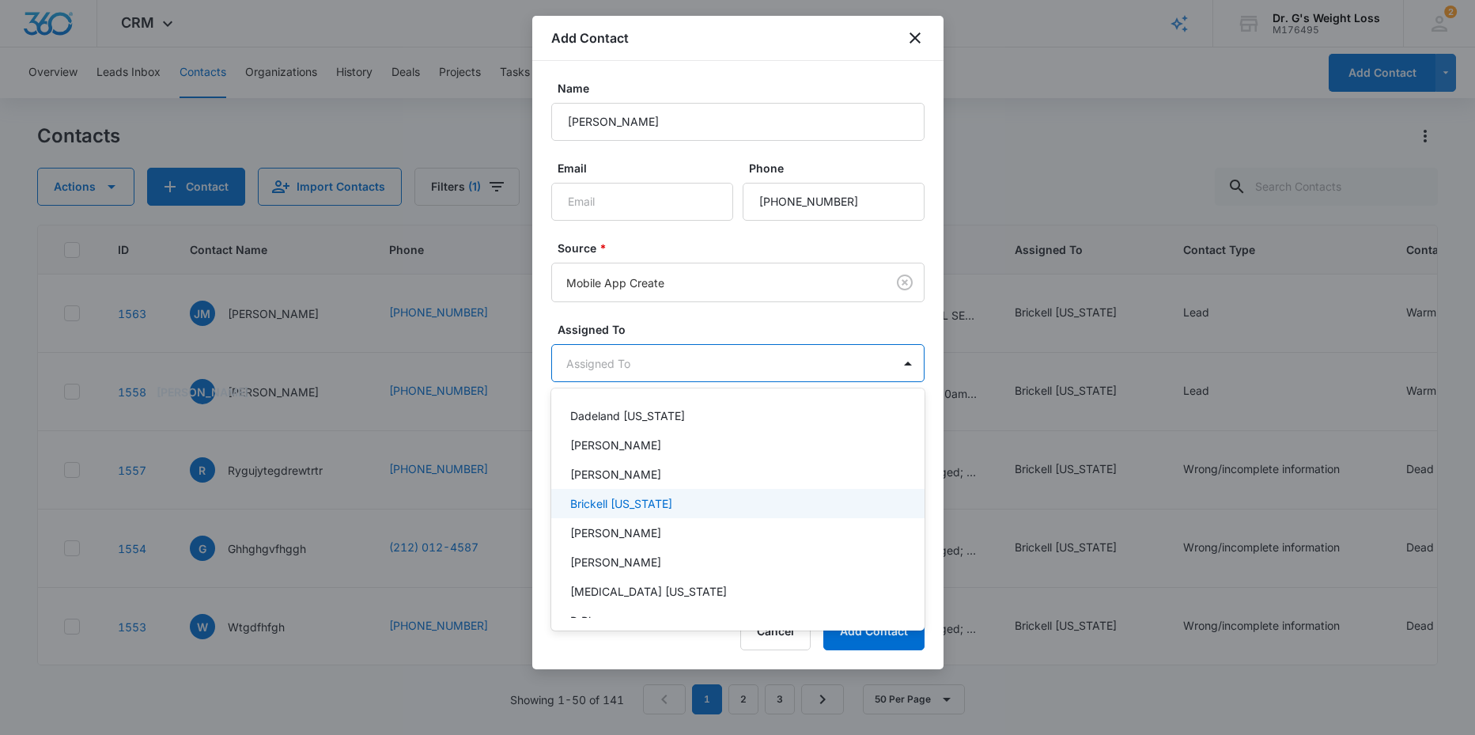
click at [633, 496] on p "Brickell [US_STATE]" at bounding box center [621, 503] width 102 height 17
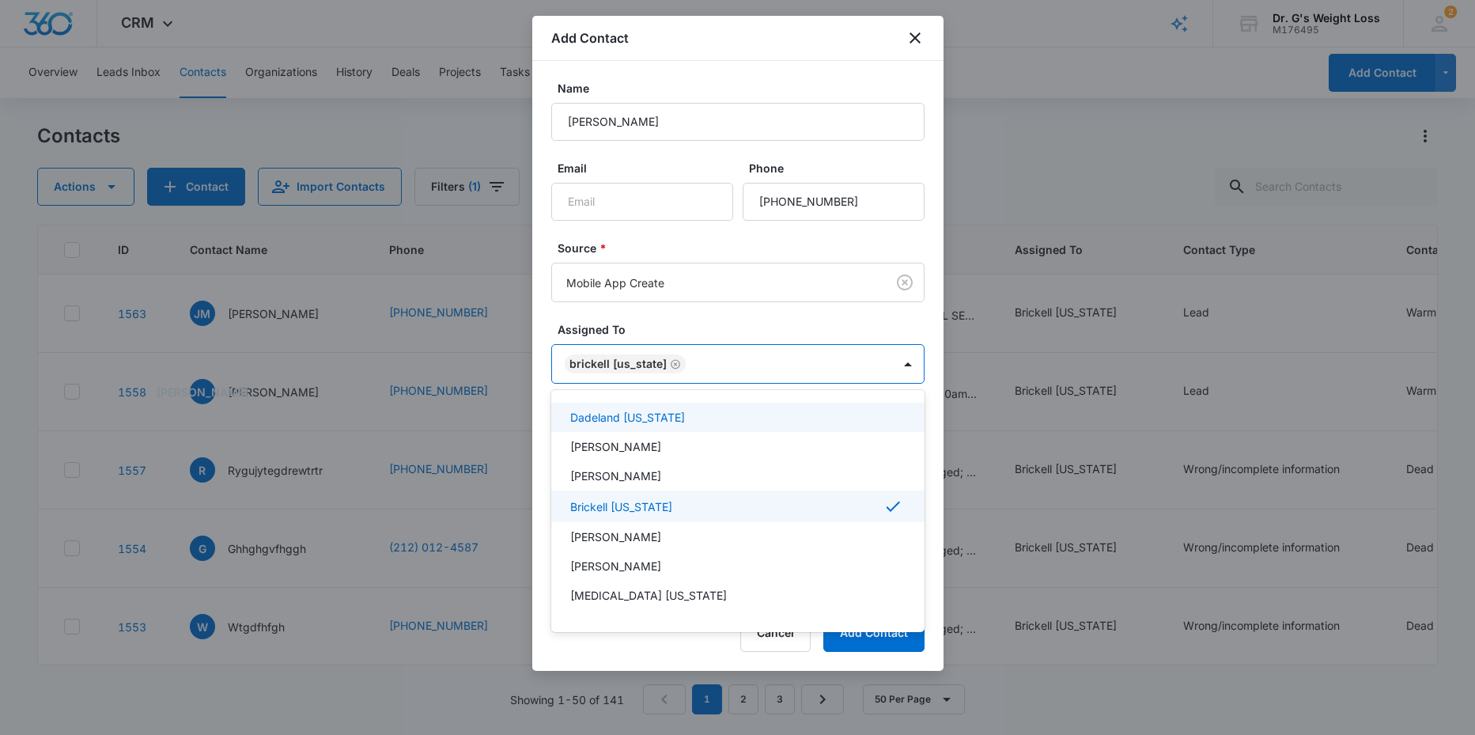
click at [827, 331] on div at bounding box center [737, 367] width 1475 height 735
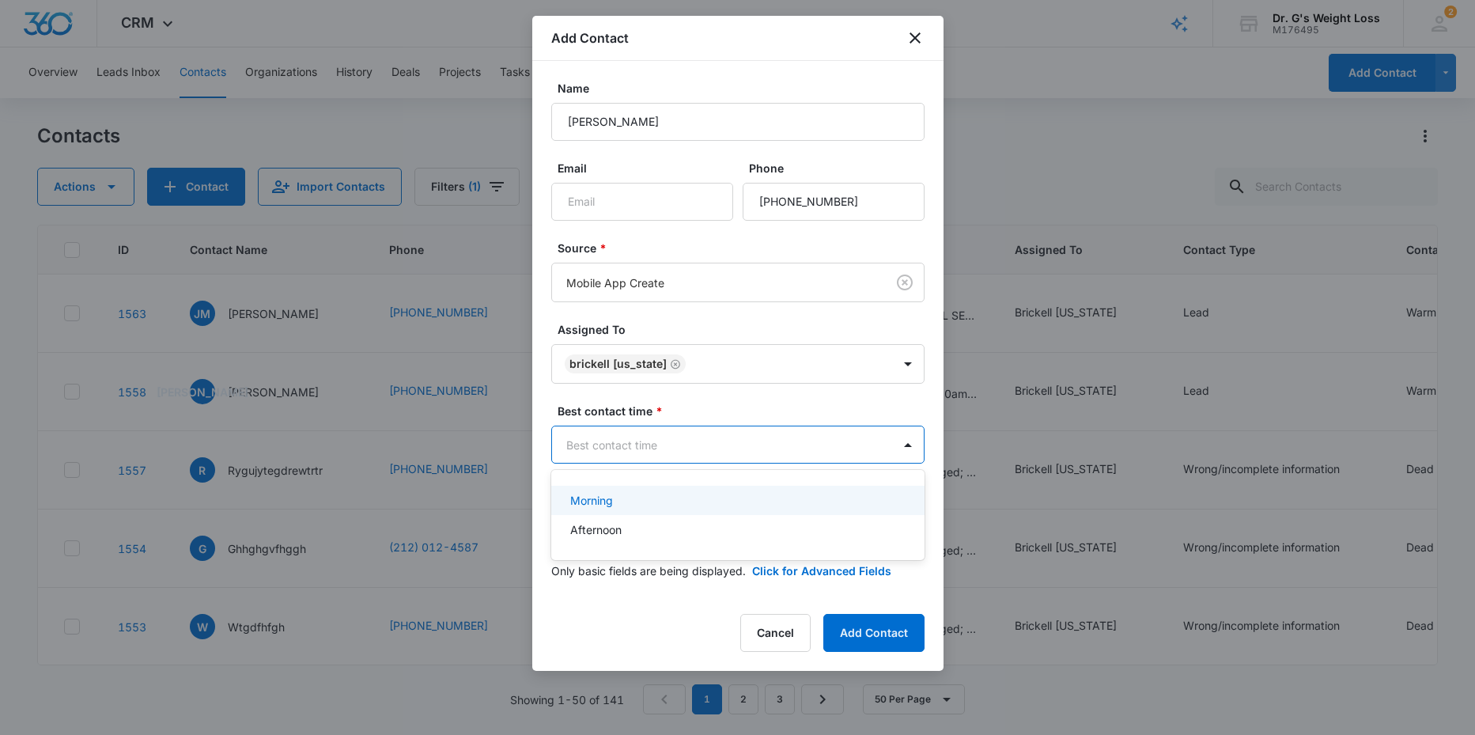
click at [673, 448] on body "CRM Apps Reputation Forms CRM Email Social Content Ads Intelligence Files Brand…" at bounding box center [737, 367] width 1475 height 735
click at [599, 503] on p "Morning" at bounding box center [591, 500] width 43 height 17
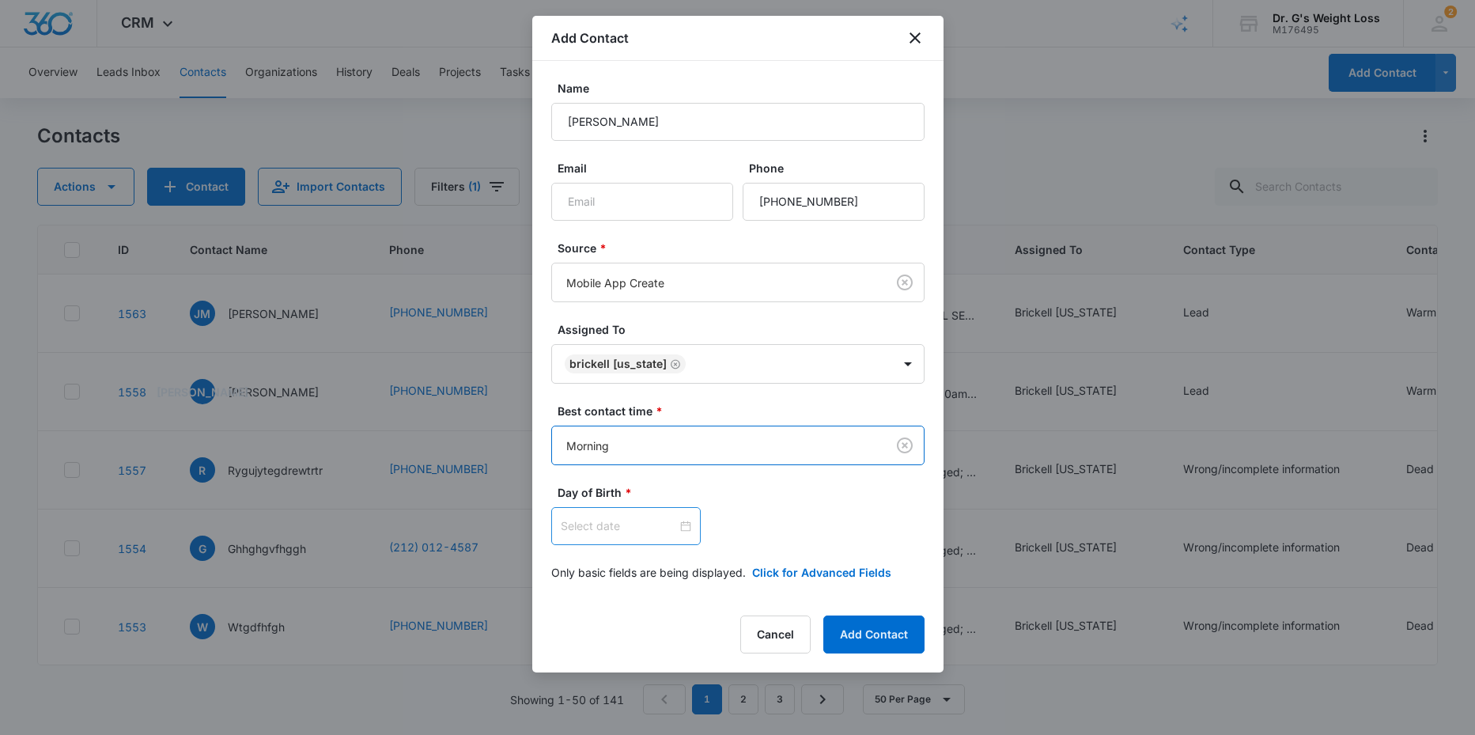
click at [564, 527] on input at bounding box center [619, 525] width 116 height 17
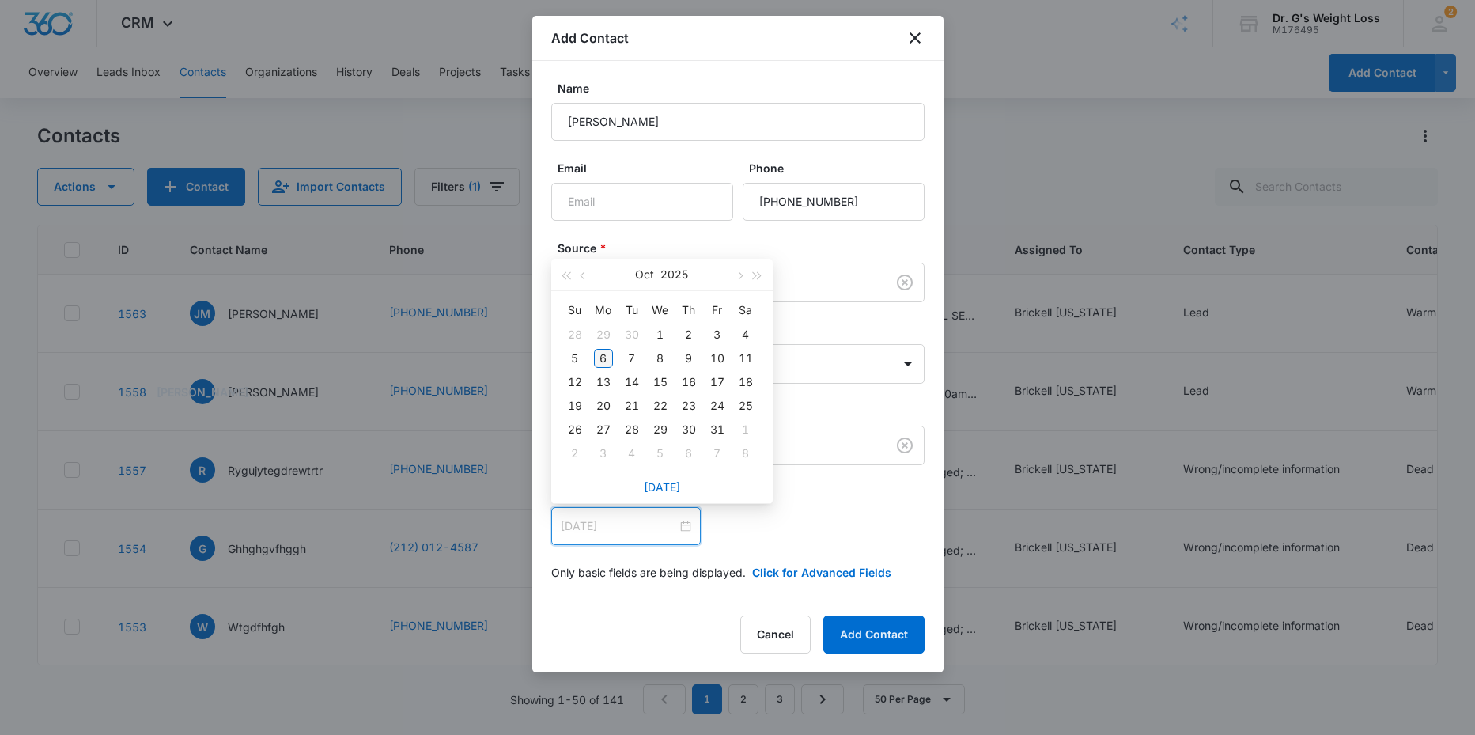
type input "Oct 6, 2025"
click at [603, 355] on div "6" at bounding box center [603, 358] width 19 height 19
drag, startPoint x: 625, startPoint y: 530, endPoint x: 601, endPoint y: 526, distance: 24.1
click at [601, 526] on input "Oct 6, 2025" at bounding box center [619, 525] width 116 height 17
click at [739, 515] on div "Oct 6, 2025 Oct 2025 Su Mo Tu We Th Fr Sa 28 29 30 1 2 3 4 5 6 7 8 9 10 11 12 1…" at bounding box center [737, 526] width 373 height 38
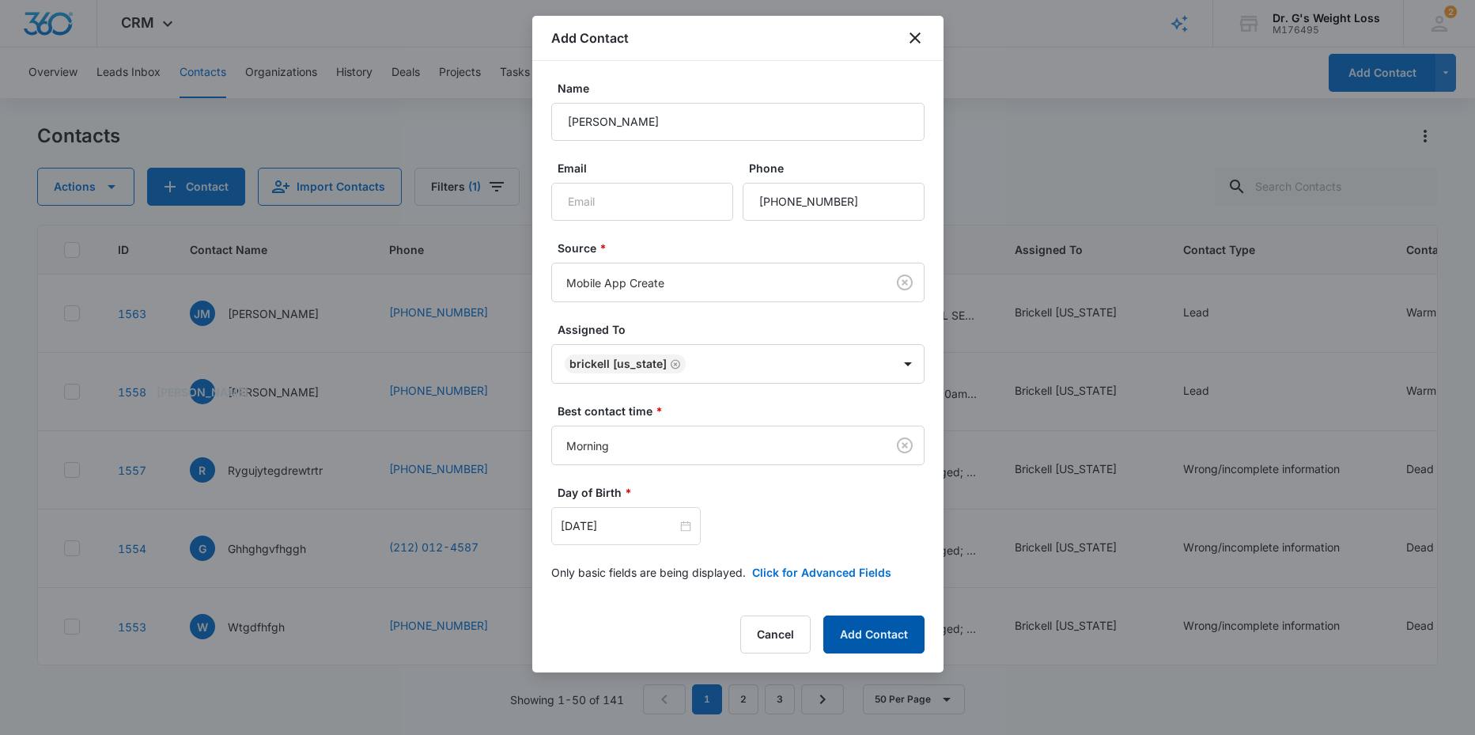
click at [873, 636] on button "Add Contact" at bounding box center [873, 634] width 101 height 38
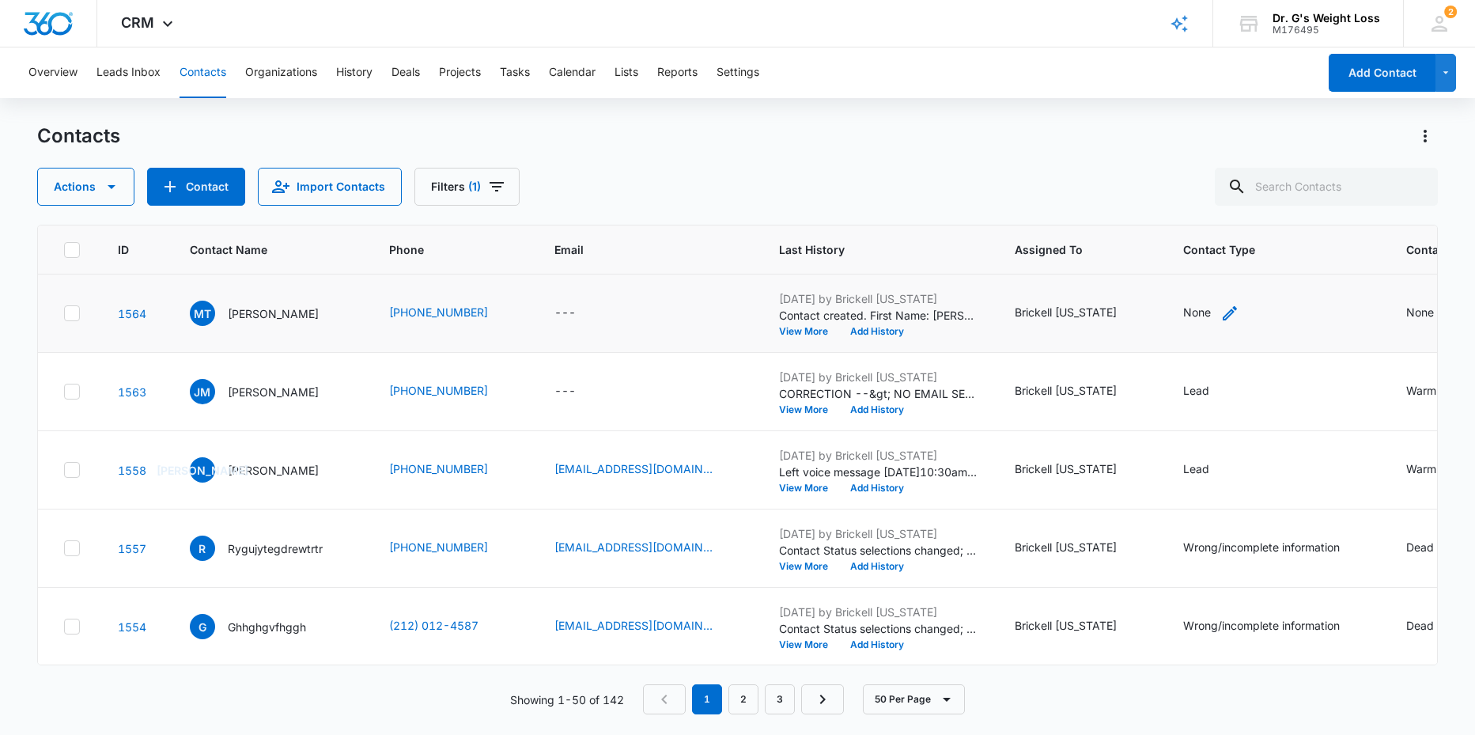
click at [1211, 311] on div "None" at bounding box center [1197, 312] width 28 height 17
click at [1281, 209] on div at bounding box center [1277, 211] width 25 height 25
click at [1184, 297] on p "Lead" at bounding box center [1187, 297] width 26 height 17
click at [1286, 271] on div "Contact Type option Lead, selected. 4 results available. Use Up and Down to cho…" at bounding box center [1215, 222] width 159 height 146
click at [1242, 263] on button "Save" at bounding box center [1253, 262] width 47 height 30
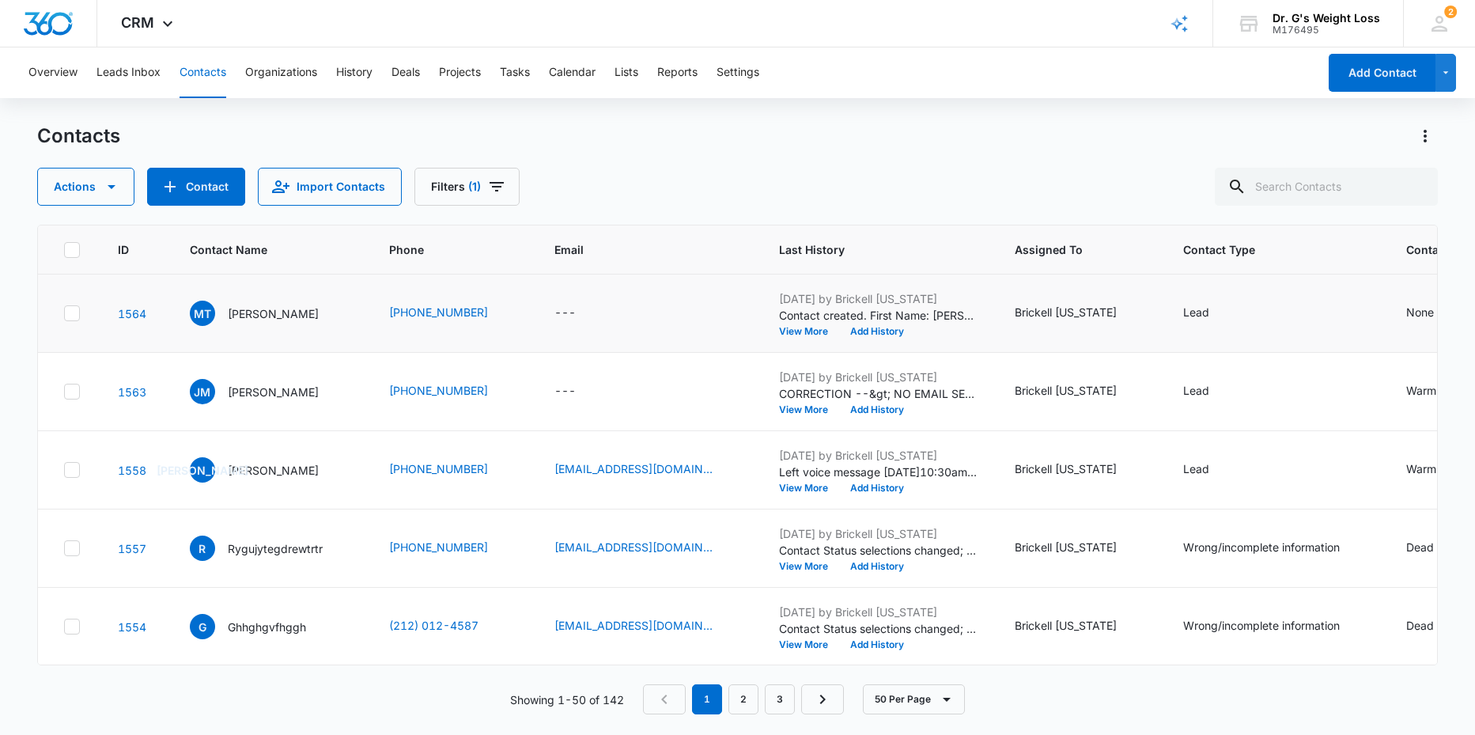
scroll to position [0, 216]
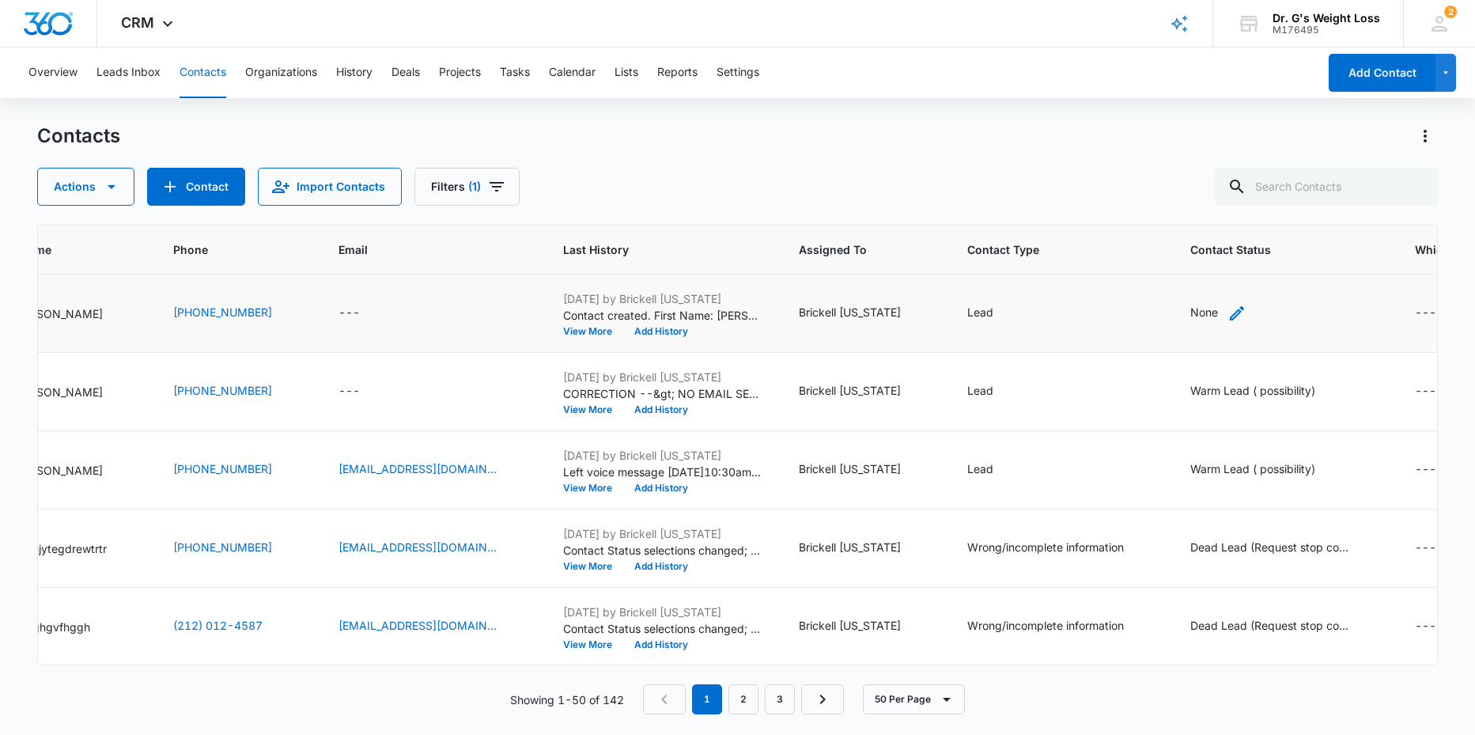
click at [1218, 309] on div "None" at bounding box center [1204, 312] width 28 height 17
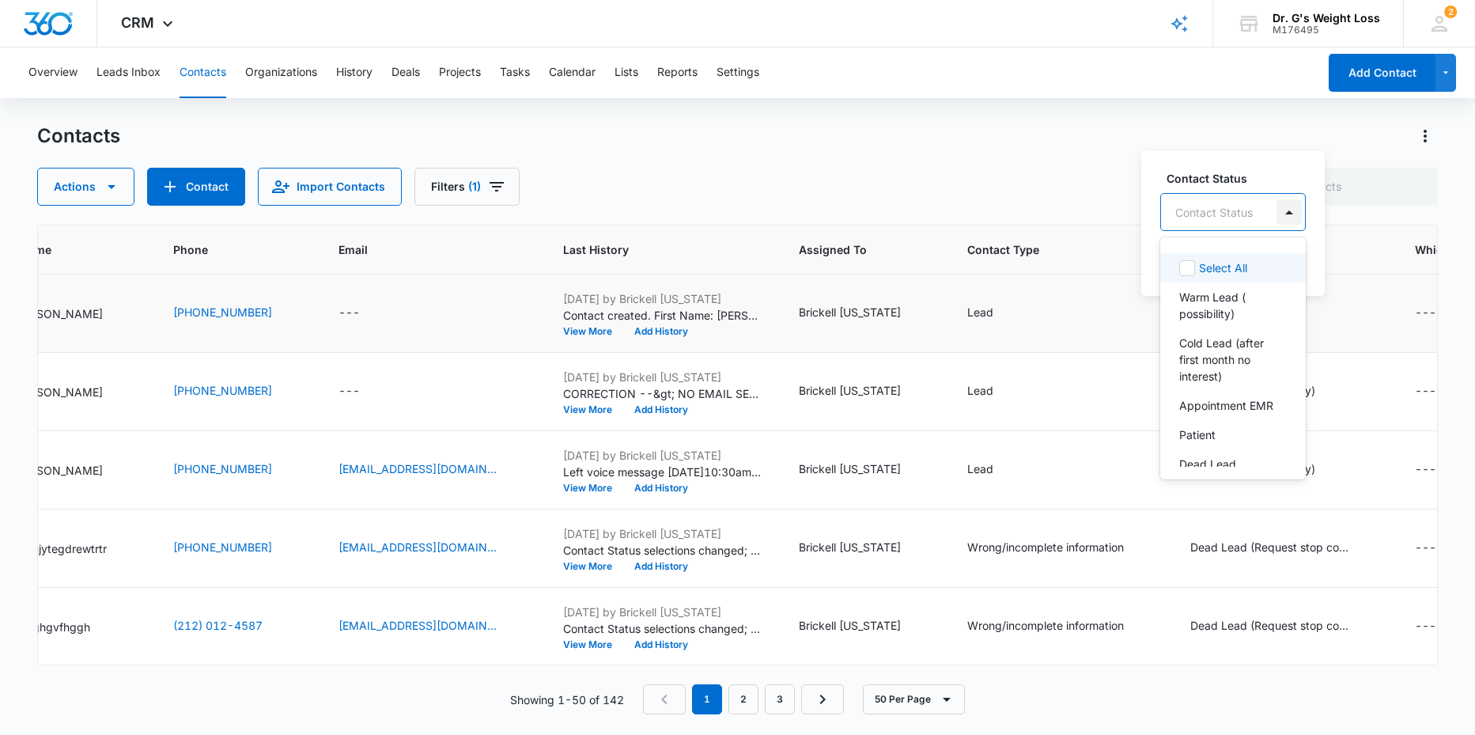
click at [1290, 206] on div at bounding box center [1288, 211] width 25 height 25
click at [1213, 314] on p "Warm Lead ( possibility)" at bounding box center [1231, 305] width 104 height 33
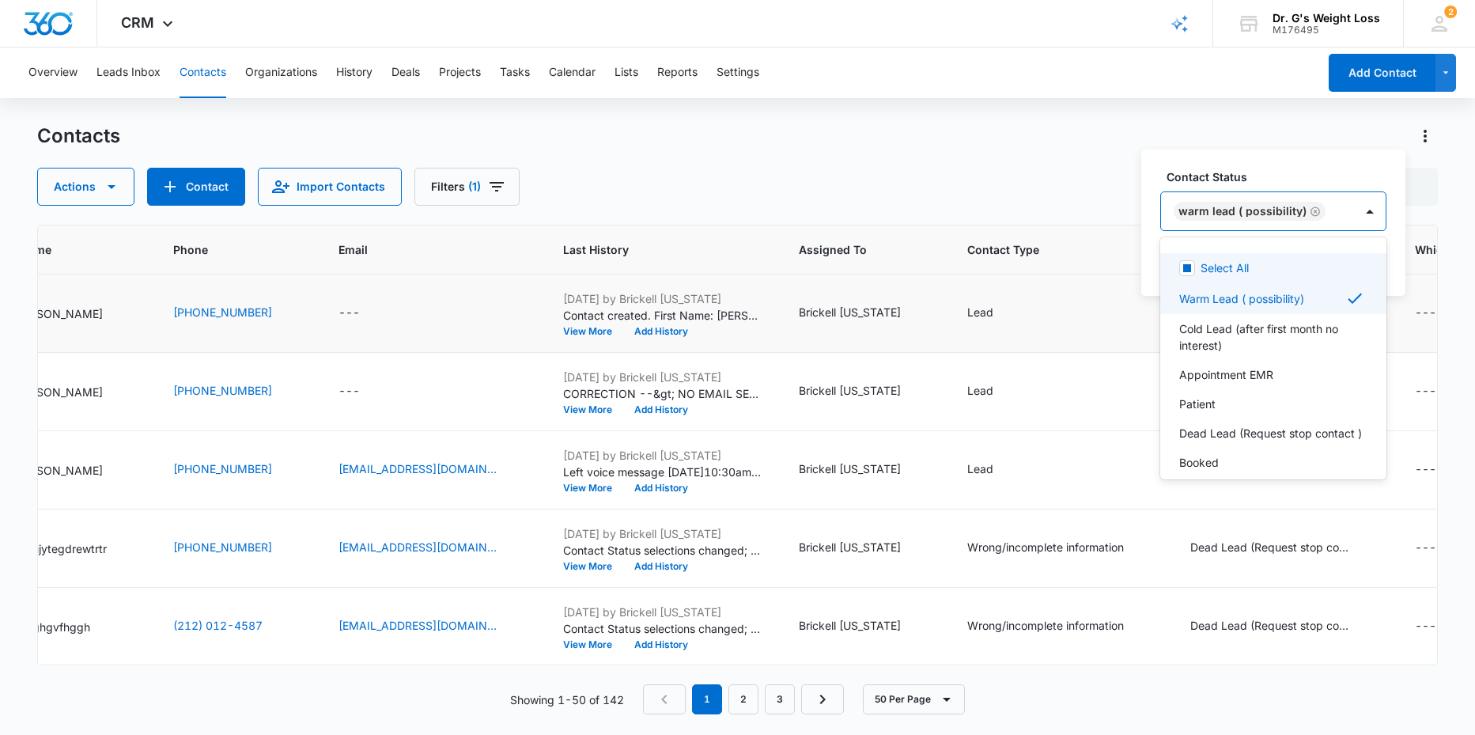
click at [1389, 235] on div "Contact Status option Warm Lead ( possibility), selected. 8 results available. …" at bounding box center [1273, 222] width 264 height 146
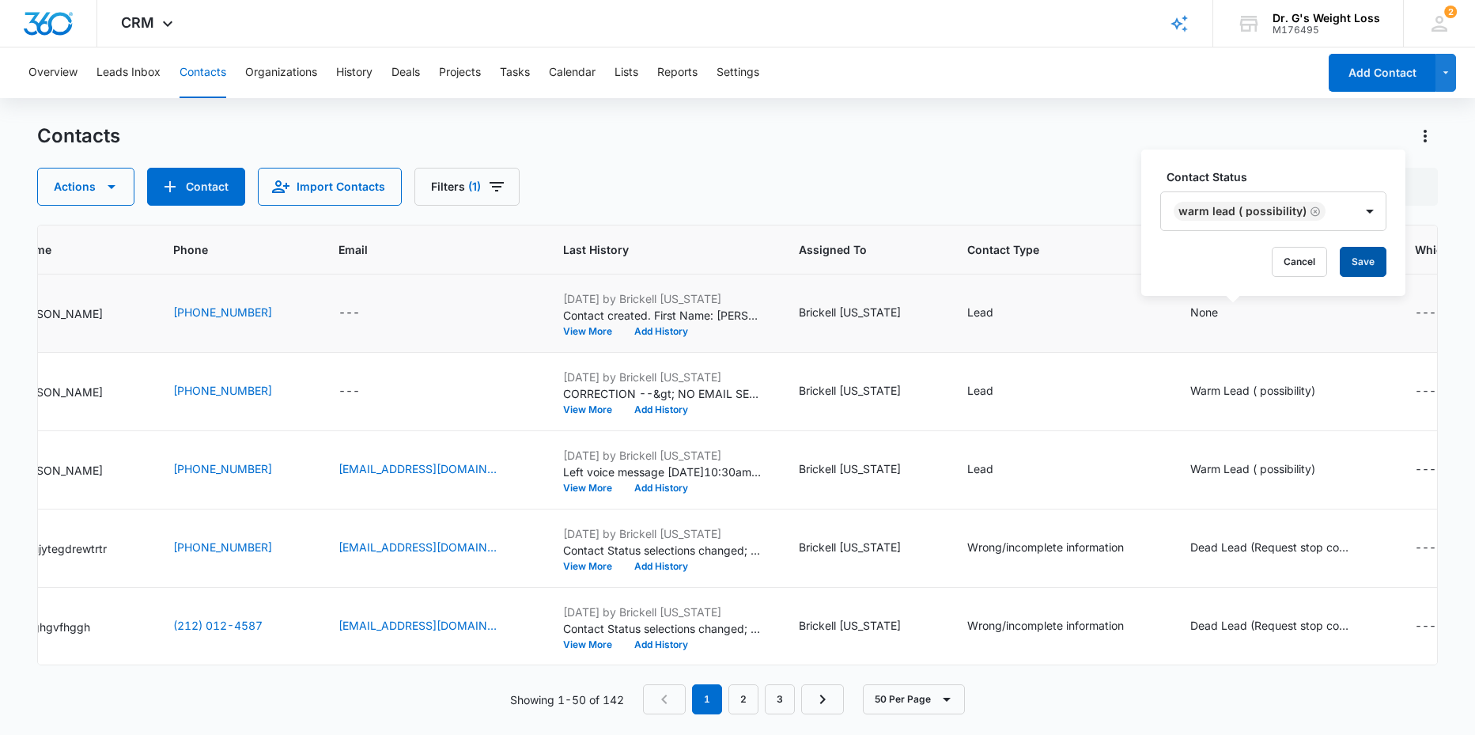
click at [1361, 267] on button "Save" at bounding box center [1363, 262] width 47 height 30
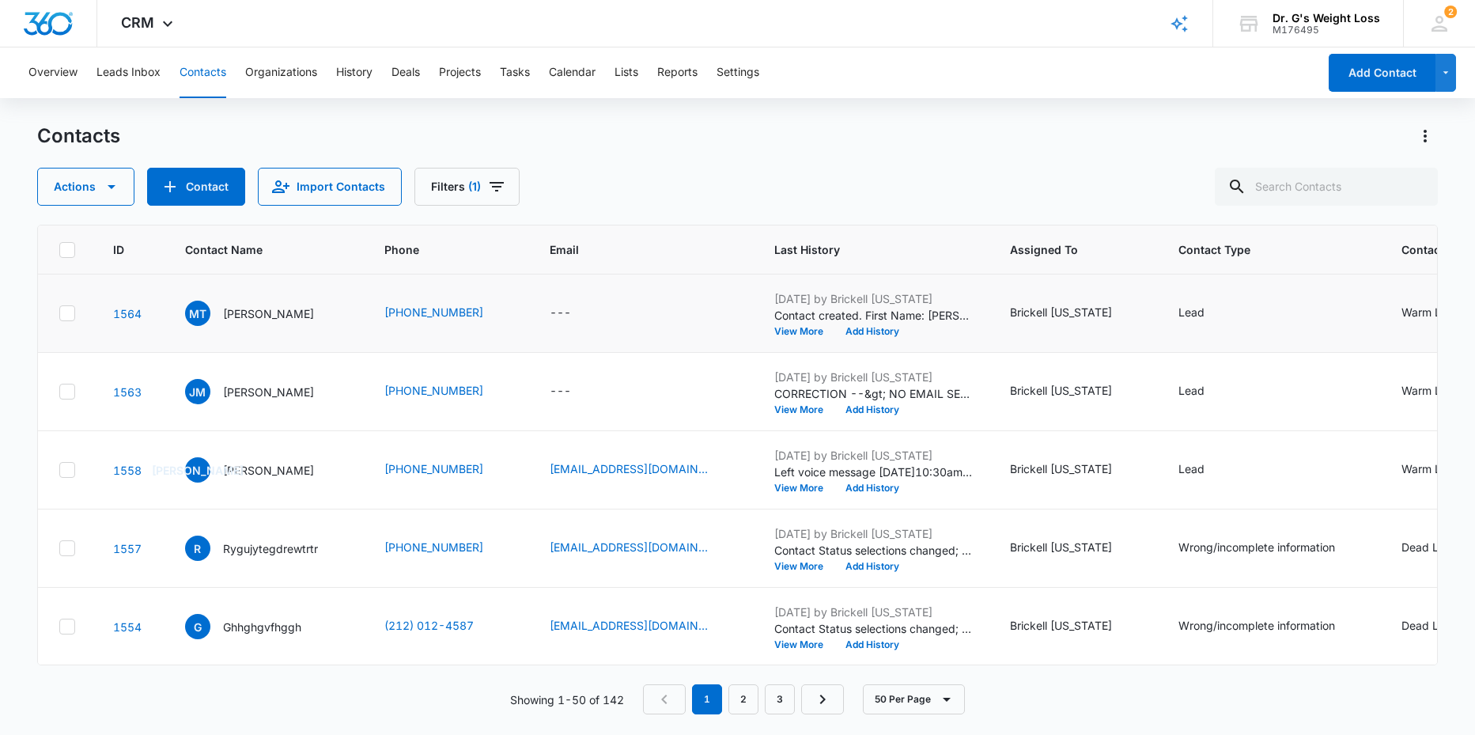
scroll to position [0, 0]
click at [911, 329] on button "Add History" at bounding box center [877, 331] width 76 height 9
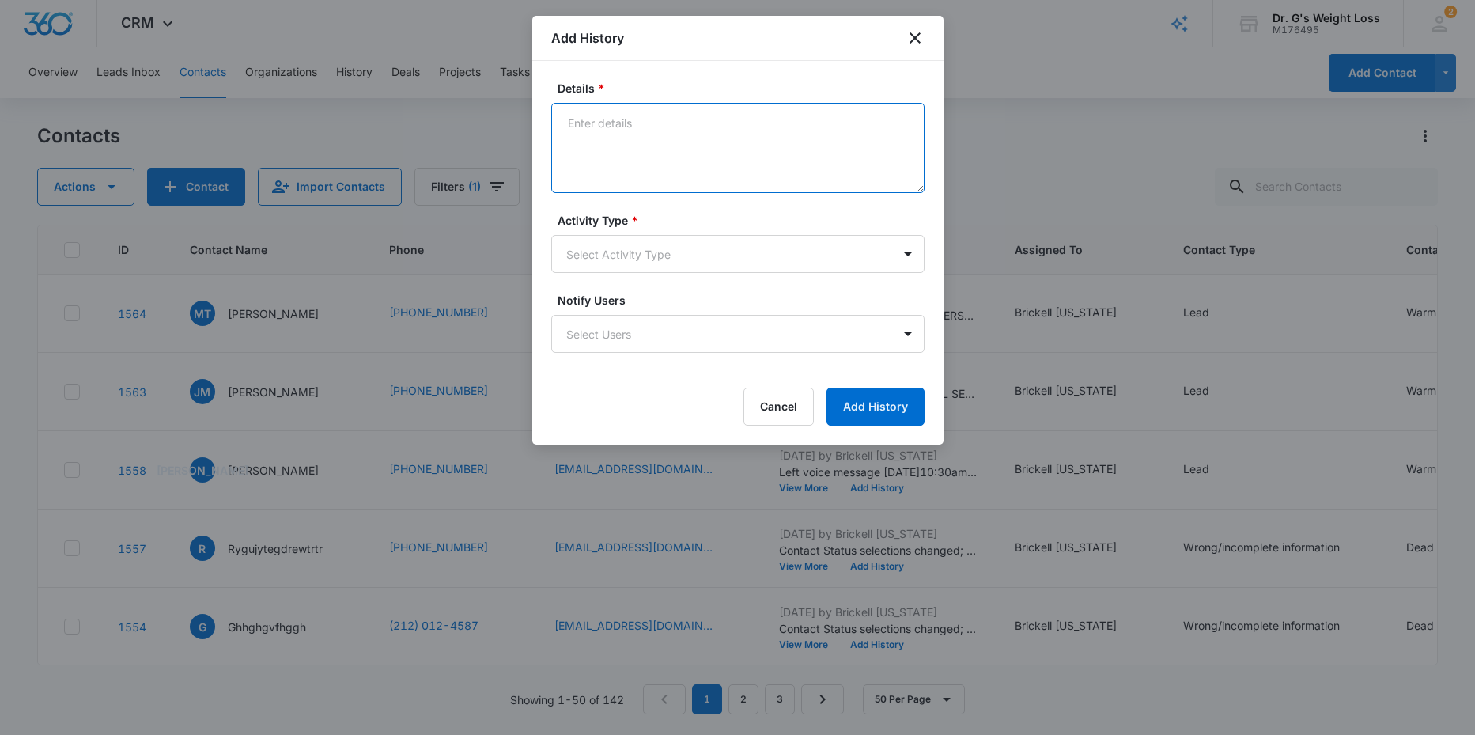
click at [571, 127] on textarea "Details *" at bounding box center [737, 148] width 373 height 90
type textarea "N"
type textarea "C"
type textarea "MANYCHAT LEAD/ TEXTED, CALLED NO ANSWER- LEFT VM @11:50 AM [DATE]"
click at [677, 248] on body "CRM Apps Reputation Forms CRM Email Social Content Ads Intelligence Files Brand…" at bounding box center [737, 367] width 1475 height 735
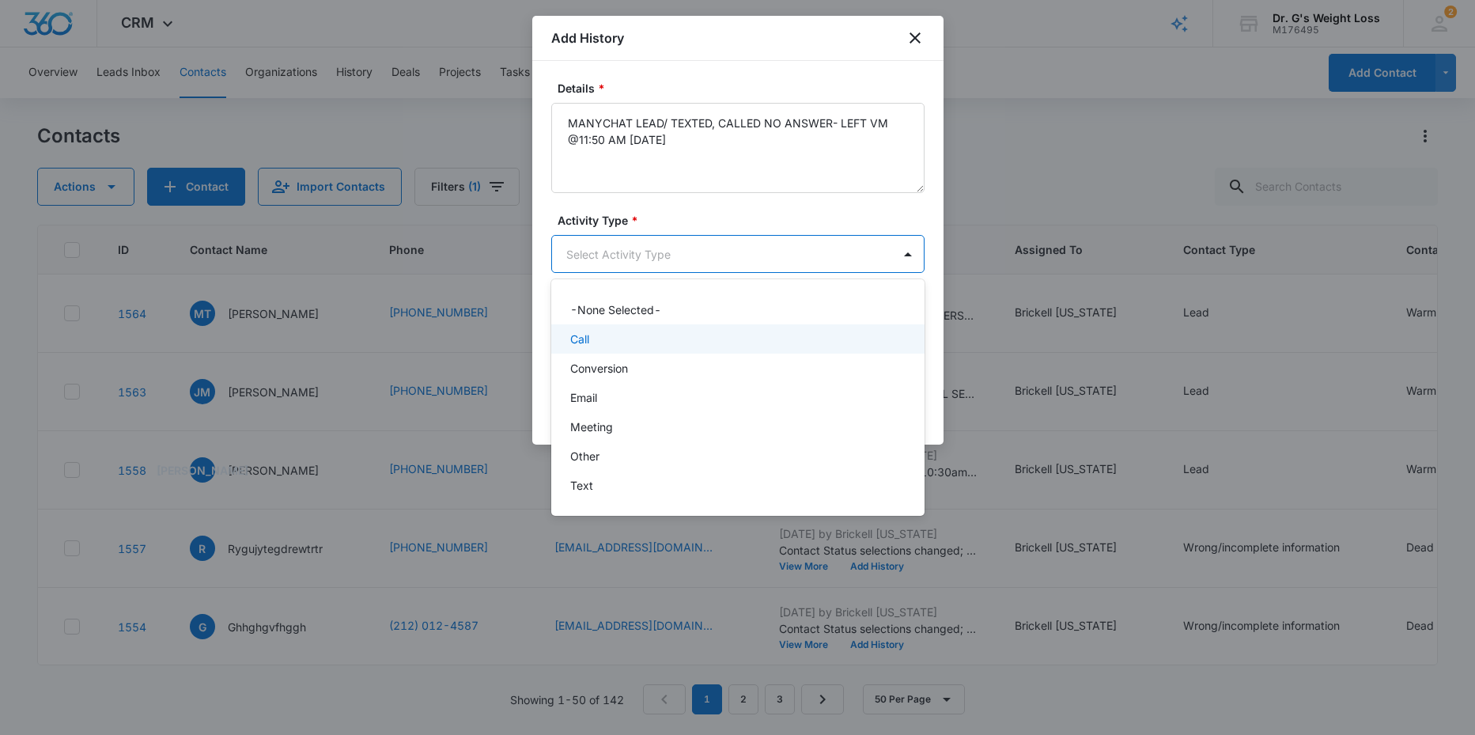
click at [582, 335] on p "Call" at bounding box center [579, 339] width 19 height 17
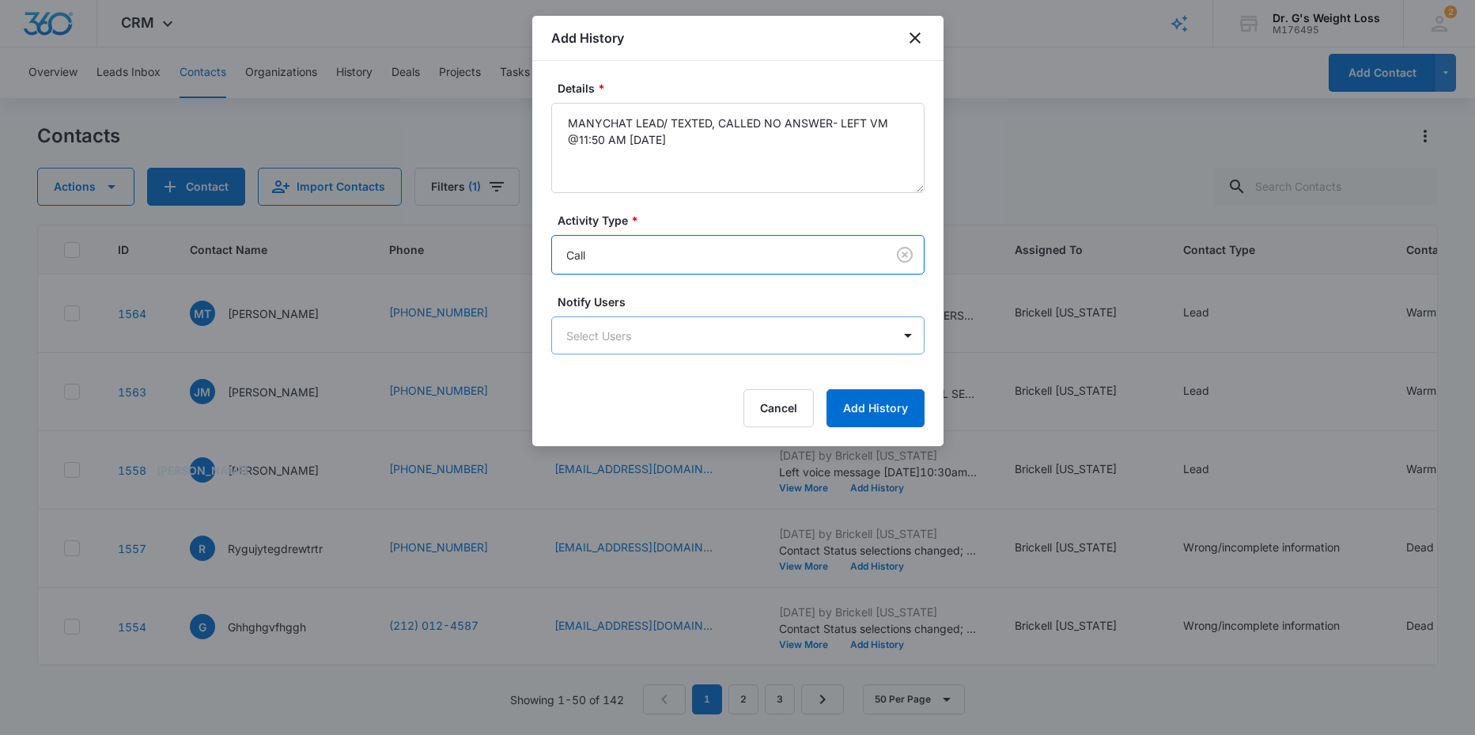
click at [738, 340] on body "CRM Apps Reputation Forms CRM Email Social Content Ads Intelligence Files Brand…" at bounding box center [737, 367] width 1475 height 735
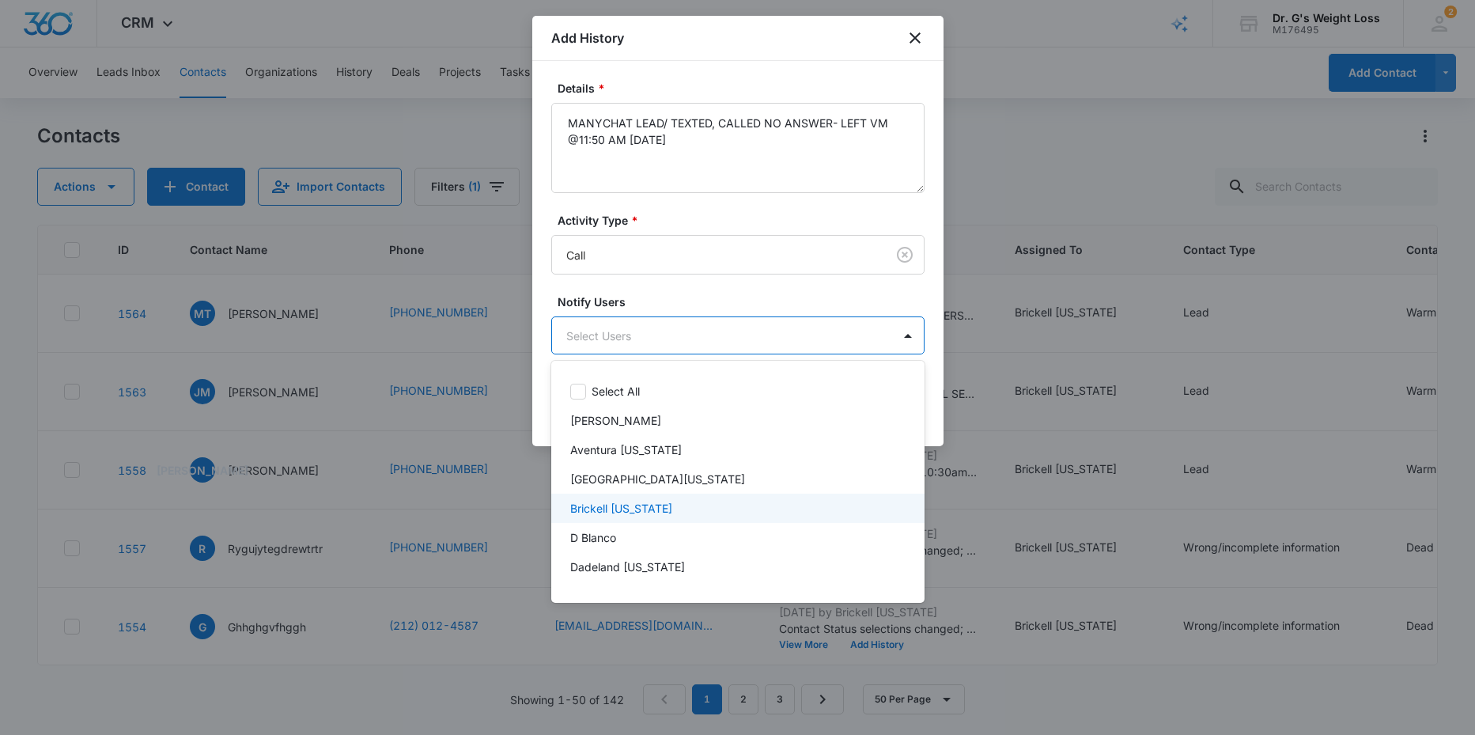
click at [595, 505] on p "Brickell [US_STATE]" at bounding box center [621, 508] width 102 height 17
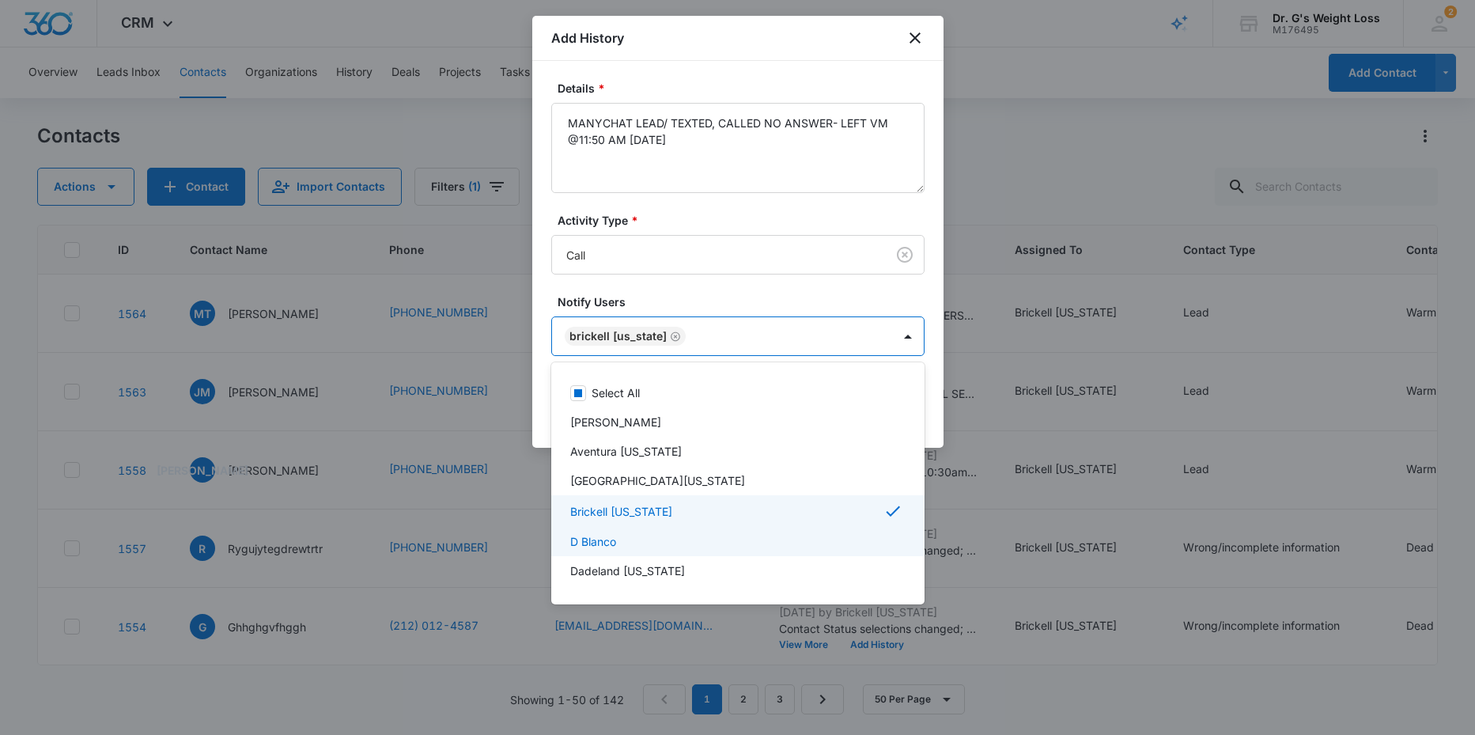
click at [595, 535] on p "D Blanco" at bounding box center [593, 541] width 46 height 17
click at [847, 293] on div at bounding box center [737, 367] width 1475 height 735
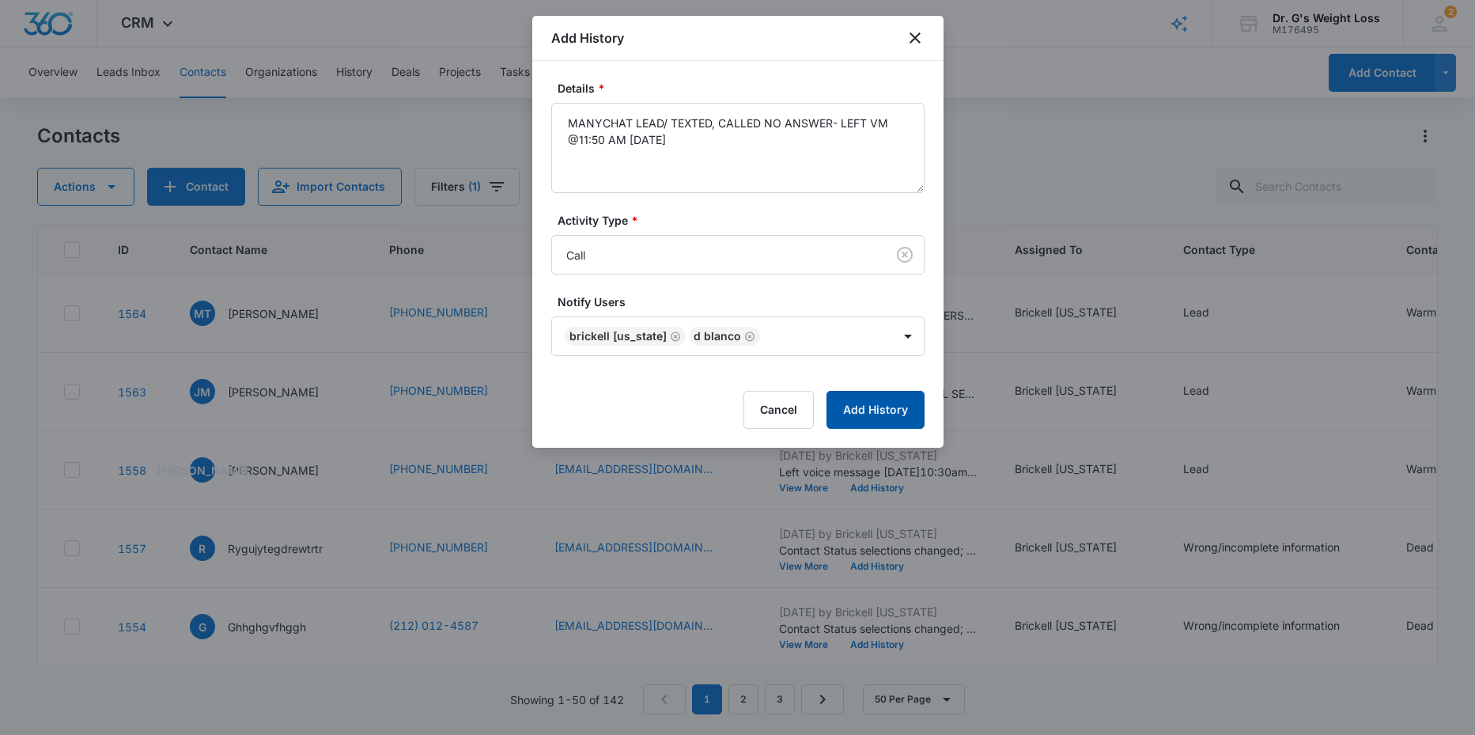
click at [884, 410] on button "Add History" at bounding box center [875, 410] width 98 height 38
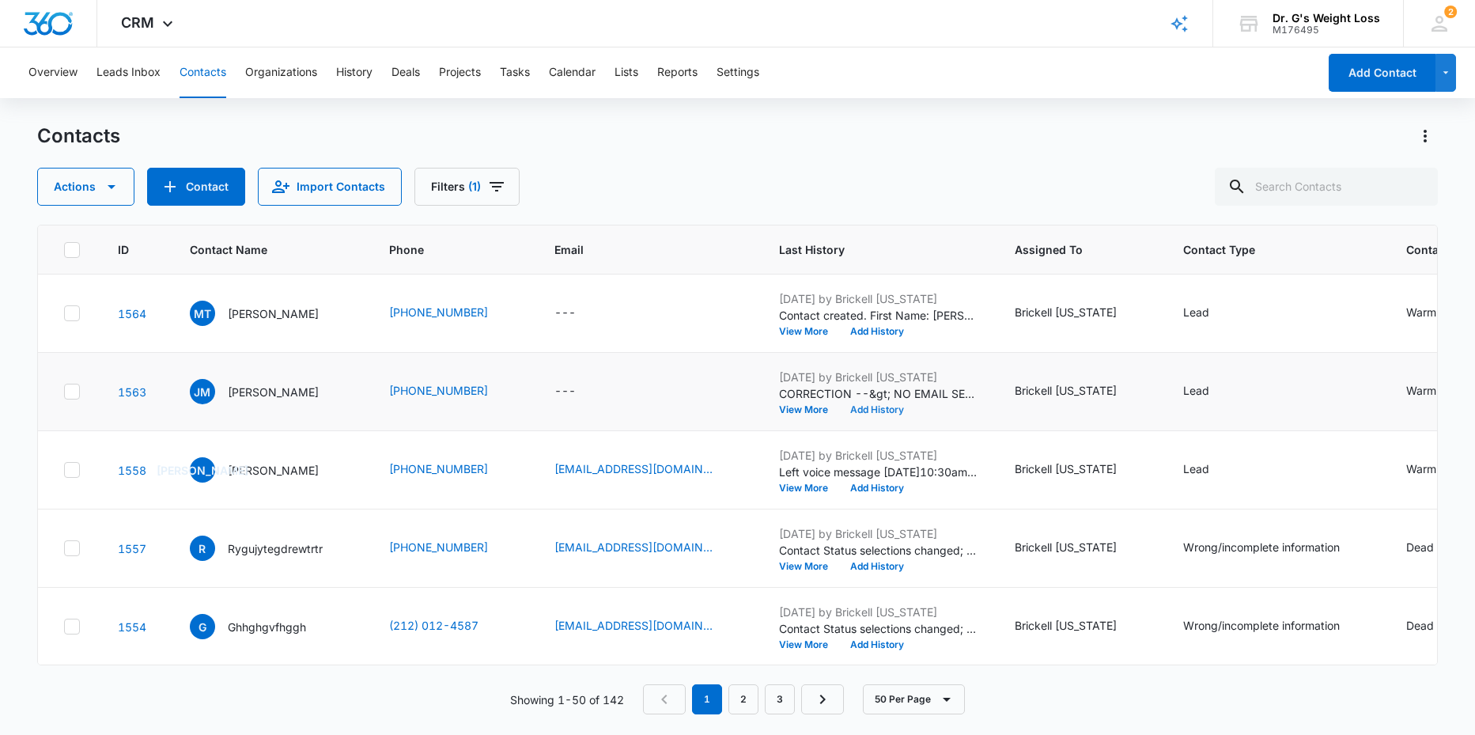
click at [915, 409] on button "Add History" at bounding box center [877, 409] width 76 height 9
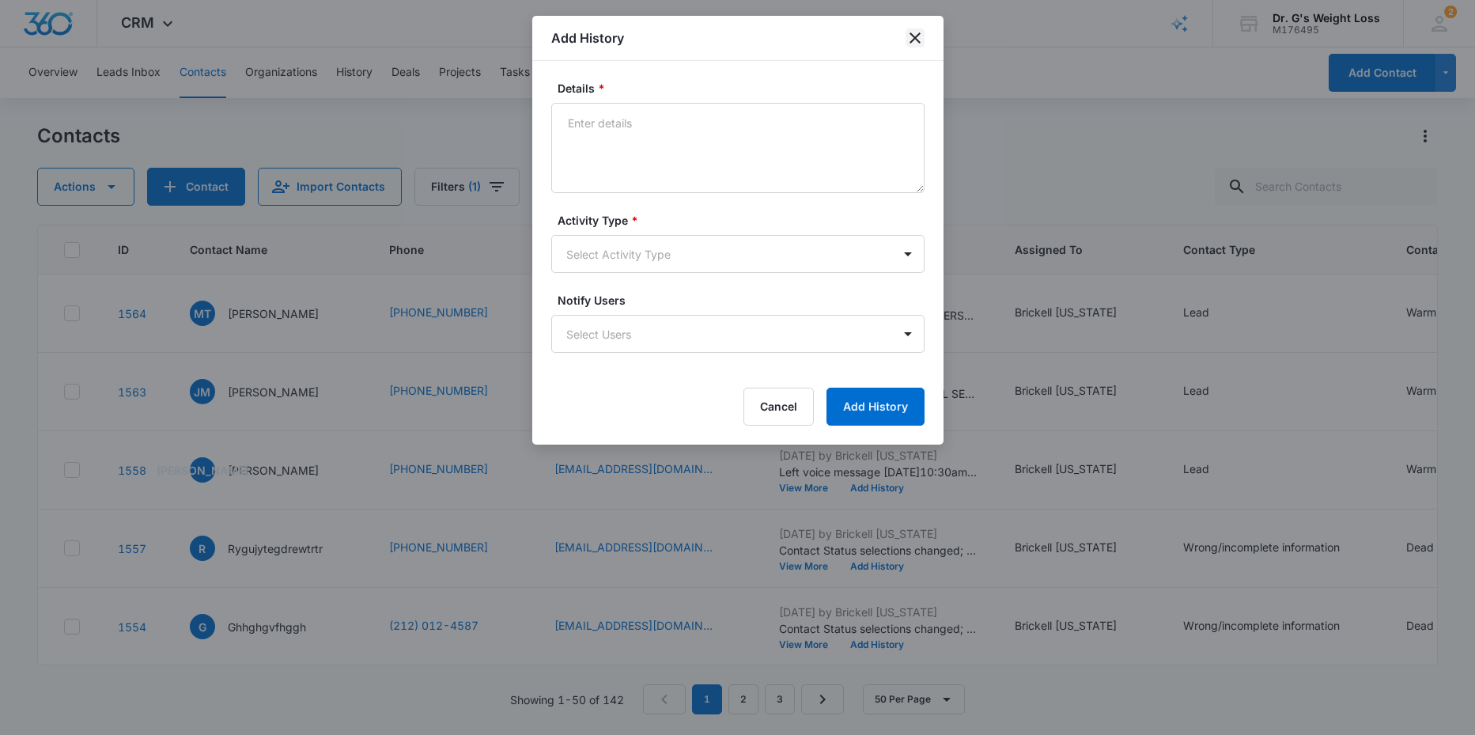
click at [913, 41] on icon "close" at bounding box center [915, 37] width 19 height 19
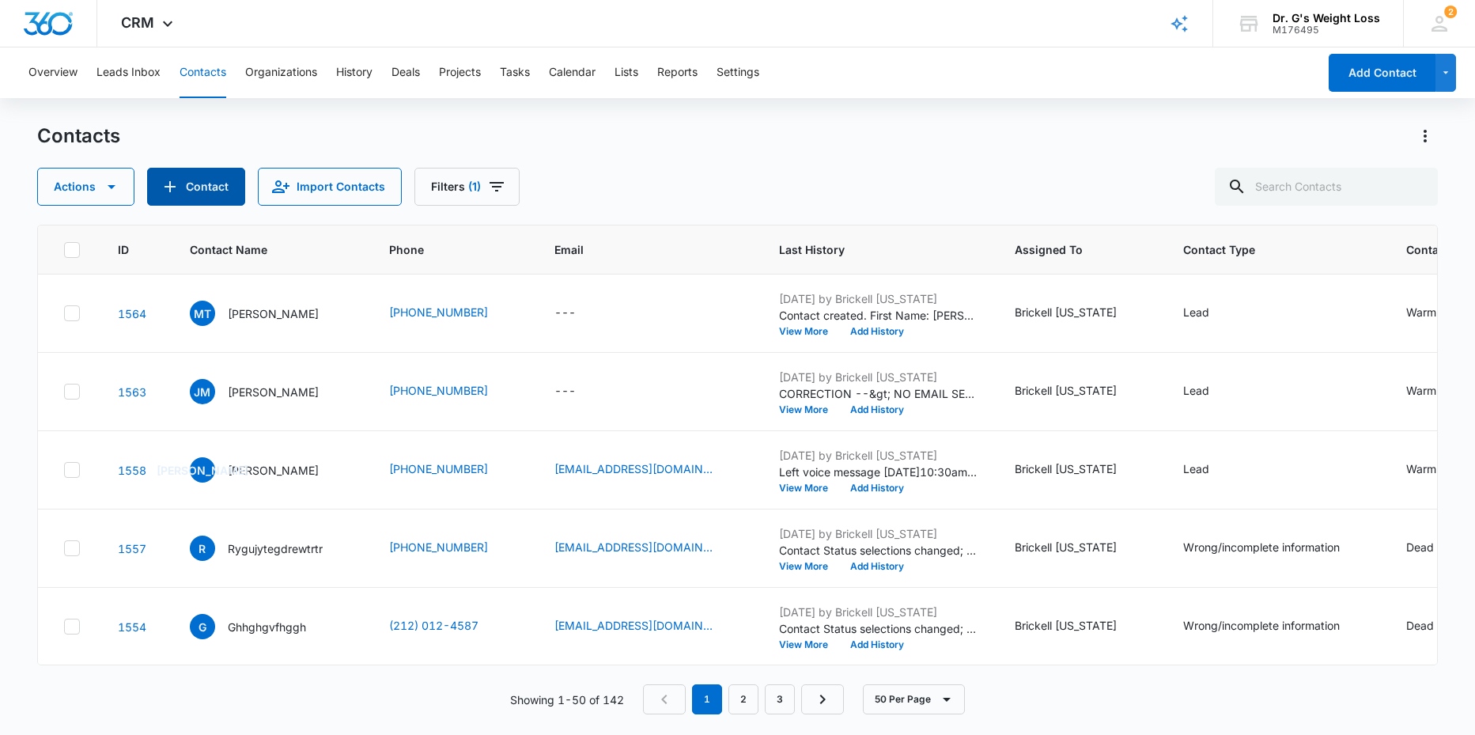
click at [195, 181] on button "Contact" at bounding box center [196, 187] width 98 height 38
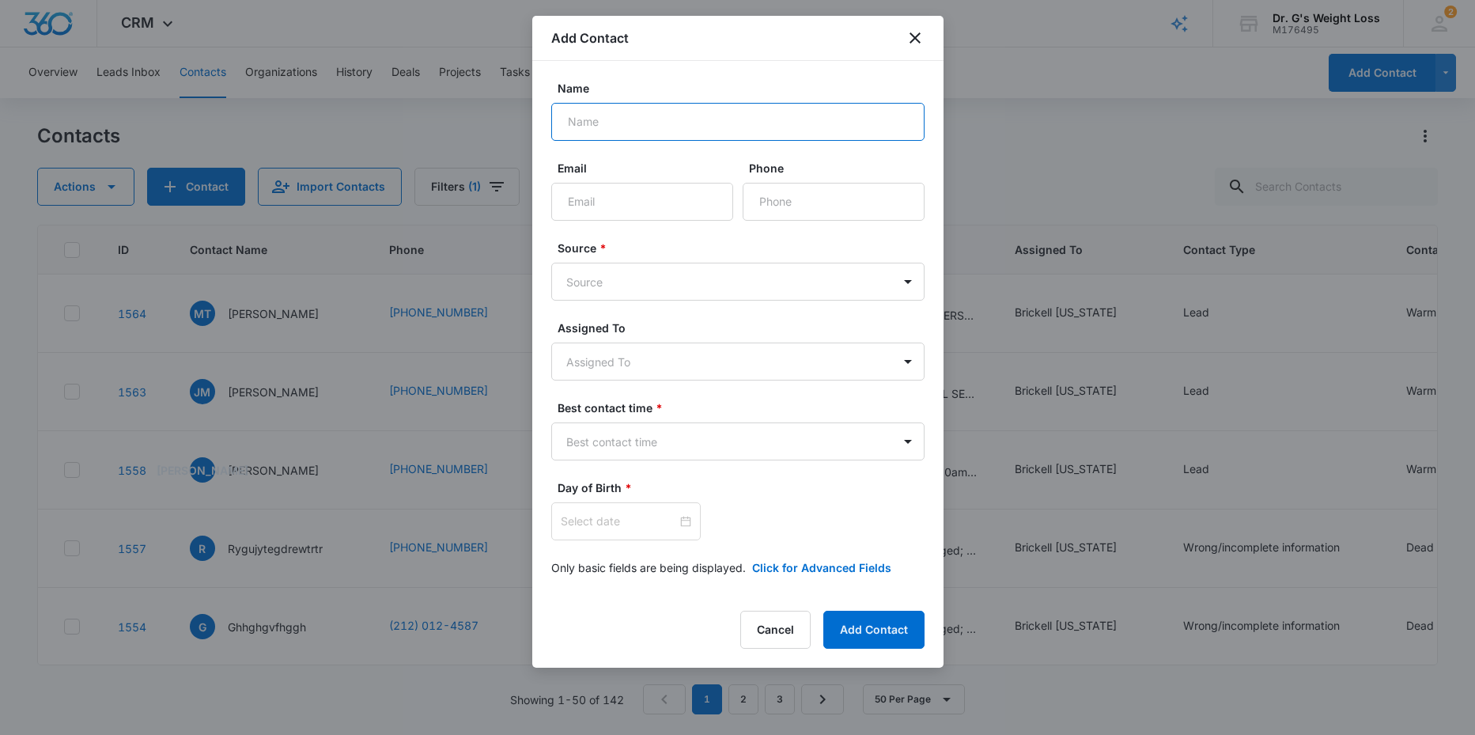
click at [617, 112] on input "Name" at bounding box center [737, 122] width 373 height 38
type input "KHALIL AHMADI"
click at [766, 204] on input "Phone" at bounding box center [834, 202] width 182 height 38
type input "93794412371"
click at [646, 282] on body "CRM Apps Reputation Forms CRM Email Social Content Ads Intelligence Files Brand…" at bounding box center [737, 367] width 1475 height 735
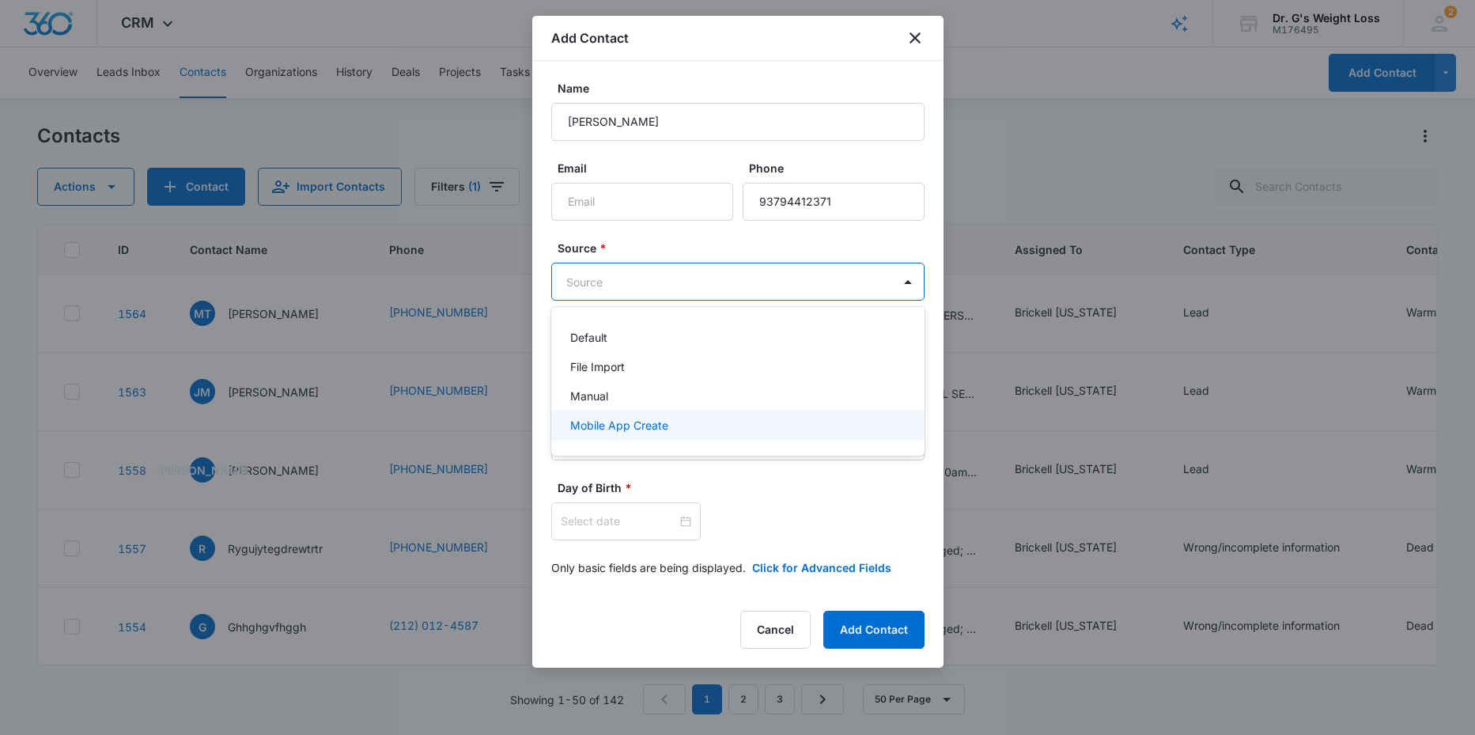
click at [597, 426] on p "Mobile App Create" at bounding box center [619, 425] width 98 height 17
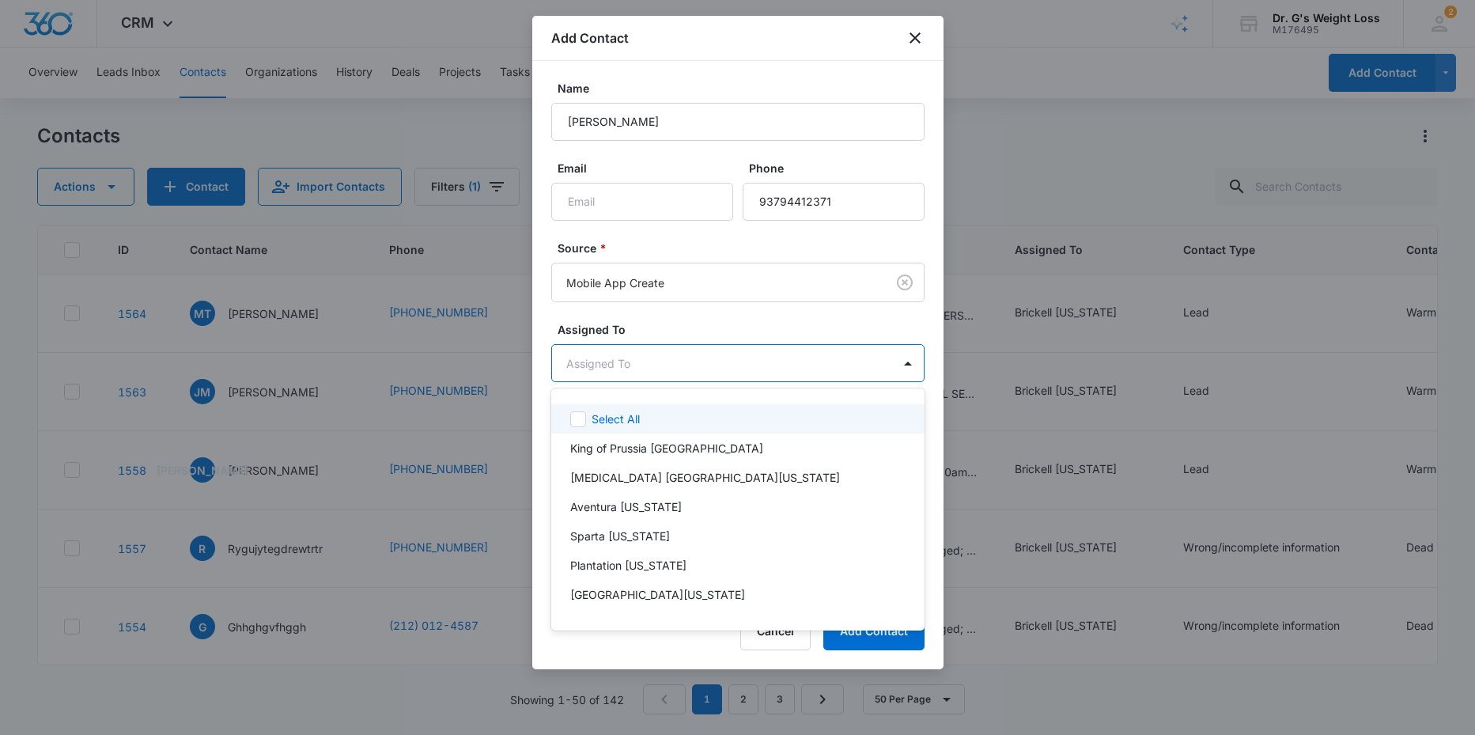
click at [572, 356] on body "CRM Apps Reputation Forms CRM Email Social Content Ads Intelligence Files Brand…" at bounding box center [737, 367] width 1475 height 735
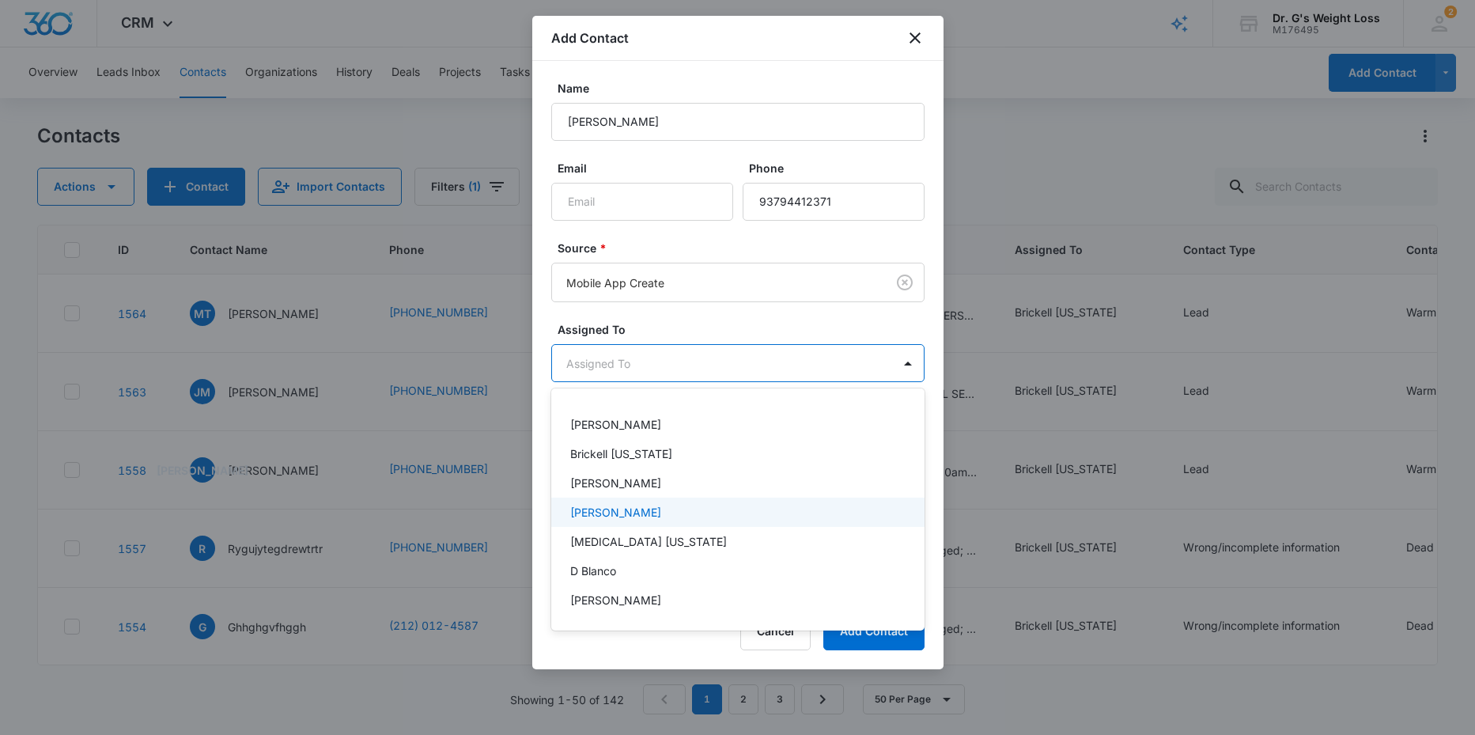
scroll to position [309, 0]
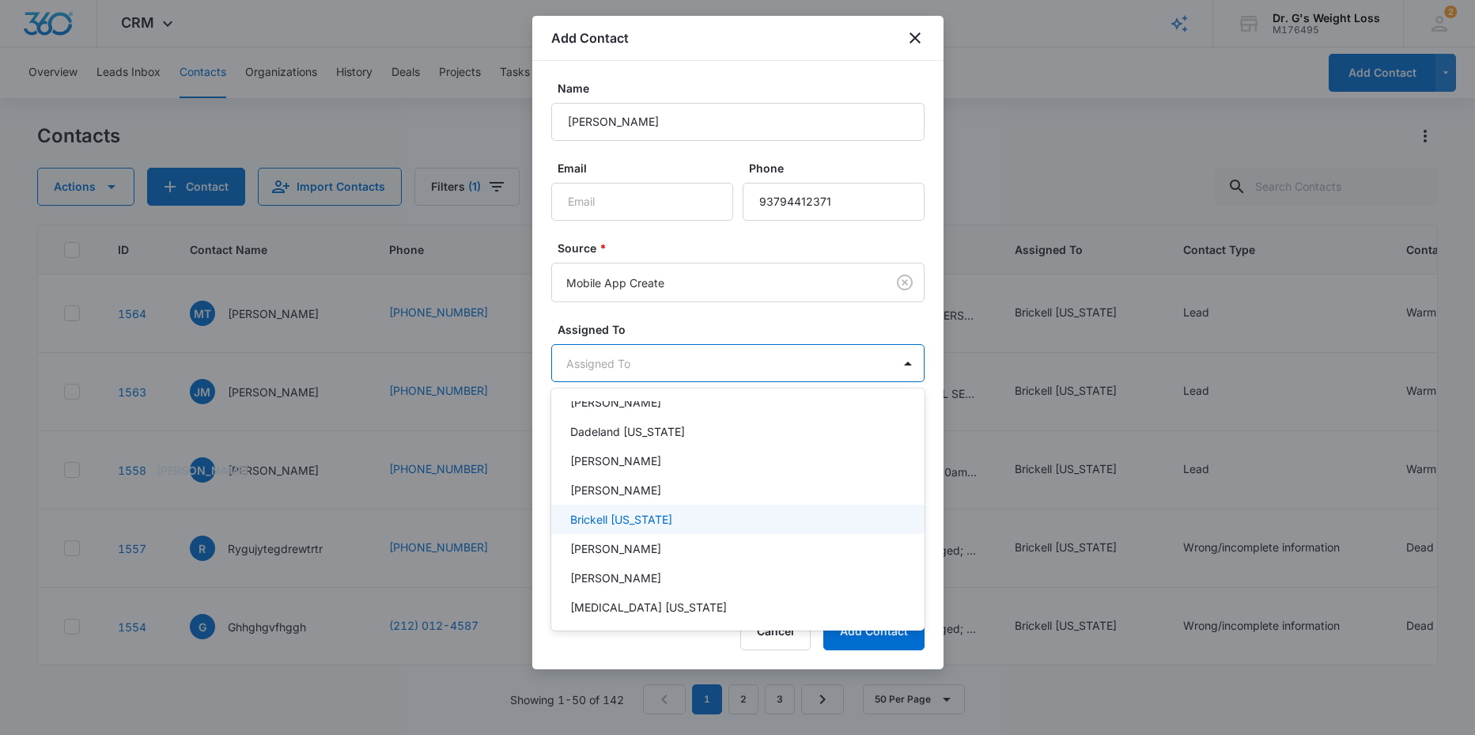
click at [599, 517] on p "Brickell [US_STATE]" at bounding box center [621, 519] width 102 height 17
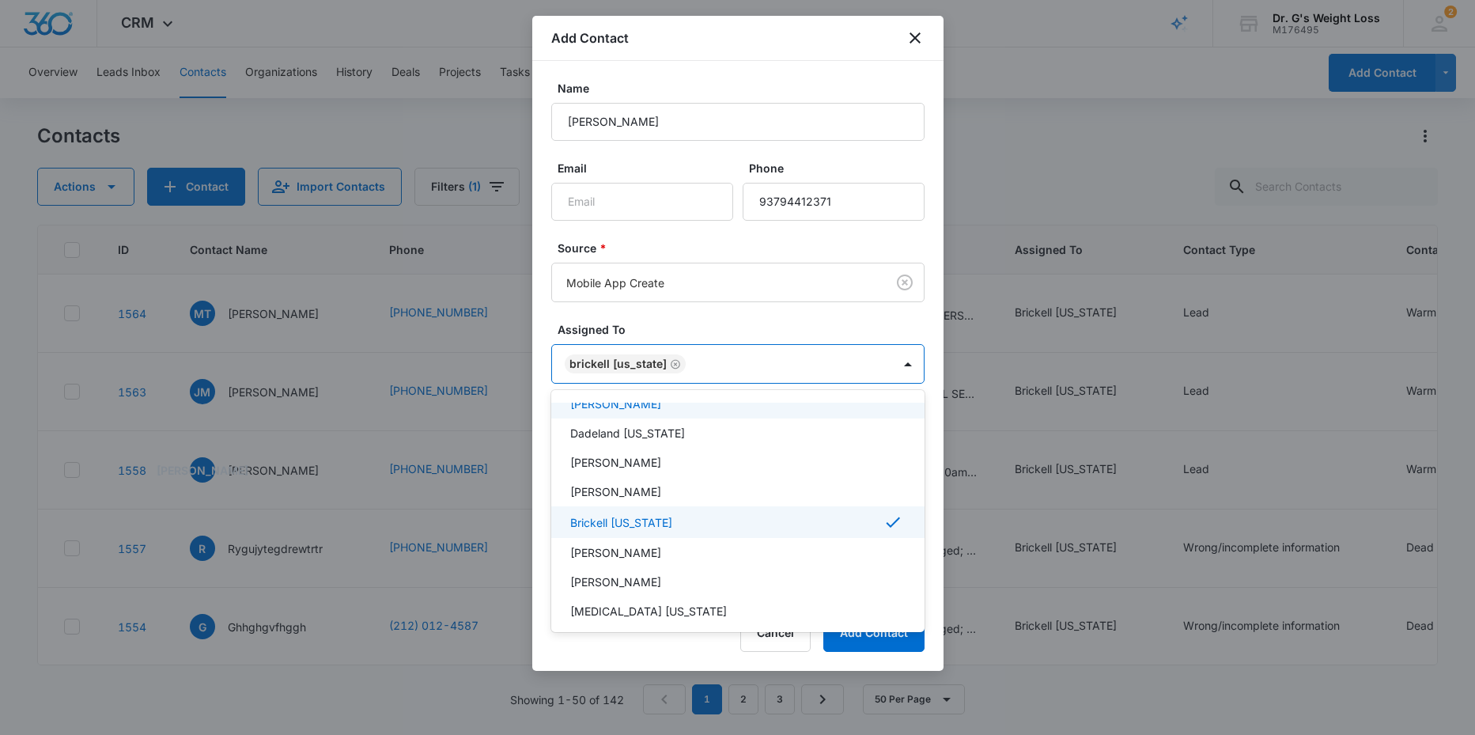
click at [790, 320] on div at bounding box center [737, 367] width 1475 height 735
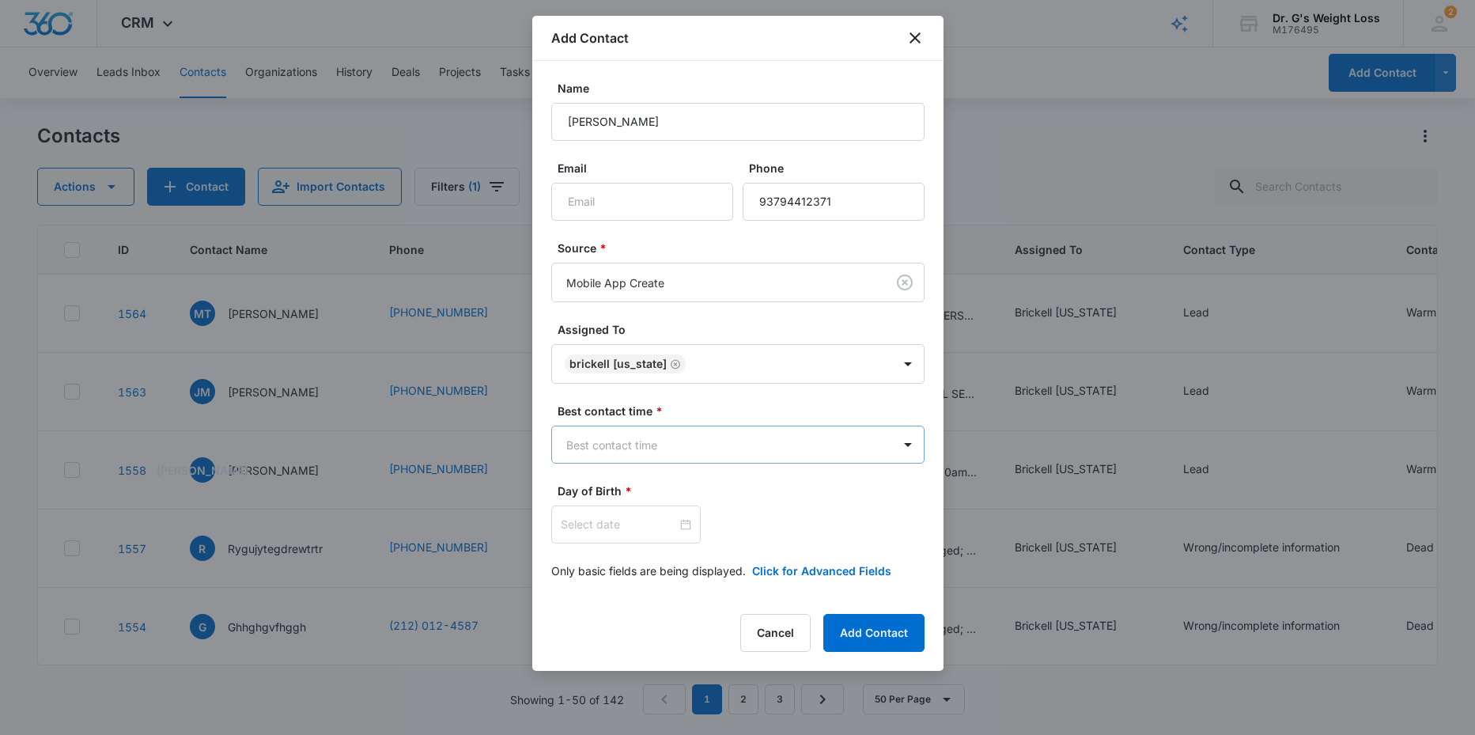
click at [686, 439] on body "CRM Apps Reputation Forms CRM Email Social Content Ads Intelligence Files Brand…" at bounding box center [737, 367] width 1475 height 735
click at [592, 503] on p "Morning" at bounding box center [591, 500] width 43 height 17
click at [597, 527] on input at bounding box center [619, 525] width 116 height 17
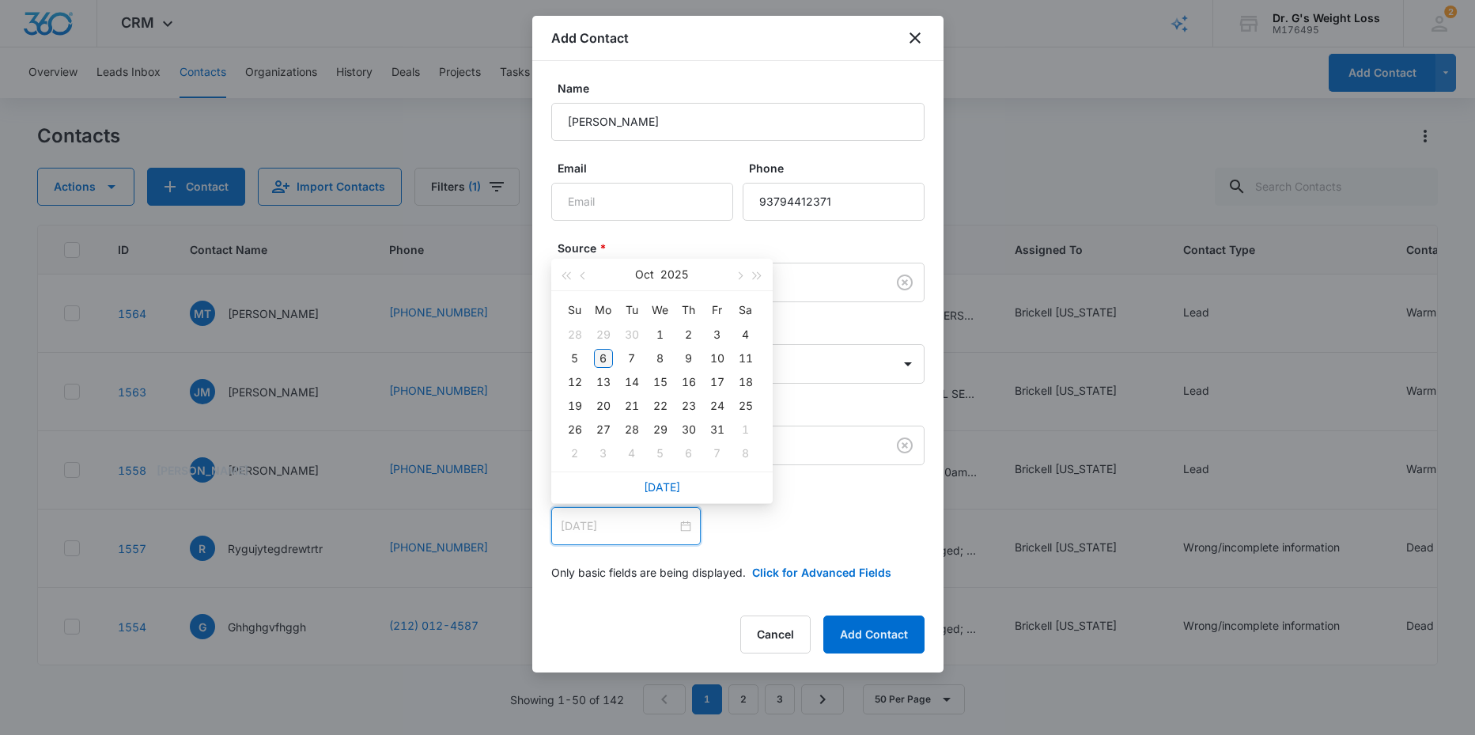
type input "[DATE]"
click at [602, 364] on div "6" at bounding box center [603, 358] width 19 height 19
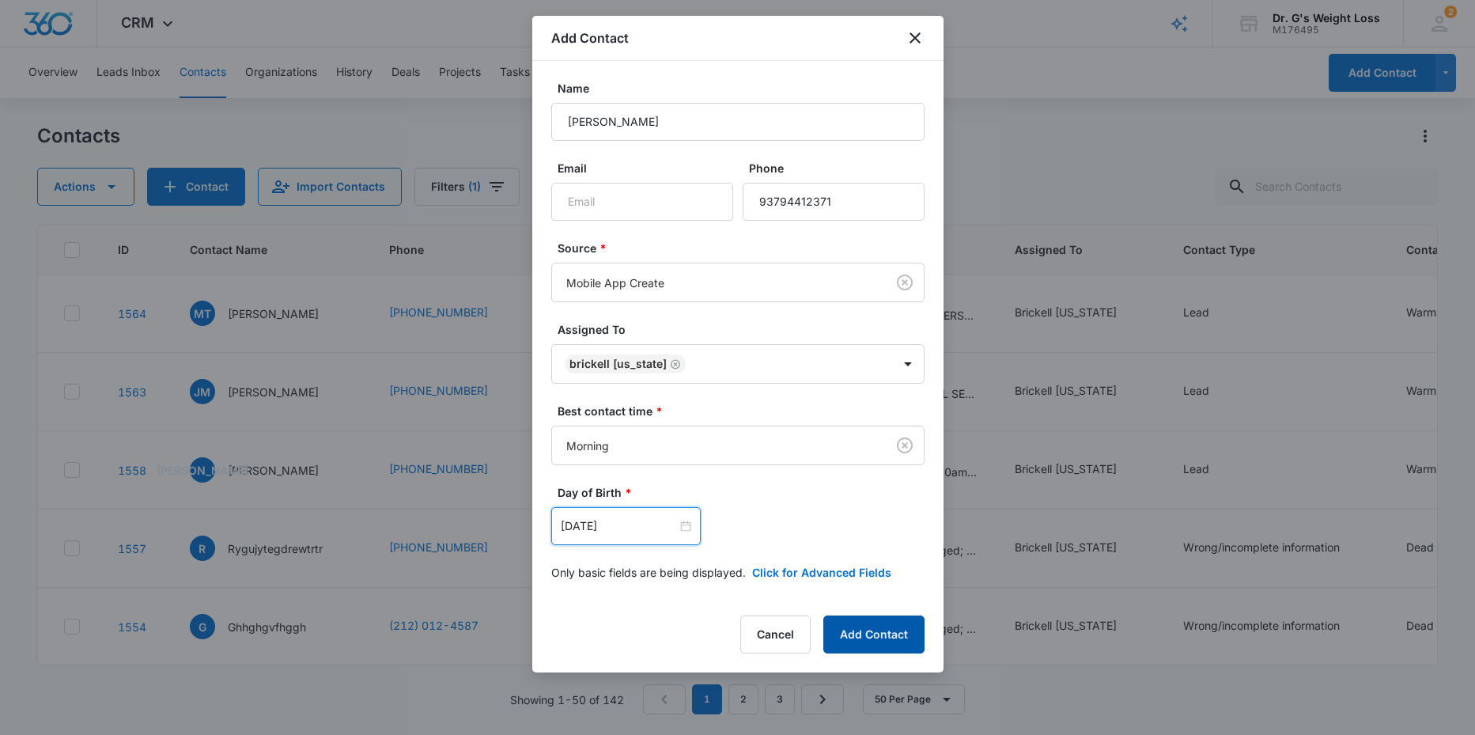
click at [865, 630] on button "Add Contact" at bounding box center [873, 634] width 101 height 38
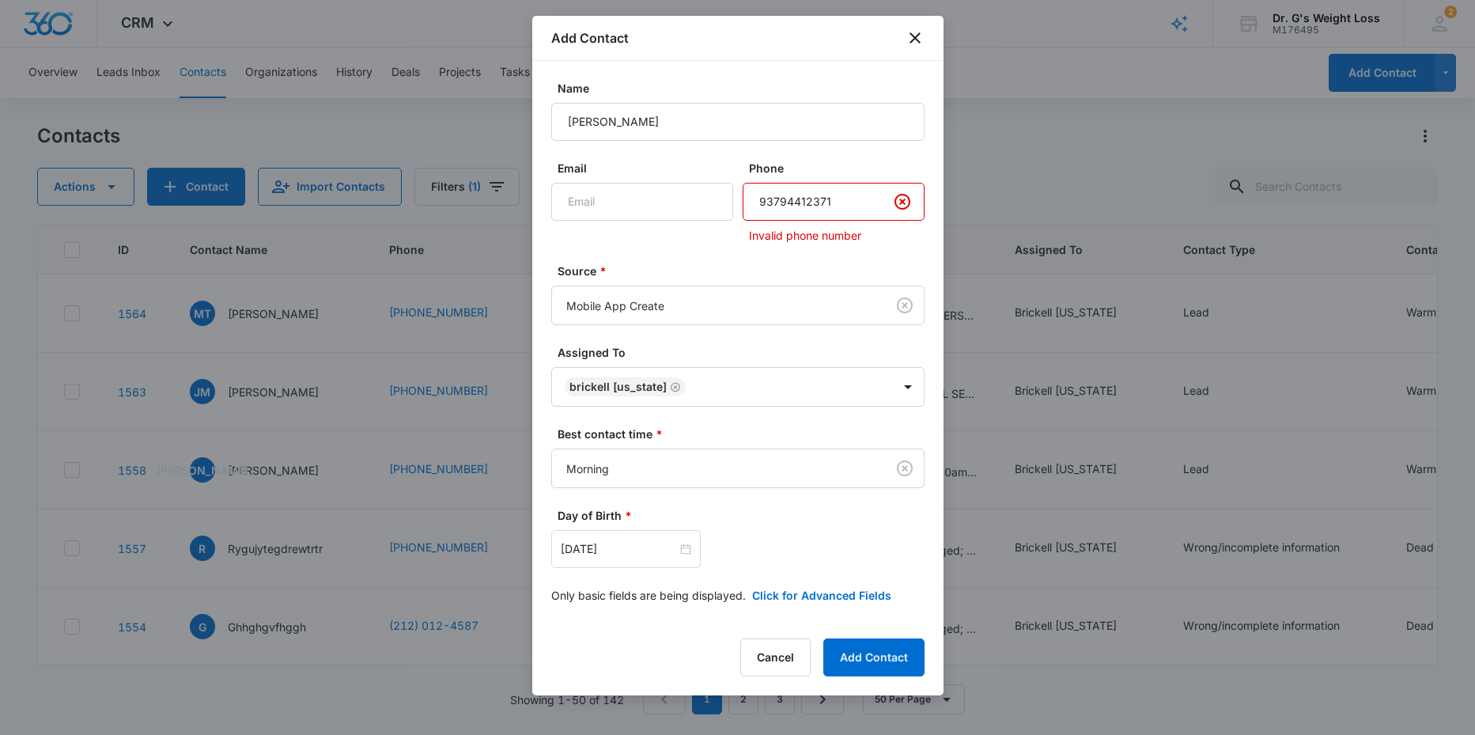
click at [766, 202] on input "Phone" at bounding box center [834, 202] width 182 height 38
click at [755, 199] on input "Phone" at bounding box center [834, 202] width 182 height 38
click at [849, 191] on input "Phone" at bounding box center [834, 202] width 182 height 38
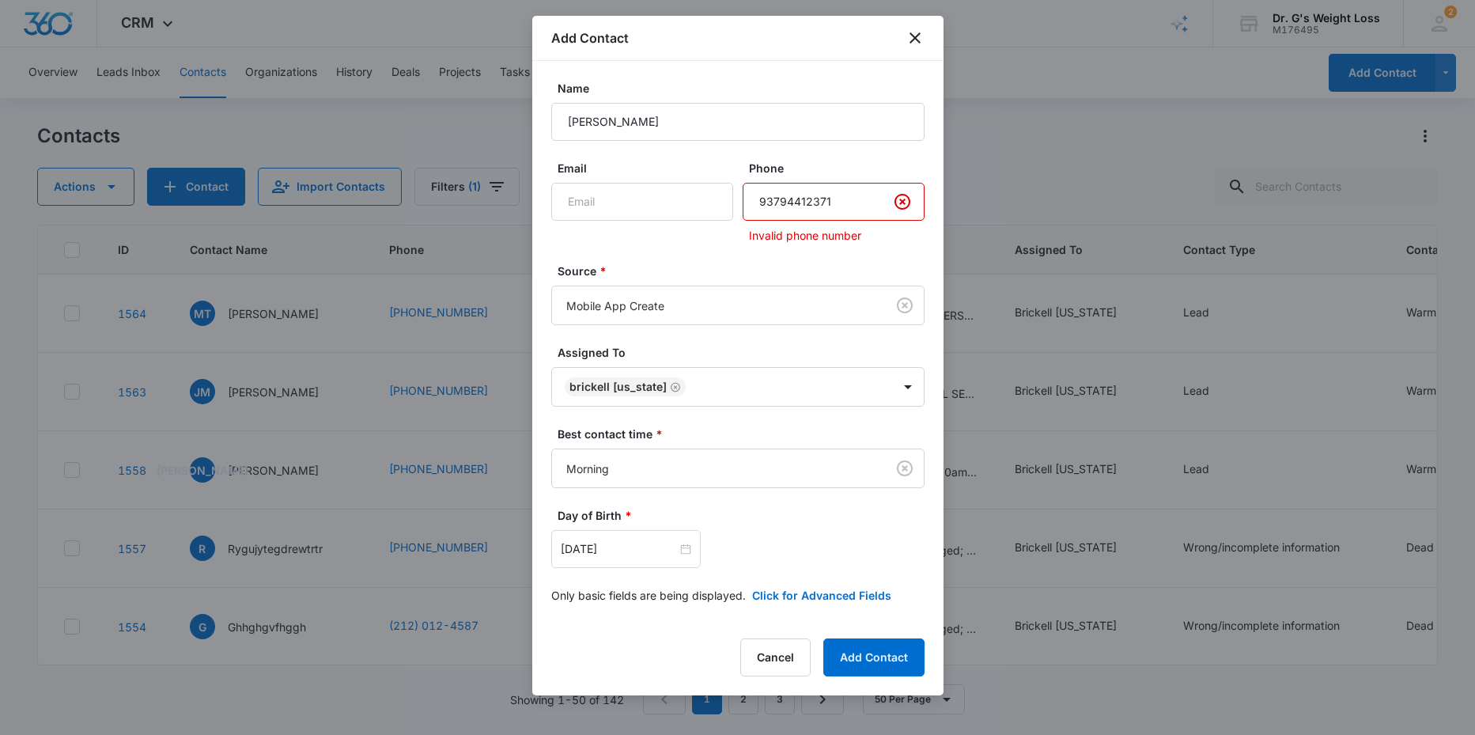
click at [849, 196] on input "Phone" at bounding box center [834, 202] width 182 height 38
click at [759, 200] on input "Phone" at bounding box center [834, 202] width 182 height 38
type input "[PHONE_NUMBER]"
click at [735, 233] on div "Email Phone Invalid phone number" at bounding box center [737, 202] width 373 height 84
click at [675, 240] on div "Email" at bounding box center [642, 202] width 182 height 84
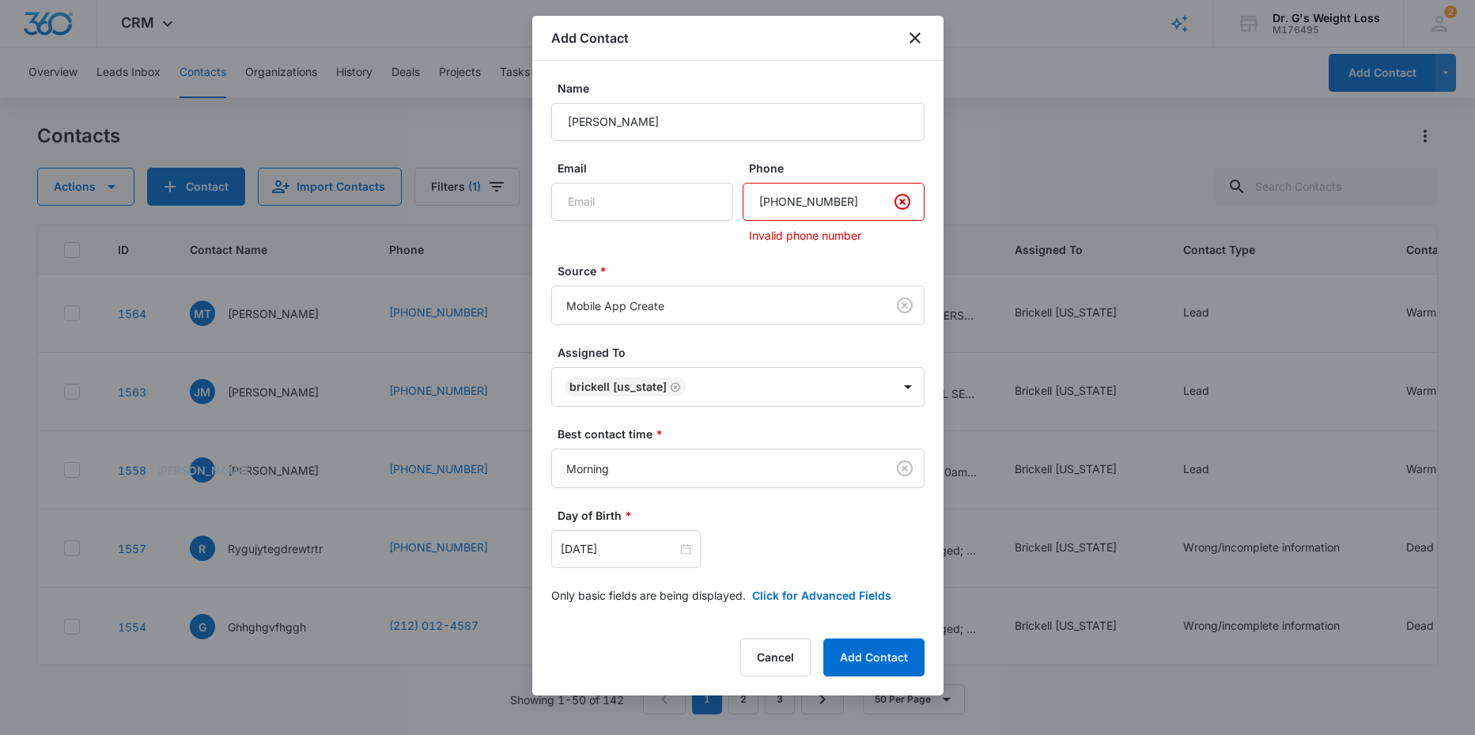
click at [872, 239] on p "Invalid phone number" at bounding box center [837, 235] width 176 height 17
drag, startPoint x: 846, startPoint y: 202, endPoint x: 762, endPoint y: 229, distance: 88.8
click at [762, 229] on div "Phone Invalid phone number" at bounding box center [834, 202] width 182 height 84
click at [877, 654] on button "Add Contact" at bounding box center [873, 657] width 101 height 38
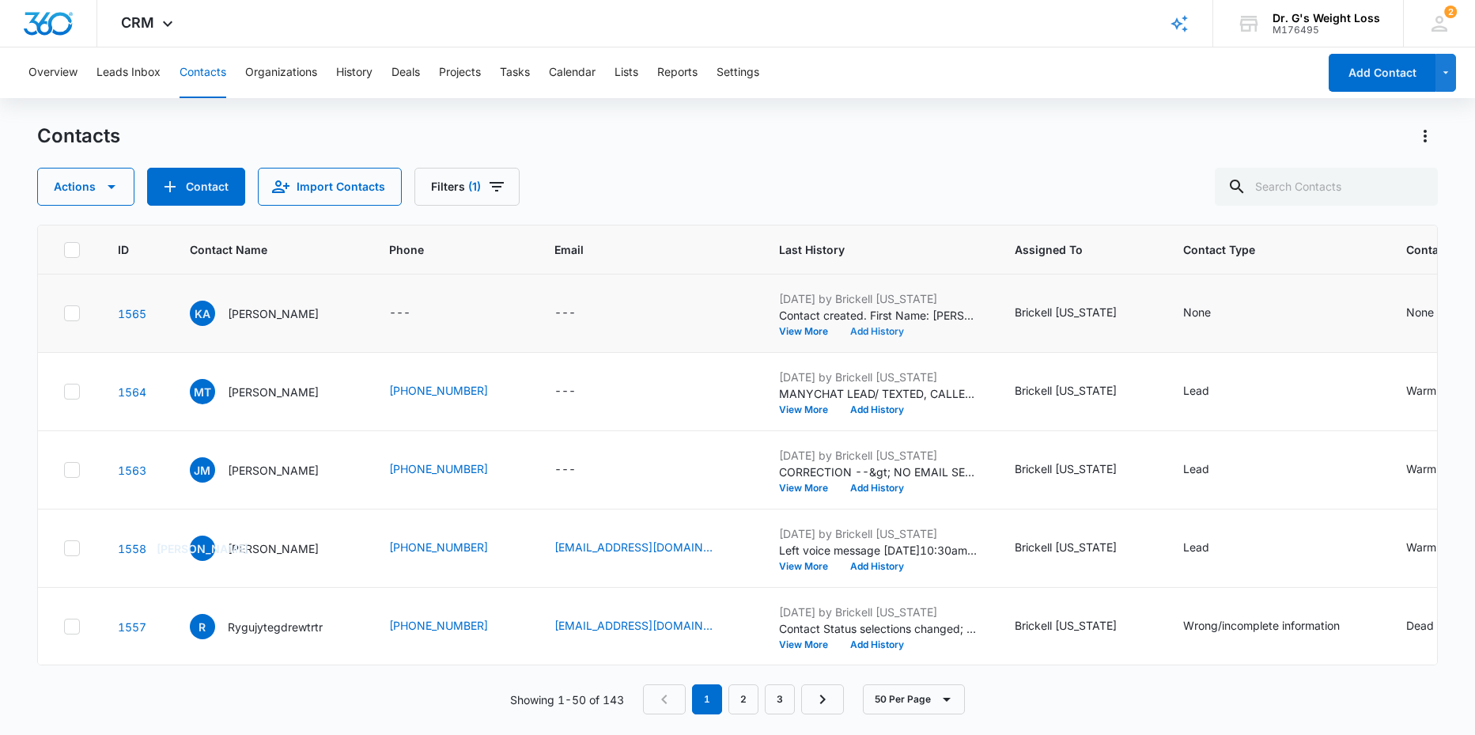
click at [912, 330] on button "Add History" at bounding box center [877, 331] width 76 height 9
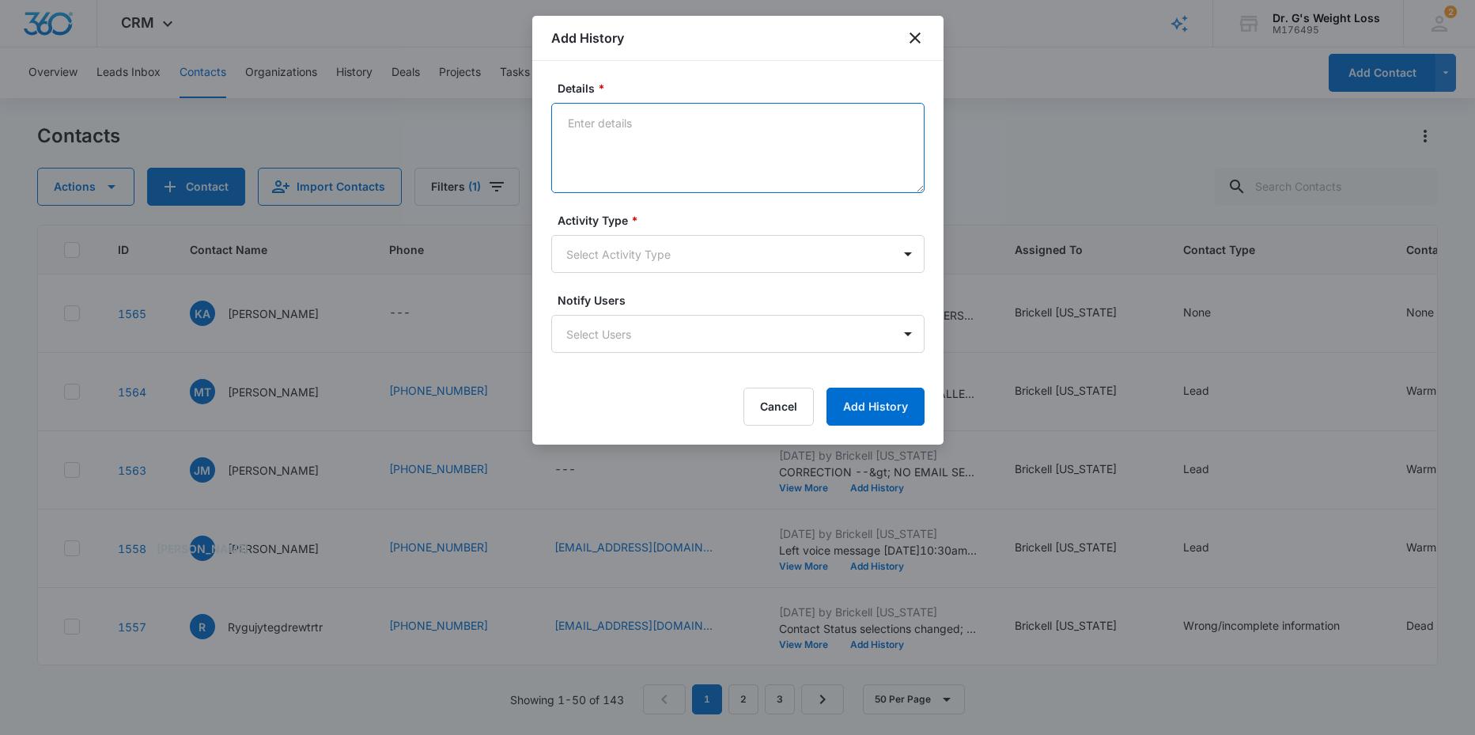
click at [587, 134] on textarea "Details *" at bounding box center [737, 148] width 373 height 90
paste textarea "[PHONE_NUMBER]"
type textarea "MANY CHAT LEAD// UNREACHABLE INVALID PHONE NUMBER [PHONE_NUMBER] NO EMAIL PROVI…"
click at [642, 251] on body "CRM Apps Reputation Forms CRM Email Social Content Ads Intelligence Files Brand…" at bounding box center [737, 367] width 1475 height 735
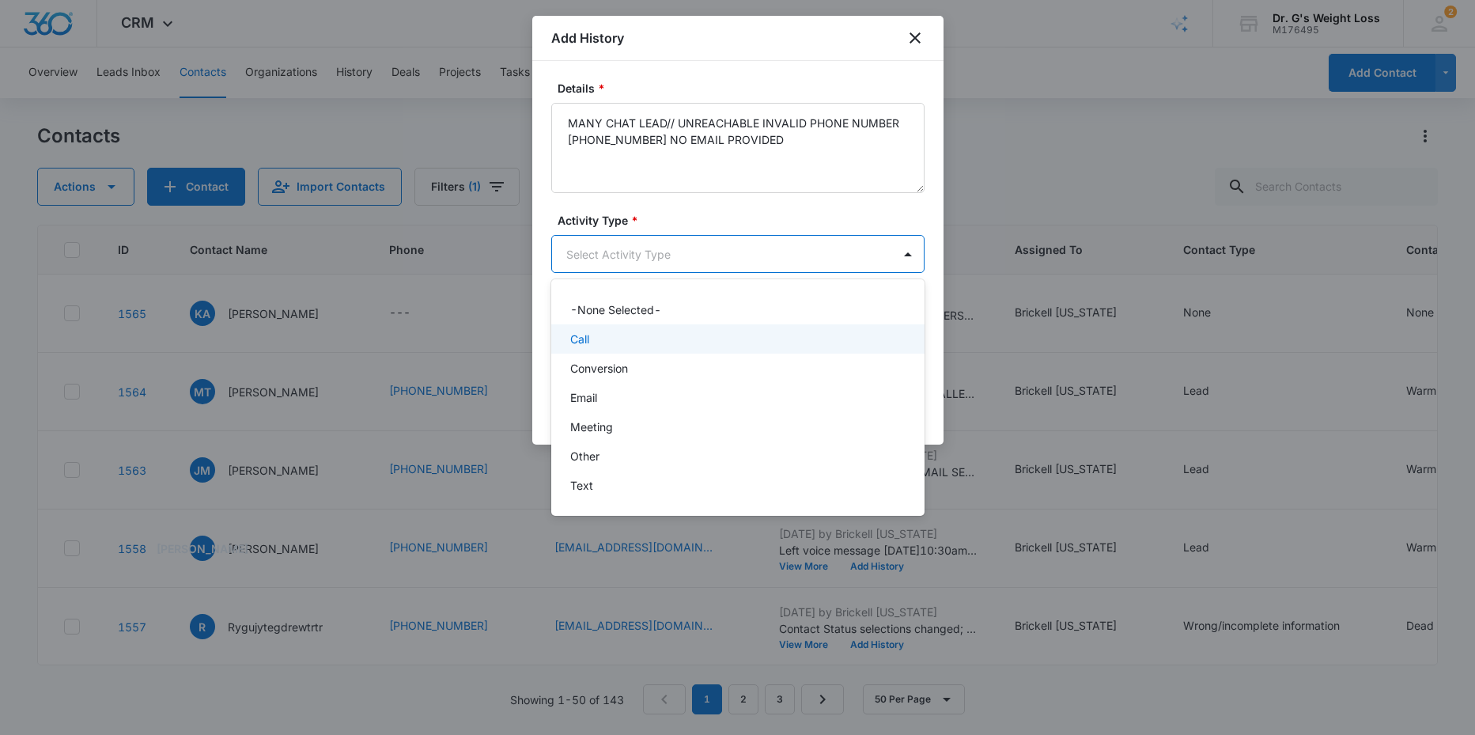
click at [585, 342] on p "Call" at bounding box center [579, 339] width 19 height 17
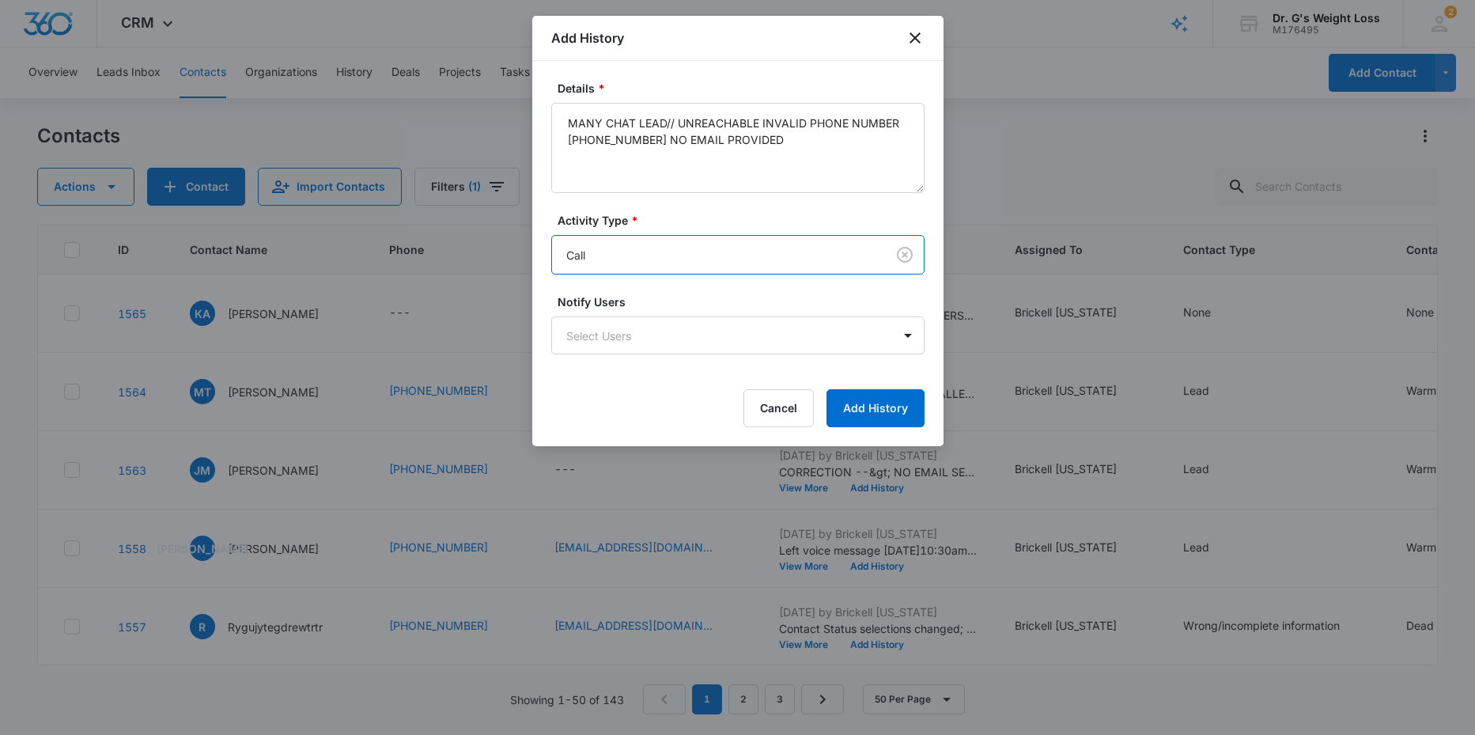
click at [647, 250] on body "CRM Apps Reputation Forms CRM Email Social Content Ads Intelligence Files Brand…" at bounding box center [737, 367] width 1475 height 735
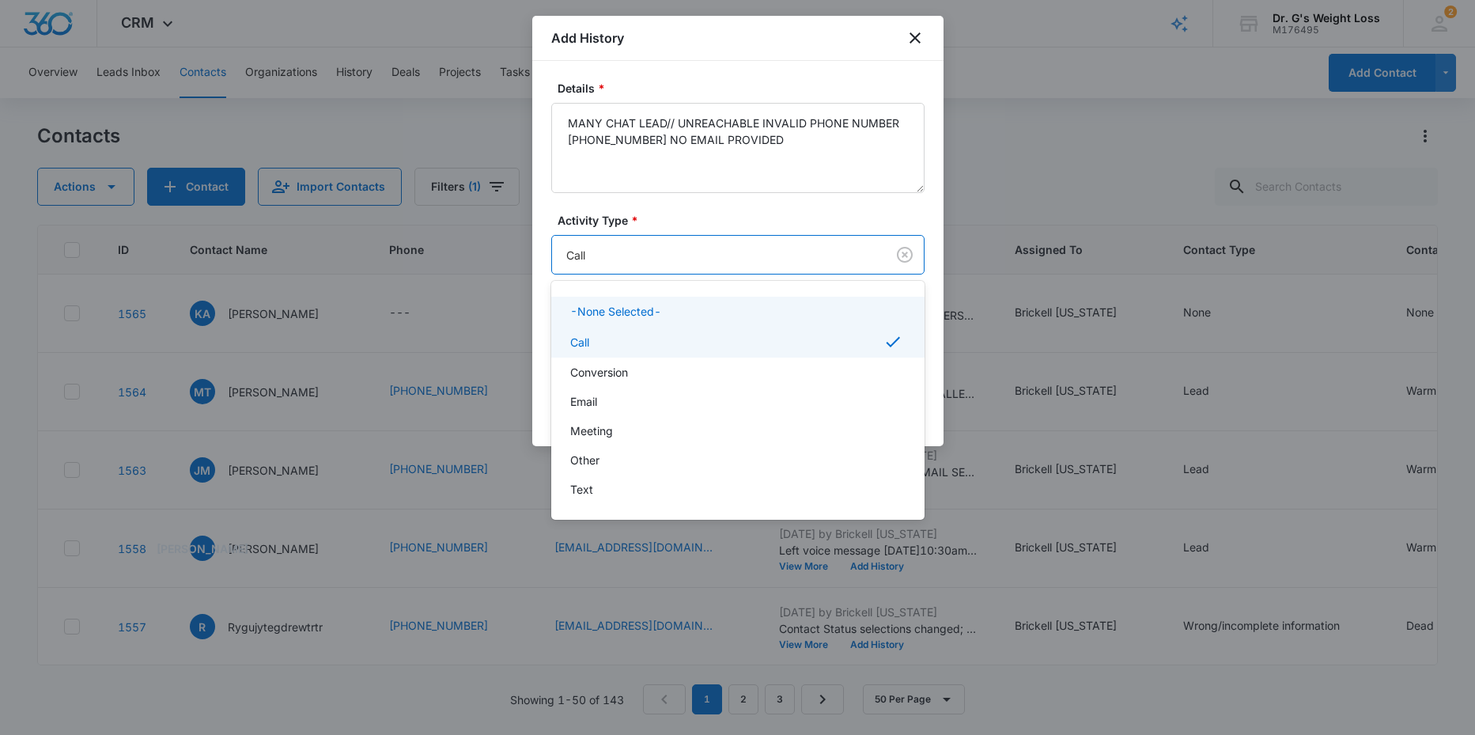
click at [625, 251] on div at bounding box center [737, 367] width 1475 height 735
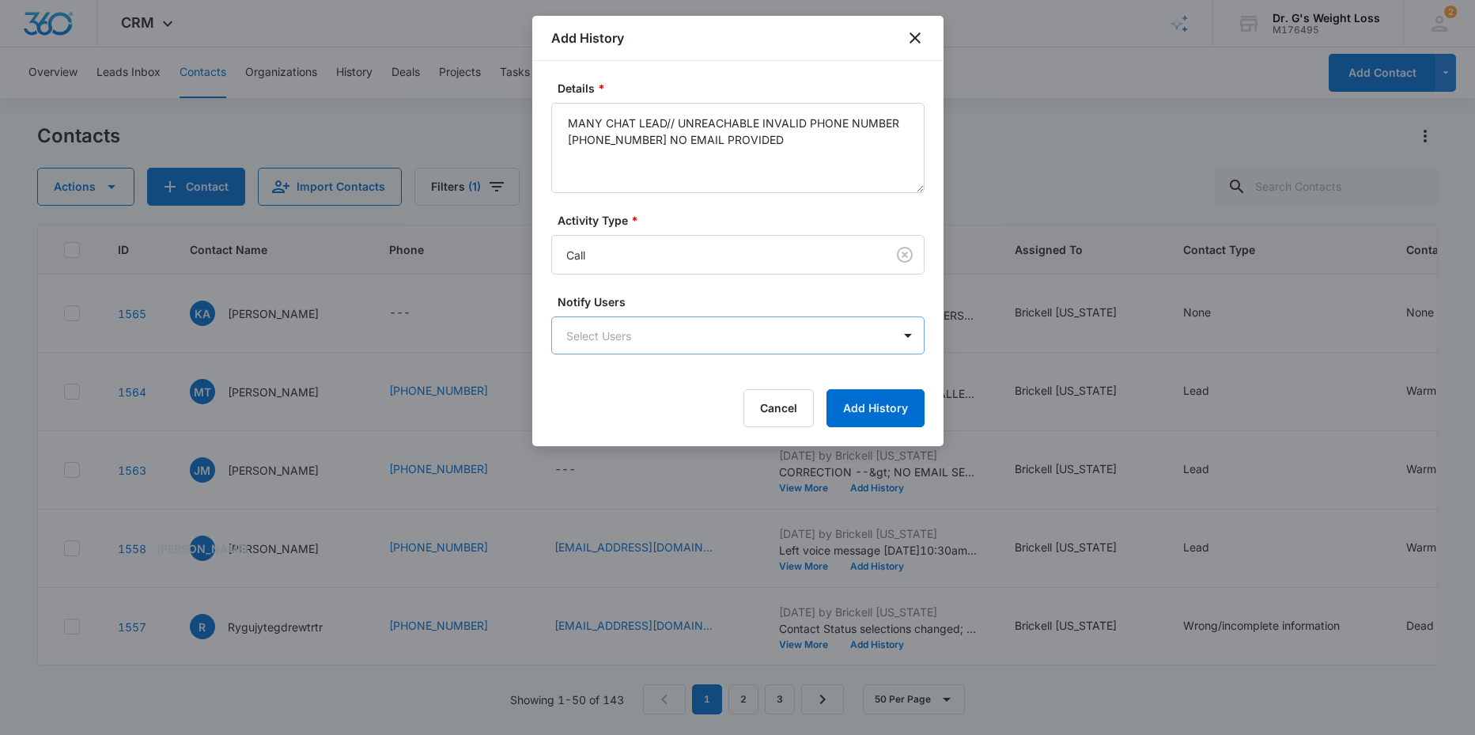
click at [641, 331] on body "CRM Apps Reputation Forms CRM Email Social Content Ads Intelligence Files Brand…" at bounding box center [737, 367] width 1475 height 735
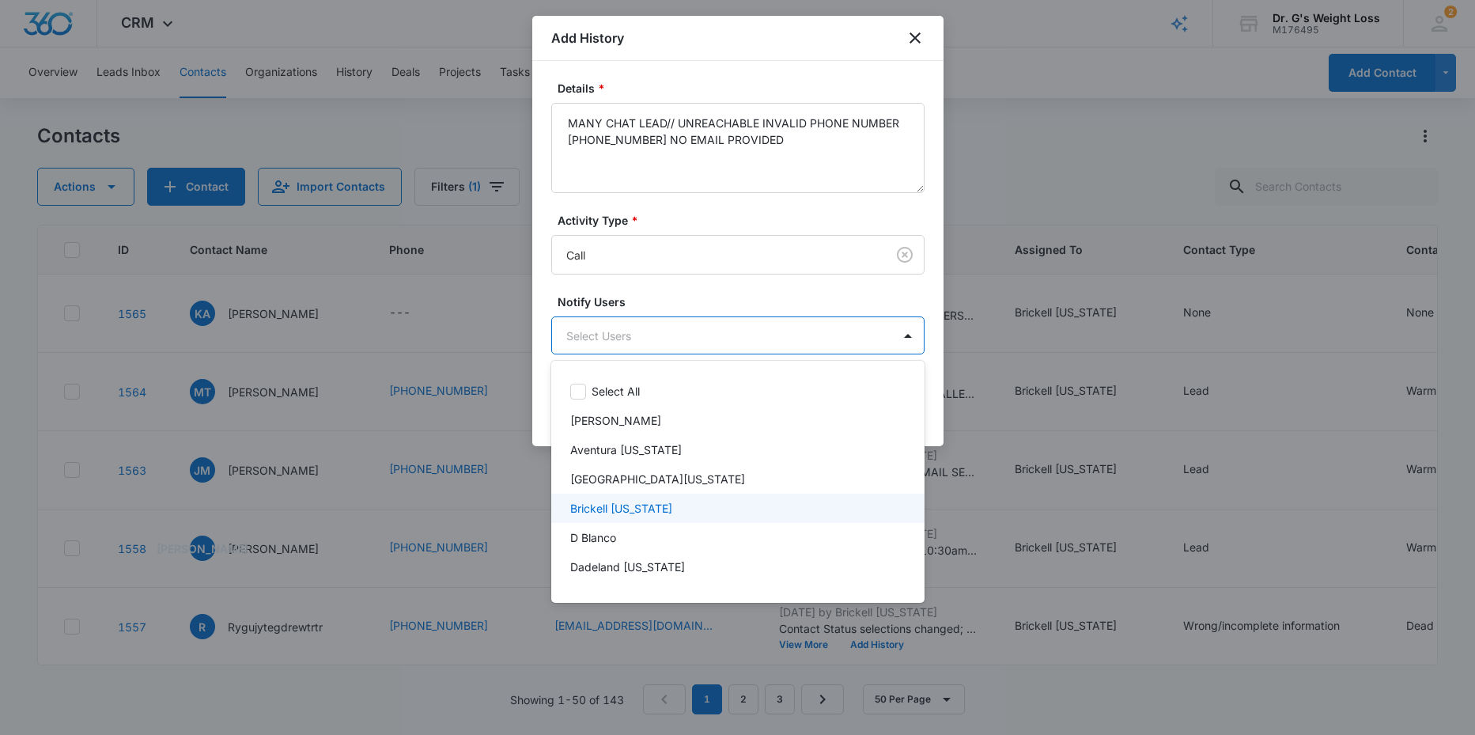
click at [601, 504] on p "Brickell [US_STATE]" at bounding box center [621, 508] width 102 height 17
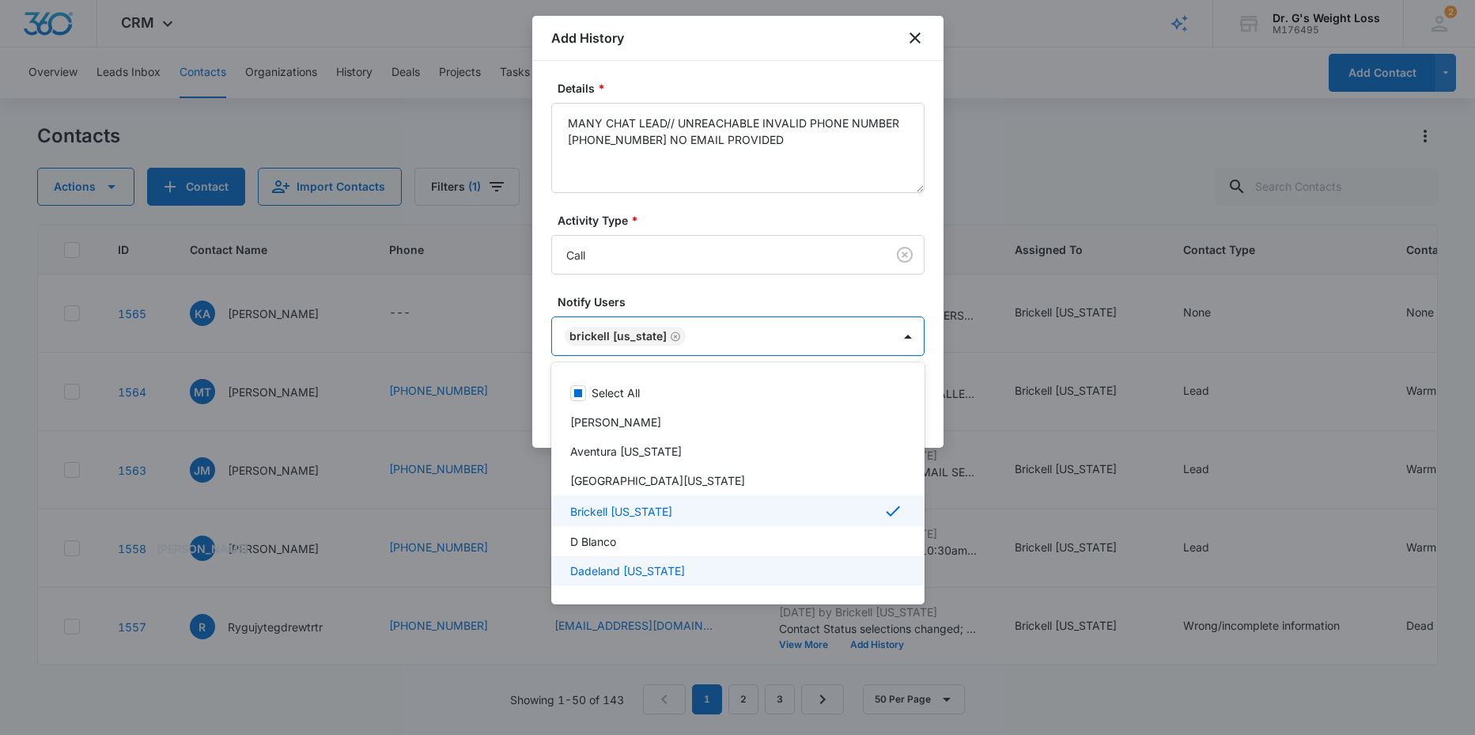
scroll to position [65, 0]
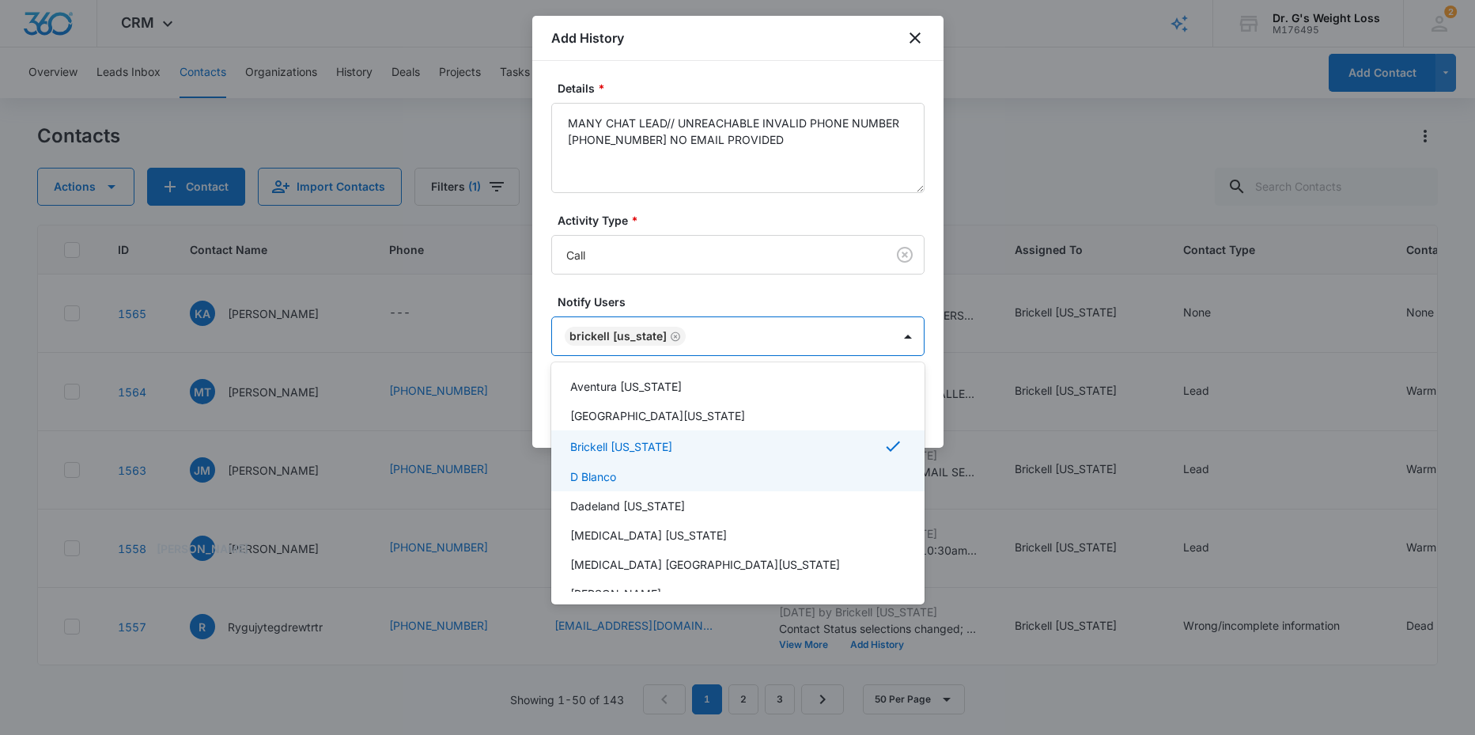
click at [599, 476] on p "D Blanco" at bounding box center [593, 476] width 46 height 17
click at [863, 289] on div at bounding box center [737, 367] width 1475 height 735
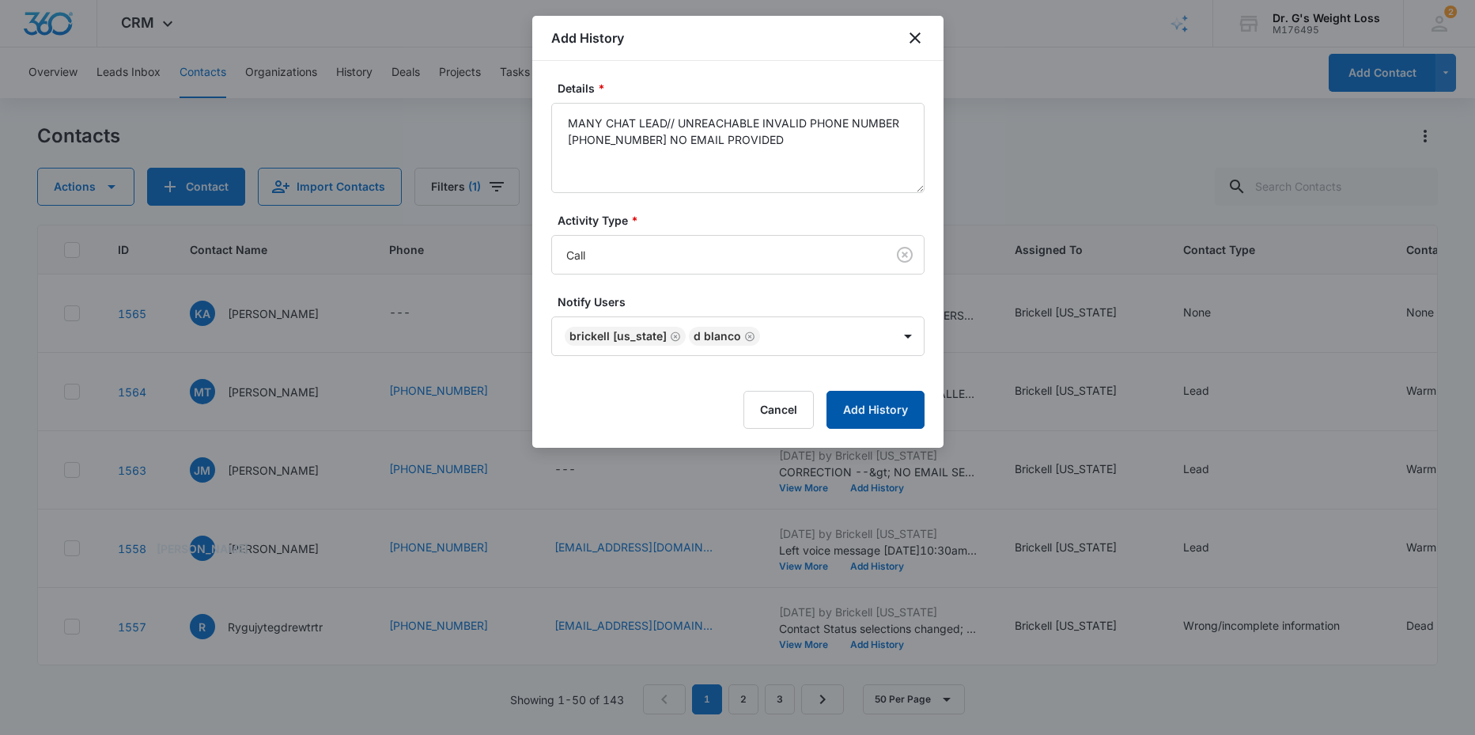
click at [864, 408] on button "Add History" at bounding box center [875, 410] width 98 height 38
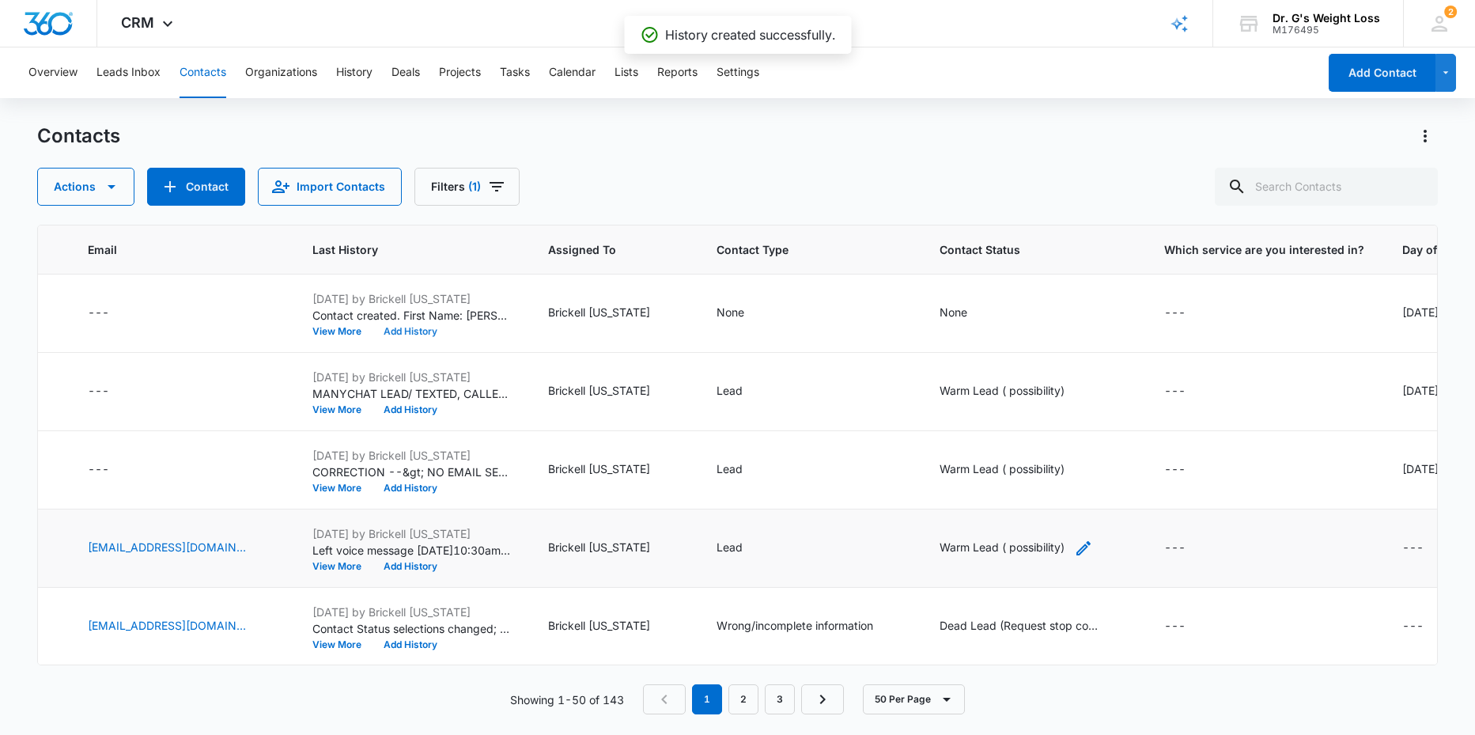
scroll to position [0, 468]
click at [758, 302] on td "None" at bounding box center [807, 313] width 223 height 78
click at [758, 311] on div "None" at bounding box center [743, 313] width 56 height 19
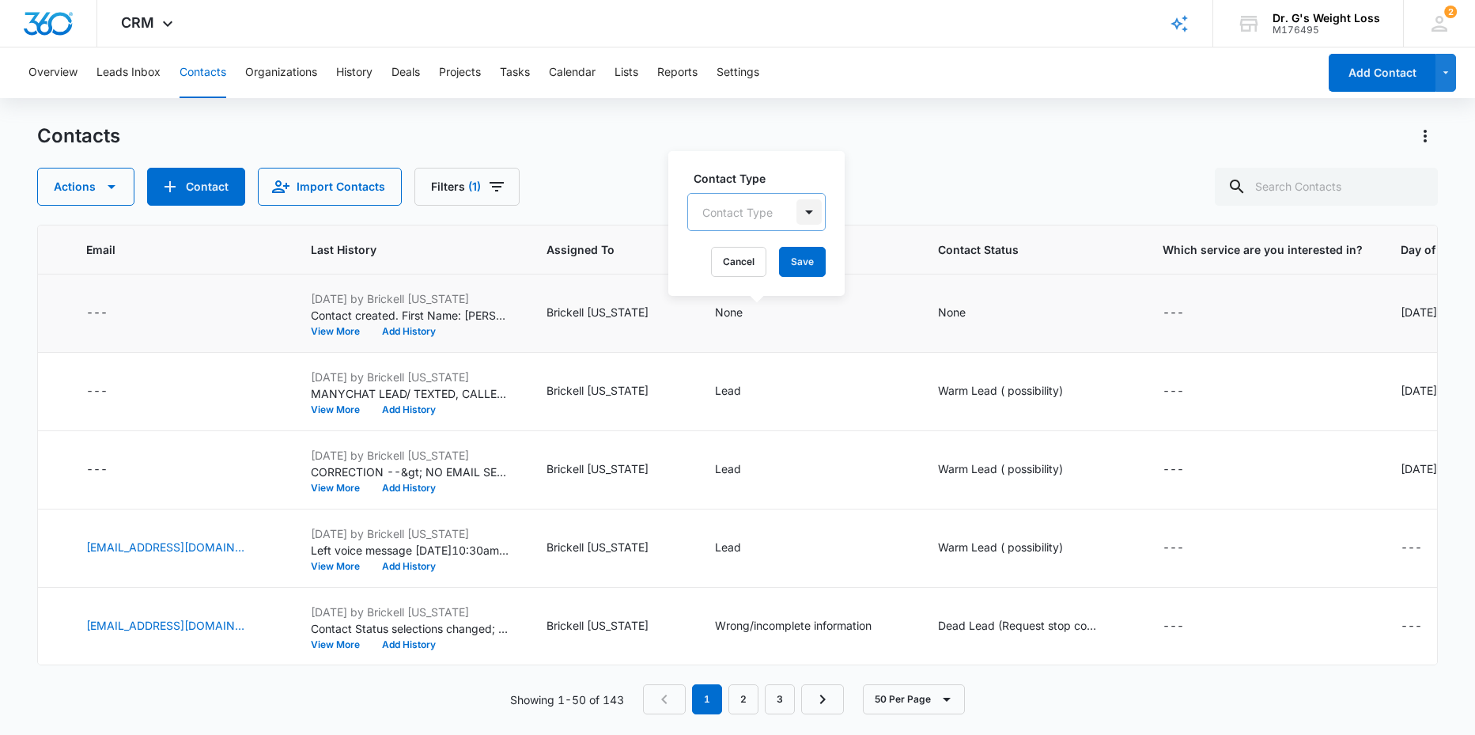
click at [809, 207] on div at bounding box center [808, 211] width 25 height 25
click at [721, 363] on p "Wrong/incomplete information" at bounding box center [754, 363] width 97 height 33
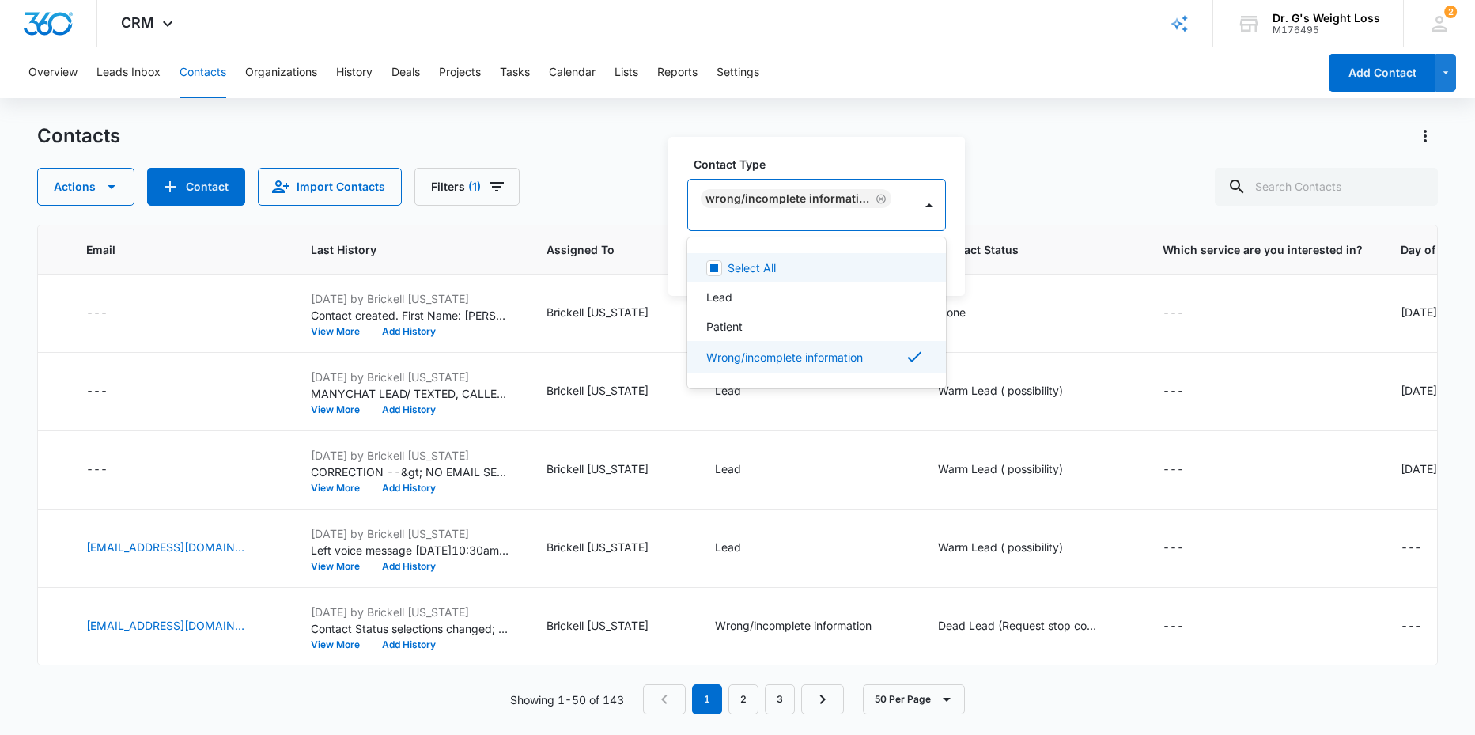
click at [1008, 186] on div "Actions Contact Import Contacts Filters (1)" at bounding box center [737, 187] width 1401 height 38
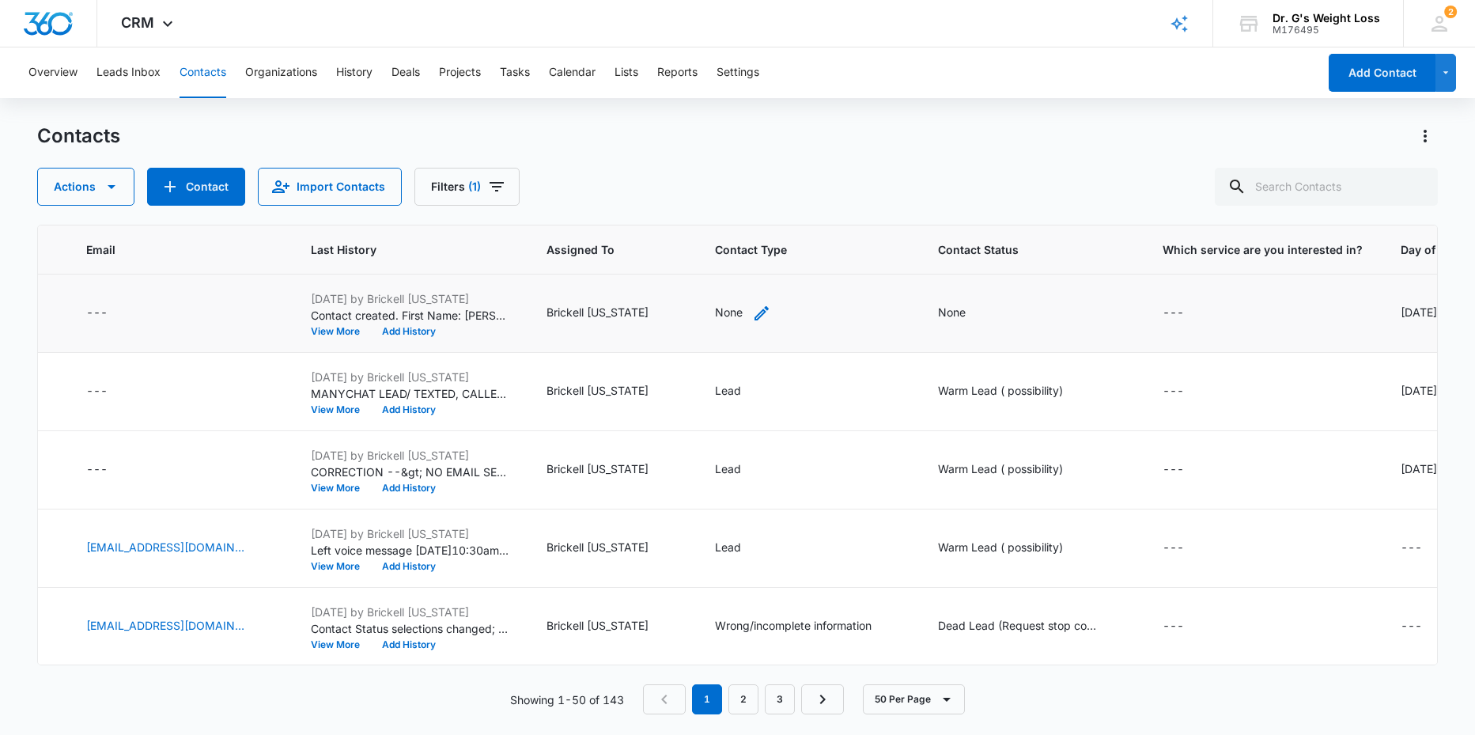
click at [734, 311] on div "None" at bounding box center [729, 312] width 28 height 17
click at [871, 257] on button "Save" at bounding box center [862, 262] width 47 height 30
click at [994, 306] on icon "Contact Status - None - Select to Edit Field" at bounding box center [984, 313] width 19 height 19
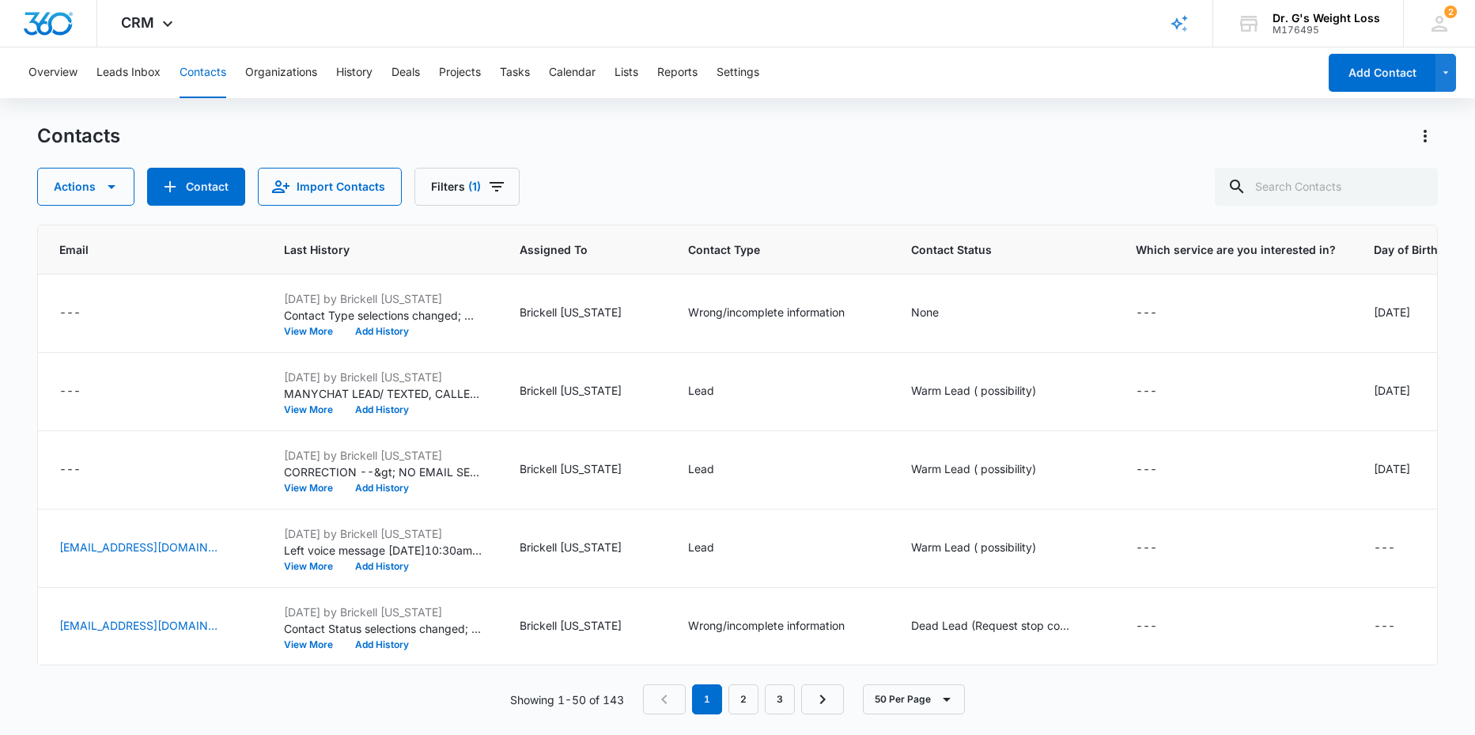
scroll to position [0, 498]
click at [956, 309] on div "None" at bounding box center [936, 313] width 56 height 19
click at [1007, 203] on div at bounding box center [1006, 211] width 25 height 25
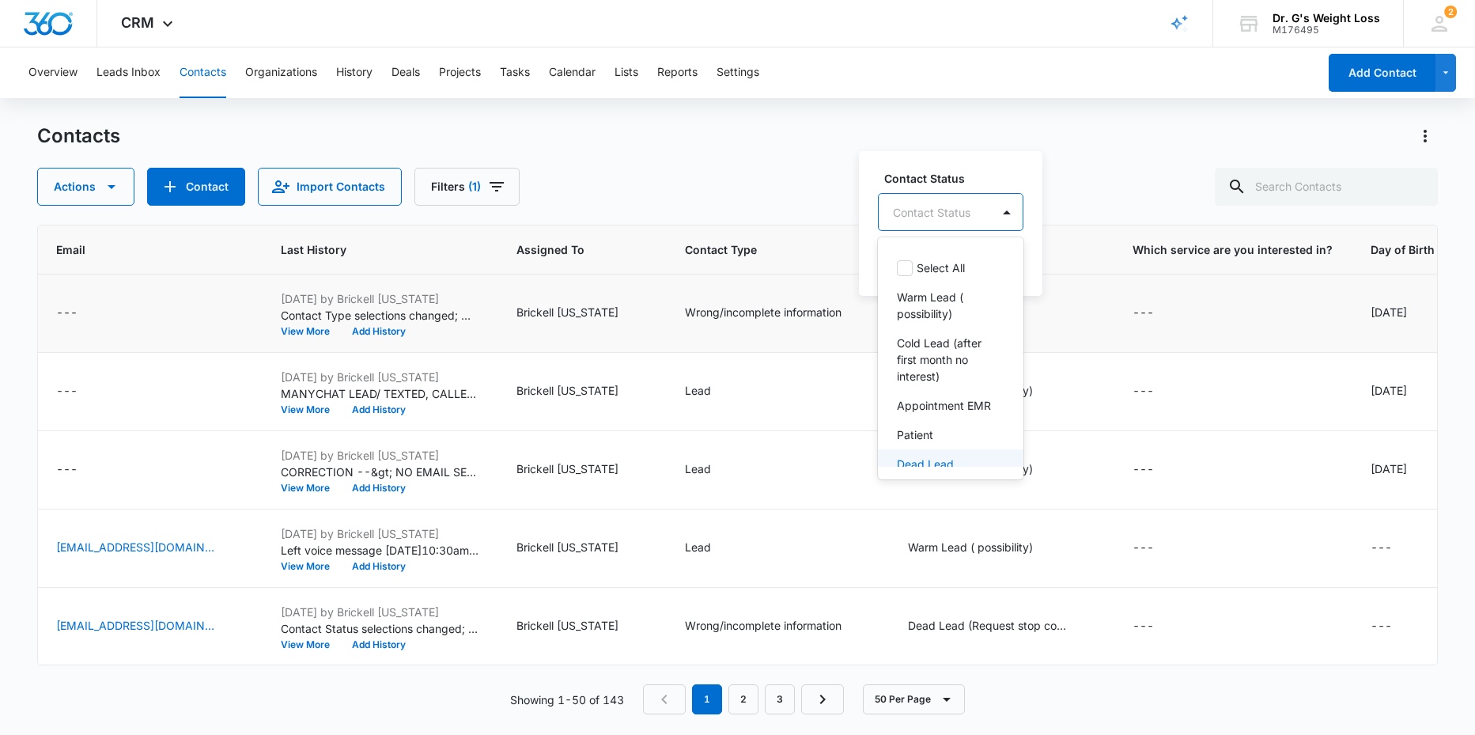
scroll to position [65, 0]
click at [917, 424] on p "Dead Lead (Request stop contact )" at bounding box center [949, 416] width 104 height 50
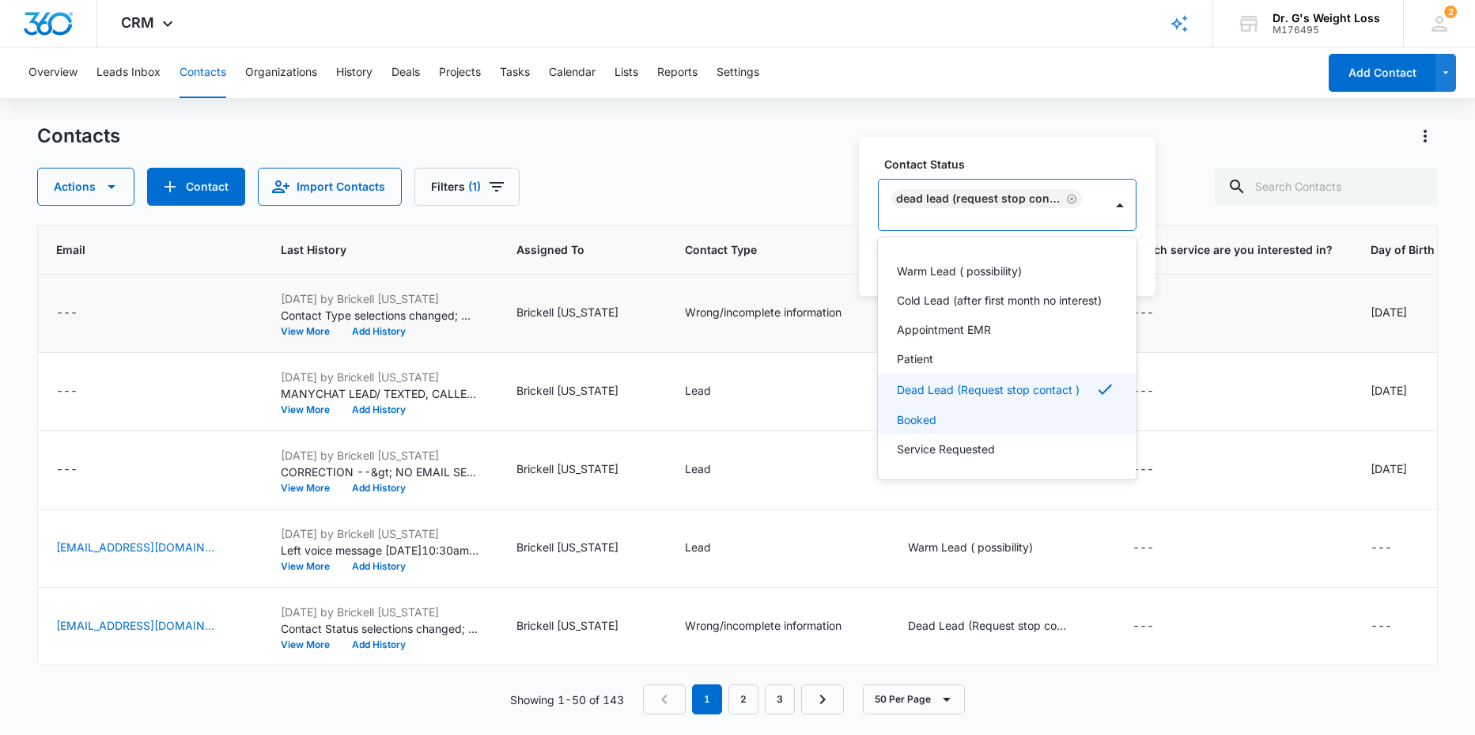
scroll to position [43, 0]
click at [1149, 245] on div "Contact Status option Dead Lead (Request stop contact ) , selected. 8 results a…" at bounding box center [1007, 216] width 297 height 159
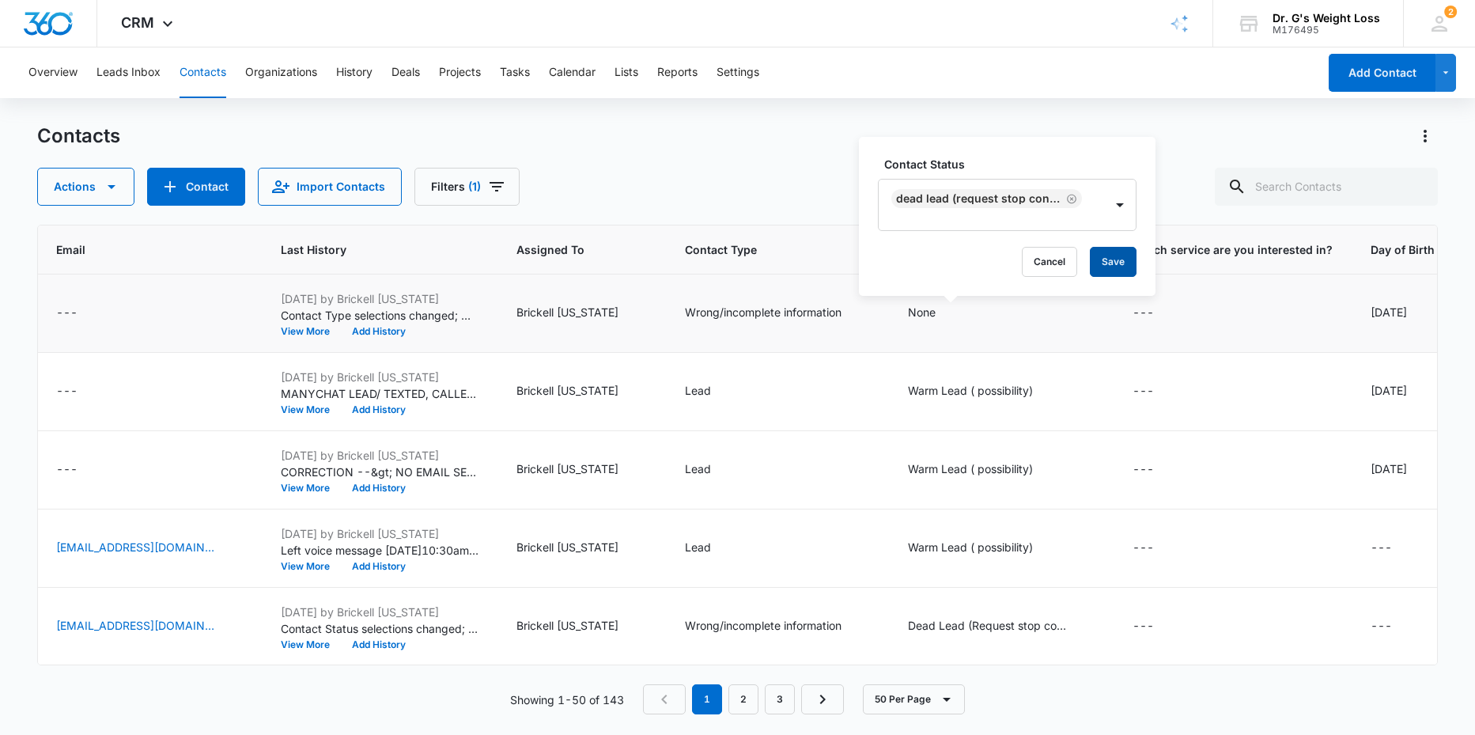
click at [1108, 262] on button "Save" at bounding box center [1113, 262] width 47 height 30
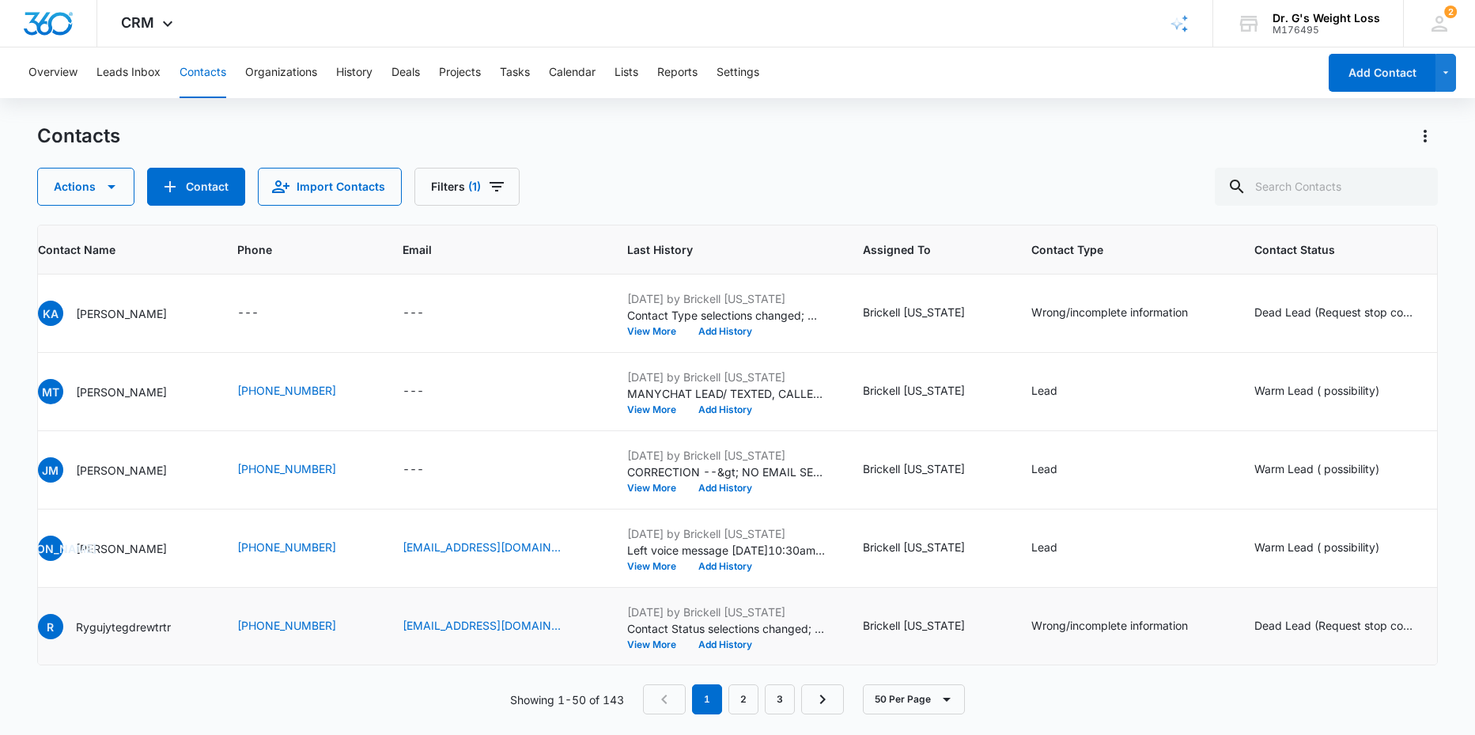
scroll to position [0, 251]
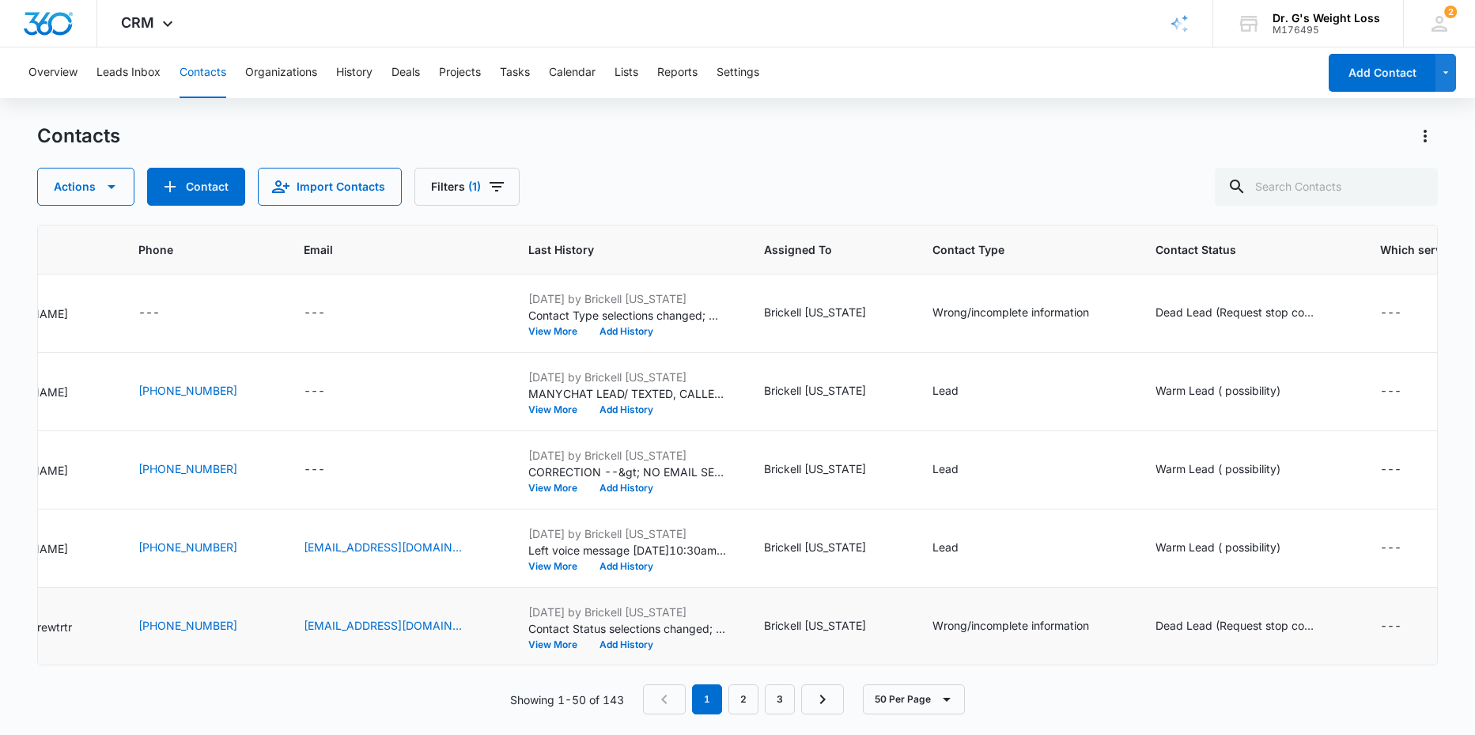
drag, startPoint x: 739, startPoint y: 646, endPoint x: 758, endPoint y: 648, distance: 19.0
click at [726, 648] on div "View More Add History" at bounding box center [627, 644] width 198 height 9
click at [726, 647] on div "View More Add History" at bounding box center [627, 644] width 198 height 9
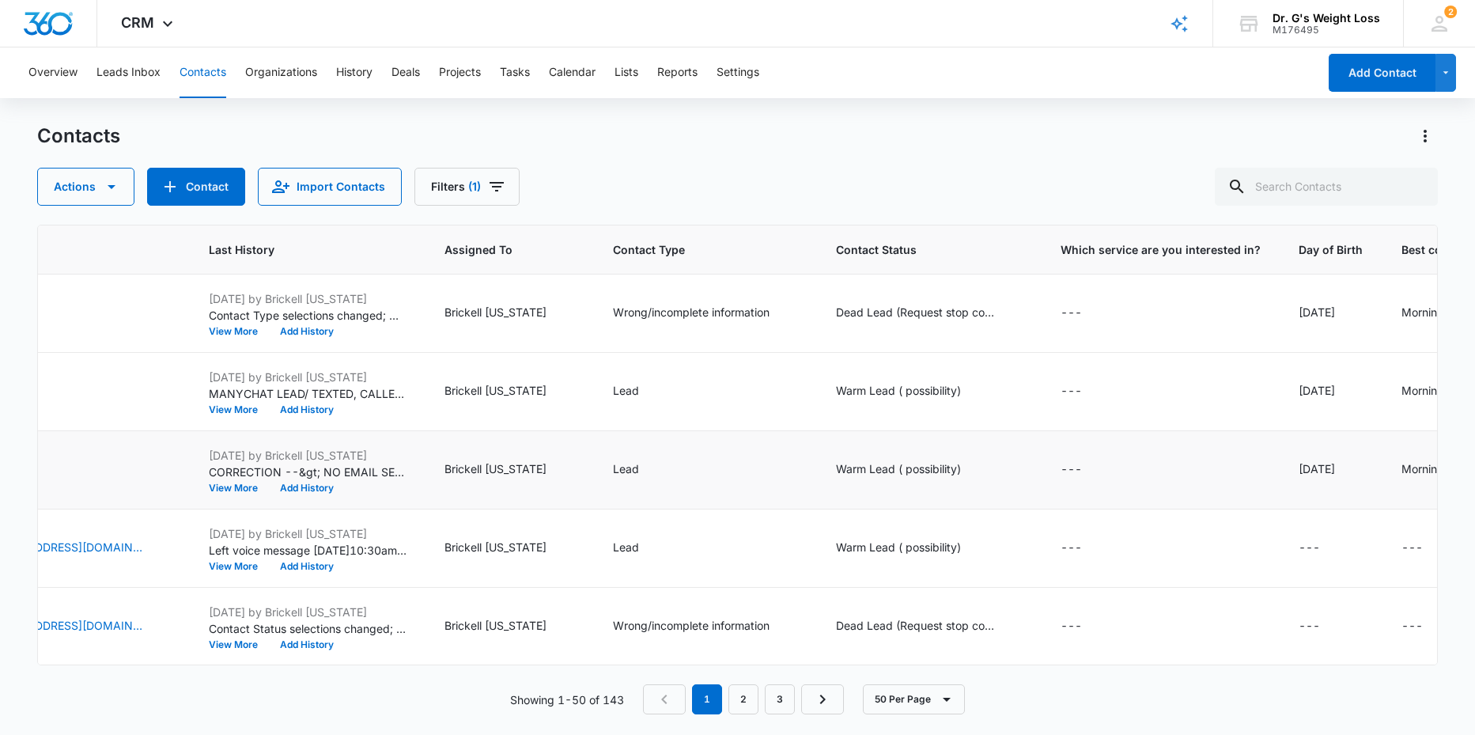
scroll to position [0, 518]
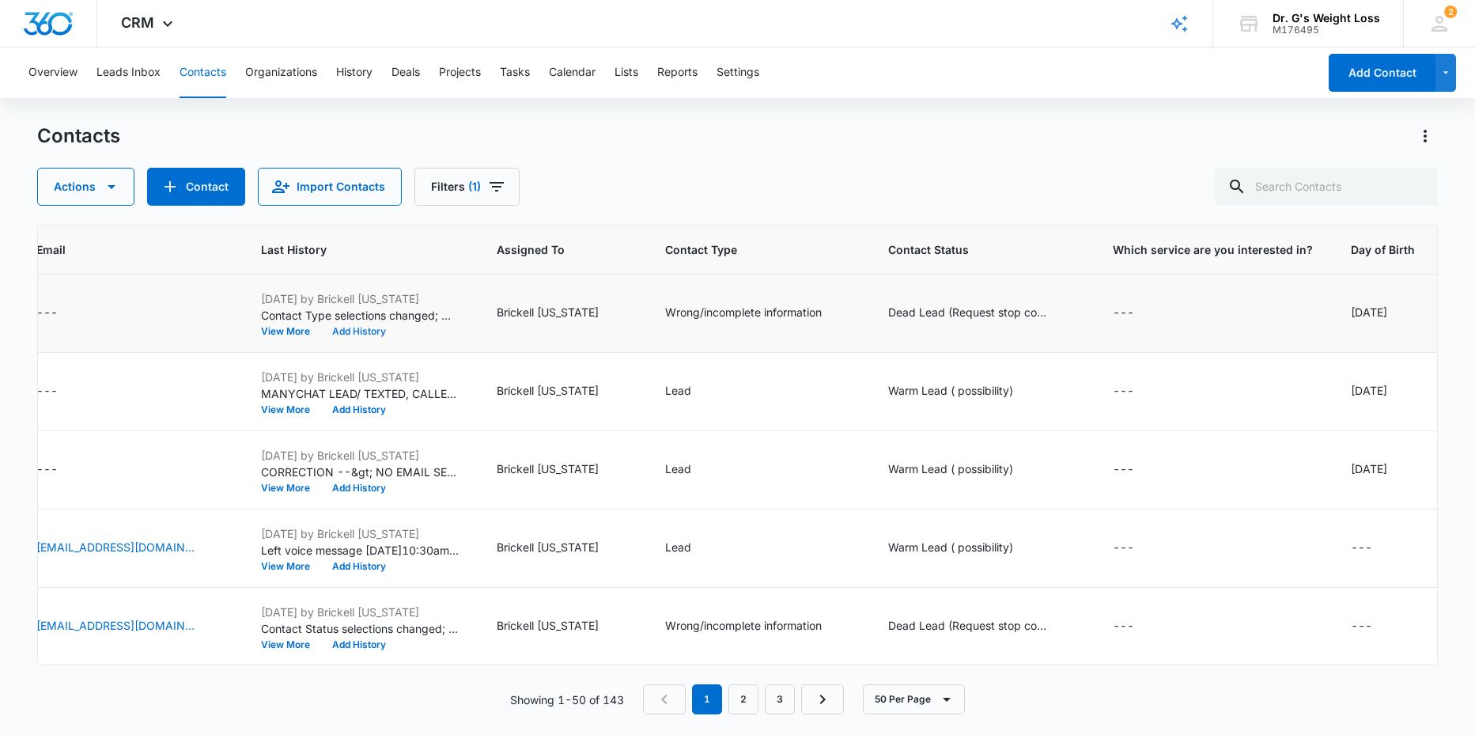
click at [396, 331] on button "Add History" at bounding box center [359, 331] width 76 height 9
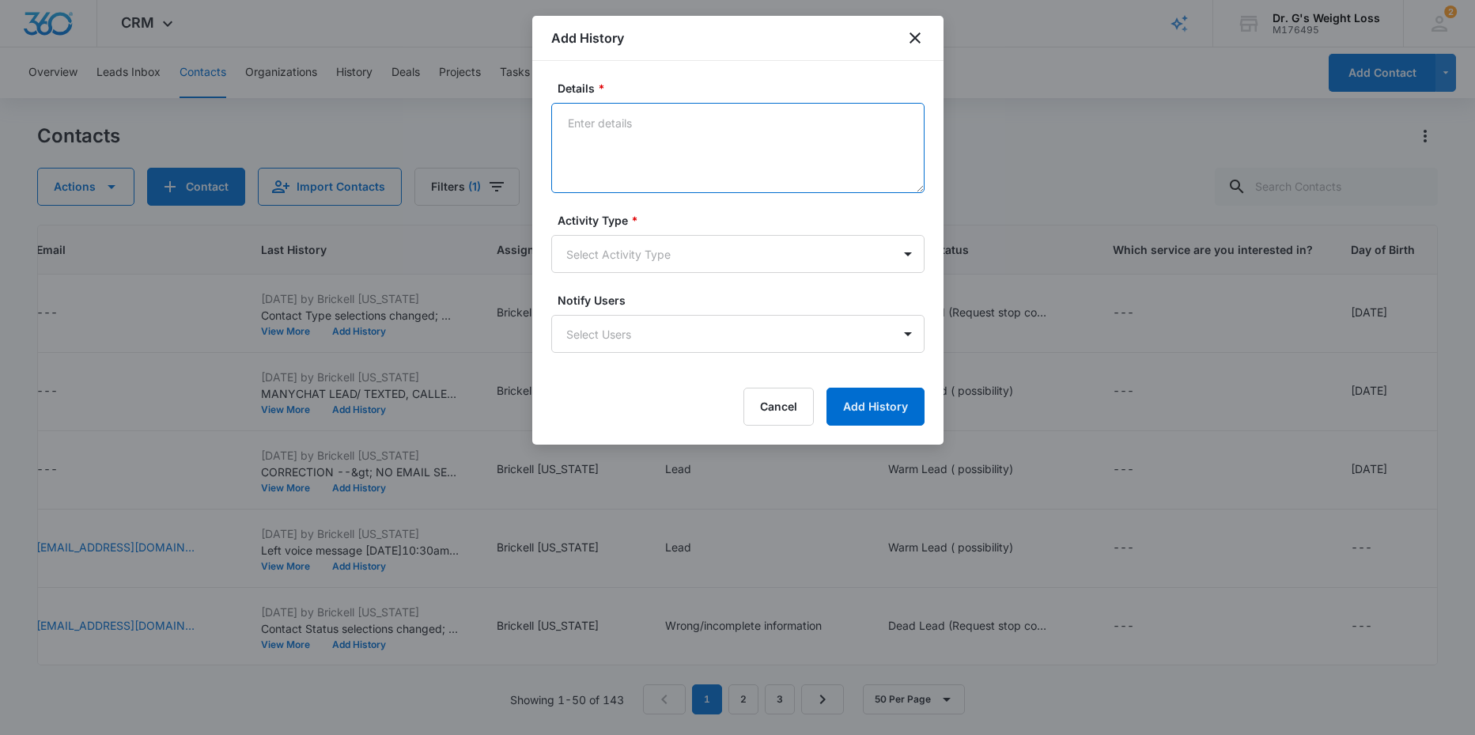
click at [609, 148] on textarea "Details *" at bounding box center [737, 148] width 373 height 90
paste textarea "[PHONE_NUMBER]"
type textarea "MANYCHAT LEAD/ UNREACHABLE PHONE NUMBER [PHONE_NUMBER] NO EMAIL PROVIDED."
click at [726, 250] on body "CRM Apps Reputation Forms CRM Email Social Content Ads Intelligence Files Brand…" at bounding box center [737, 367] width 1475 height 735
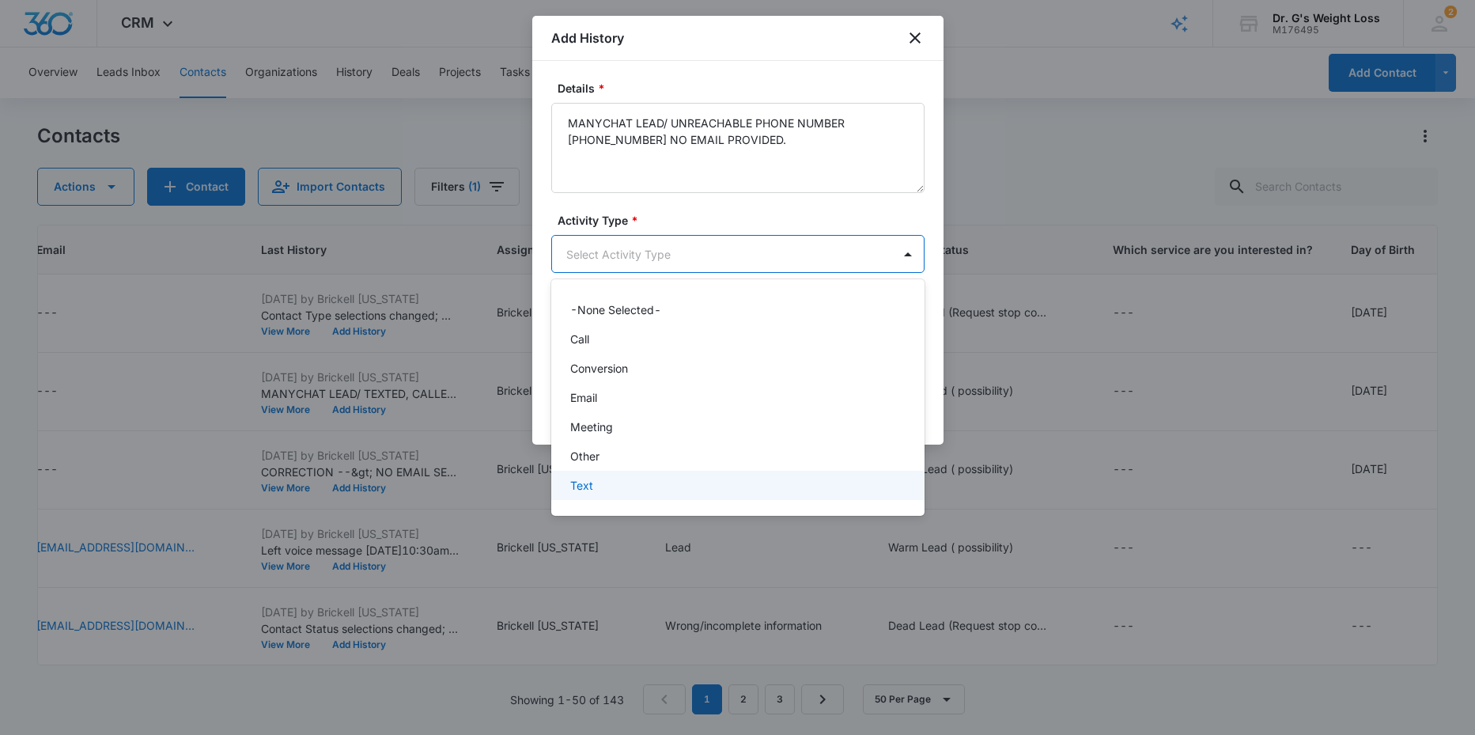
click at [578, 478] on p "Text" at bounding box center [581, 485] width 23 height 17
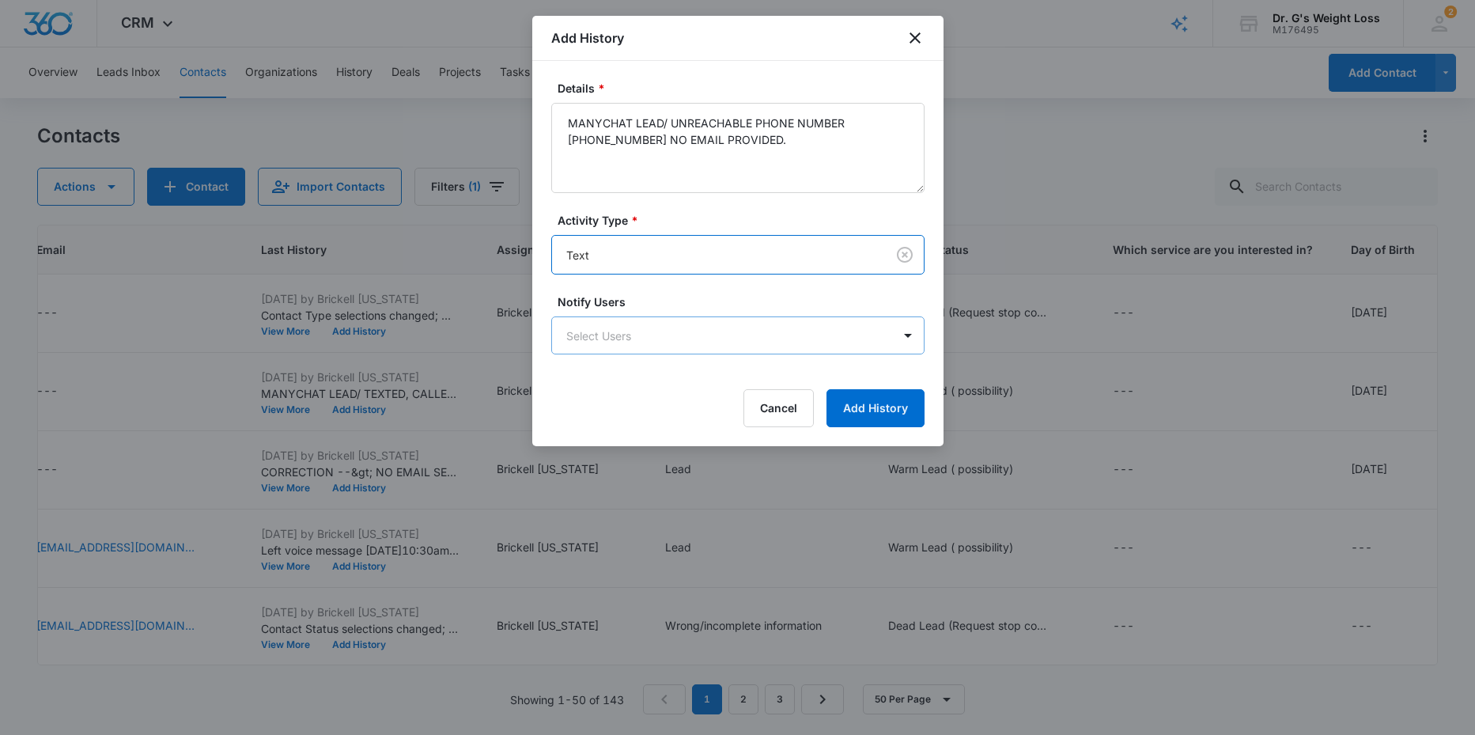
click at [638, 338] on body "CRM Apps Reputation Forms CRM Email Social Content Ads Intelligence Files Brand…" at bounding box center [737, 367] width 1475 height 735
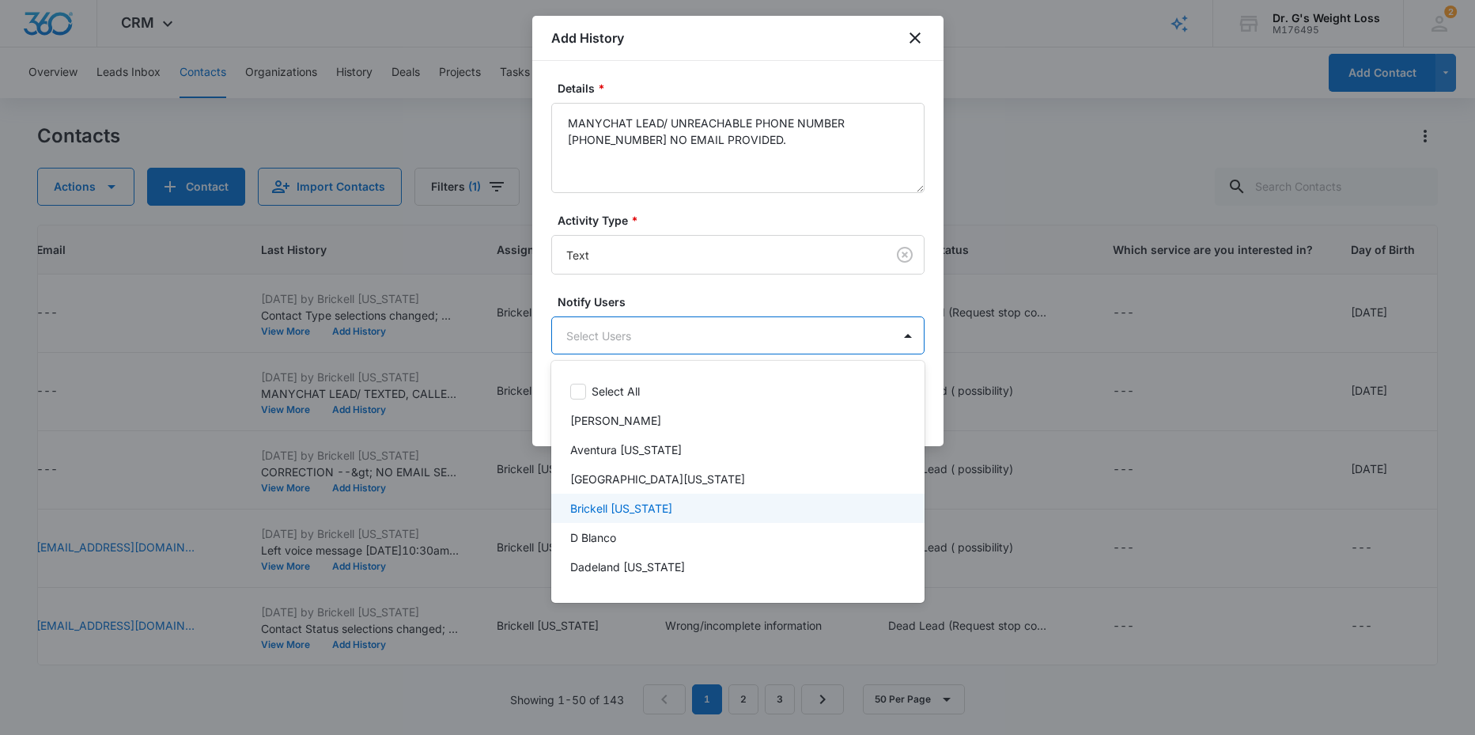
click at [596, 502] on p "Brickell [US_STATE]" at bounding box center [621, 508] width 102 height 17
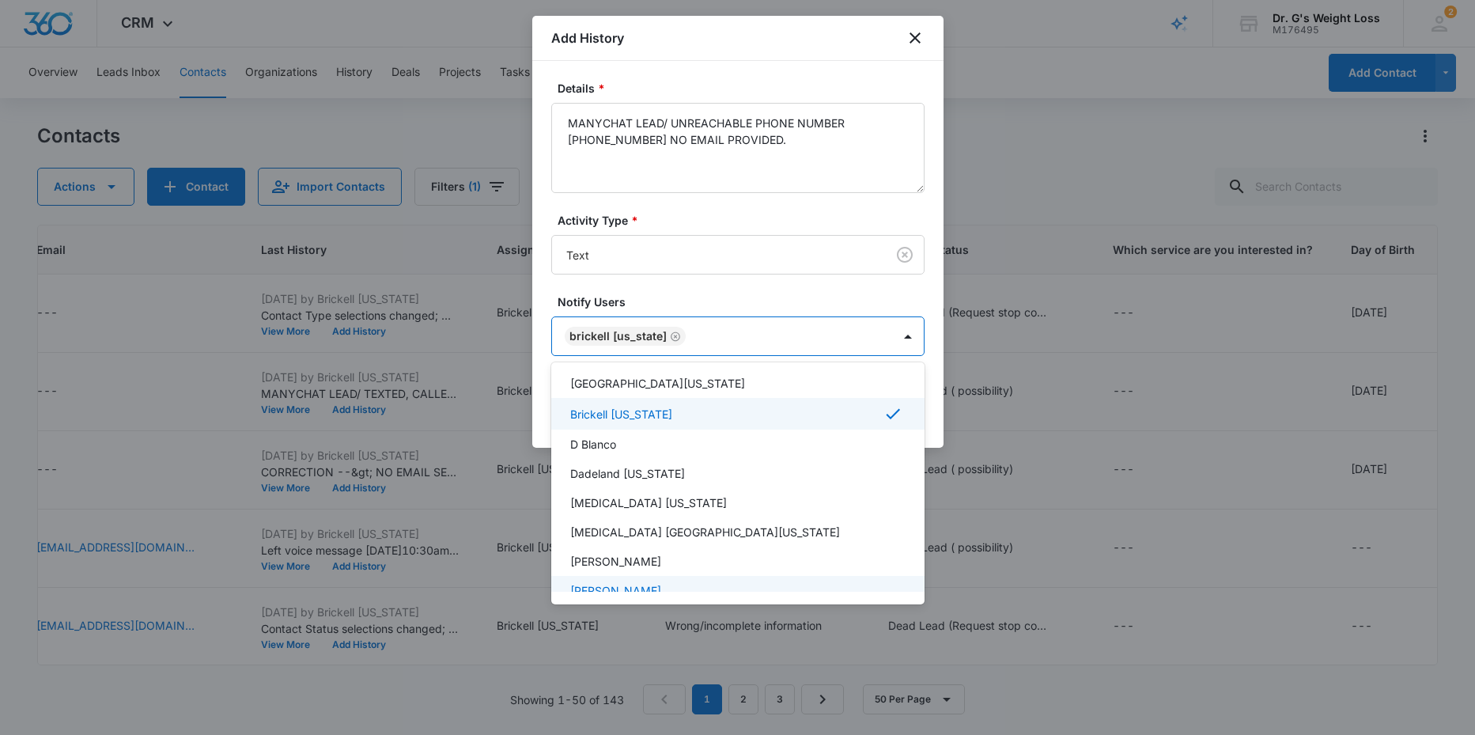
scroll to position [227, 0]
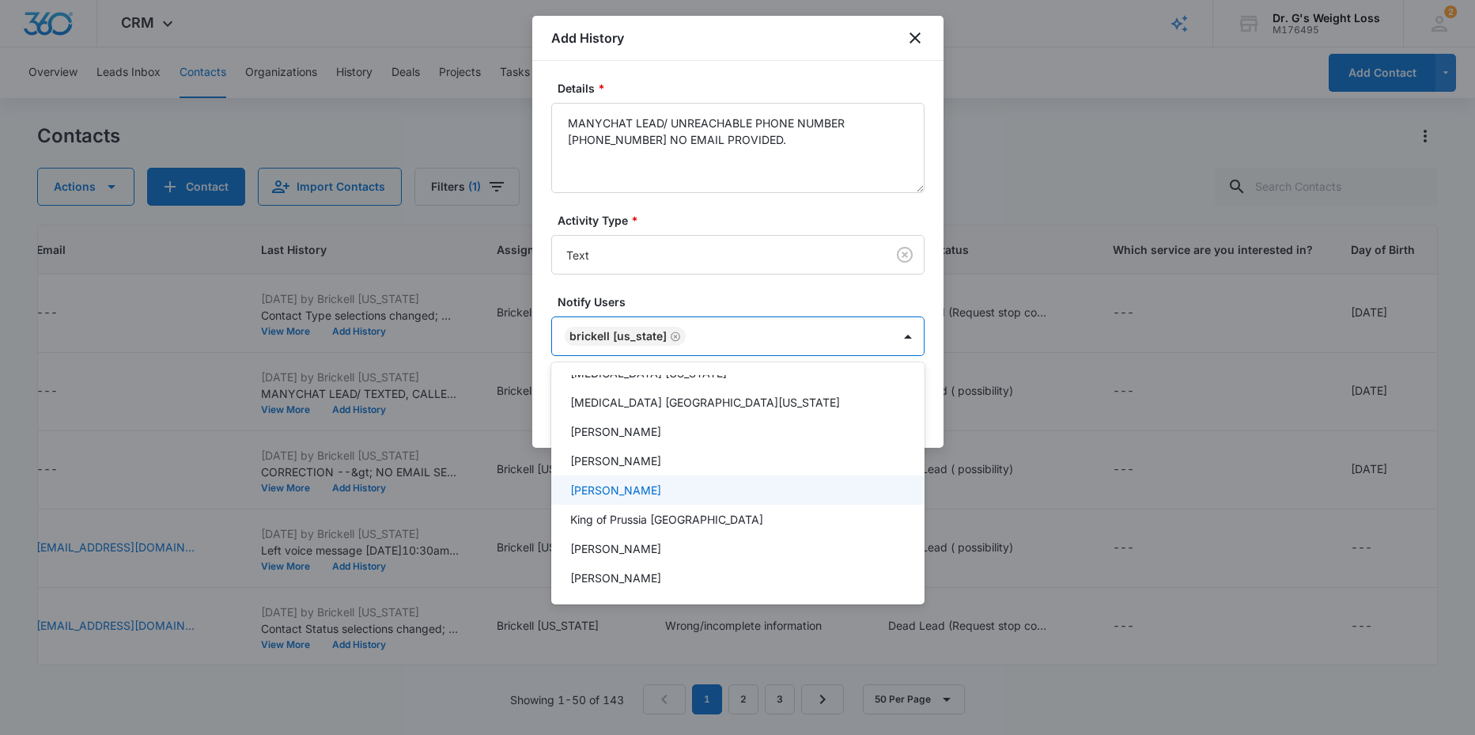
click at [538, 403] on div at bounding box center [737, 367] width 1475 height 735
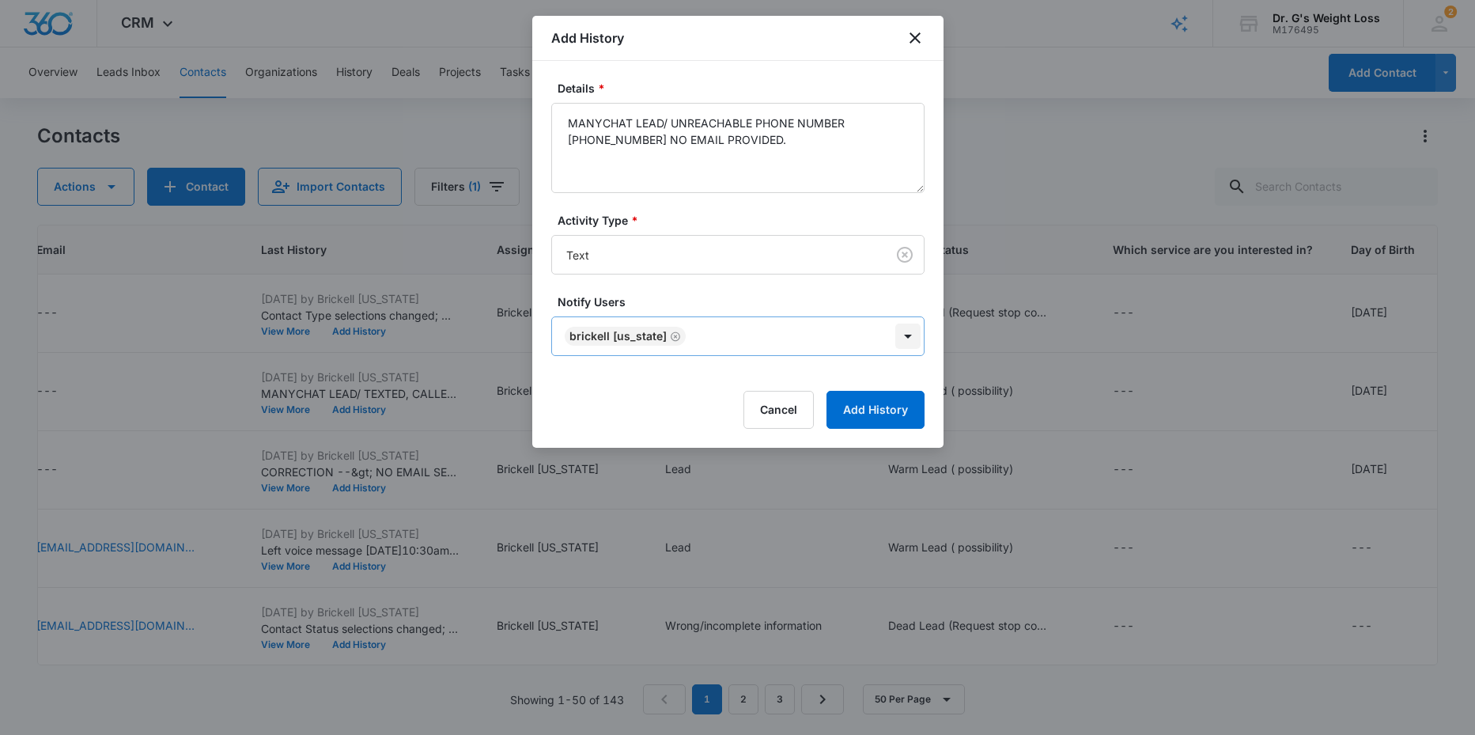
click at [905, 331] on body "CRM Apps Reputation Forms CRM Email Social Content Ads Intelligence Files Brand…" at bounding box center [737, 367] width 1475 height 735
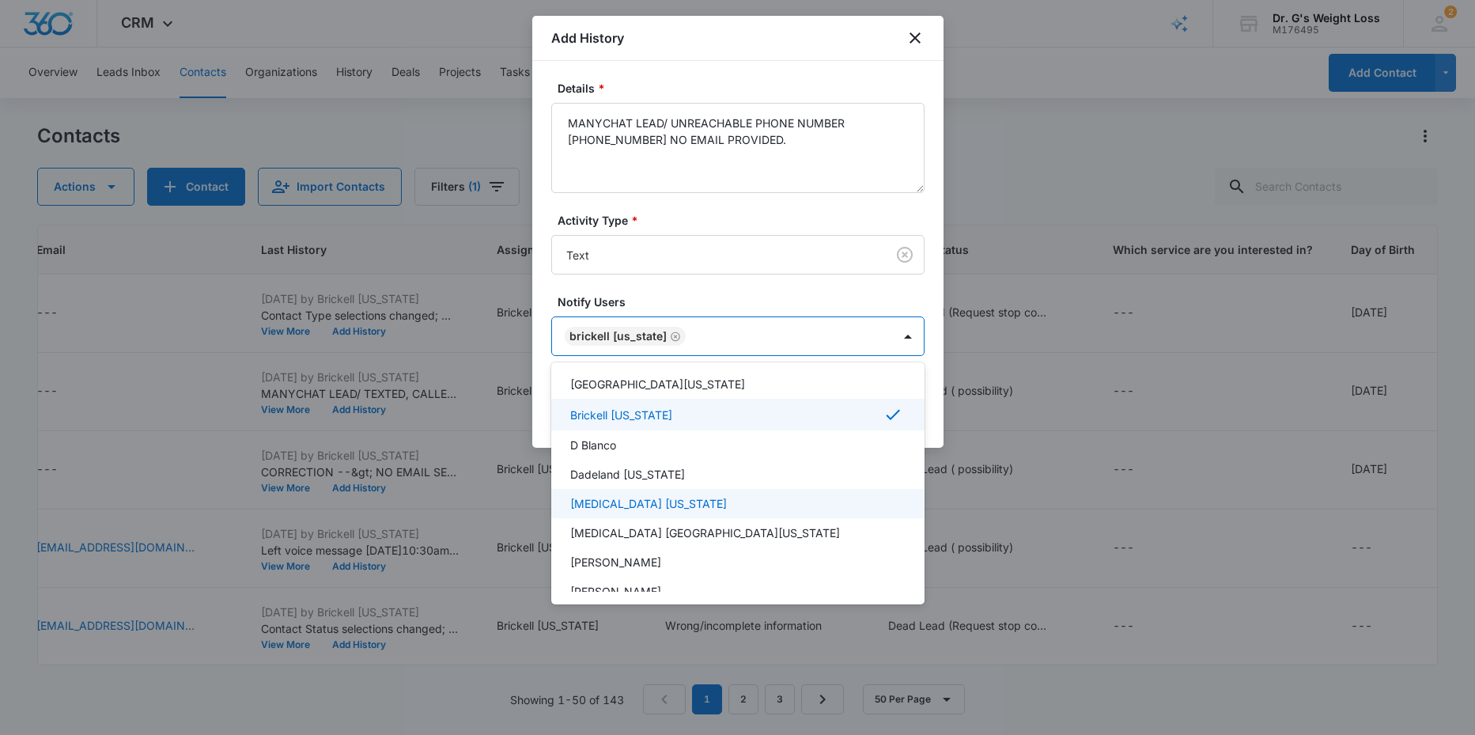
scroll to position [97, 0]
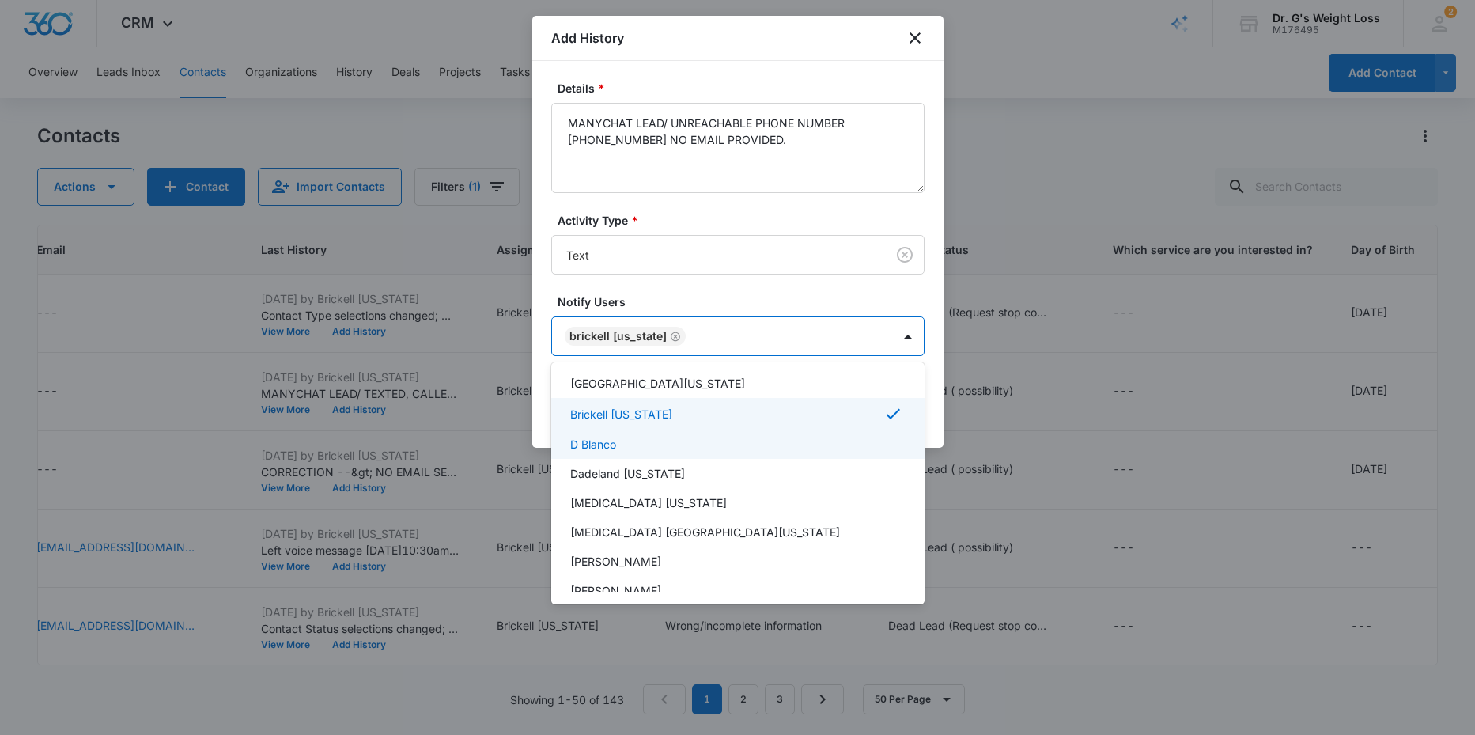
click at [588, 448] on p "D Blanco" at bounding box center [593, 444] width 46 height 17
click at [544, 355] on div at bounding box center [737, 367] width 1475 height 735
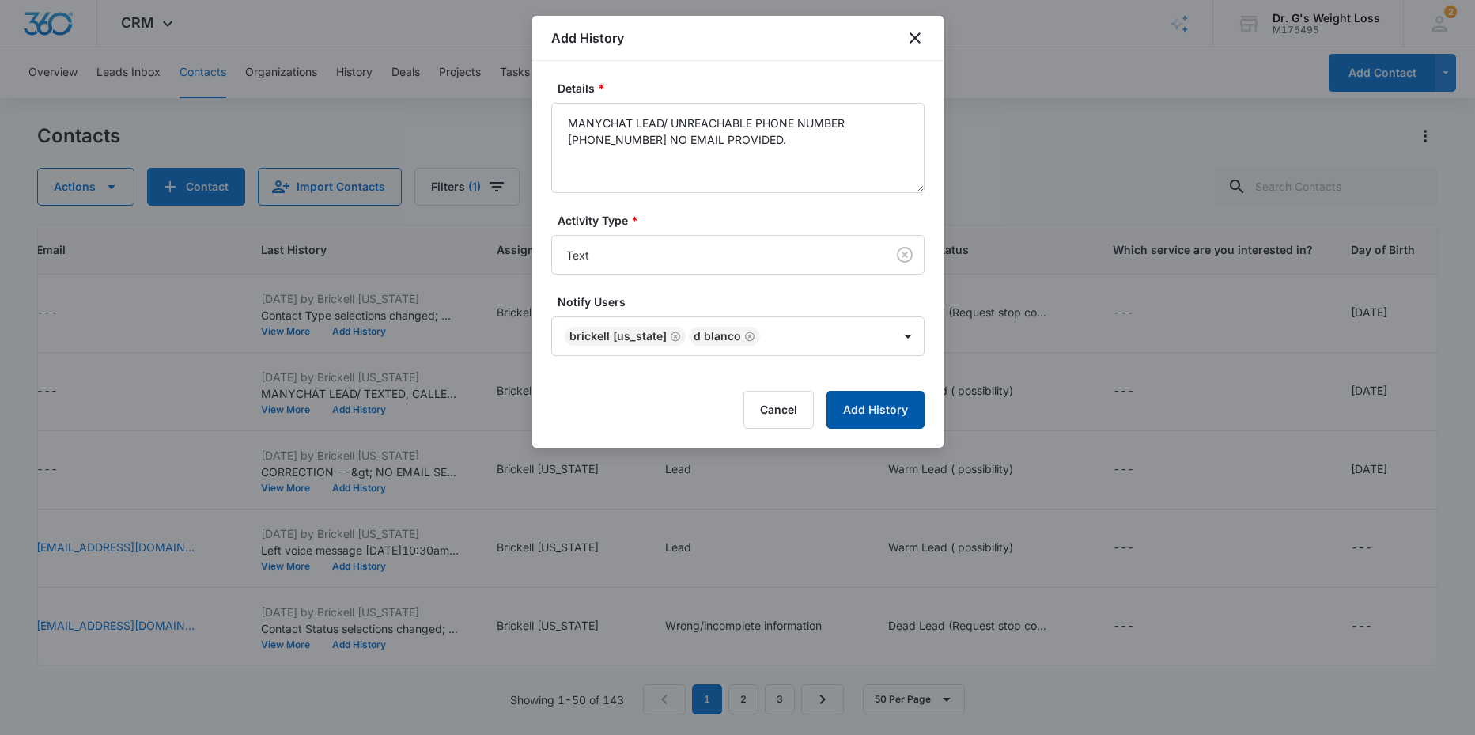
click at [857, 414] on button "Add History" at bounding box center [875, 410] width 98 height 38
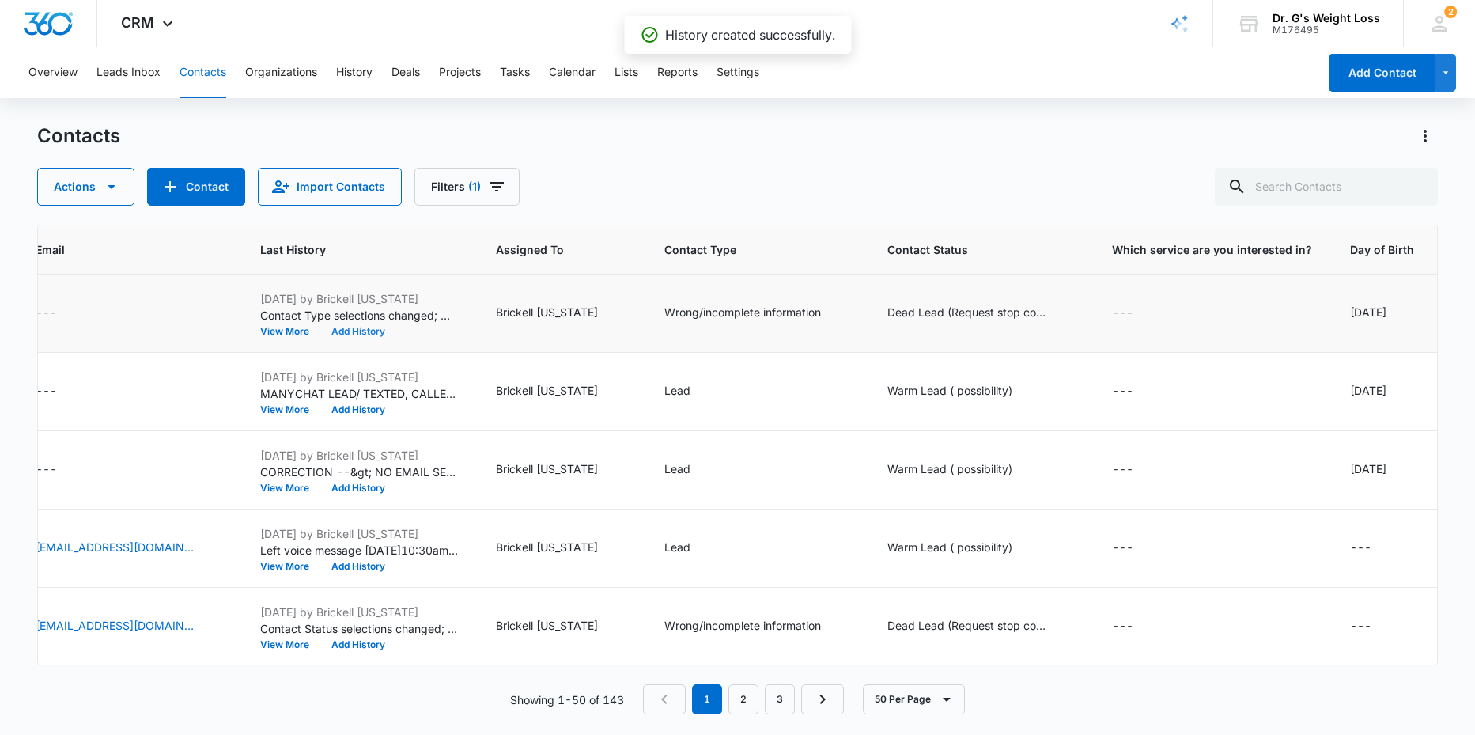
scroll to position [0, 519]
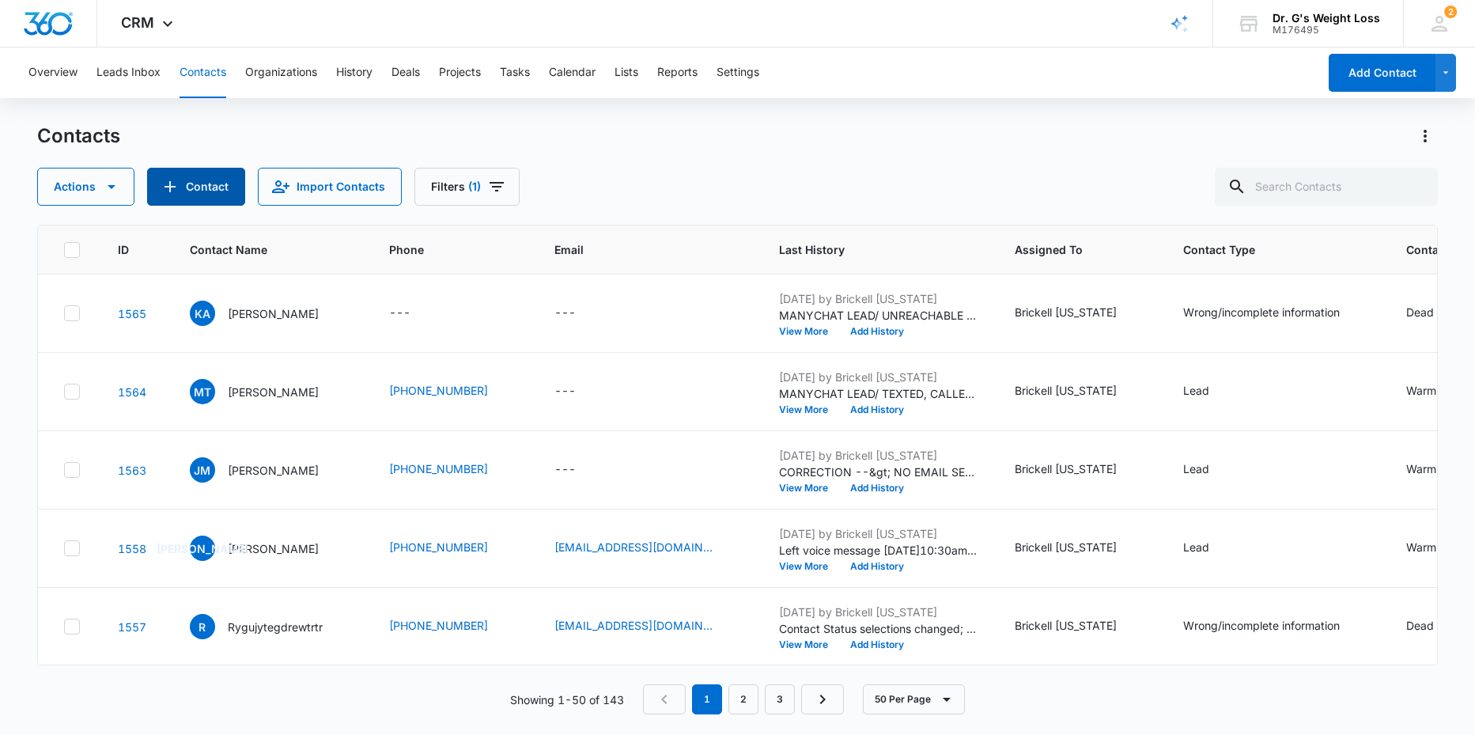
click at [179, 187] on button "Contact" at bounding box center [196, 187] width 98 height 38
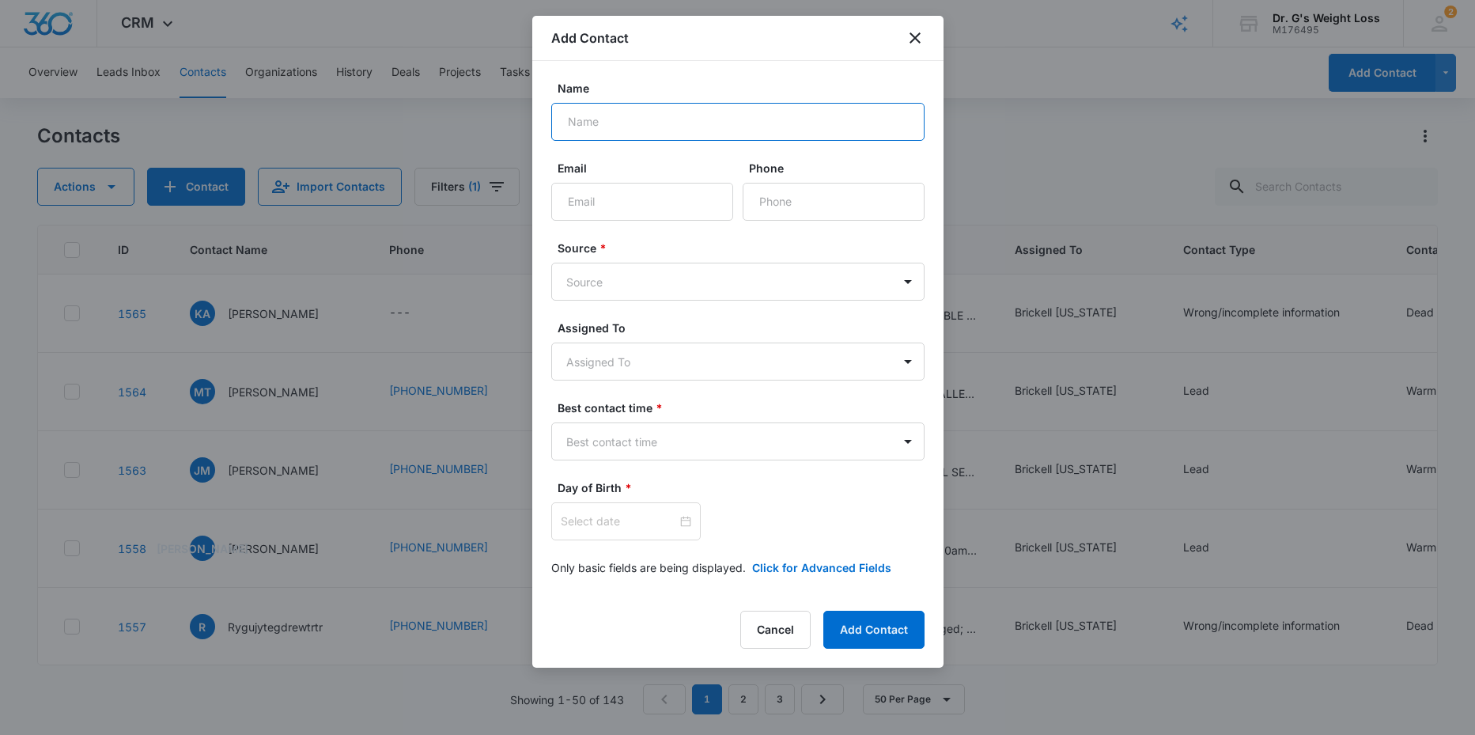
click at [618, 115] on input "Name" at bounding box center [737, 122] width 373 height 38
type input "SUHA"
click at [788, 211] on input "Phone" at bounding box center [834, 202] width 182 height 38
type input "[PHONE_NUMBER]"
click at [733, 278] on body "CRM Apps Reputation Forms CRM Email Social Content Ads Intelligence Files Brand…" at bounding box center [737, 367] width 1475 height 735
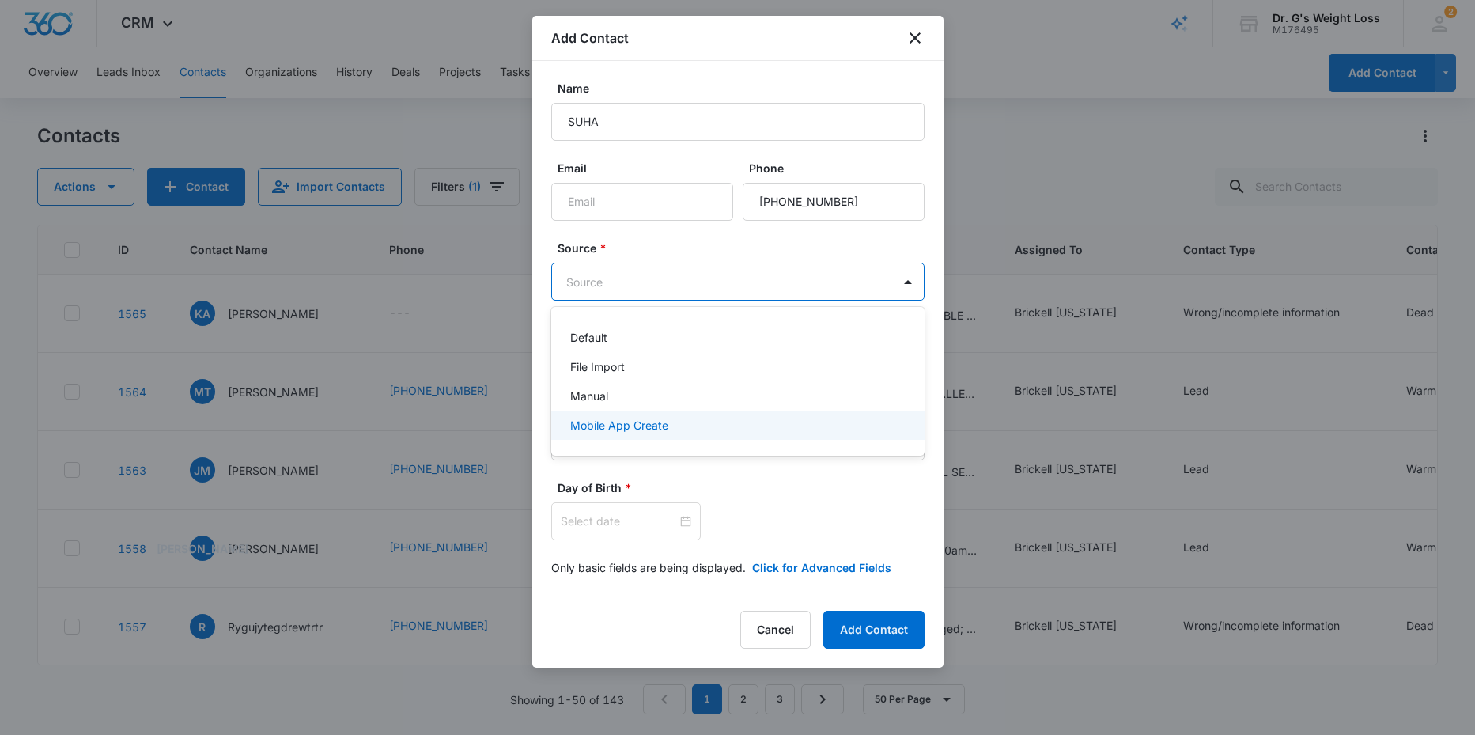
click at [619, 425] on p "Mobile App Create" at bounding box center [619, 425] width 98 height 17
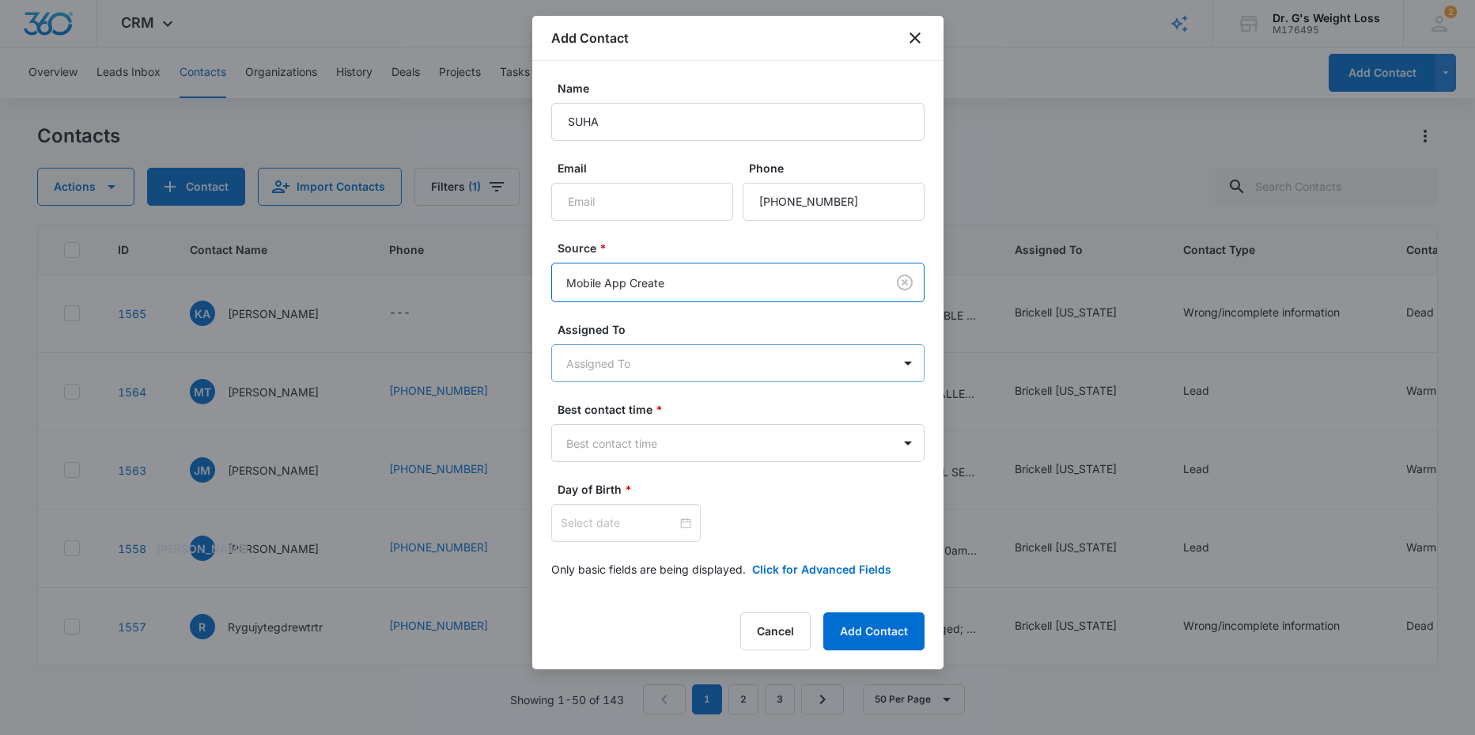
click at [613, 363] on body "CRM Apps Reputation Forms CRM Email Social Content Ads Intelligence Files Brand…" at bounding box center [737, 367] width 1475 height 735
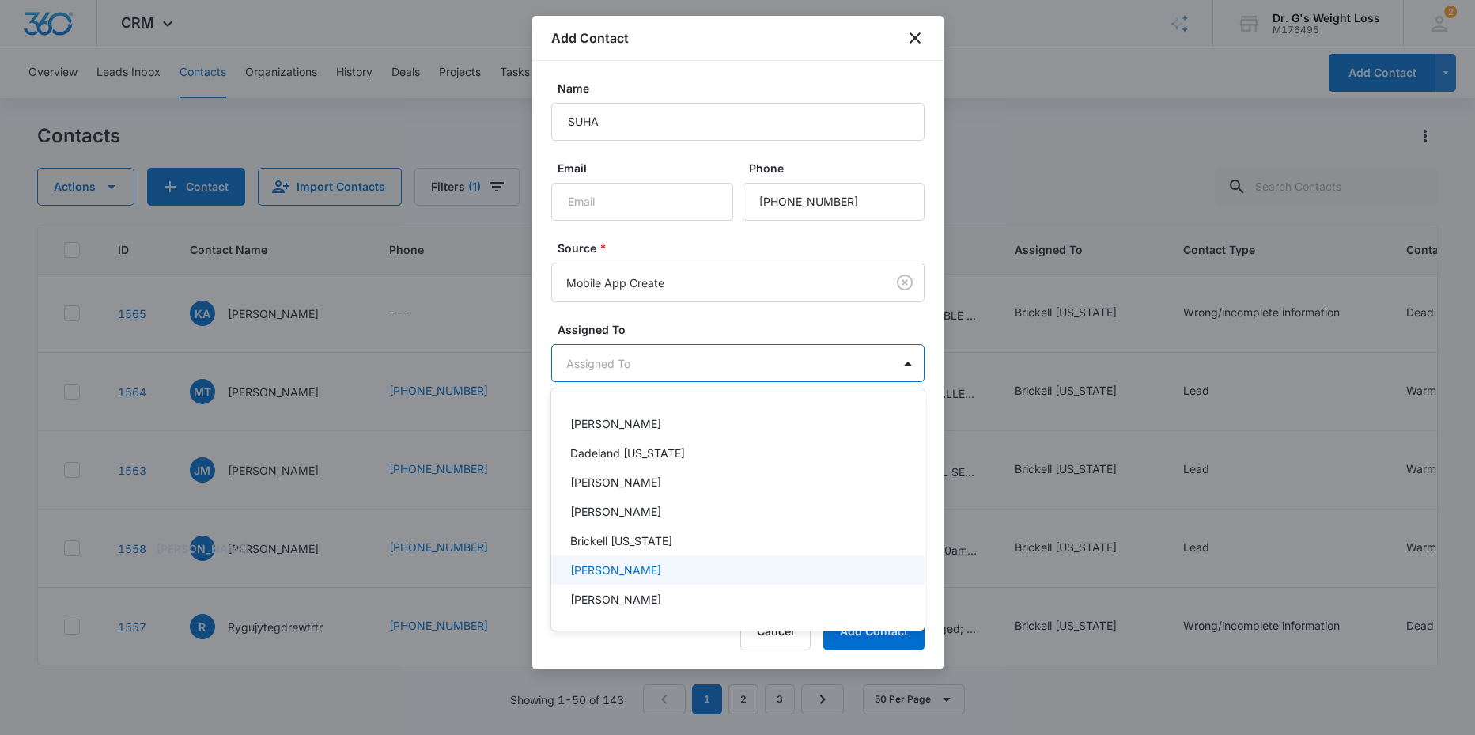
scroll to position [292, 0]
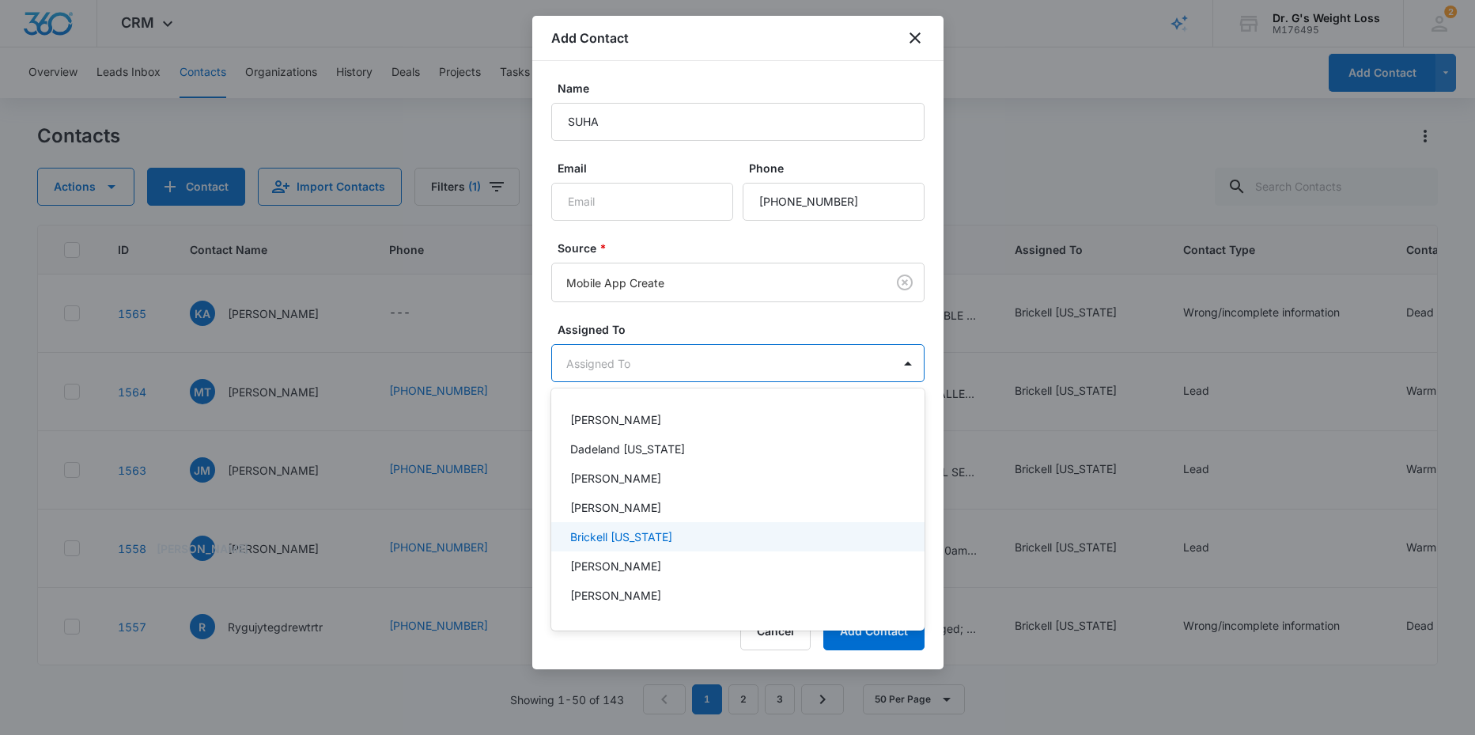
click at [603, 539] on p "Brickell [US_STATE]" at bounding box center [621, 536] width 102 height 17
click at [750, 317] on div at bounding box center [737, 367] width 1475 height 735
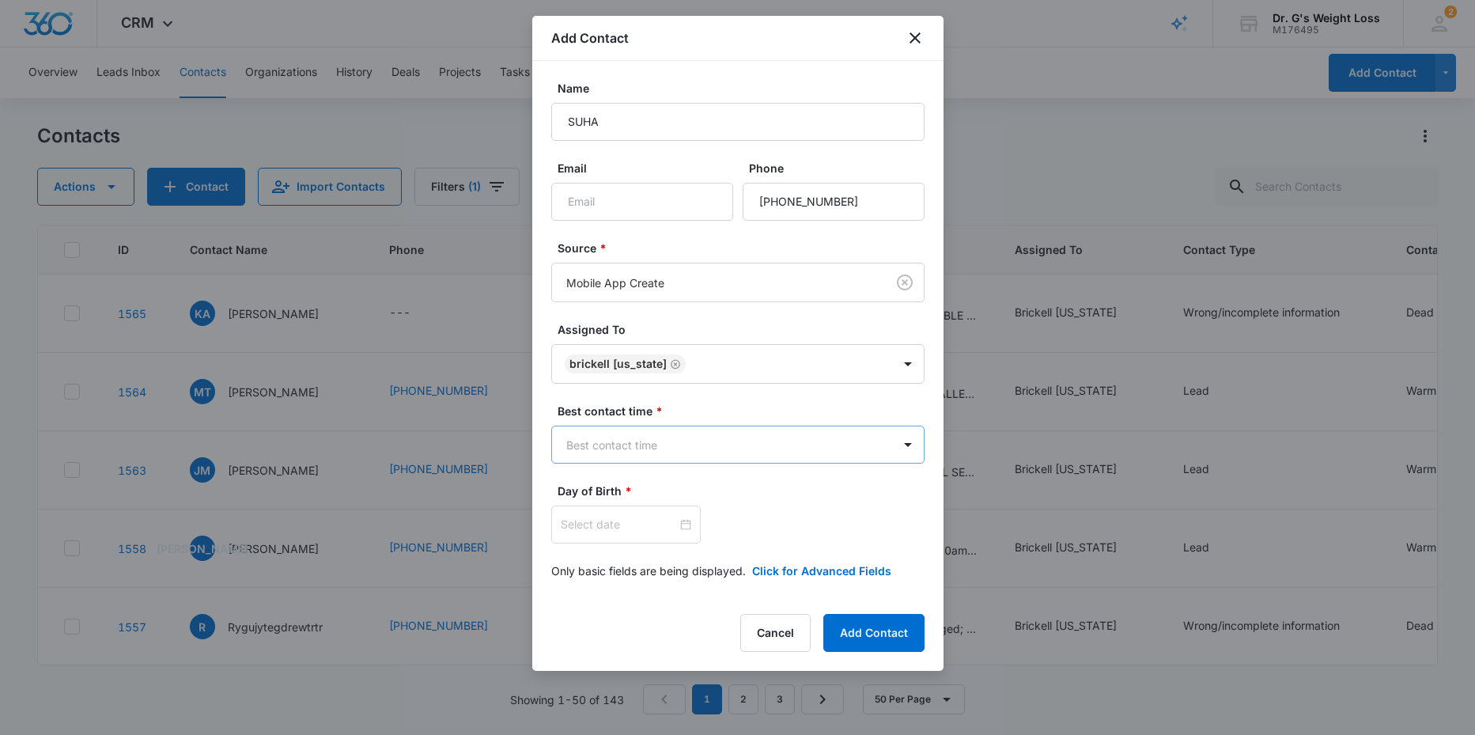
click at [636, 448] on body "CRM Apps Reputation Forms CRM Email Social Content Ads Intelligence Files Brand…" at bounding box center [737, 367] width 1475 height 735
click at [601, 489] on div "Morning" at bounding box center [737, 500] width 373 height 29
click at [600, 527] on input at bounding box center [619, 525] width 116 height 17
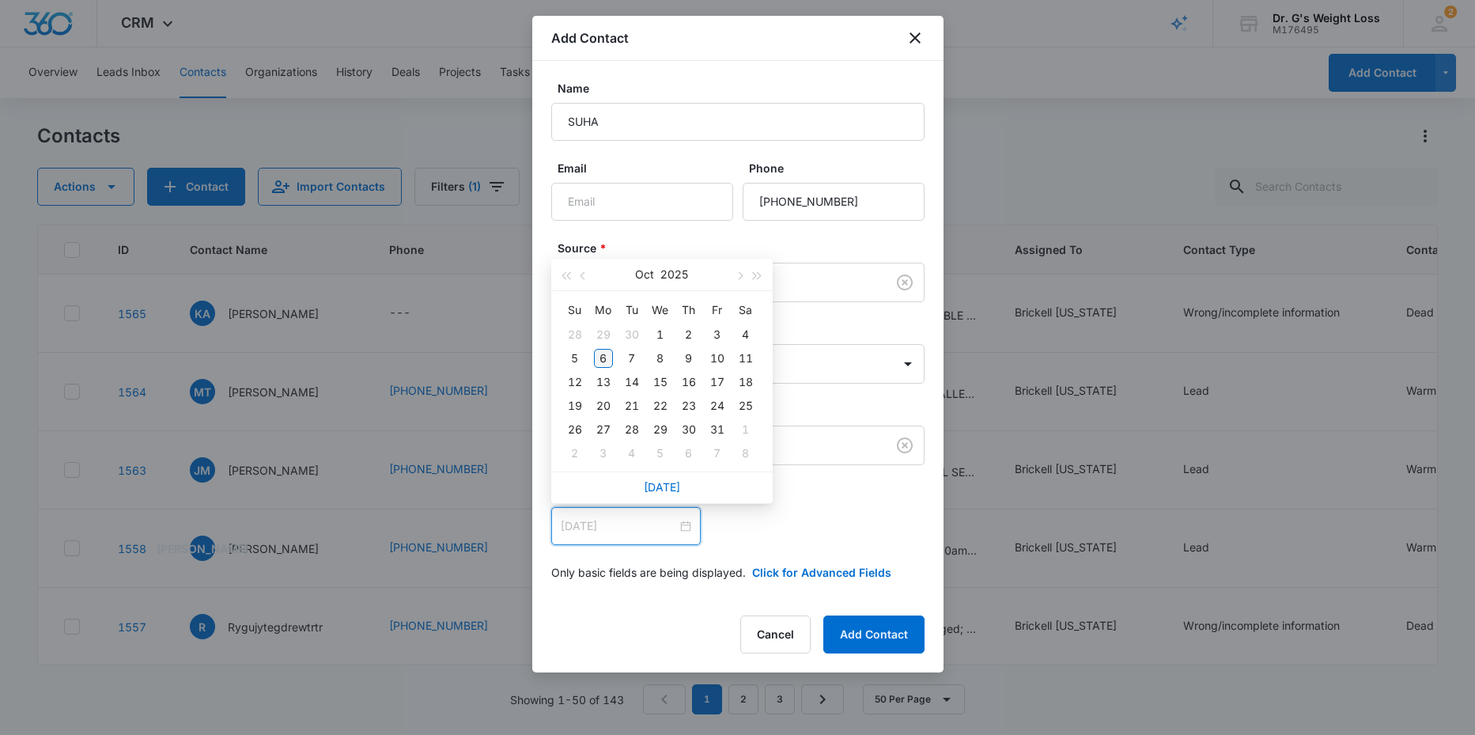
type input "[DATE]"
click at [607, 356] on div "6" at bounding box center [603, 358] width 19 height 19
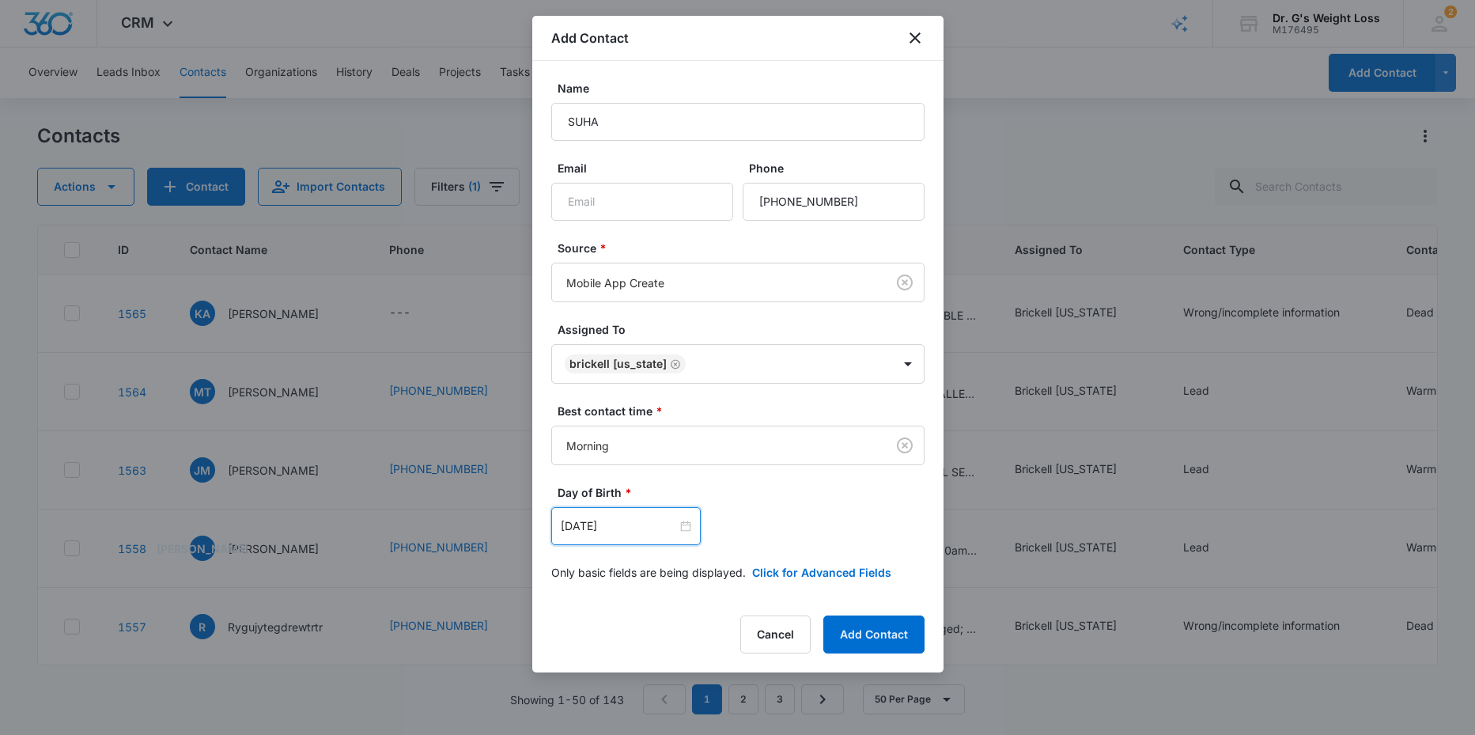
click at [410, 229] on div at bounding box center [737, 367] width 1475 height 735
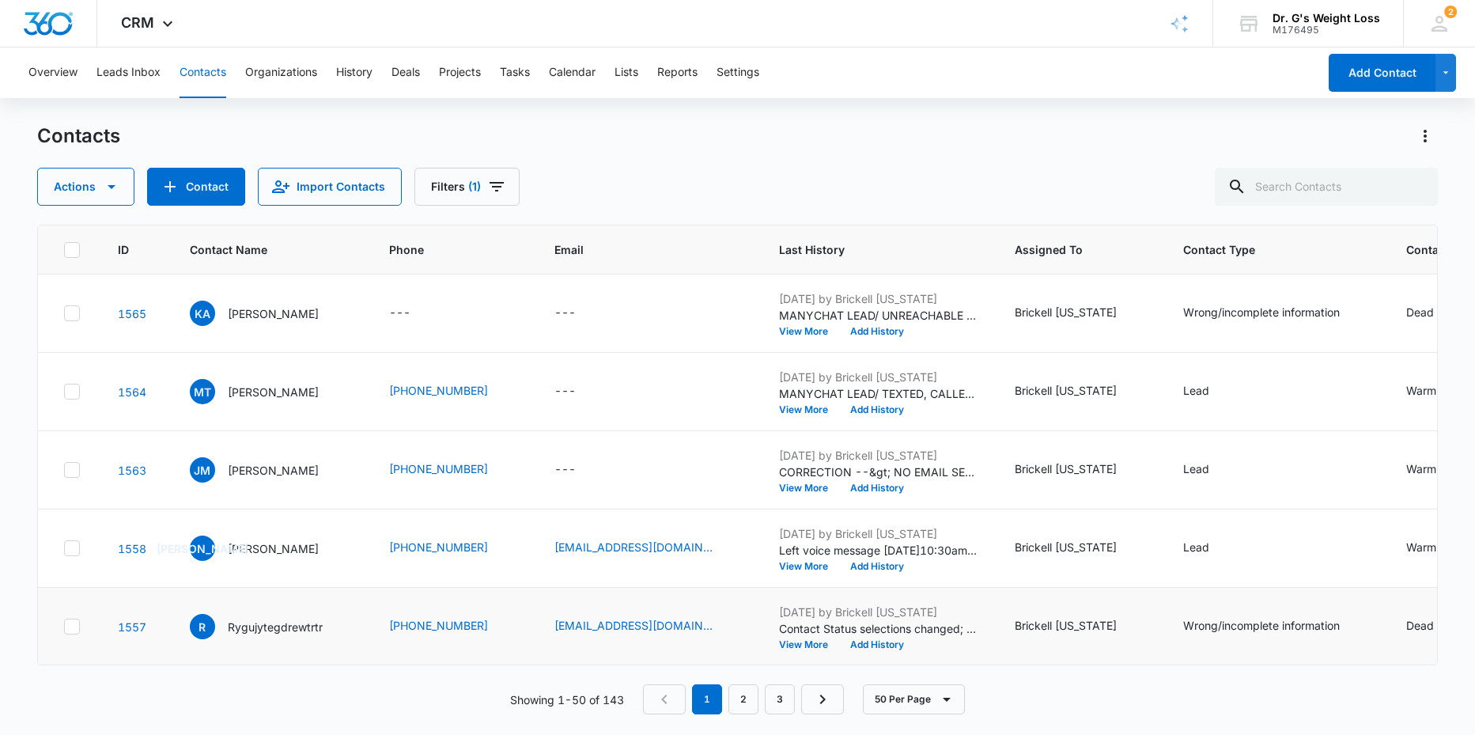
click at [535, 643] on td "[PHONE_NUMBER]" at bounding box center [452, 627] width 165 height 78
click at [205, 187] on button "Contact" at bounding box center [196, 187] width 98 height 38
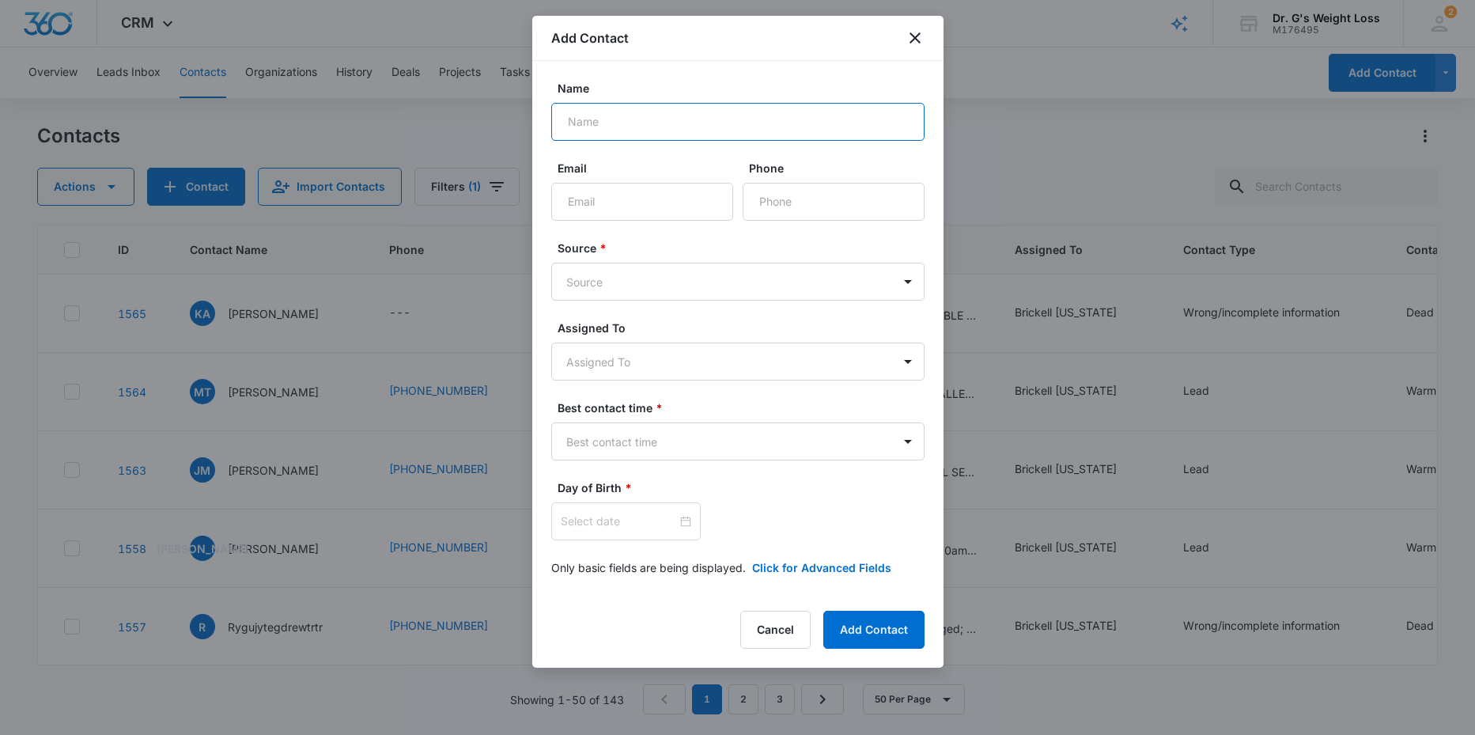
click at [686, 124] on input "Name" at bounding box center [737, 122] width 373 height 38
type input "SUHA"
type input "[PHONE_NUMBER]"
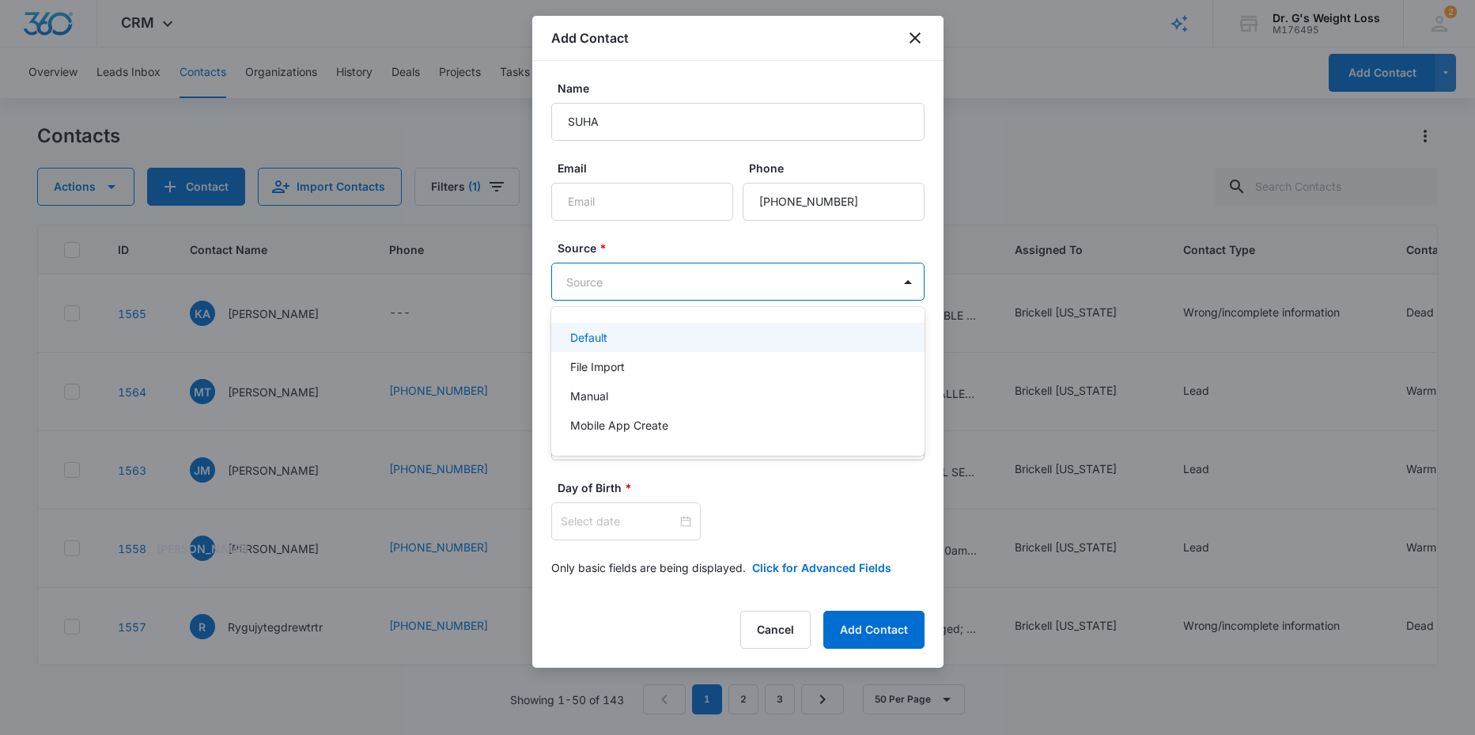
click at [635, 276] on body "CRM Apps Reputation Forms CRM Email Social Content Ads Intelligence Files Brand…" at bounding box center [737, 367] width 1475 height 735
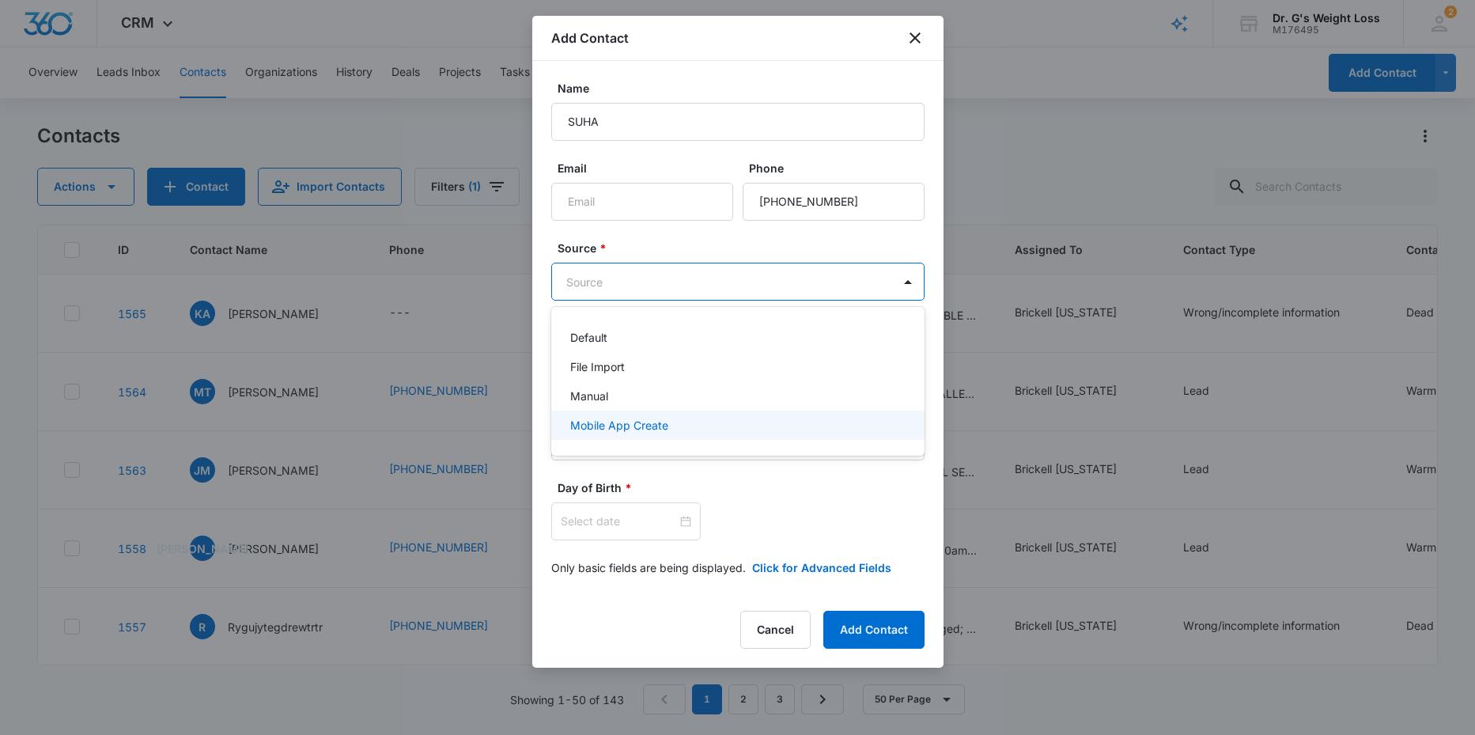
click at [639, 425] on p "Mobile App Create" at bounding box center [619, 425] width 98 height 17
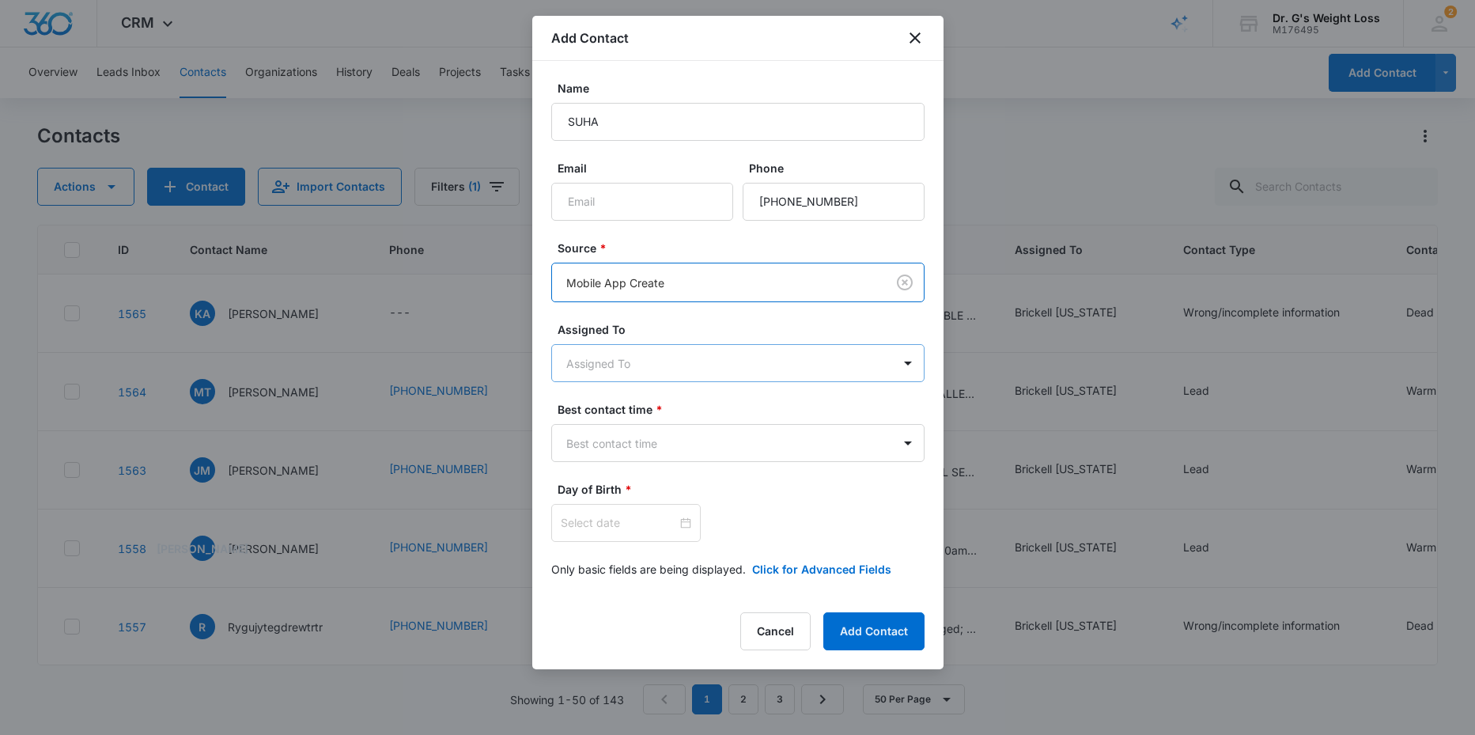
click at [617, 368] on body "CRM Apps Reputation Forms CRM Email Social Content Ads Intelligence Files Brand…" at bounding box center [737, 367] width 1475 height 735
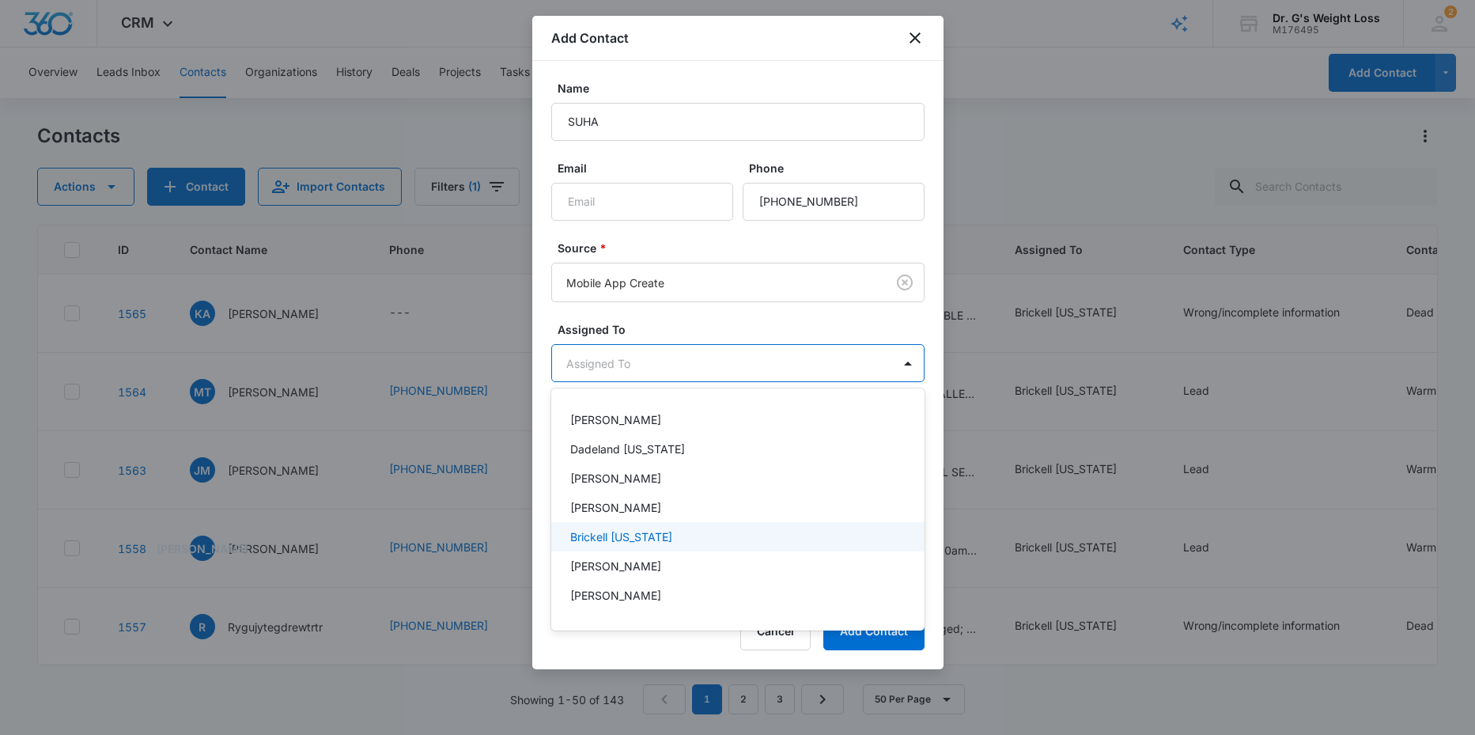
click at [618, 536] on p "Brickell [US_STATE]" at bounding box center [621, 536] width 102 height 17
click at [819, 325] on div at bounding box center [737, 367] width 1475 height 735
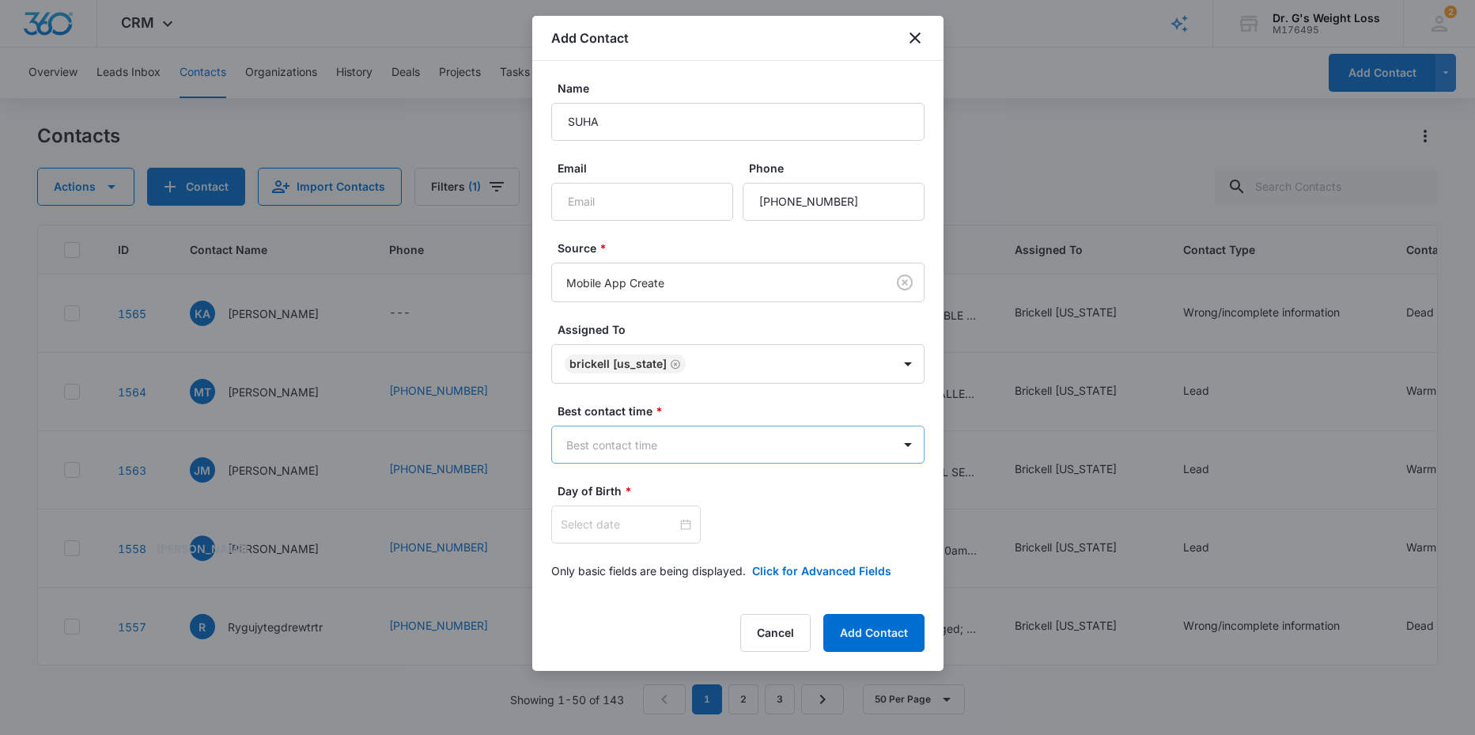
click at [692, 442] on body "CRM Apps Reputation Forms CRM Email Social Content Ads Intelligence Files Brand…" at bounding box center [737, 367] width 1475 height 735
click at [609, 501] on p "Morning" at bounding box center [591, 500] width 43 height 17
click at [596, 524] on input at bounding box center [619, 525] width 116 height 17
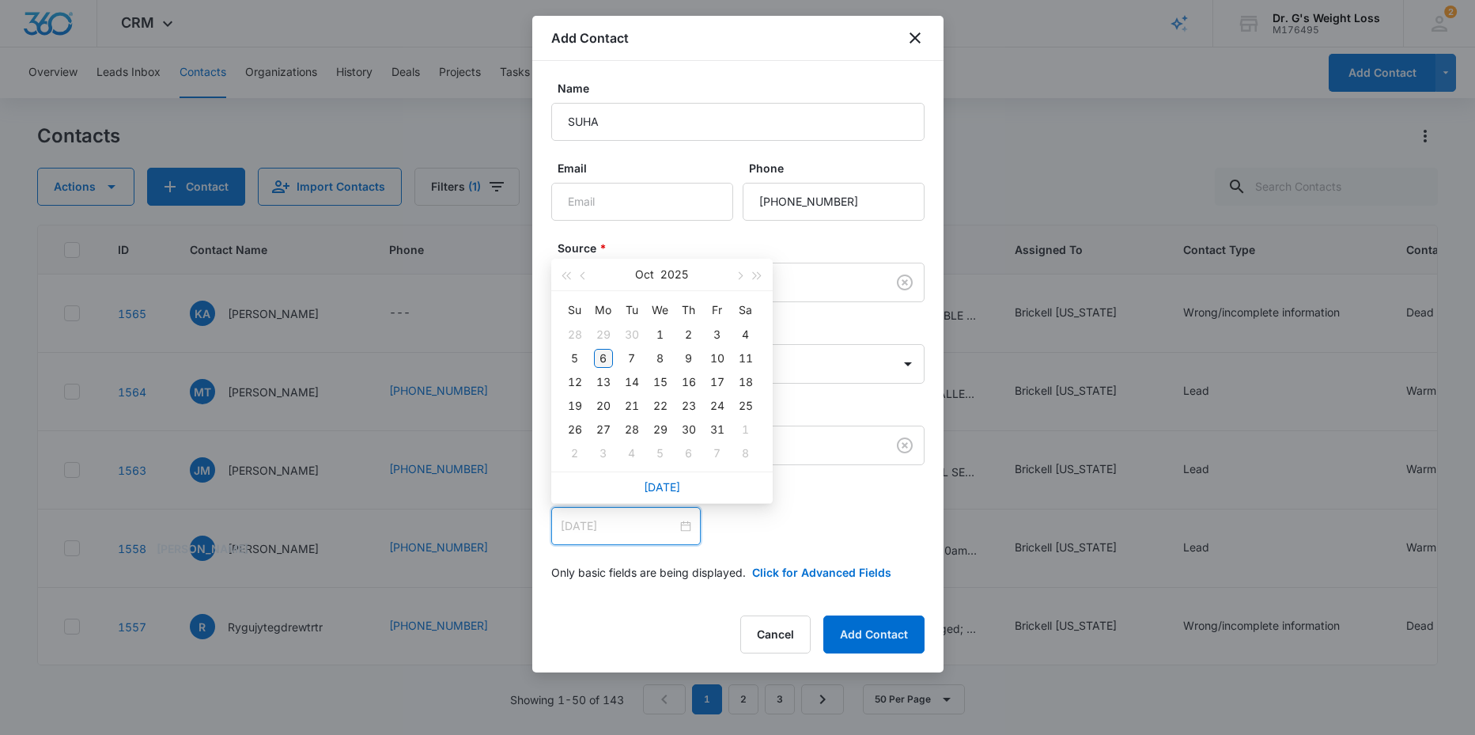
click at [599, 358] on div "6" at bounding box center [603, 358] width 19 height 19
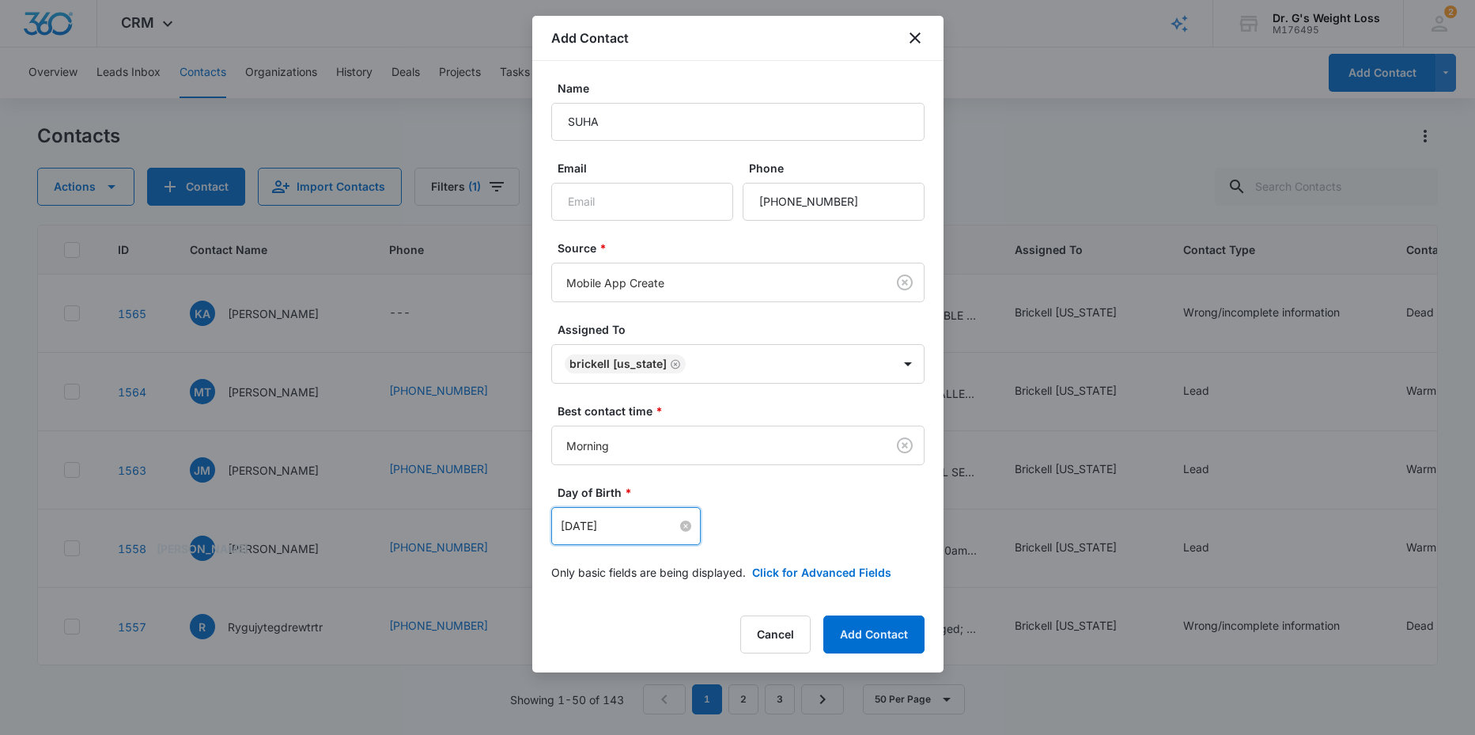
click at [622, 530] on input "[DATE]" at bounding box center [619, 525] width 116 height 17
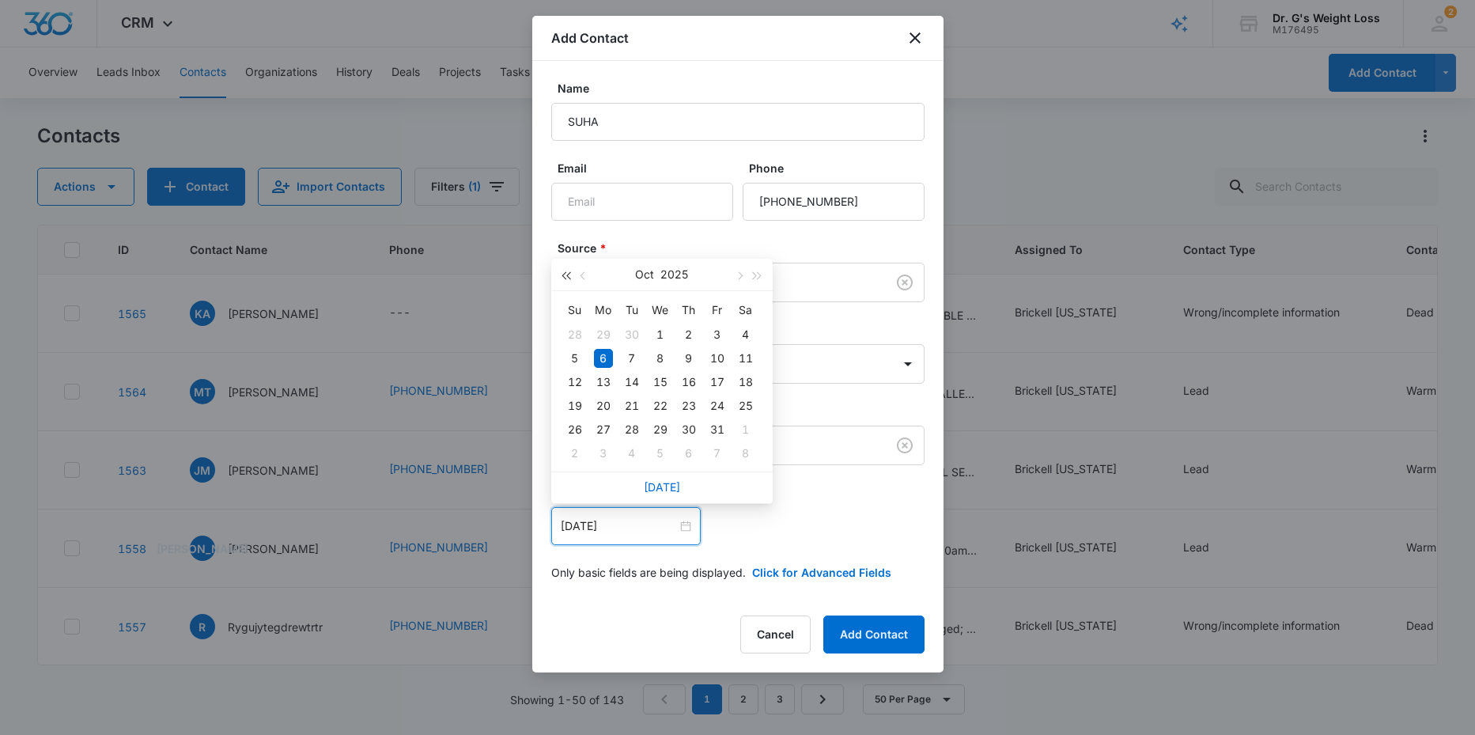
click at [568, 274] on span "button" at bounding box center [566, 276] width 8 height 8
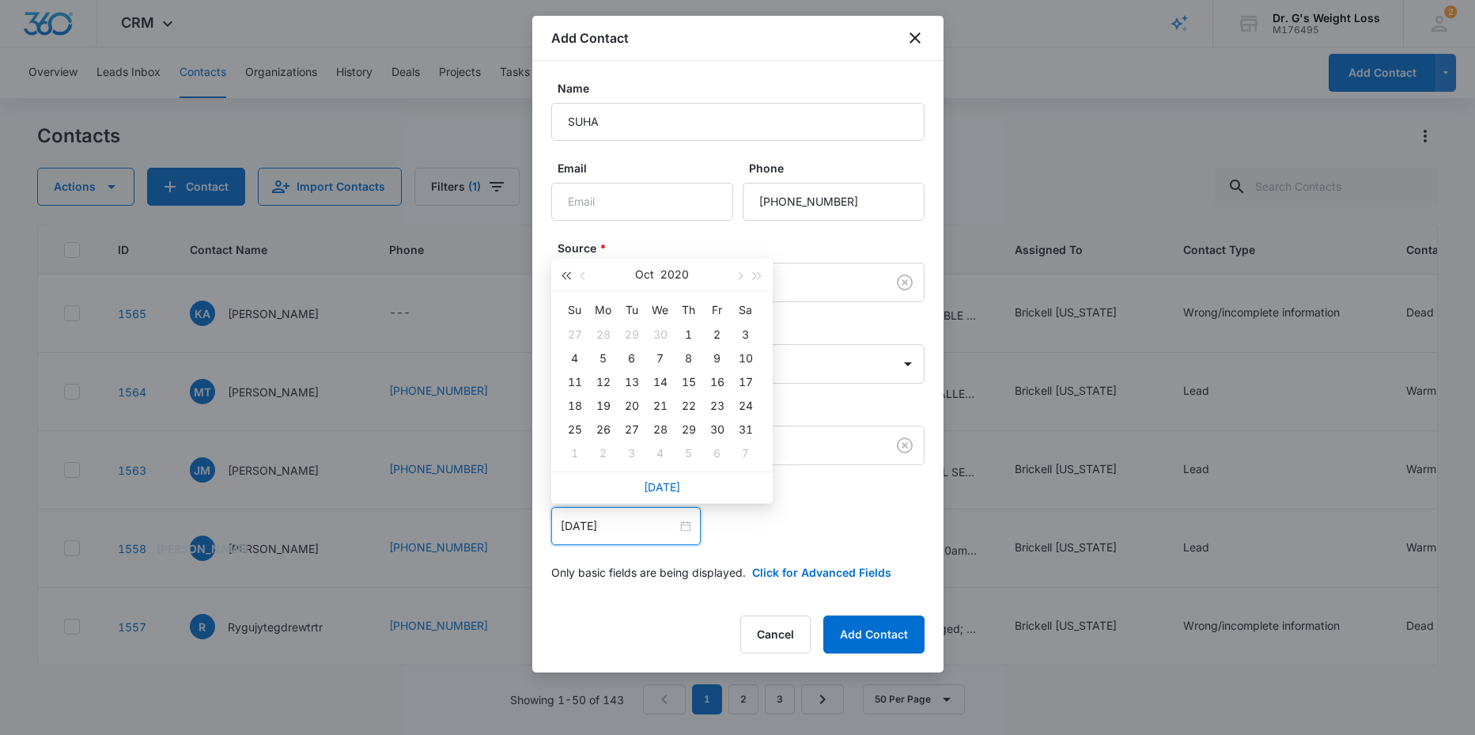
click at [568, 274] on span "button" at bounding box center [566, 276] width 8 height 8
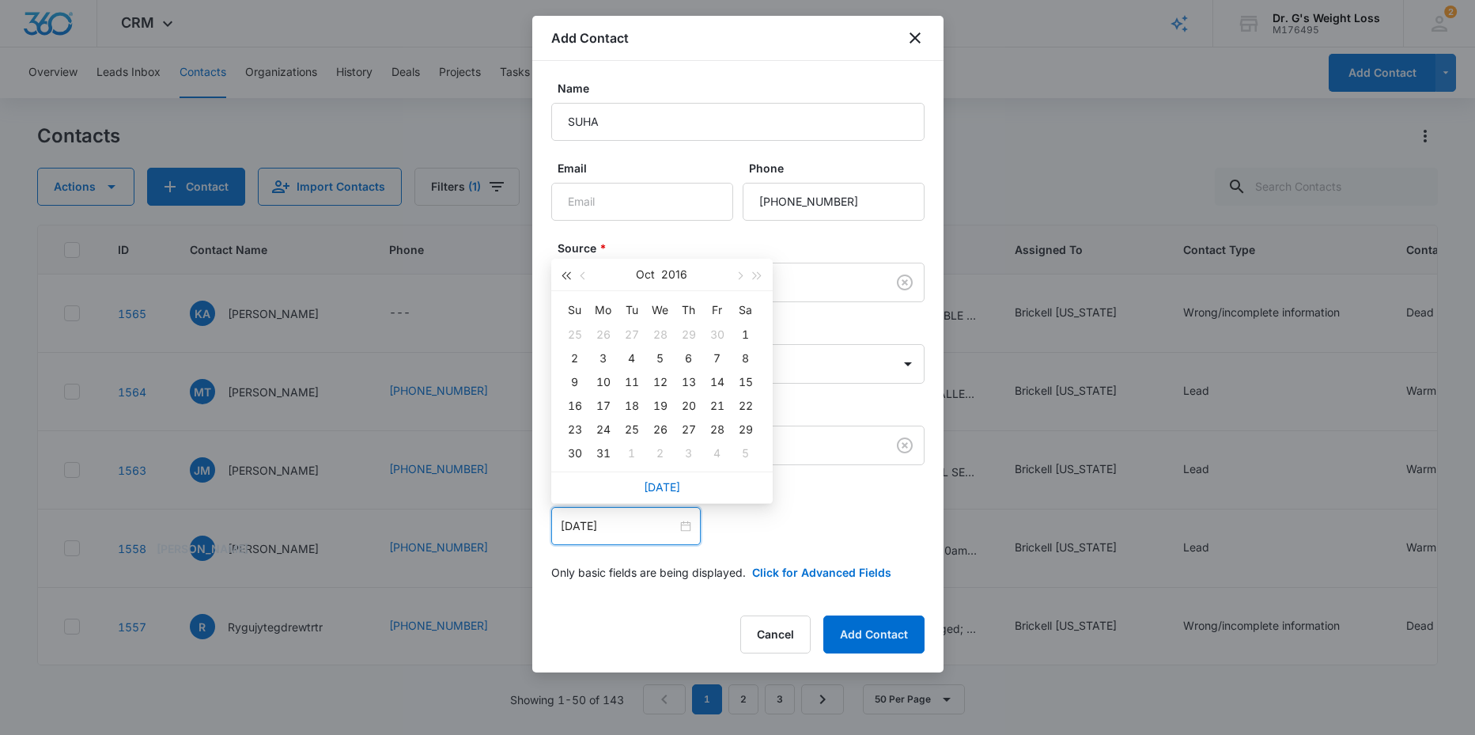
click at [568, 274] on span "button" at bounding box center [566, 276] width 8 height 8
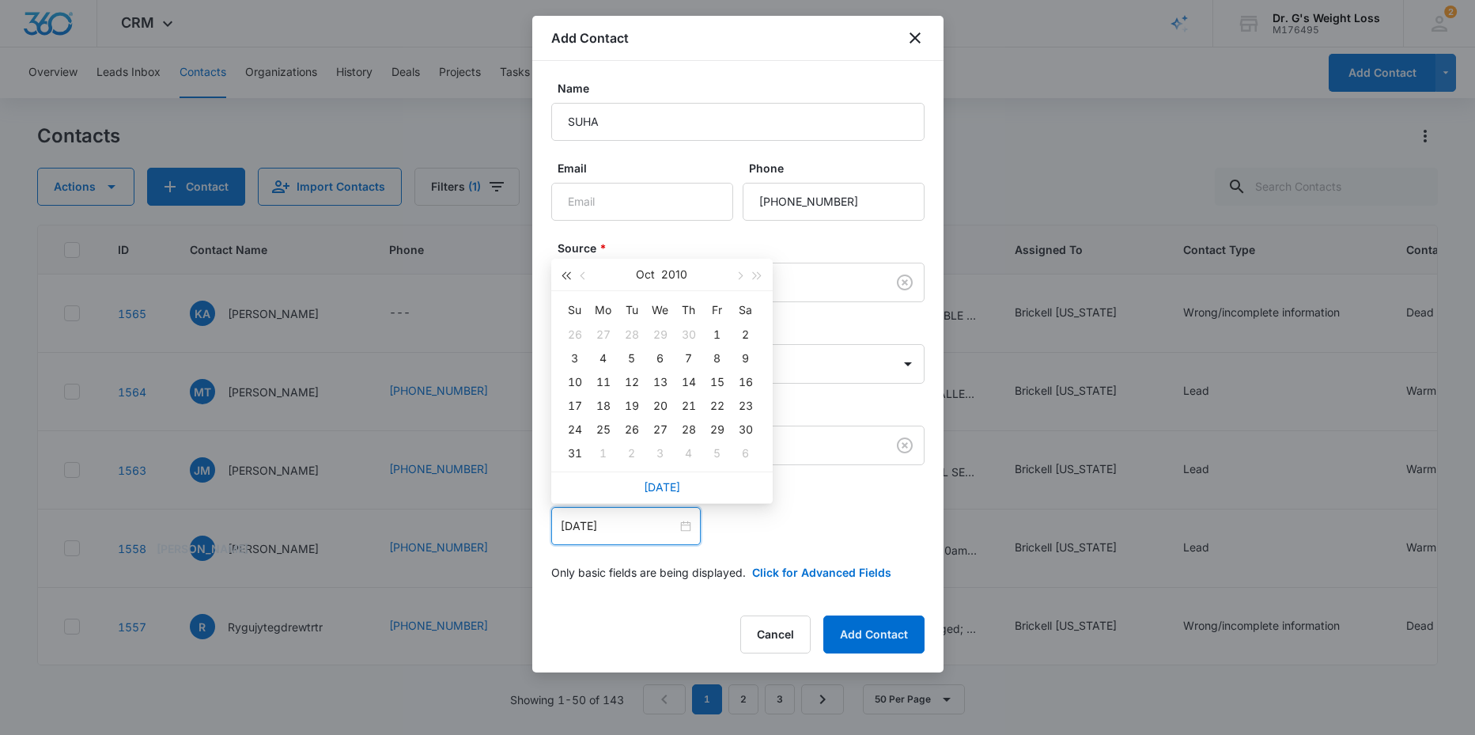
click at [568, 274] on span "button" at bounding box center [566, 276] width 8 height 8
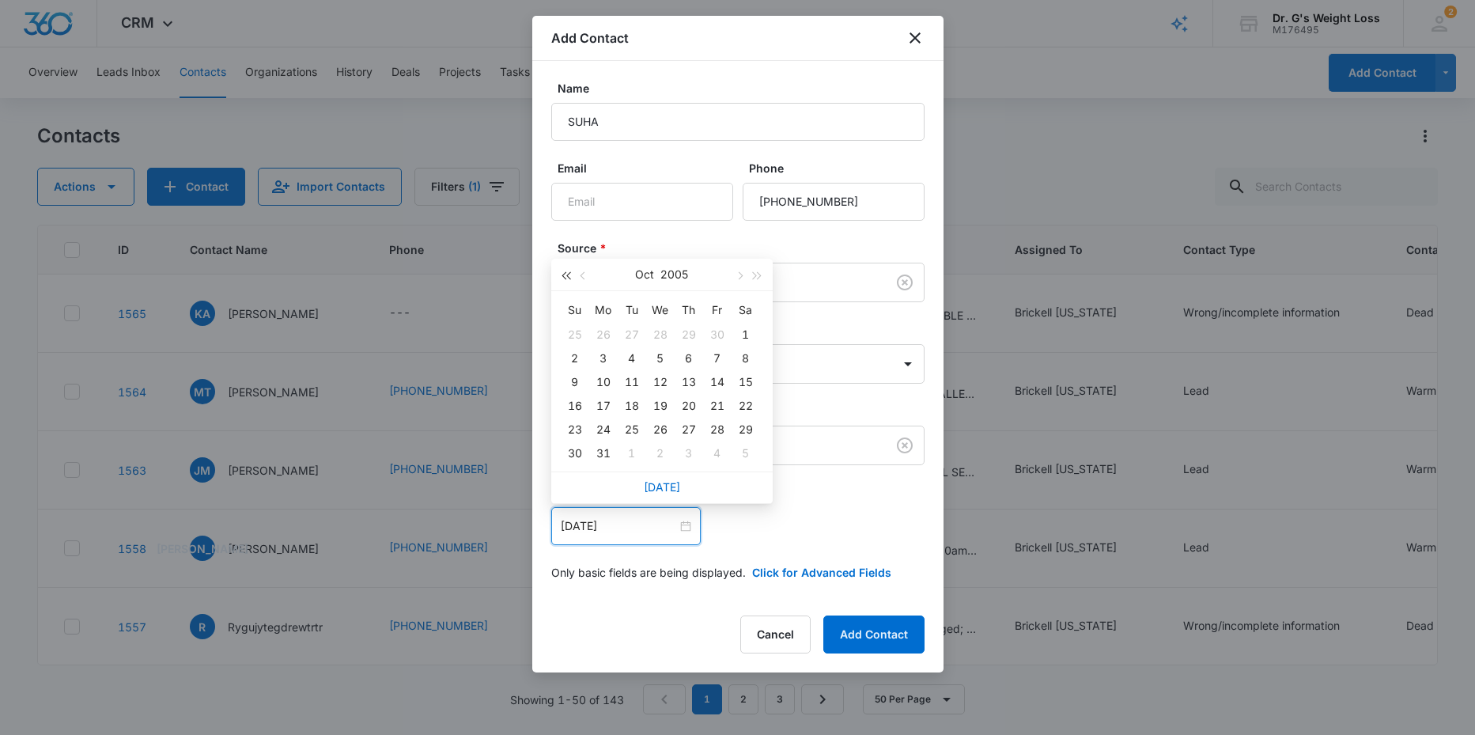
click at [568, 274] on span "button" at bounding box center [566, 276] width 8 height 8
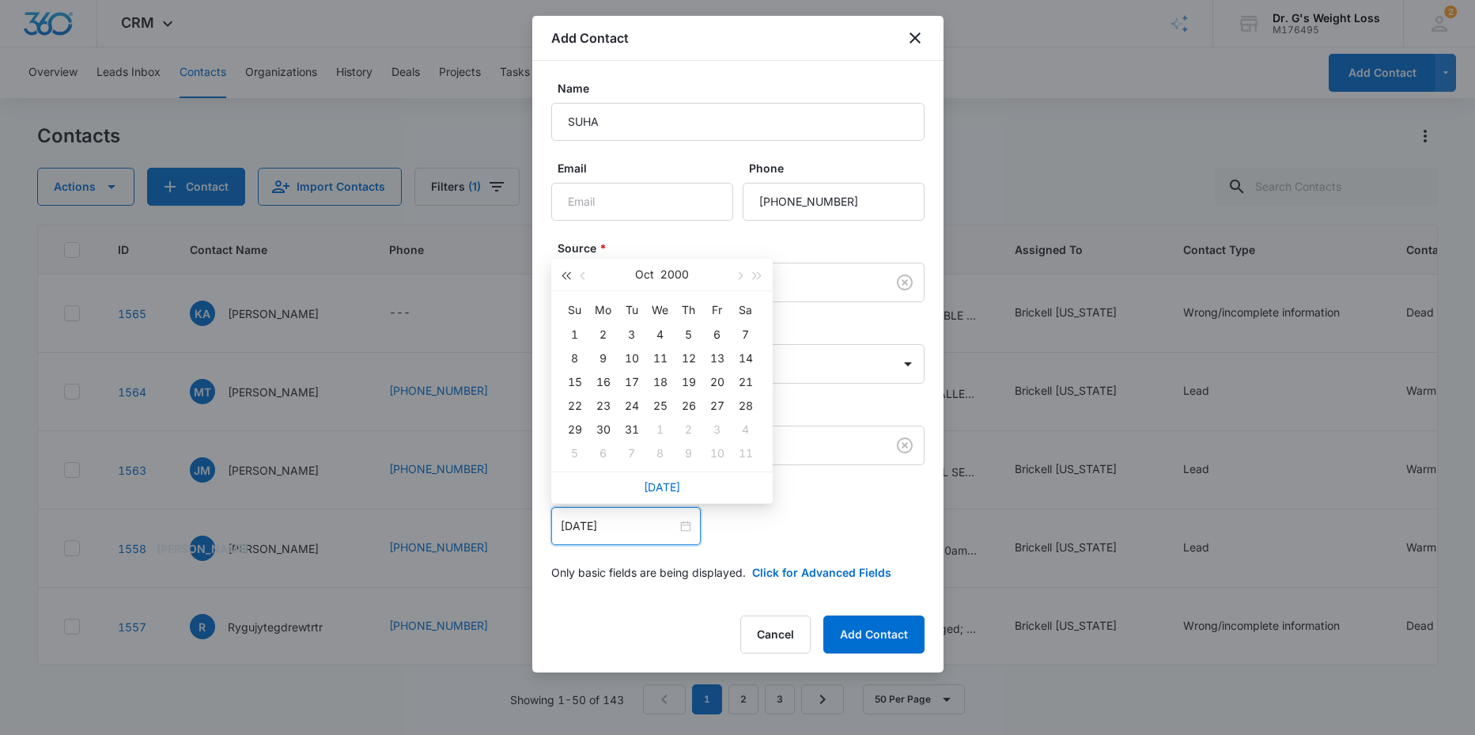
click at [568, 274] on span "button" at bounding box center [566, 276] width 8 height 8
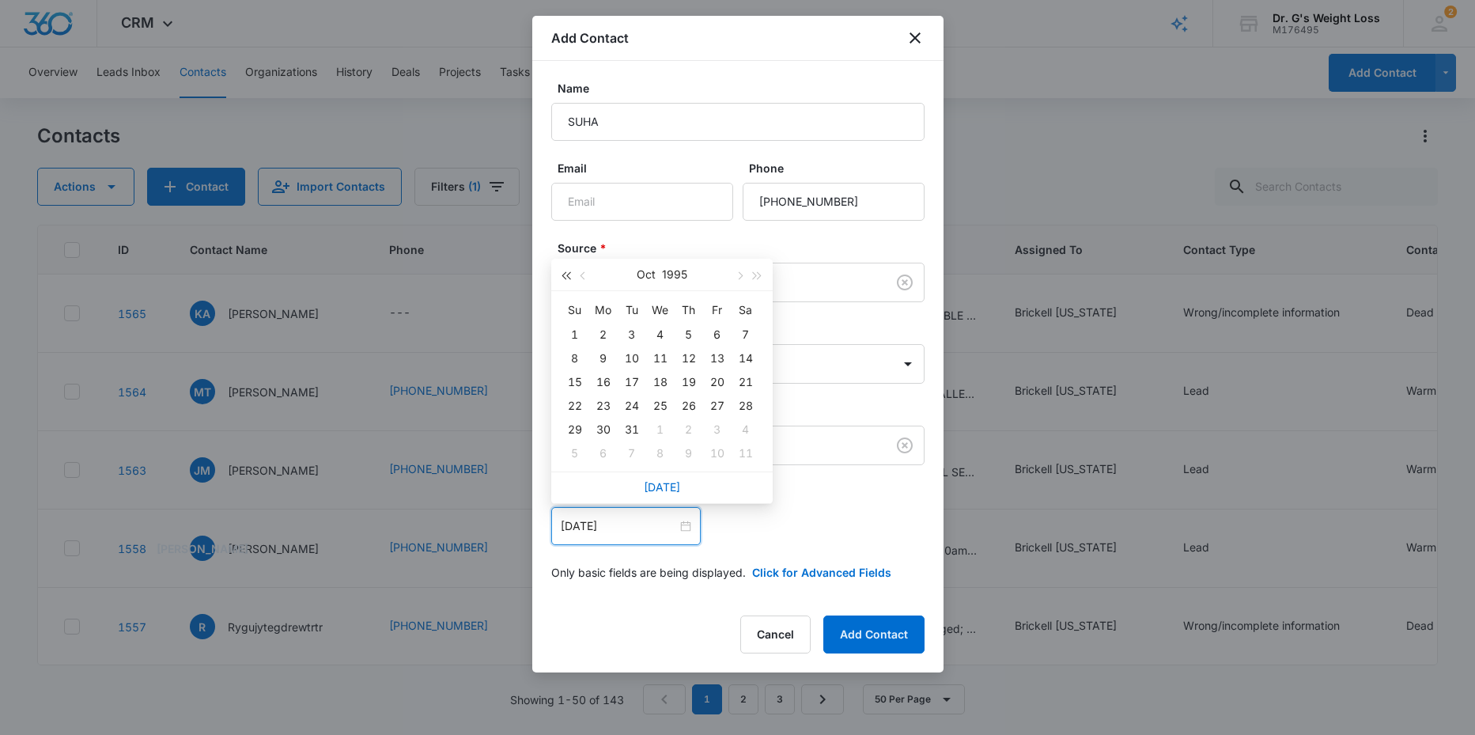
click at [568, 274] on span "button" at bounding box center [566, 276] width 8 height 8
click at [690, 267] on div "Oct 1994" at bounding box center [661, 275] width 138 height 32
click at [687, 270] on div "Oct 1994" at bounding box center [661, 275] width 138 height 32
type input "[DATE]"
click at [602, 357] on div "3" at bounding box center [603, 358] width 19 height 19
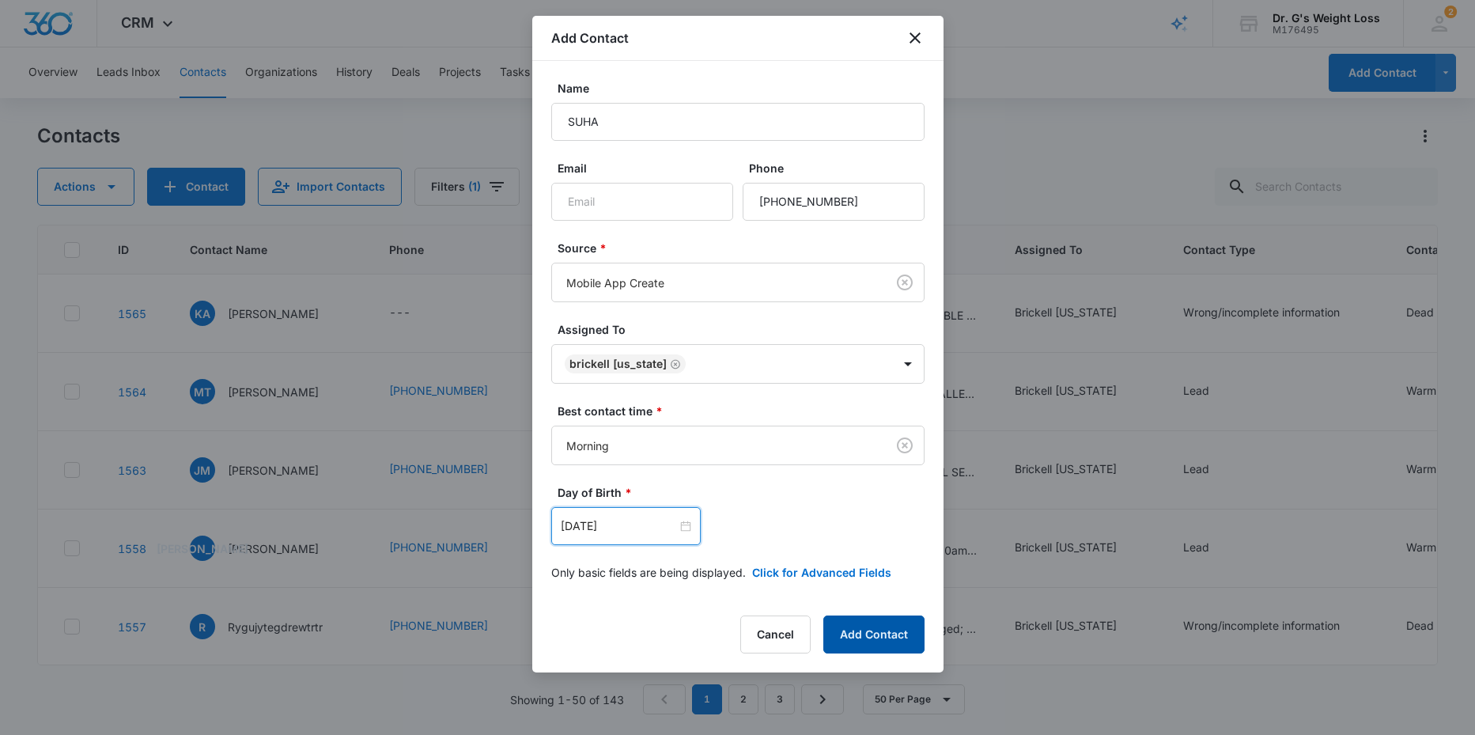
click at [863, 637] on button "Add Contact" at bounding box center [873, 634] width 101 height 38
click at [587, 199] on input "Email" at bounding box center [642, 202] width 182 height 38
type input "[EMAIL_ADDRESS][DOMAIN_NAME]"
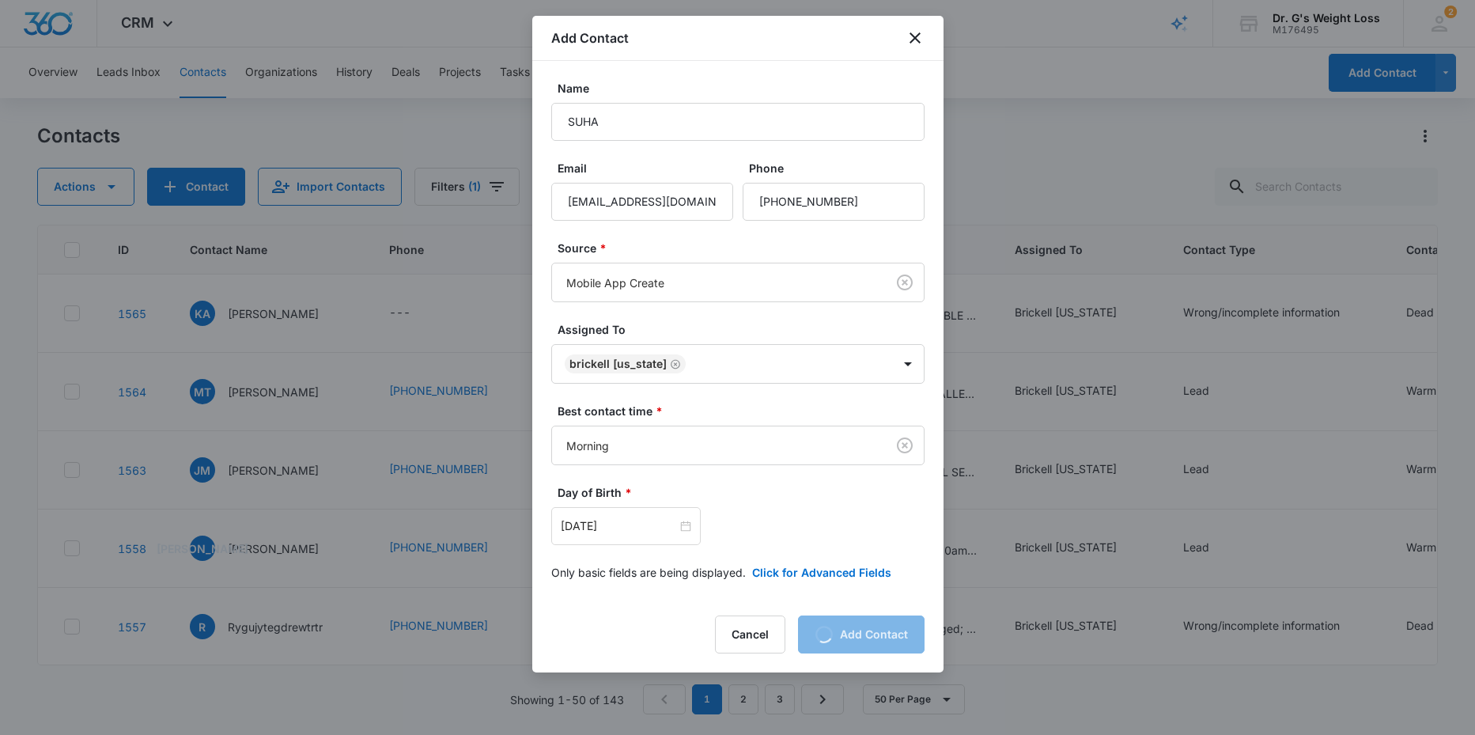
click at [856, 633] on div "Cancel Loading Add Contact" at bounding box center [820, 634] width 210 height 38
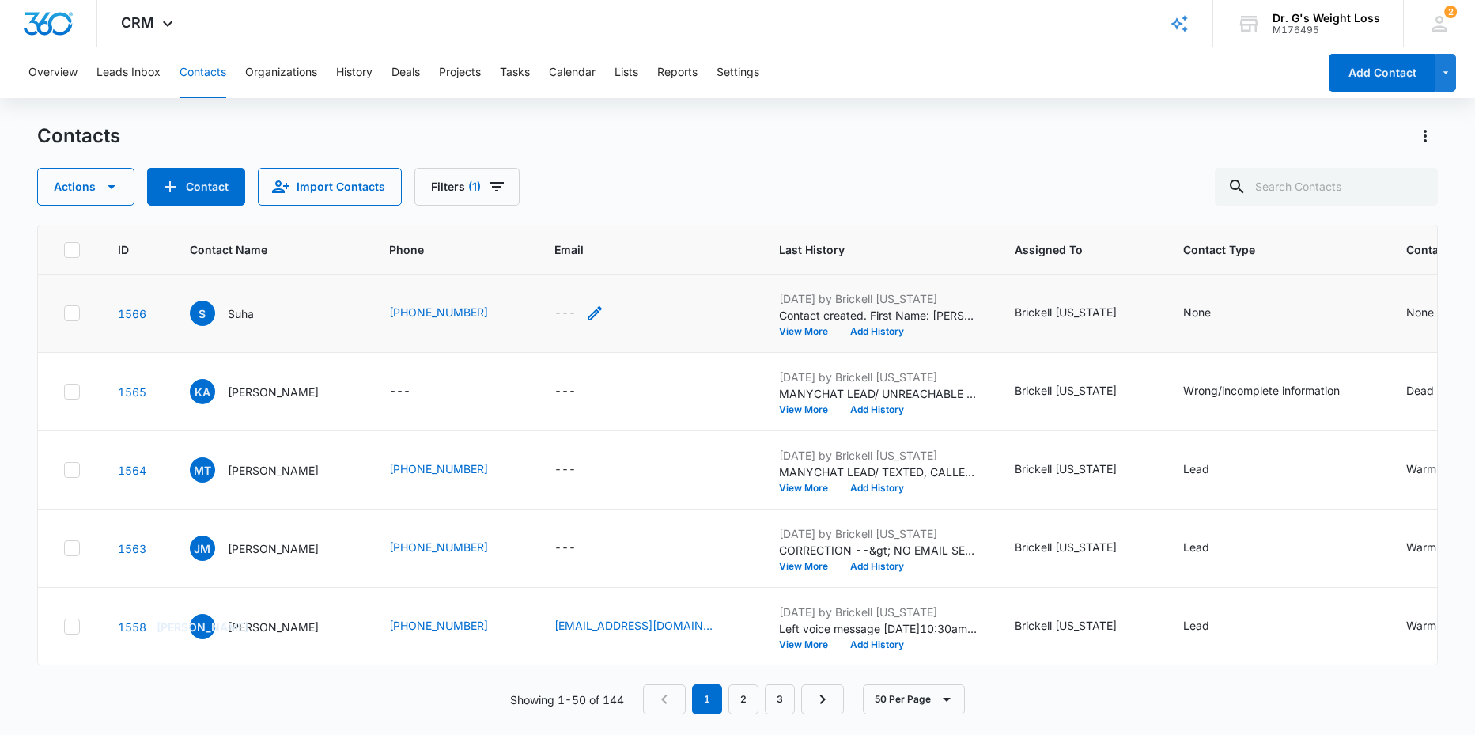
click at [576, 305] on div "---" at bounding box center [564, 313] width 21 height 19
click at [574, 206] on input "Email" at bounding box center [625, 212] width 199 height 38
type input "[EMAIL_ADDRESS][DOMAIN_NAME]"
click at [686, 262] on button "Save" at bounding box center [702, 262] width 47 height 30
click at [1216, 207] on div at bounding box center [1205, 212] width 70 height 20
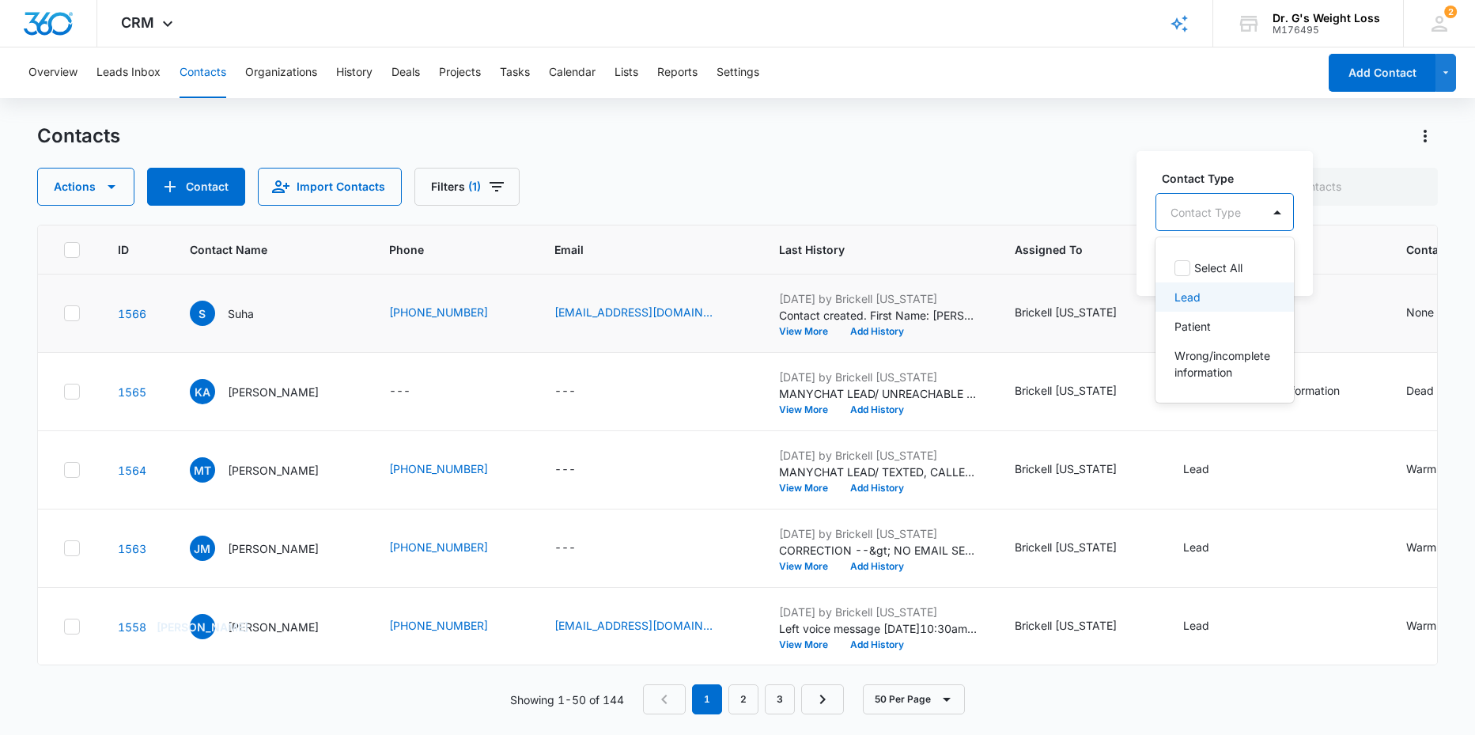
click at [1190, 300] on p "Lead" at bounding box center [1187, 297] width 26 height 17
click at [1288, 270] on div "Contact Type option Lead, selected. 4 results available. Use Up and Down to cho…" at bounding box center [1215, 222] width 159 height 146
drag, startPoint x: 1265, startPoint y: 262, endPoint x: 1242, endPoint y: 281, distance: 29.8
click at [1264, 262] on button "Save" at bounding box center [1253, 262] width 47 height 30
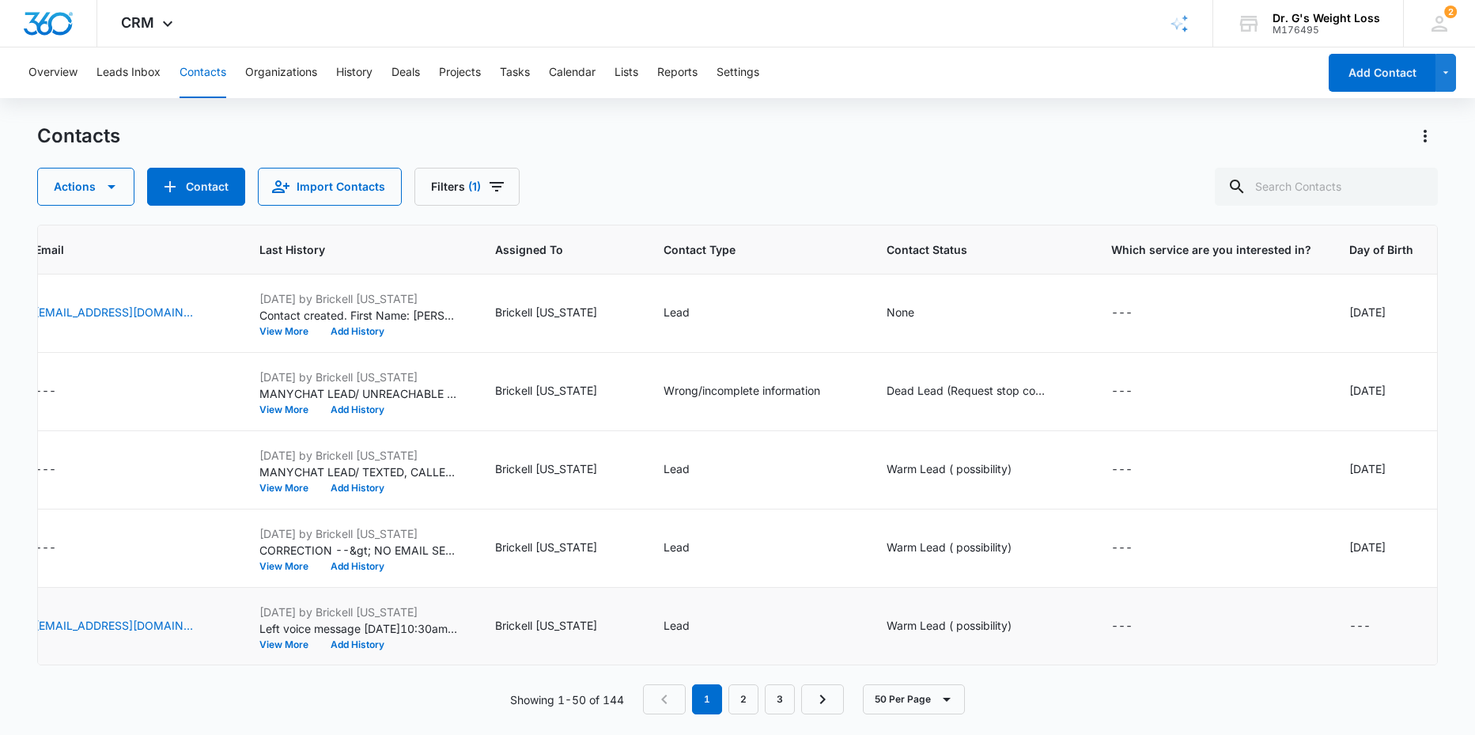
scroll to position [0, 533]
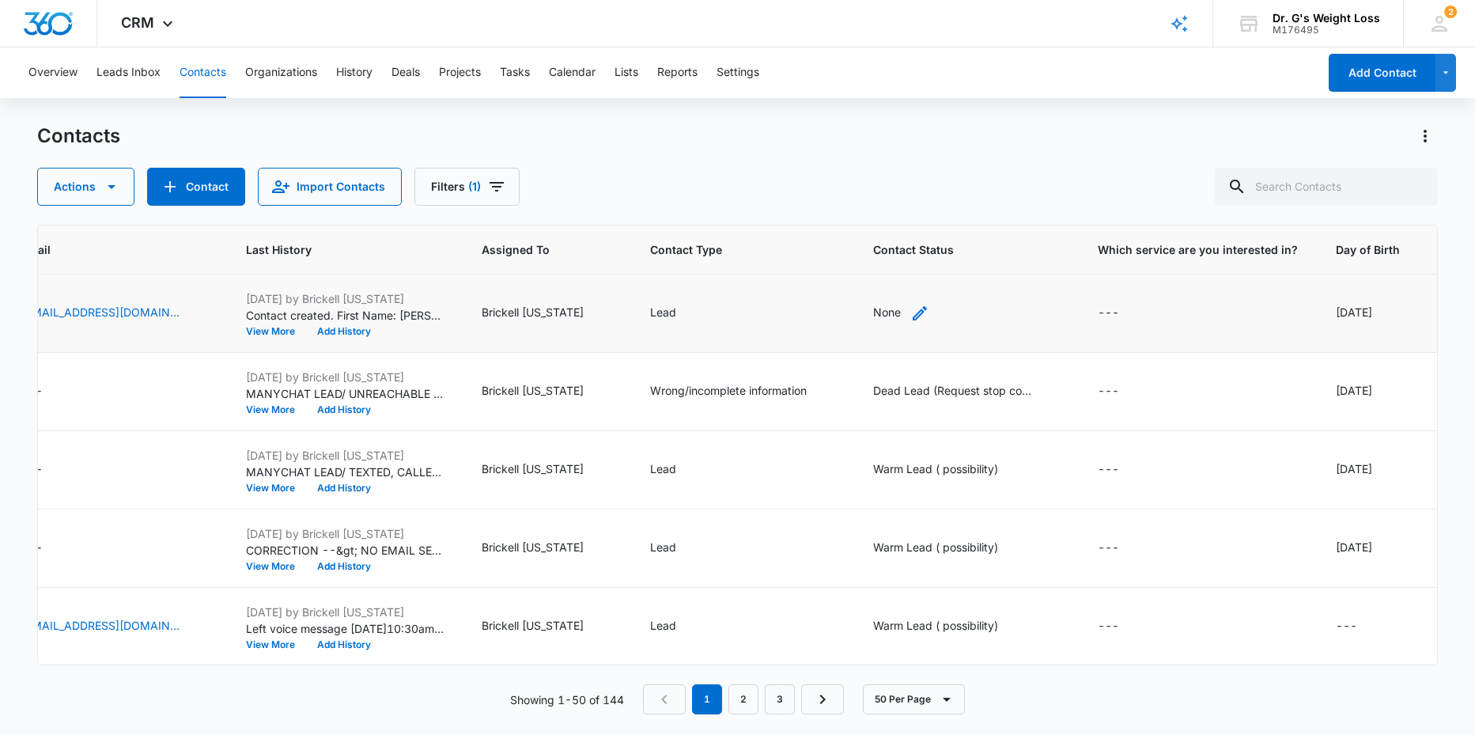
click at [929, 310] on icon "Contact Status - None - Select to Edit Field" at bounding box center [919, 313] width 19 height 19
click at [930, 205] on div at bounding box center [898, 212] width 78 height 20
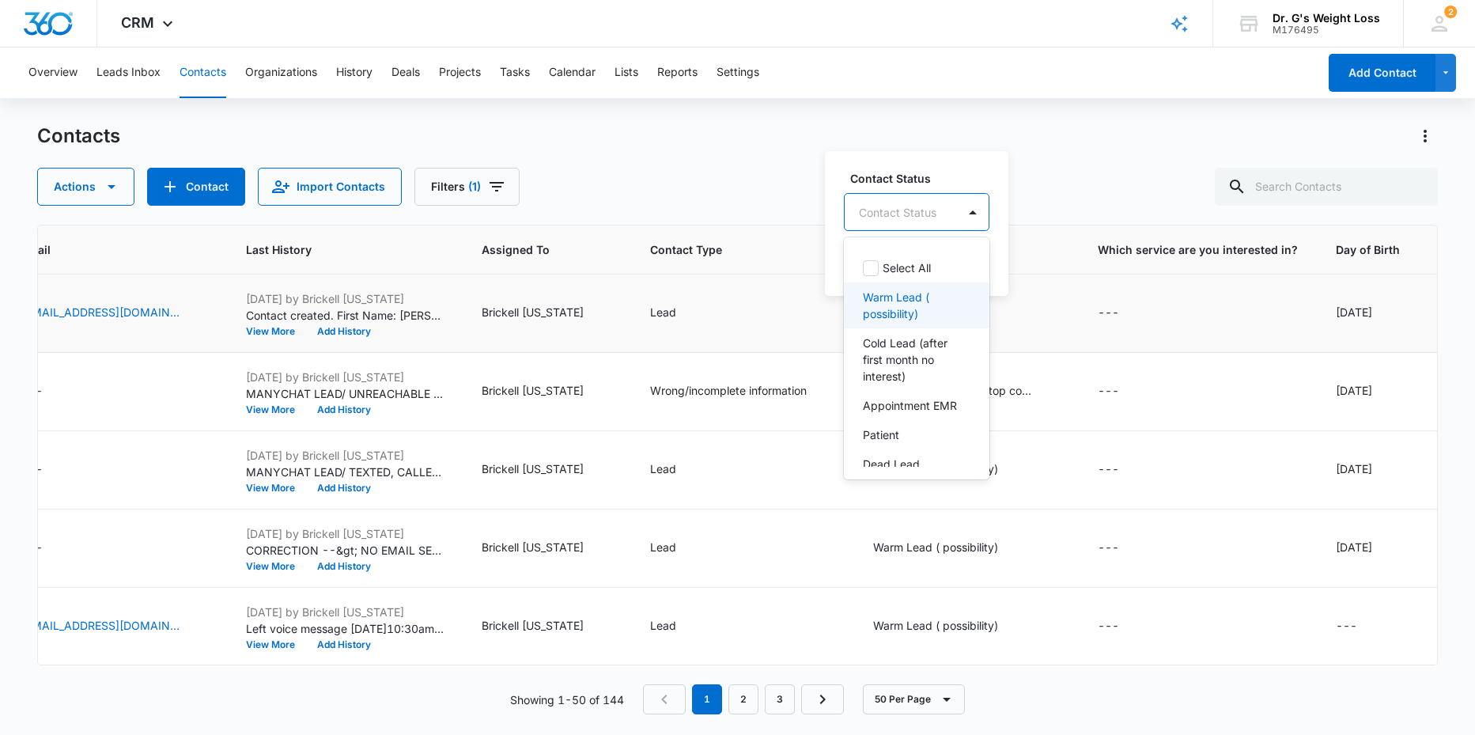
click at [869, 307] on p "Warm Lead ( possibility)" at bounding box center [915, 305] width 104 height 33
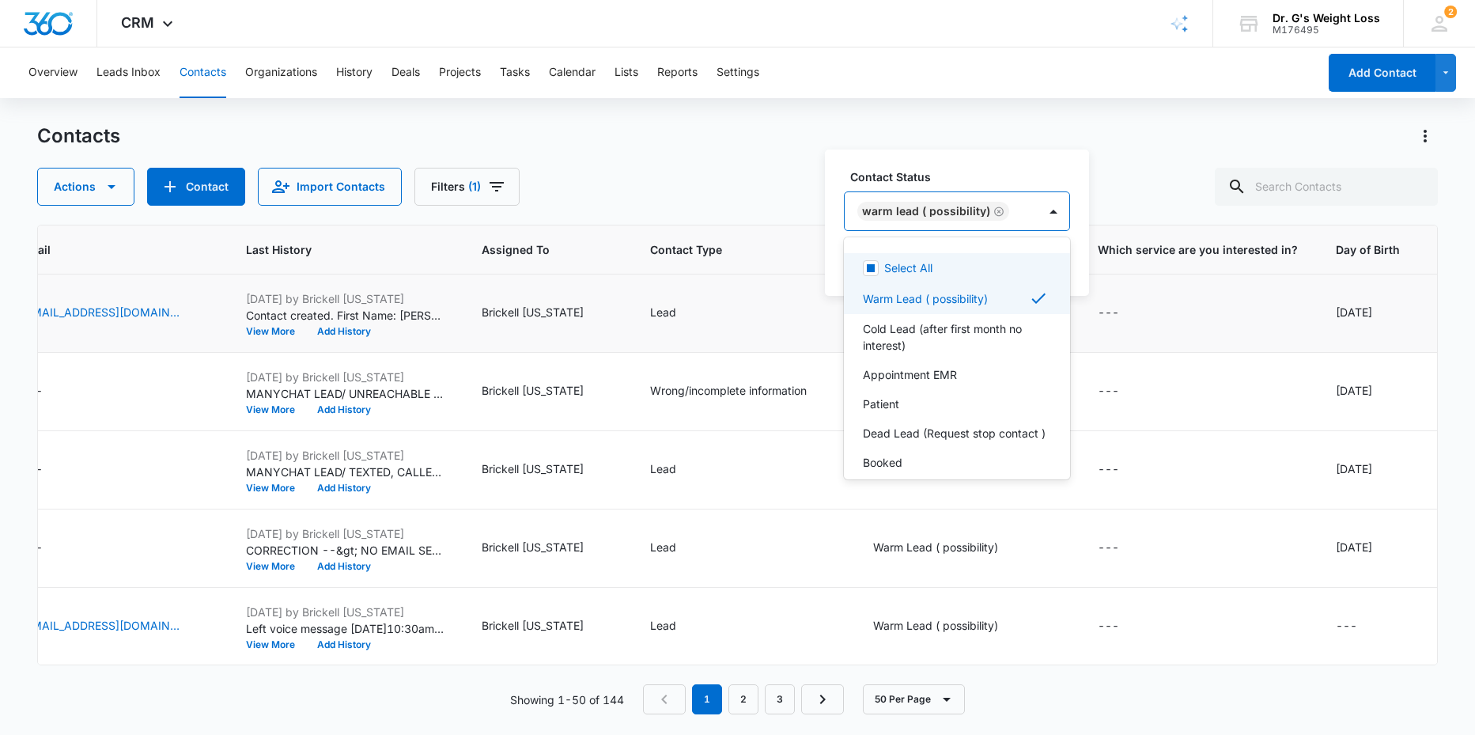
click at [1080, 261] on div "Contact Status option Warm Lead ( possibility), selected. 8 results available. …" at bounding box center [957, 222] width 264 height 146
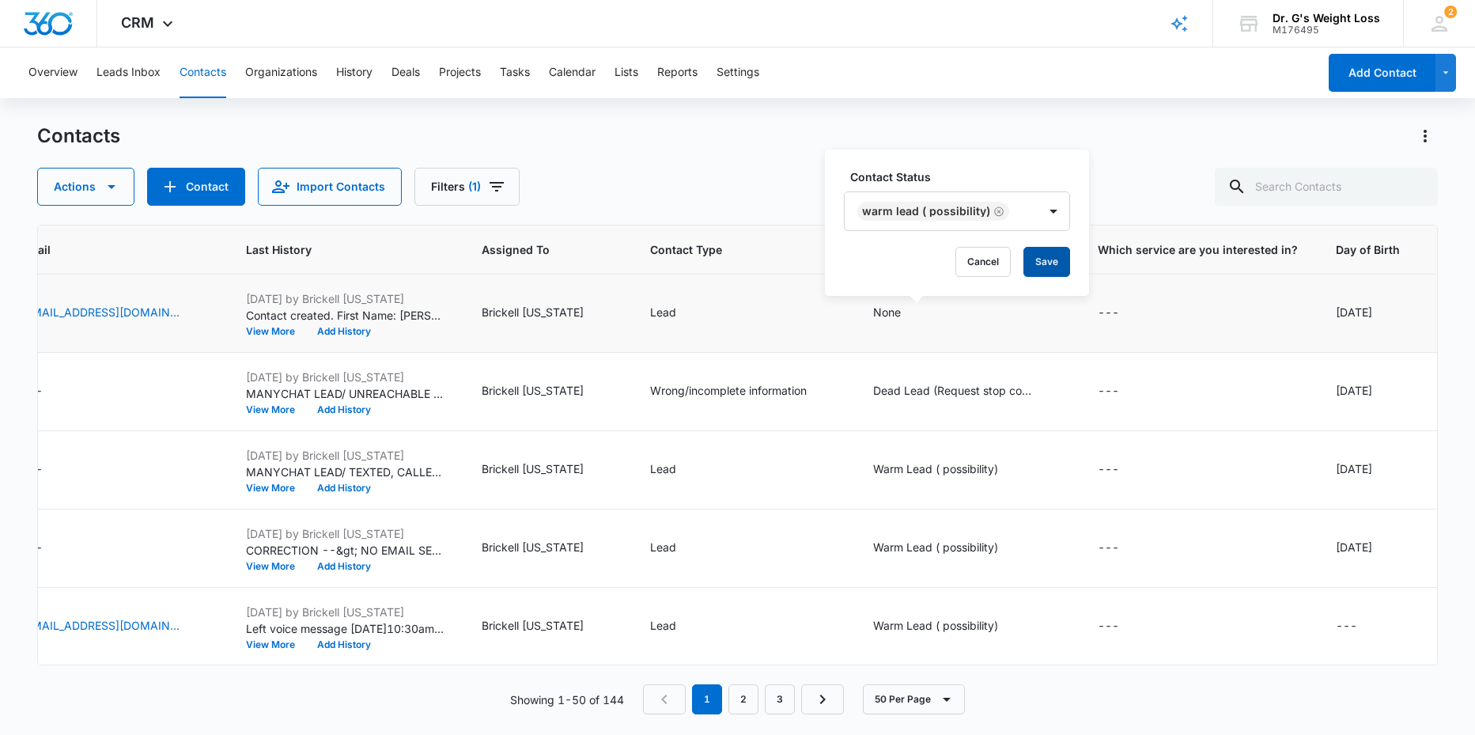
click at [1041, 266] on button "Save" at bounding box center [1046, 262] width 47 height 30
click at [379, 330] on button "Add History" at bounding box center [344, 331] width 76 height 9
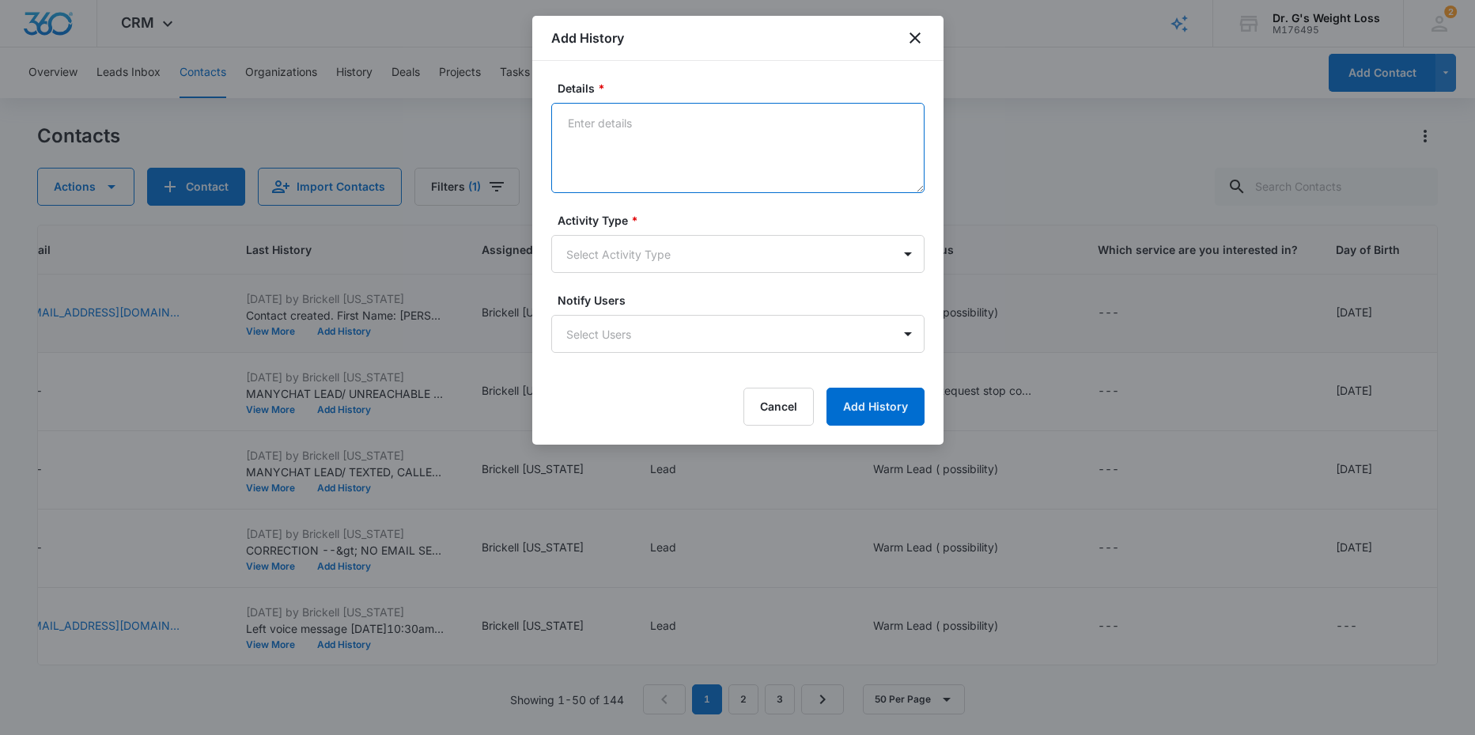
click at [600, 127] on textarea "Details *" at bounding box center [737, 148] width 373 height 90
type textarea "MANY CHAT LEAD/ TEXTED, SENT EMAIL AND LEFT VM [DATE]9:59 AM"
click at [615, 259] on body "CRM Apps Reputation Forms CRM Email Social Content Ads Intelligence Files Brand…" at bounding box center [737, 367] width 1475 height 735
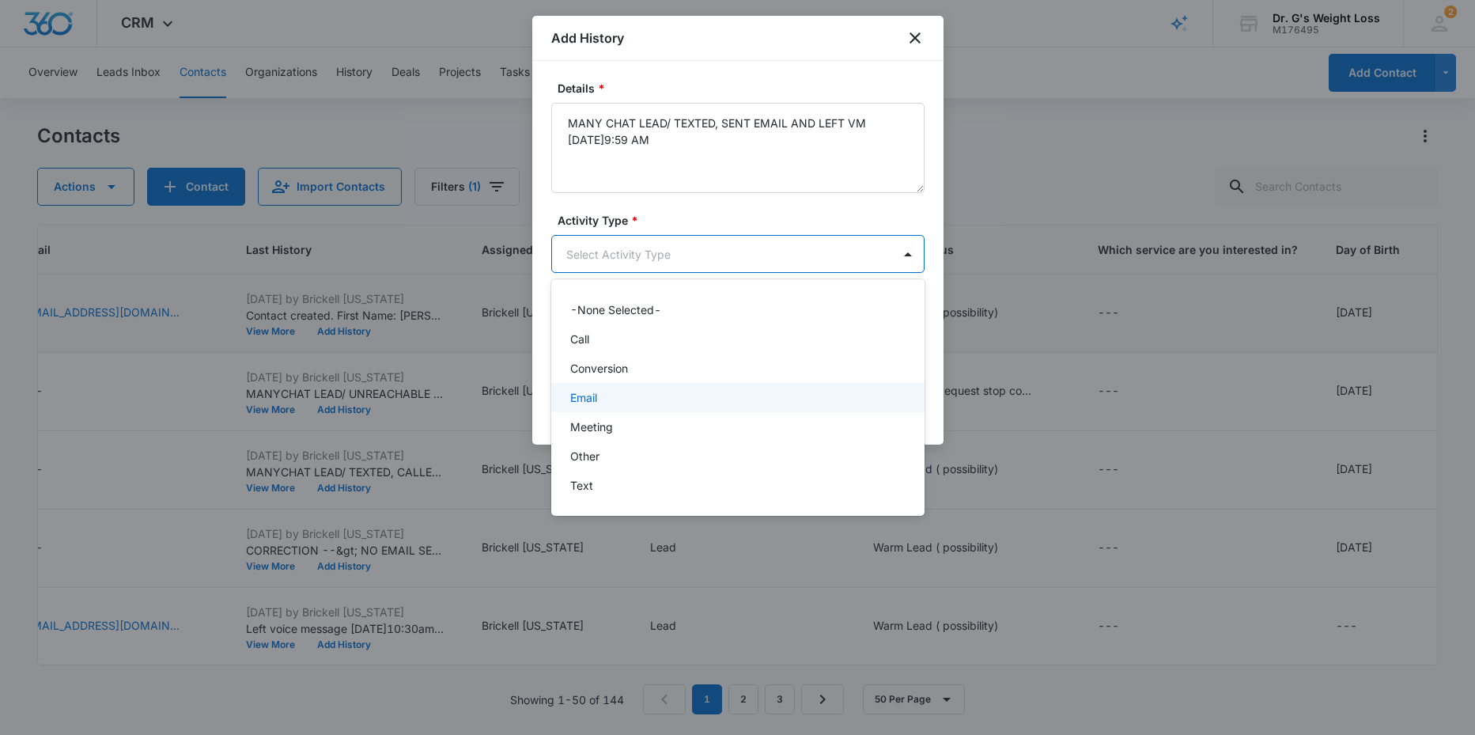
click at [596, 398] on p "Email" at bounding box center [583, 397] width 27 height 17
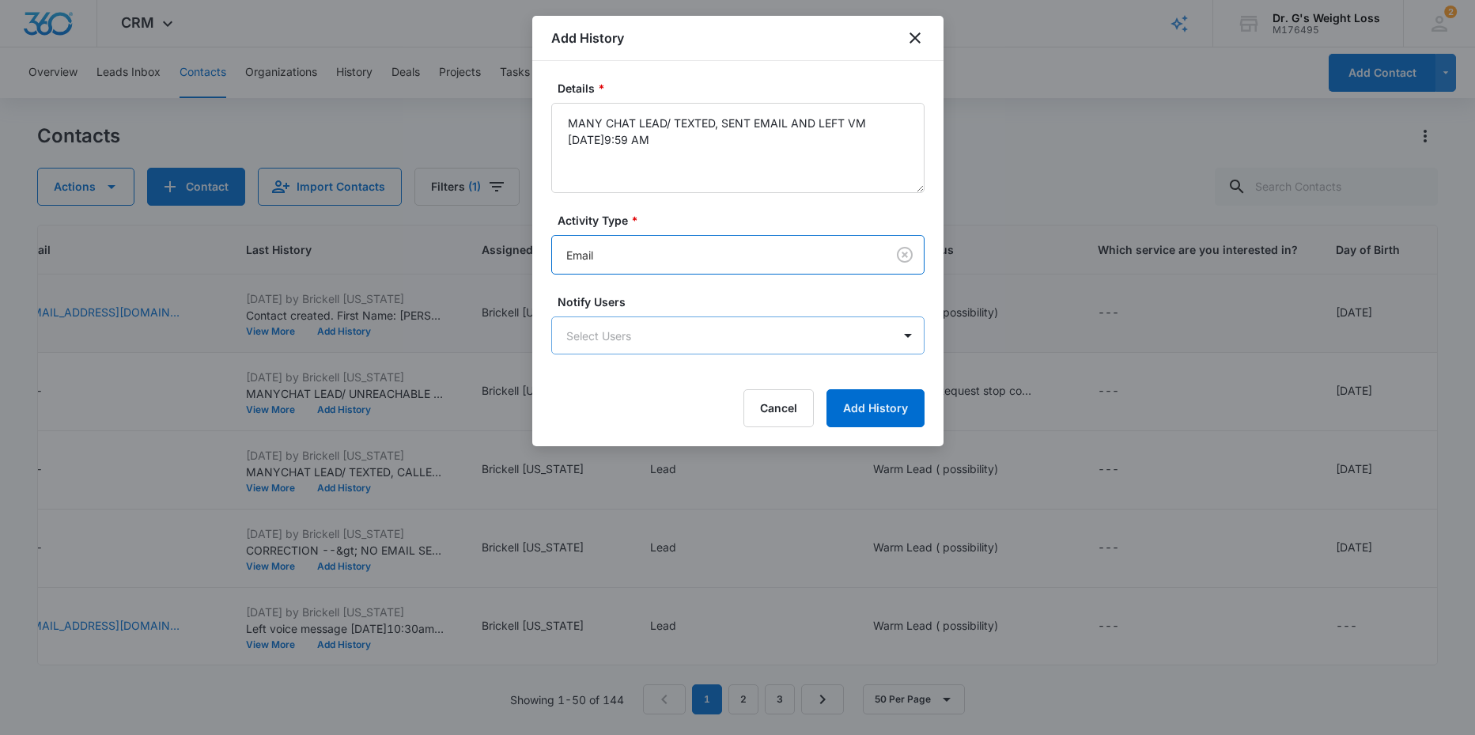
click at [722, 323] on body "CRM Apps Reputation Forms CRM Email Social Content Ads Intelligence Files Brand…" at bounding box center [737, 367] width 1475 height 735
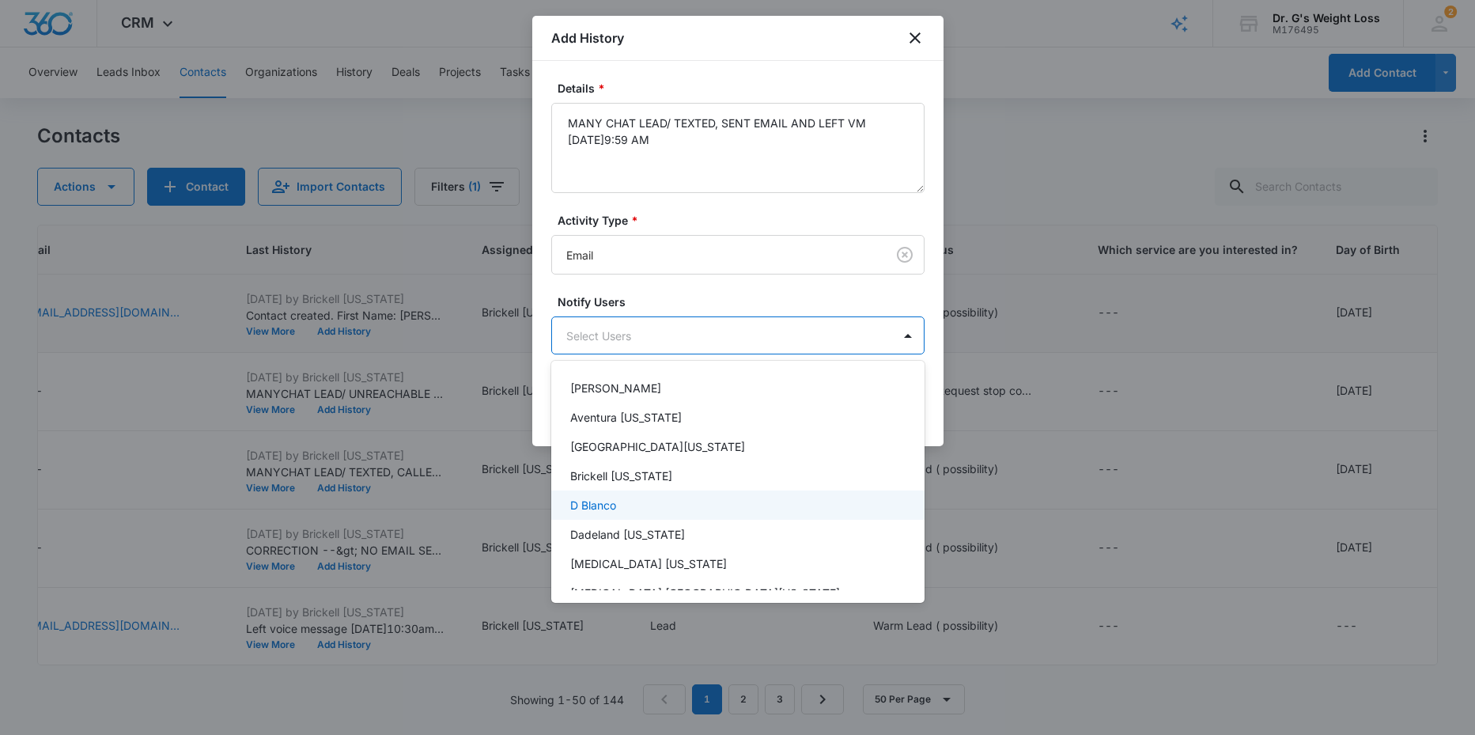
scroll to position [32, 0]
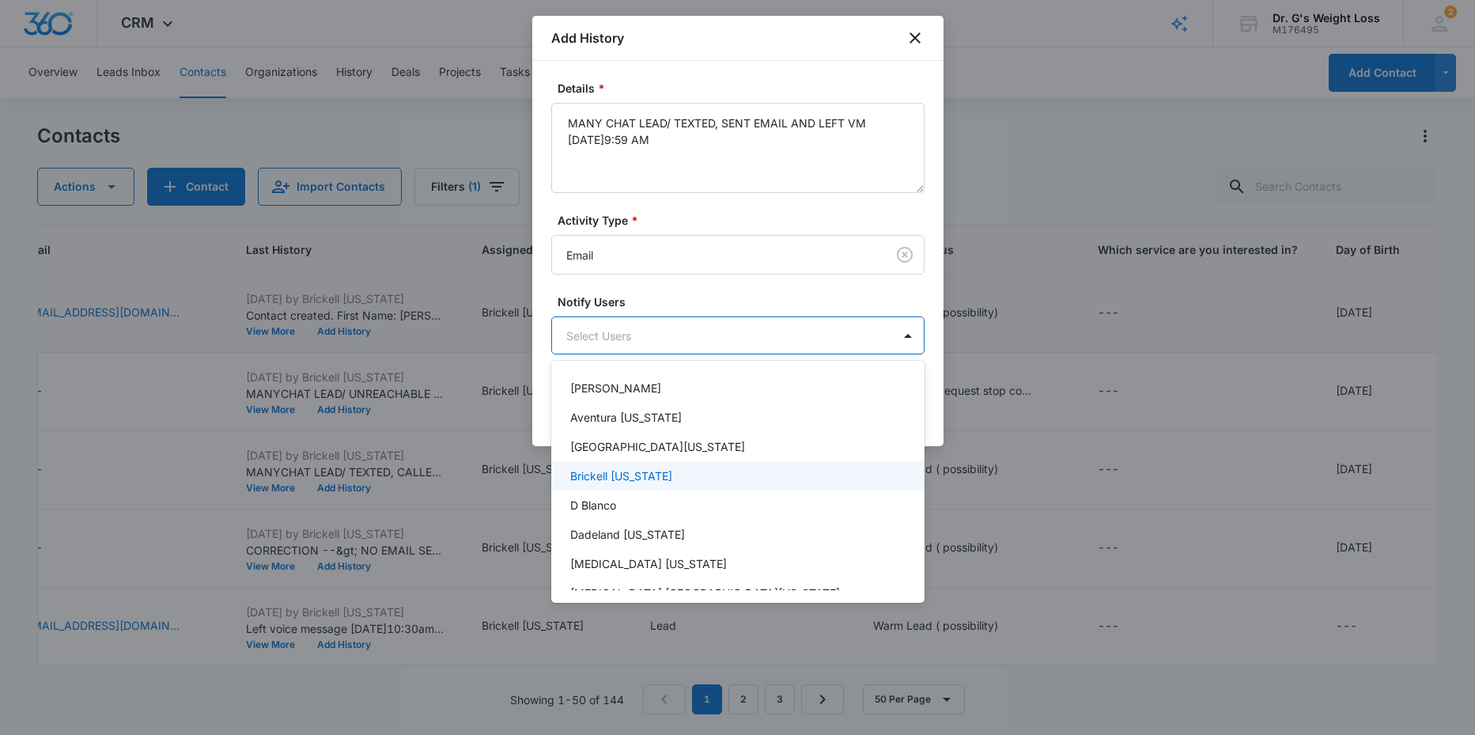
click at [614, 473] on p "Brickell [US_STATE]" at bounding box center [621, 475] width 102 height 17
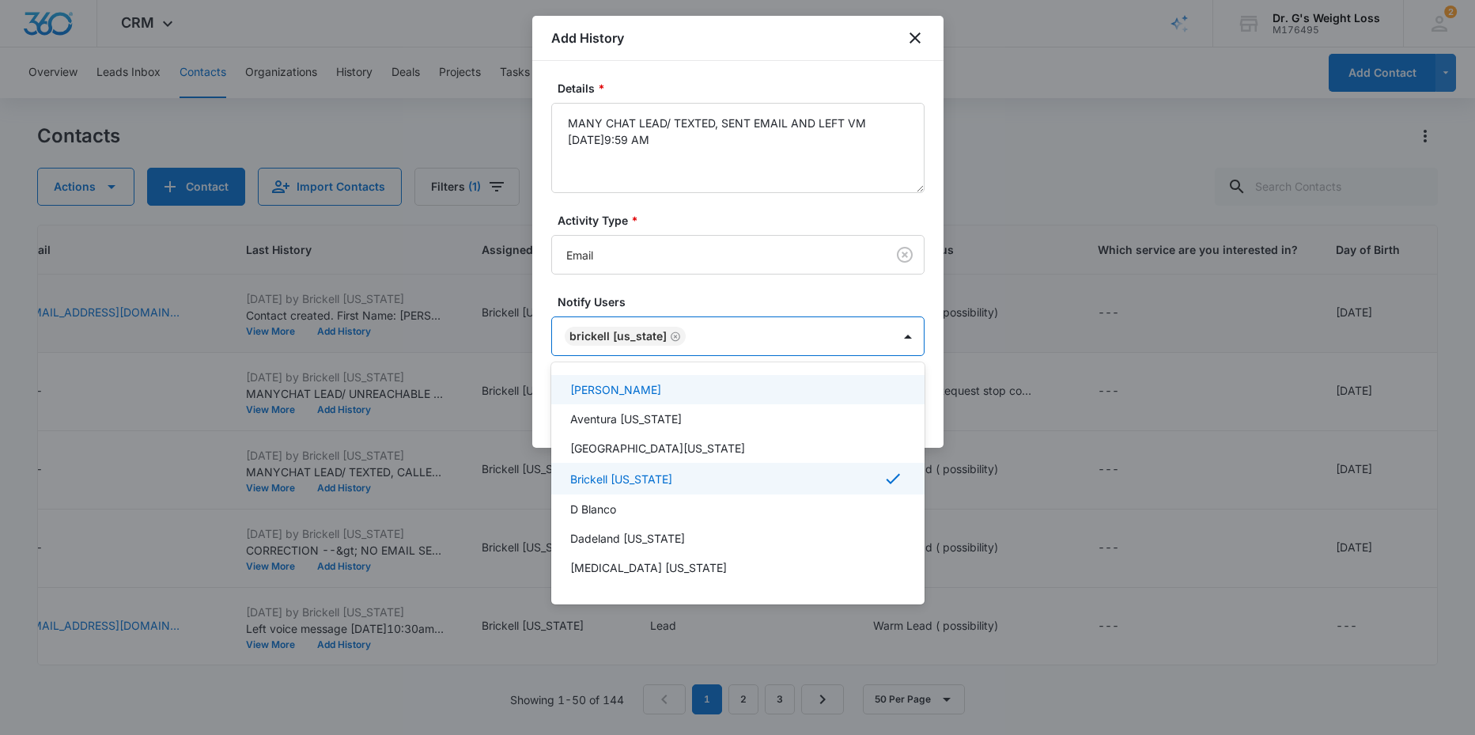
click at [663, 291] on div at bounding box center [737, 367] width 1475 height 735
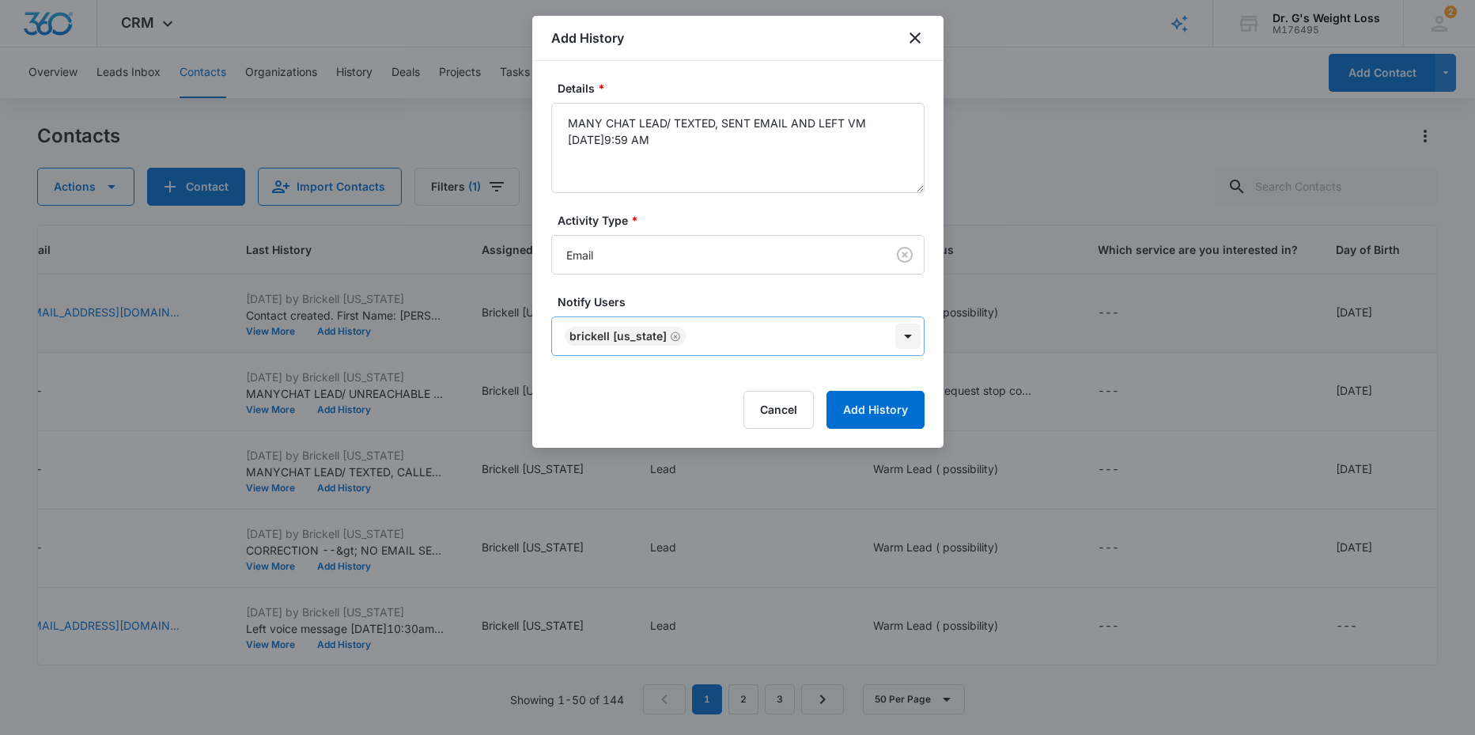
click at [910, 337] on body "CRM Apps Reputation Forms CRM Email Social Content Ads Intelligence Files Brand…" at bounding box center [737, 367] width 1475 height 735
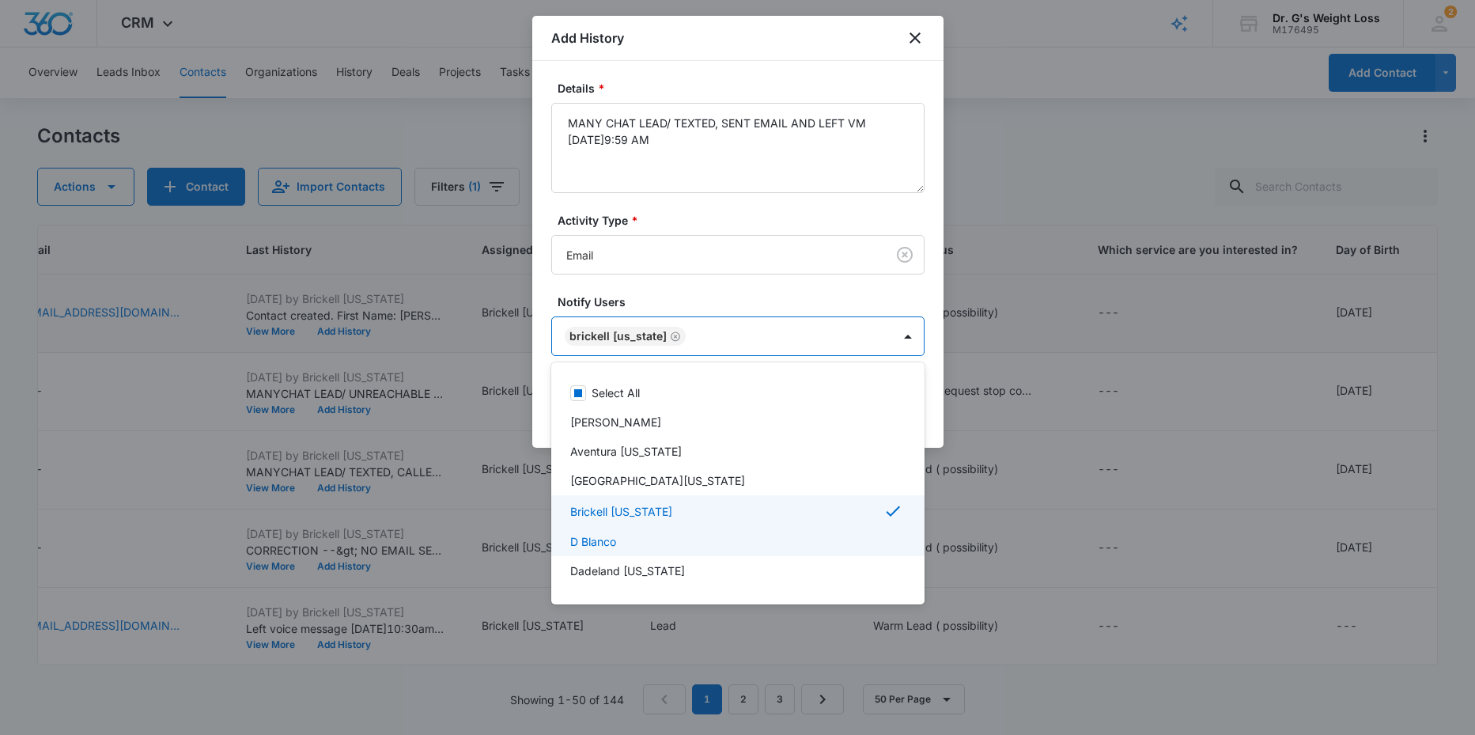
click at [591, 536] on p "D Blanco" at bounding box center [593, 541] width 46 height 17
click at [909, 289] on div at bounding box center [737, 367] width 1475 height 735
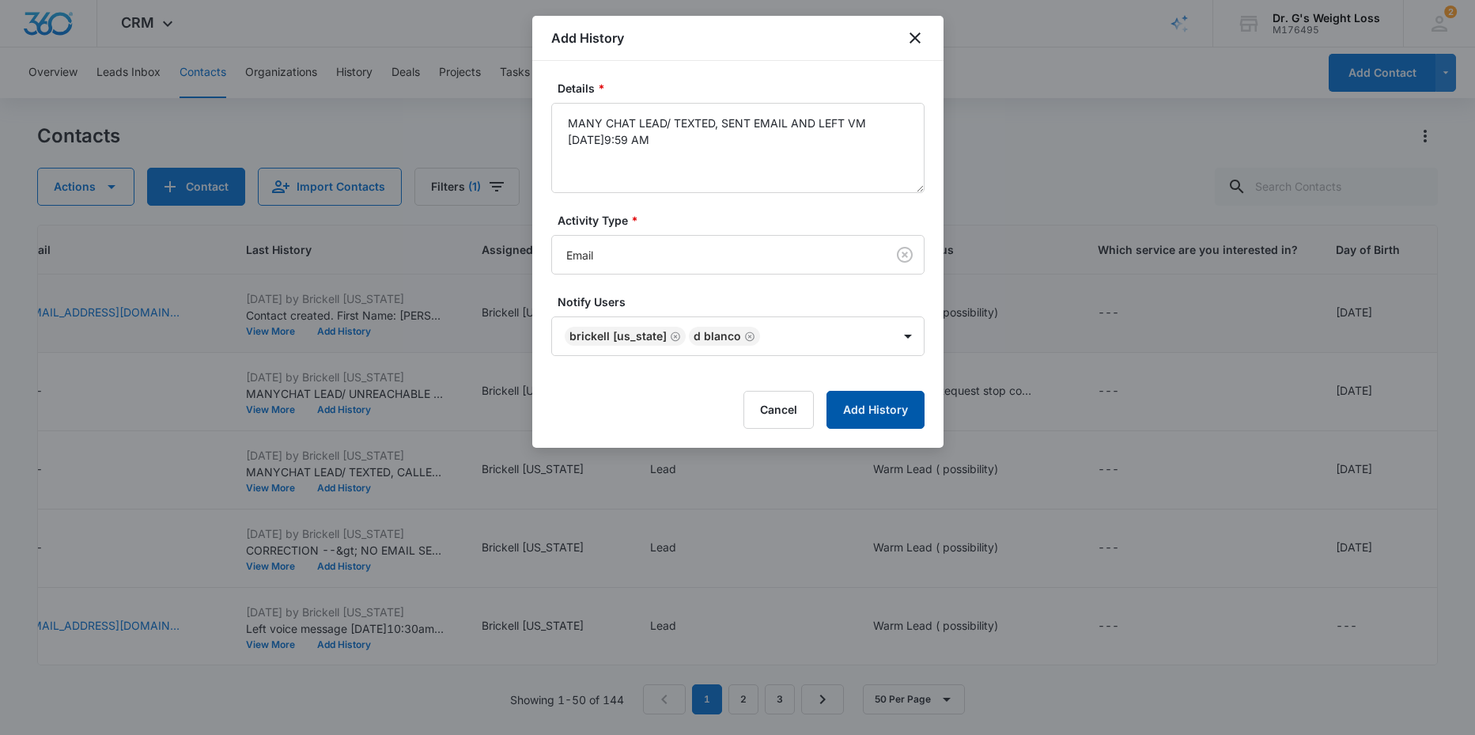
click at [867, 401] on button "Add History" at bounding box center [875, 410] width 98 height 38
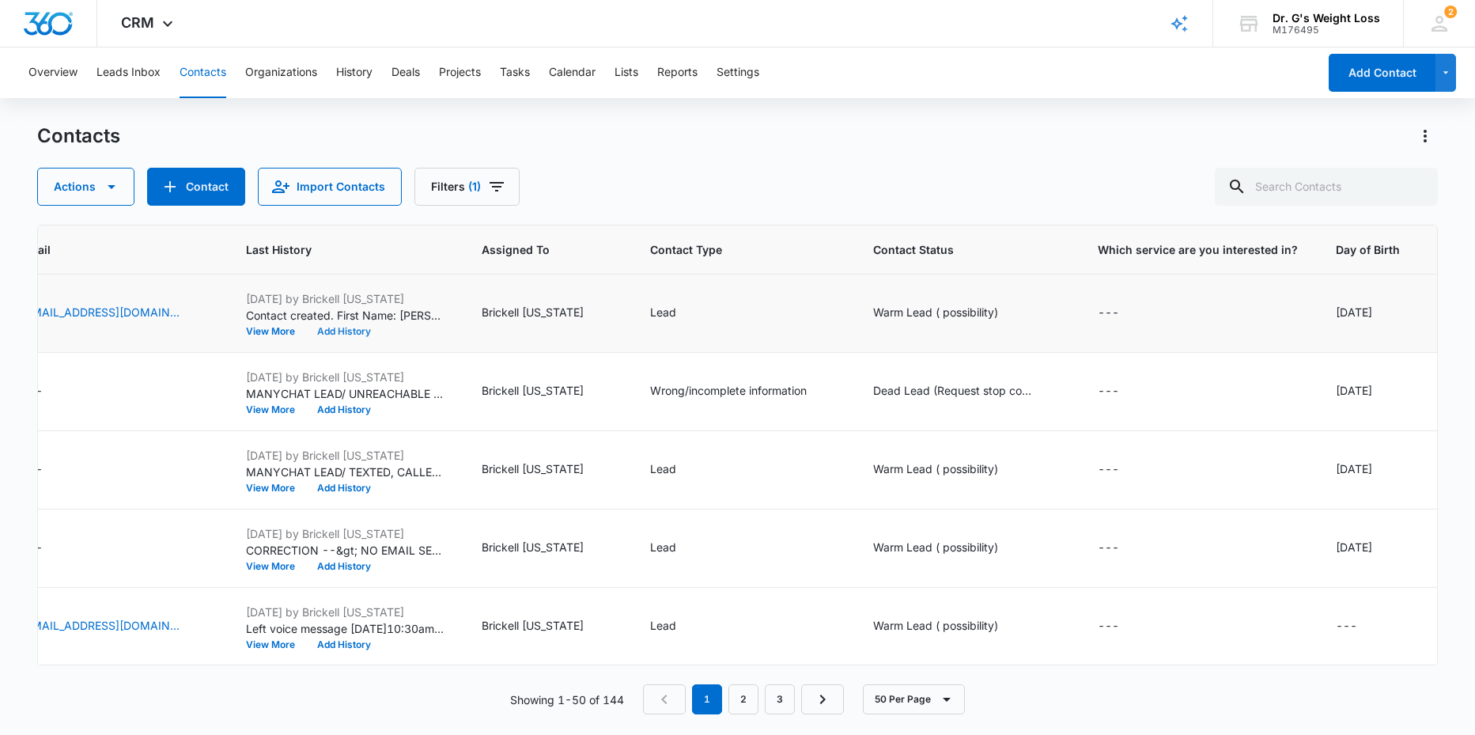
scroll to position [0, 0]
